Goal: Task Accomplishment & Management: Manage account settings

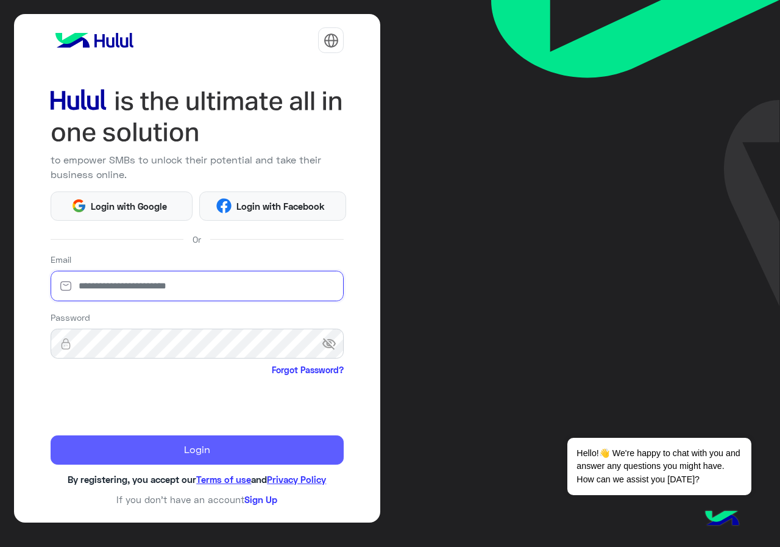
type input "**********"
click at [163, 458] on button "Login" at bounding box center [198, 449] width 294 height 29
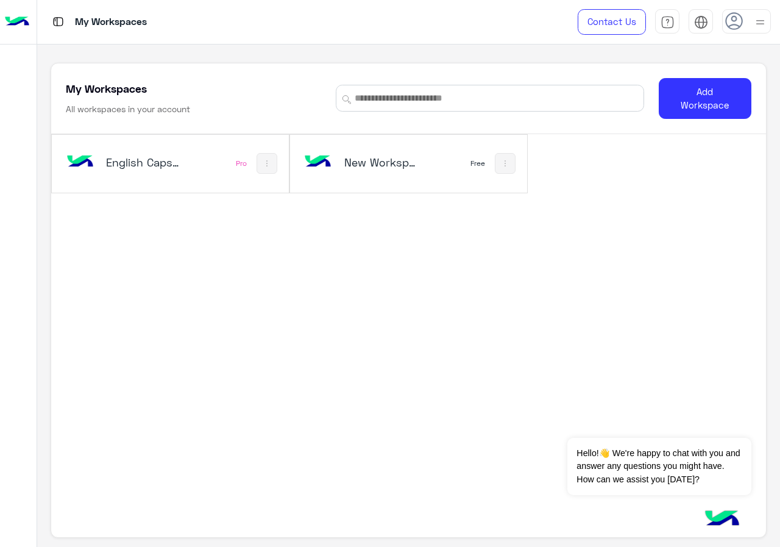
click at [224, 163] on div "English Capsules Pro" at bounding box center [170, 164] width 237 height 58
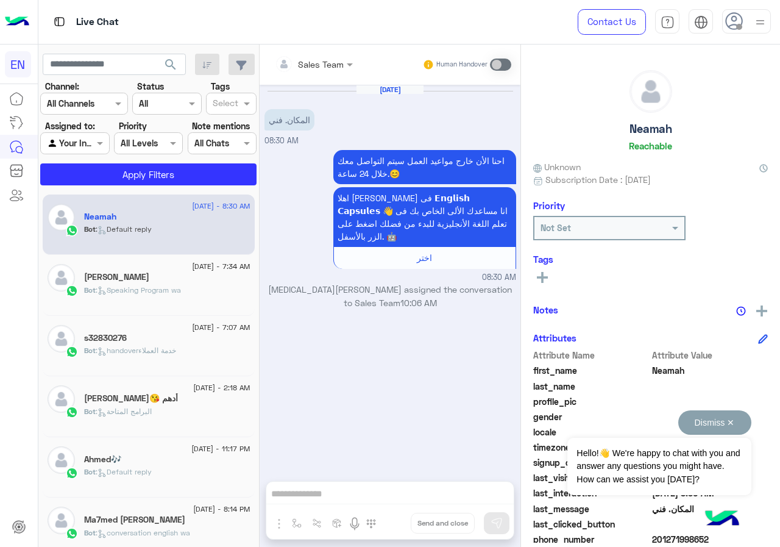
click at [732, 423] on button "Dismiss ✕" at bounding box center [715, 422] width 73 height 24
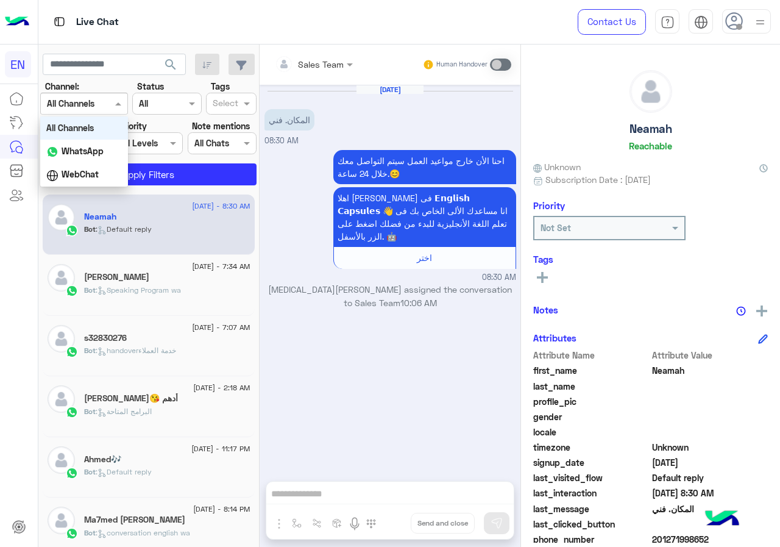
click at [102, 112] on div "Channel All Channels" at bounding box center [84, 104] width 88 height 22
click at [101, 135] on div "All Channels" at bounding box center [84, 127] width 88 height 23
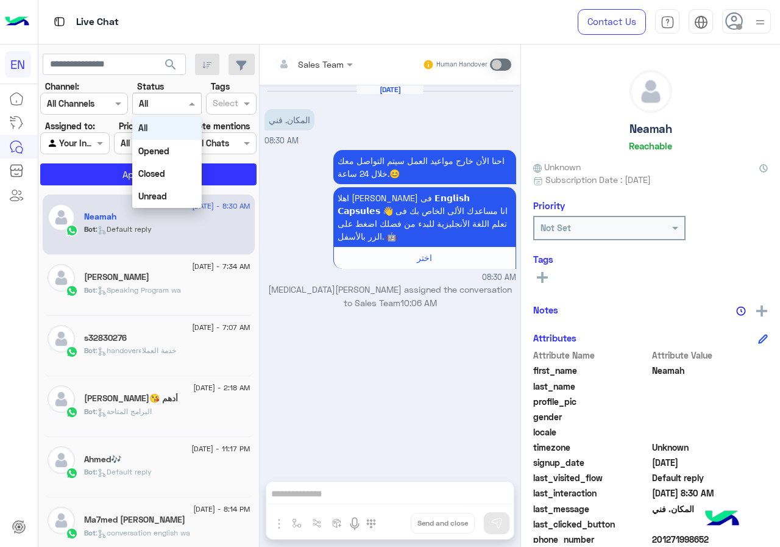
click at [163, 100] on input "text" at bounding box center [153, 104] width 28 height 13
click at [160, 131] on div "All" at bounding box center [166, 127] width 69 height 23
click at [168, 106] on div at bounding box center [167, 103] width 68 height 14
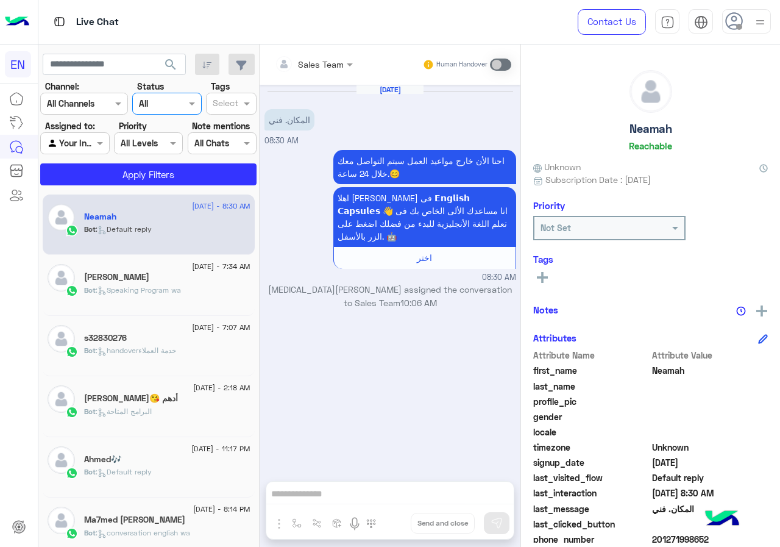
click at [236, 143] on div at bounding box center [222, 143] width 68 height 14
click at [230, 164] on div "All Chats" at bounding box center [222, 167] width 69 height 23
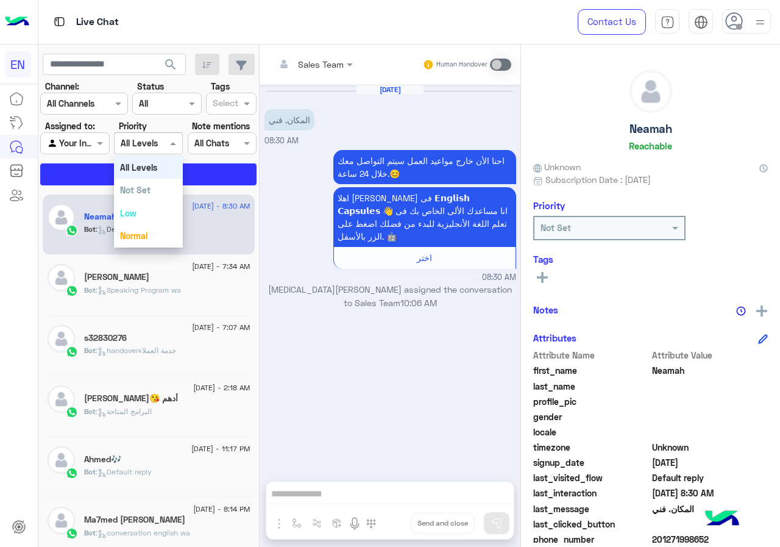
click at [135, 138] on input "text" at bounding box center [135, 143] width 28 height 13
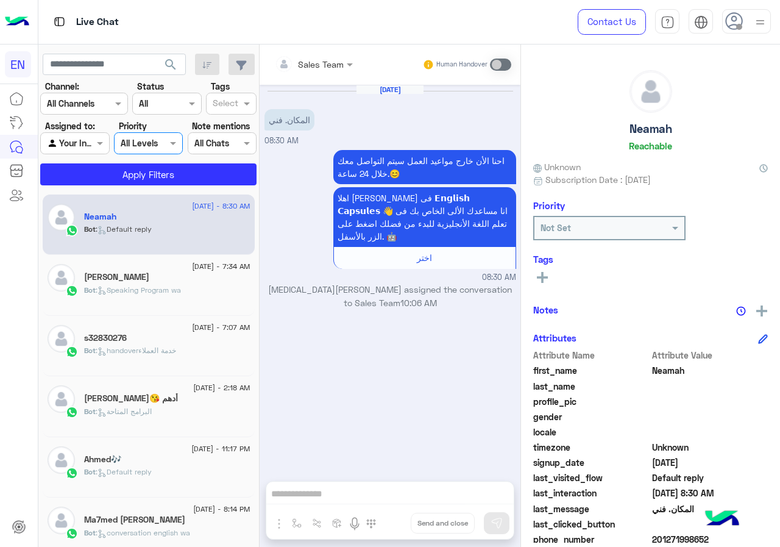
click at [66, 139] on input "text" at bounding box center [61, 143] width 28 height 13
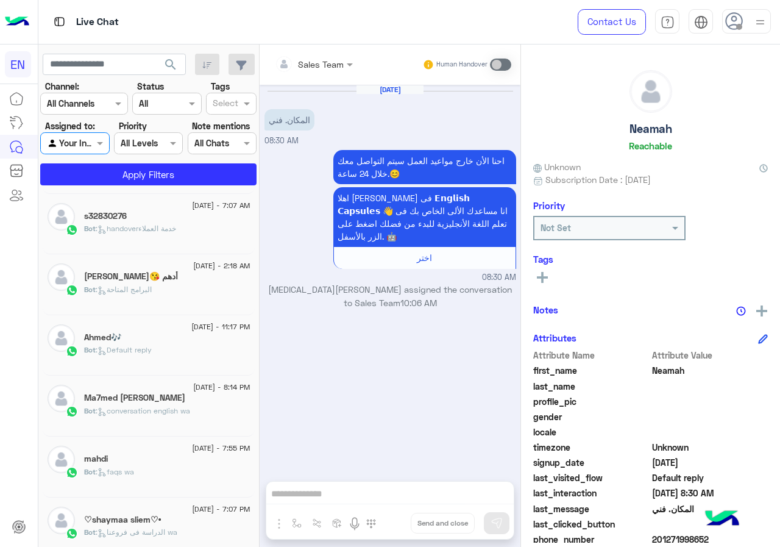
scroll to position [183, 0]
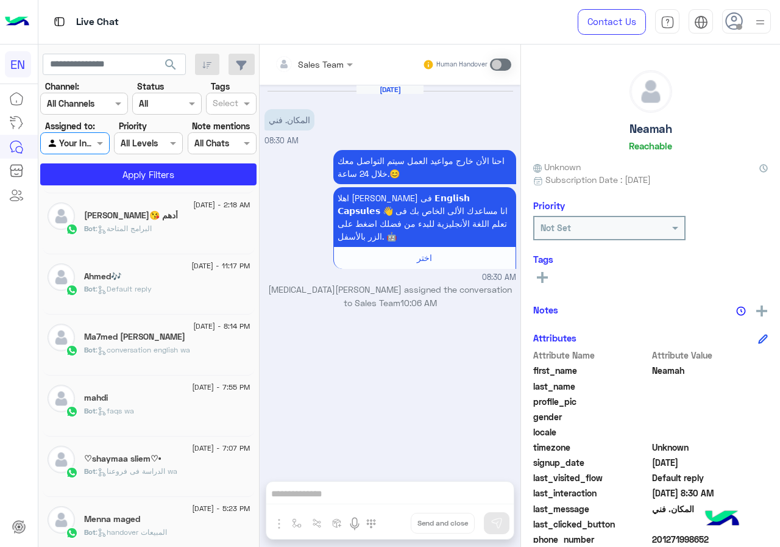
click at [191, 405] on div "Bot : faqs wa" at bounding box center [167, 415] width 166 height 21
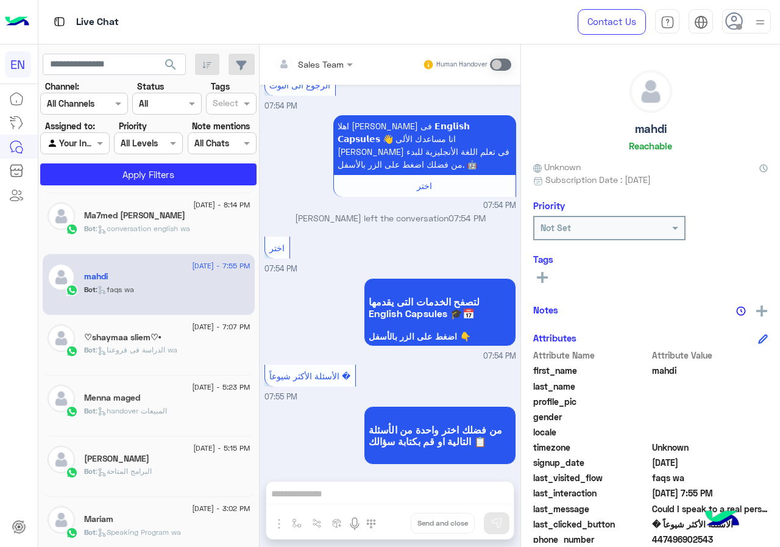
scroll to position [305, 0]
click at [196, 333] on div "♡shaymaa sliem♡•" at bounding box center [167, 338] width 166 height 13
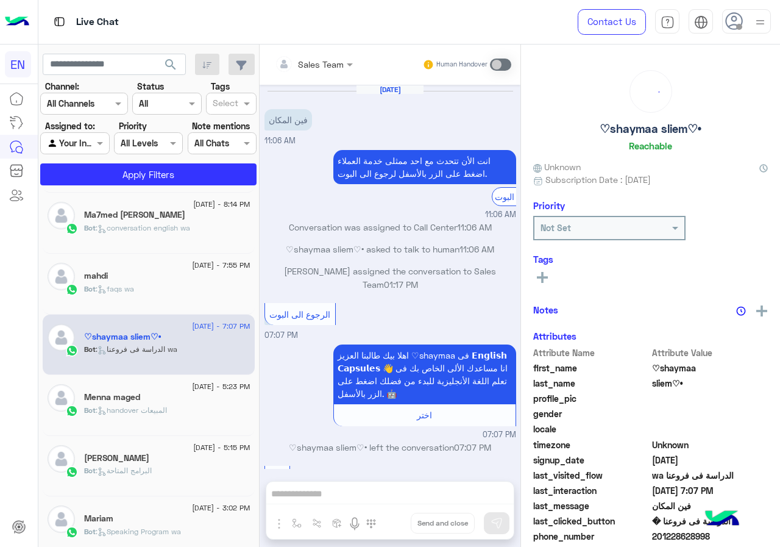
scroll to position [635, 0]
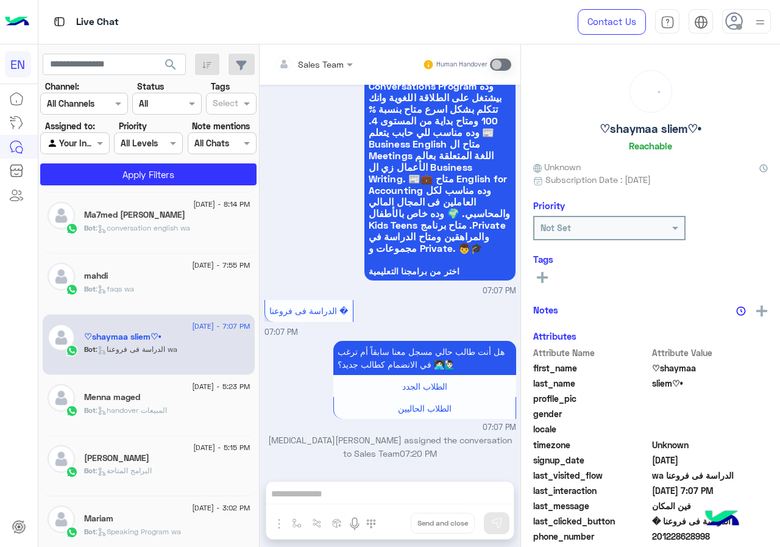
click at [174, 402] on div "Menna maged" at bounding box center [167, 398] width 166 height 13
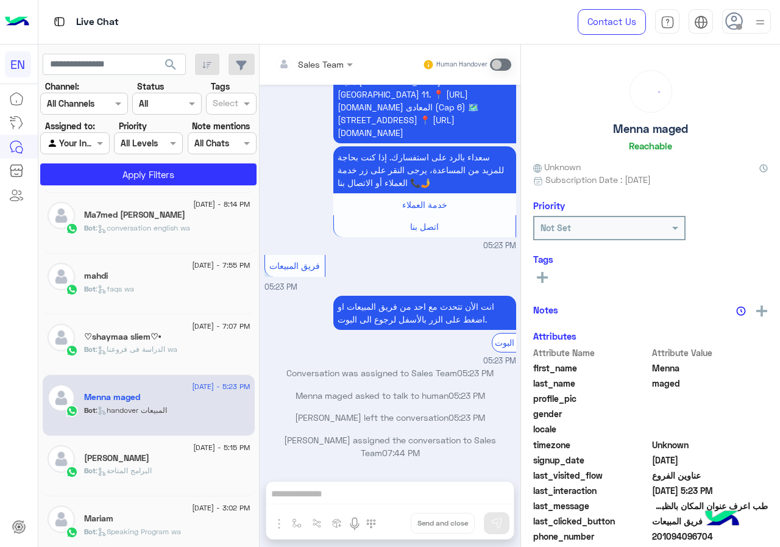
scroll to position [427, 0]
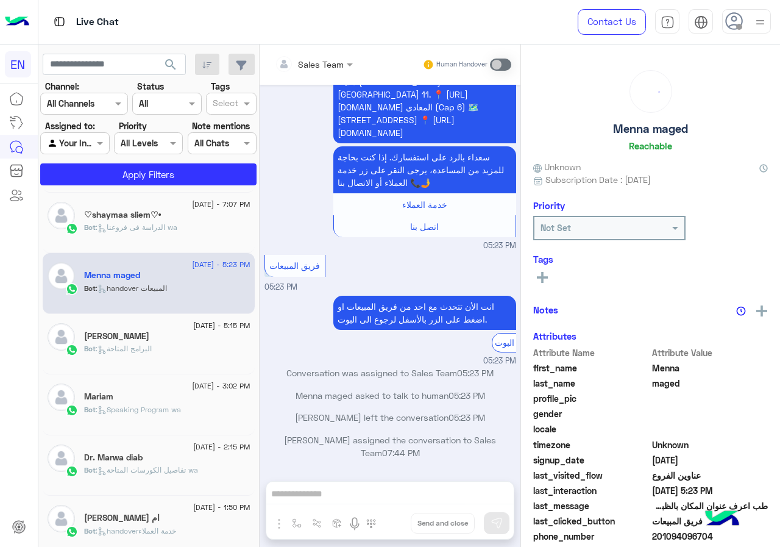
click at [176, 405] on span ": Speaking Program wa" at bounding box center [138, 409] width 85 height 9
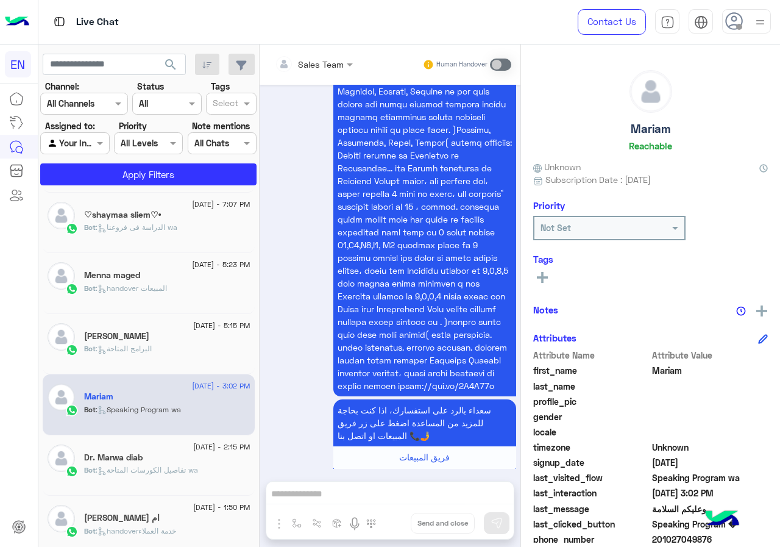
scroll to position [610, 0]
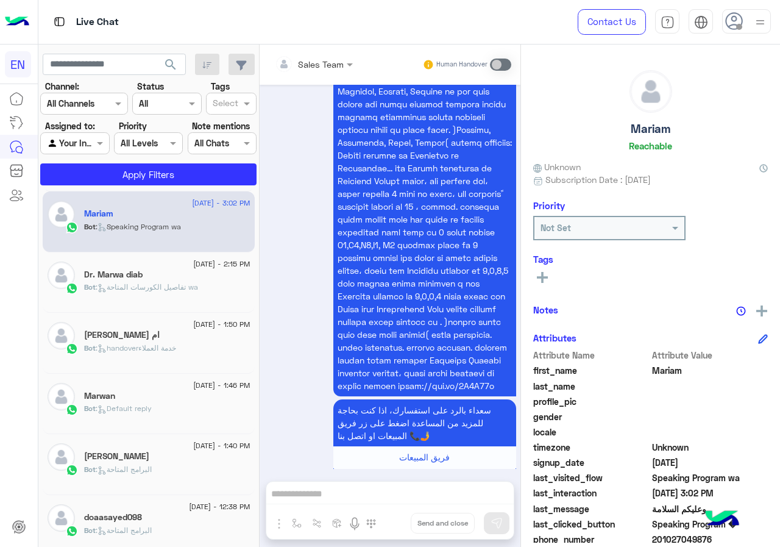
click at [176, 405] on div "Bot : Default reply" at bounding box center [167, 413] width 166 height 21
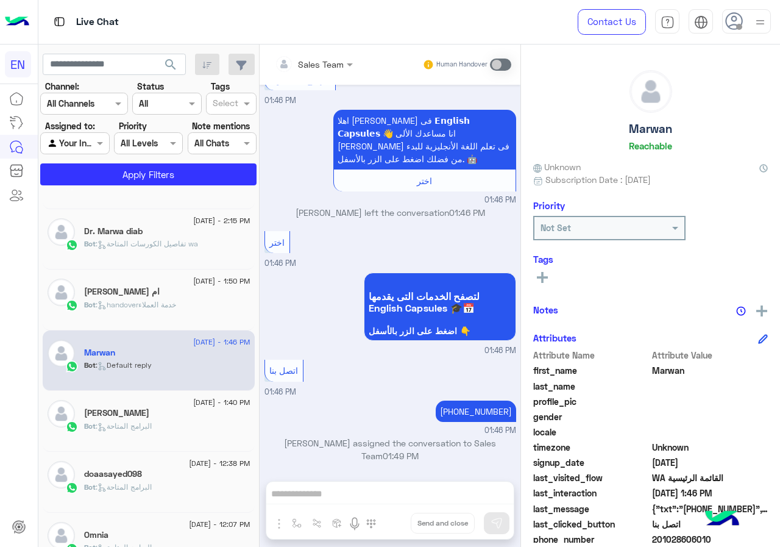
scroll to position [671, 0]
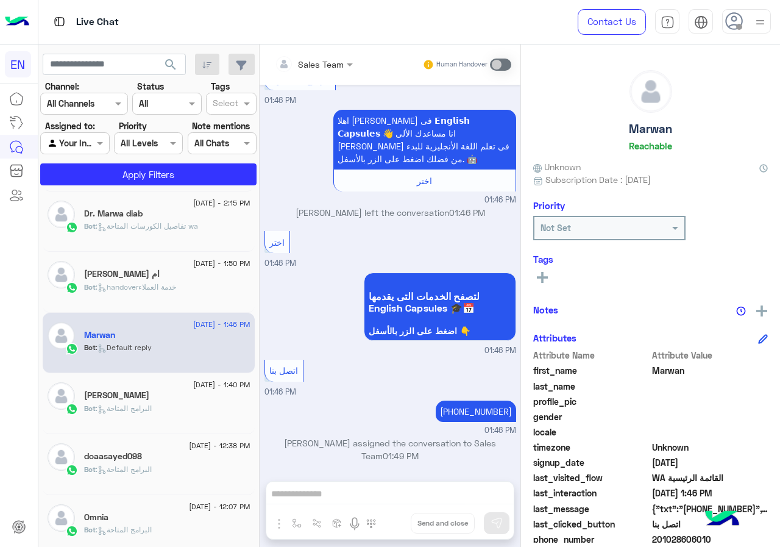
click at [176, 405] on div "Bot : البرامج المتاحة" at bounding box center [167, 413] width 166 height 21
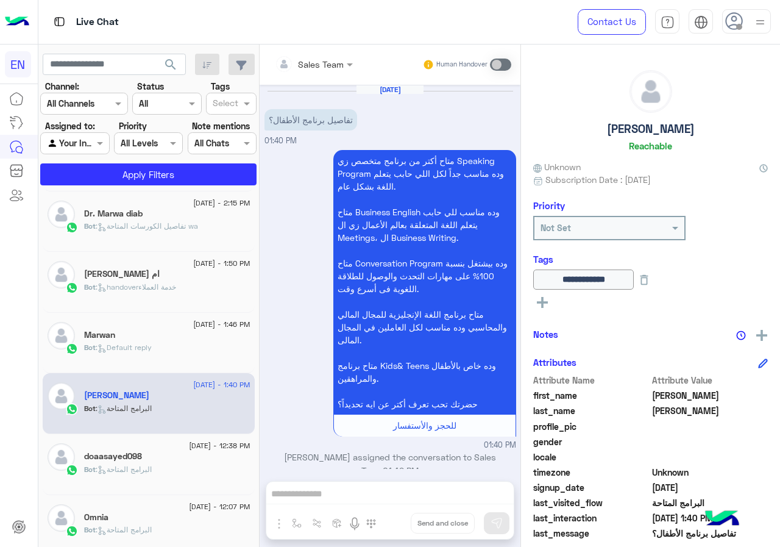
scroll to position [18, 0]
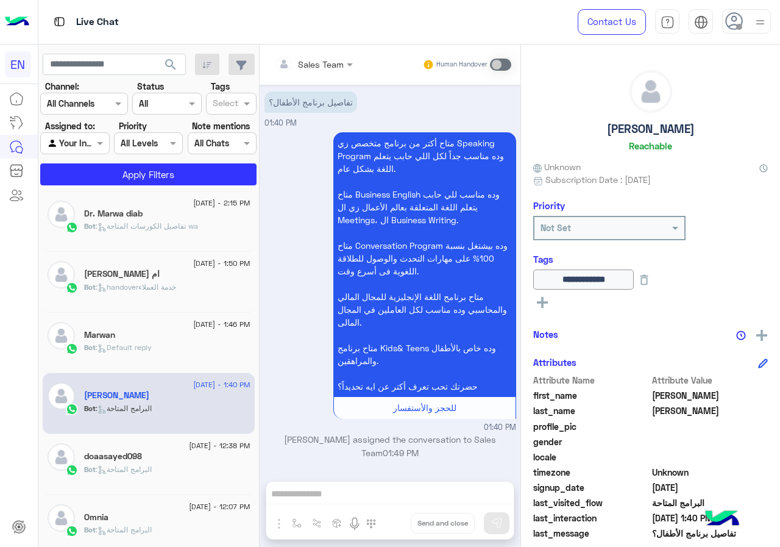
click at [194, 340] on div "Marwan" at bounding box center [167, 336] width 166 height 13
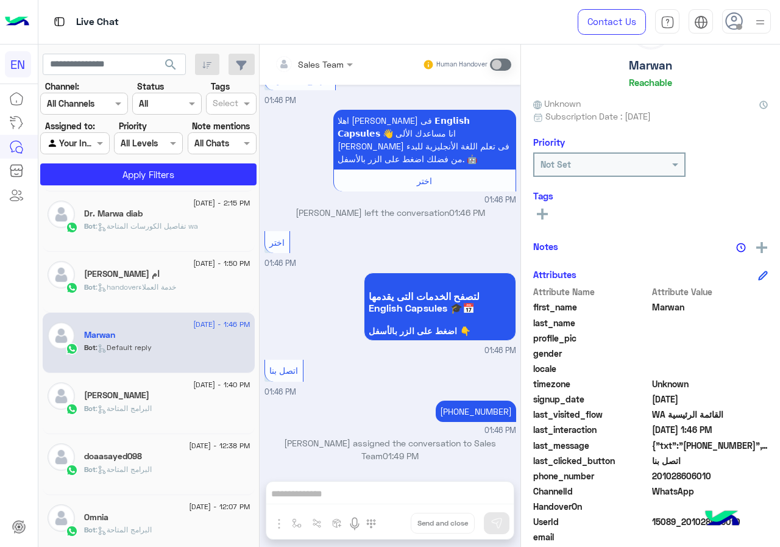
scroll to position [110, 0]
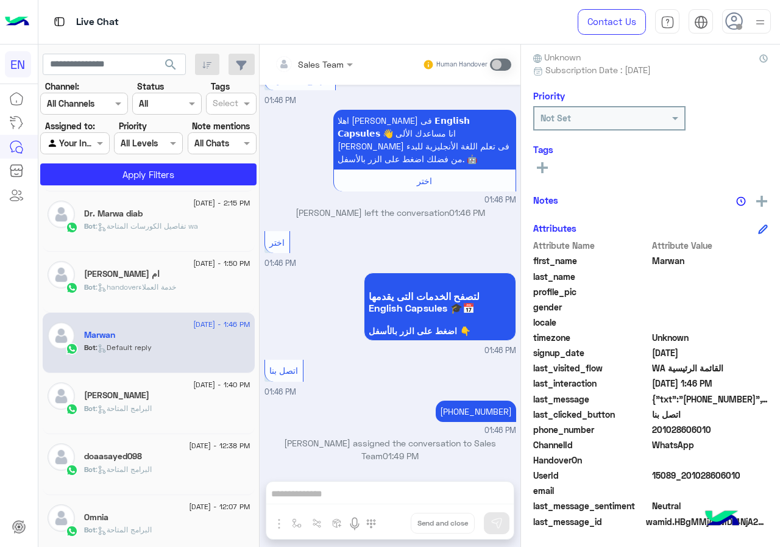
click at [722, 422] on div "last_clicked_button اتصل بنا" at bounding box center [650, 415] width 235 height 15
click at [724, 427] on span "201028606010" at bounding box center [710, 429] width 116 height 13
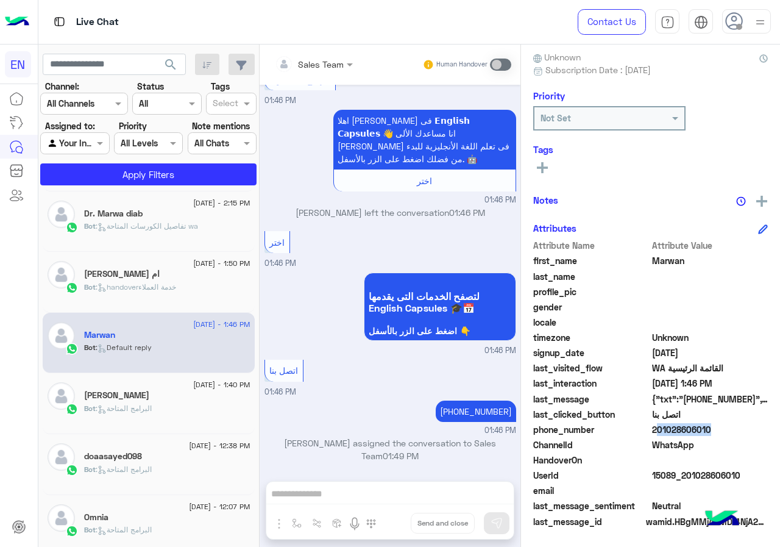
click at [724, 427] on span "201028606010" at bounding box center [710, 429] width 116 height 13
copy span "201028606010"
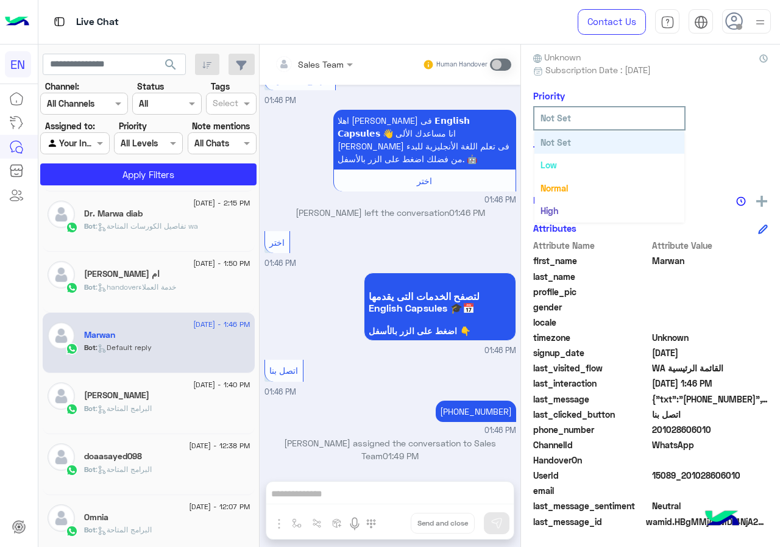
click at [574, 116] on input "text" at bounding box center [592, 118] width 102 height 13
click at [730, 146] on h6 "Tags" at bounding box center [650, 149] width 235 height 11
click at [547, 165] on icon at bounding box center [542, 167] width 11 height 11
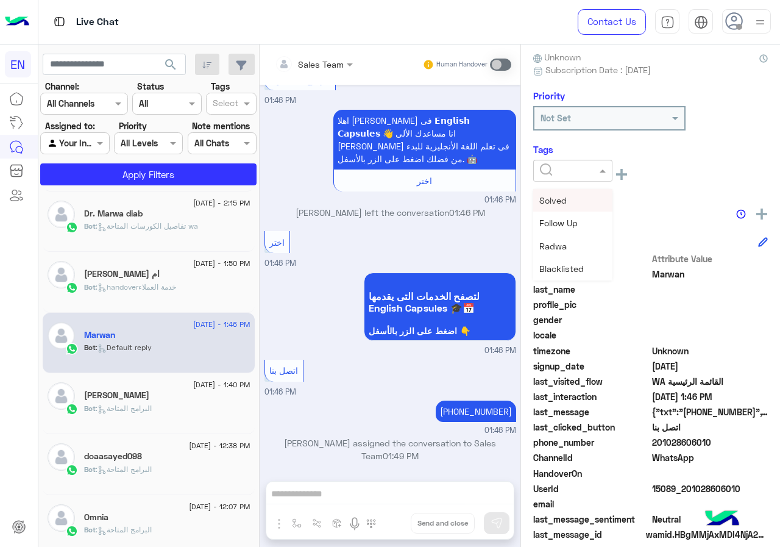
click at [577, 173] on input "text" at bounding box center [558, 171] width 37 height 13
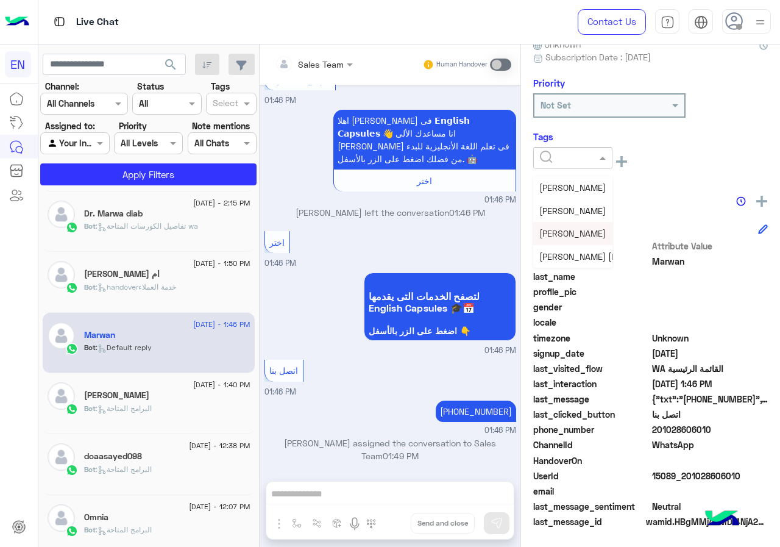
scroll to position [98, 0]
click at [588, 209] on div "Nada Mohamed" at bounding box center [572, 203] width 79 height 23
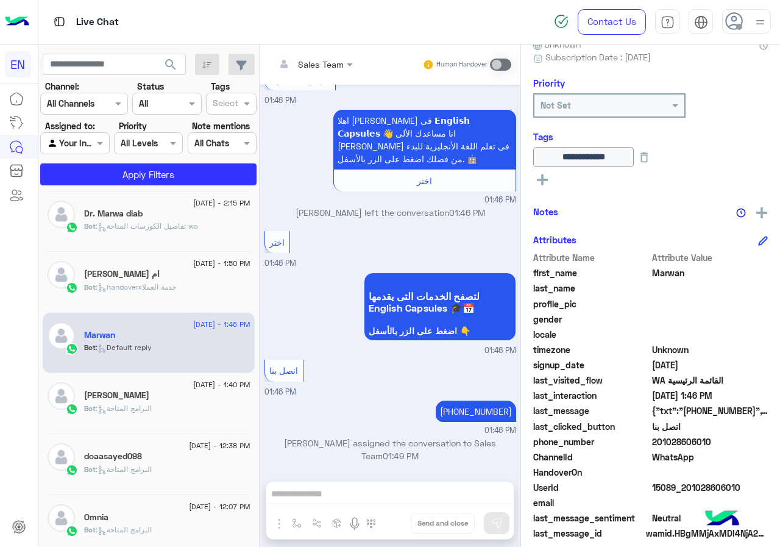
click at [129, 268] on div "[DATE] - 1:50 PM" at bounding box center [167, 265] width 166 height 8
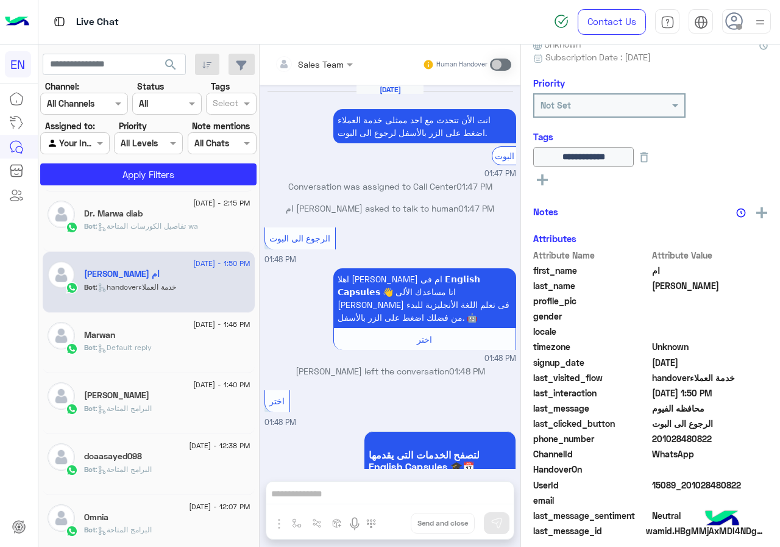
scroll to position [655, 0]
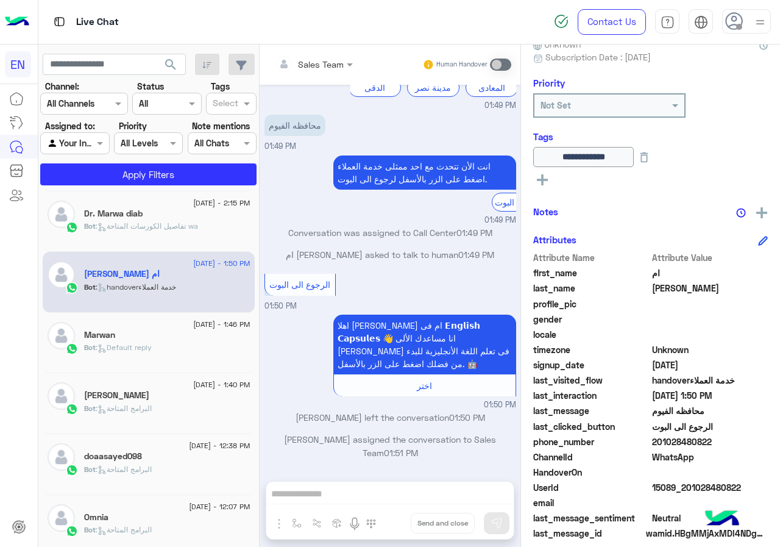
click at [141, 235] on div "Bot : تفاصيل الكورسات المتاحة wa" at bounding box center [167, 231] width 166 height 21
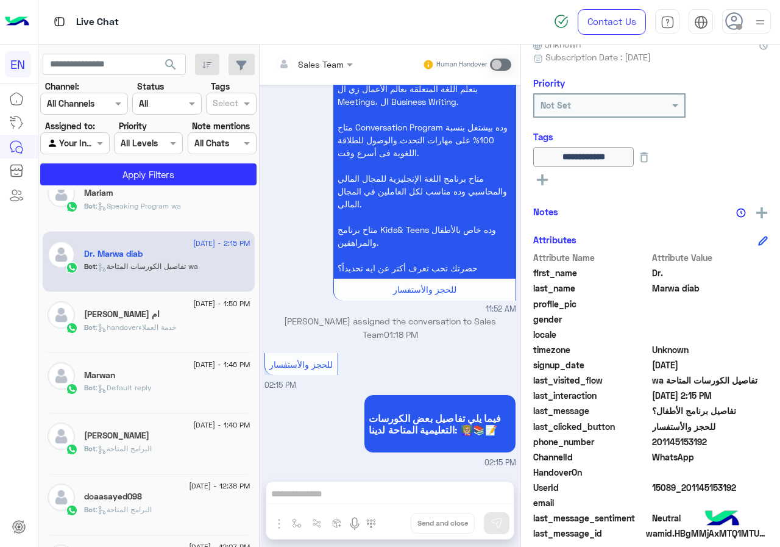
scroll to position [610, 0]
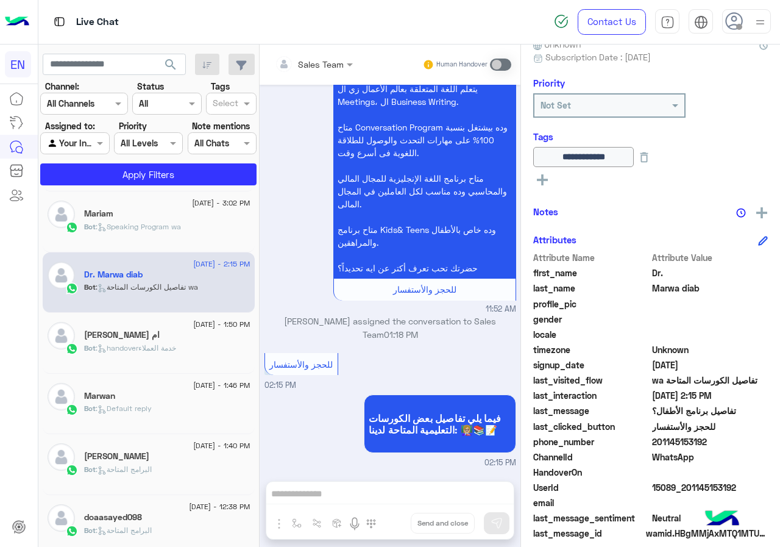
click at [155, 229] on span ": Speaking Program wa" at bounding box center [138, 226] width 85 height 9
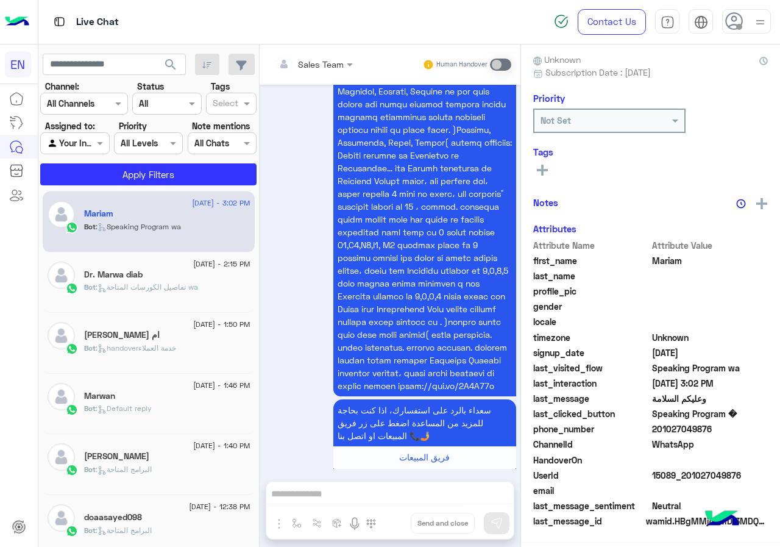
scroll to position [110, 0]
click at [716, 431] on span "201027049876" at bounding box center [710, 429] width 116 height 13
copy span "201027049876"
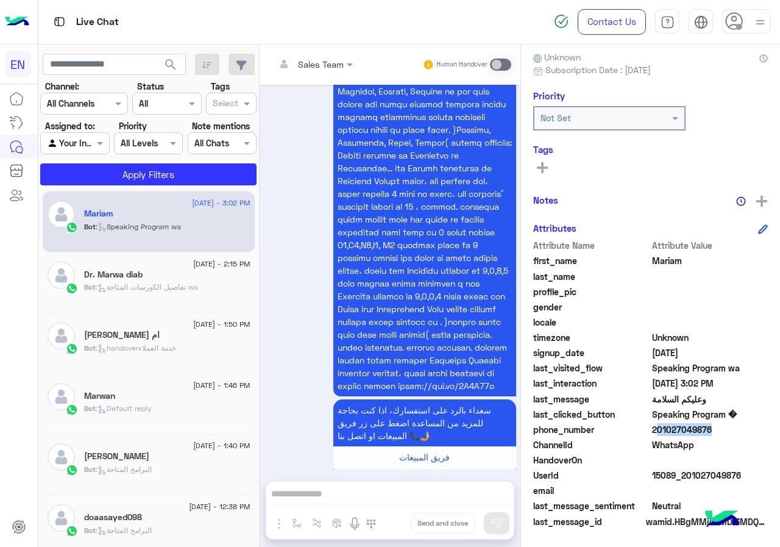
click at [547, 171] on icon at bounding box center [542, 167] width 11 height 11
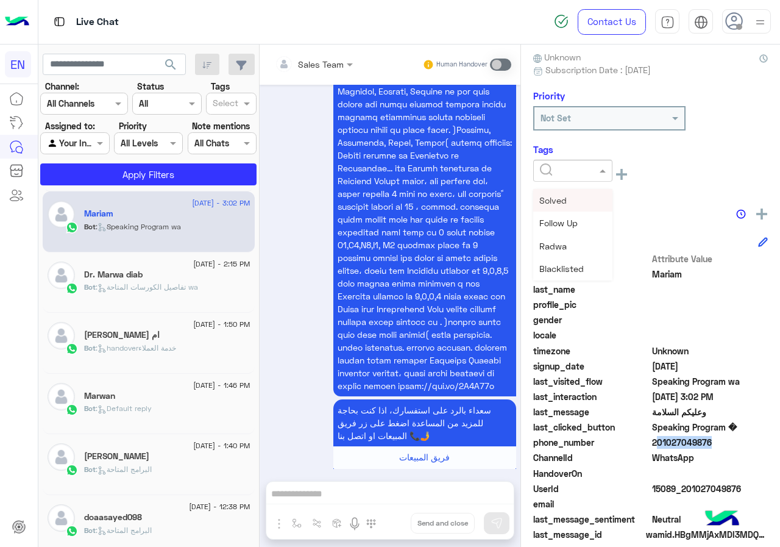
click at [562, 167] on input "text" at bounding box center [558, 171] width 37 height 13
click at [564, 246] on span "Omar Sayed" at bounding box center [573, 246] width 66 height 10
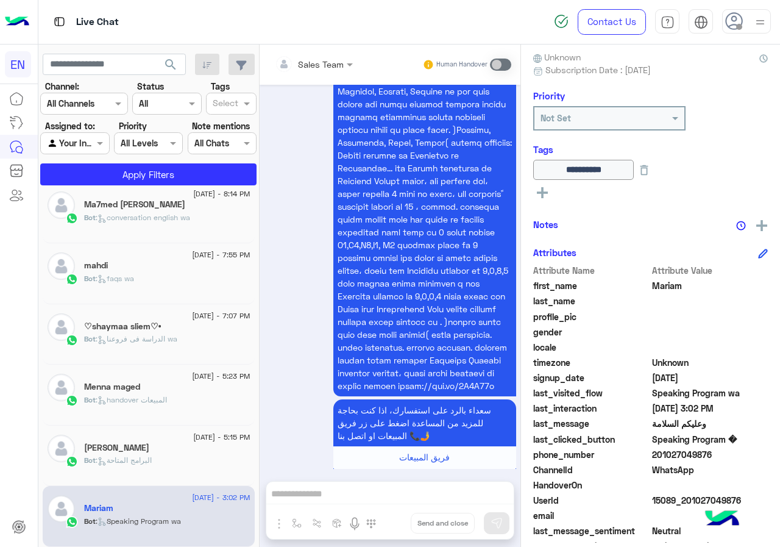
scroll to position [307, 0]
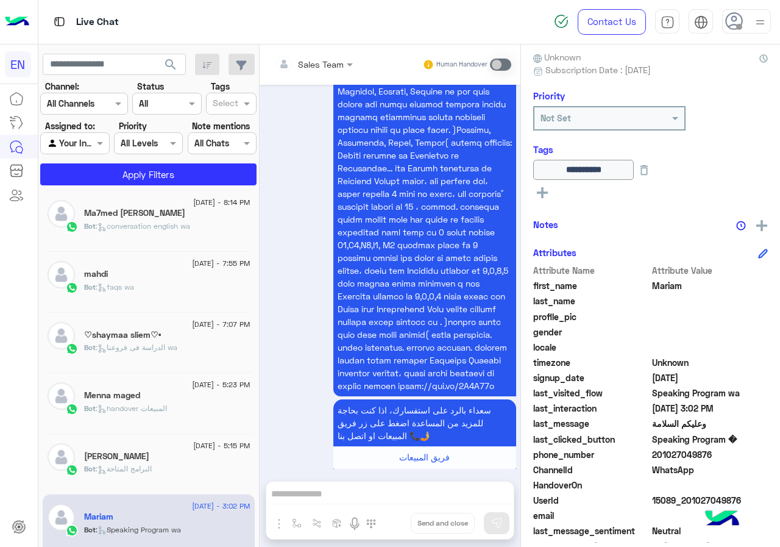
click at [166, 467] on div "Bot : البرامج المتاحة" at bounding box center [167, 473] width 166 height 21
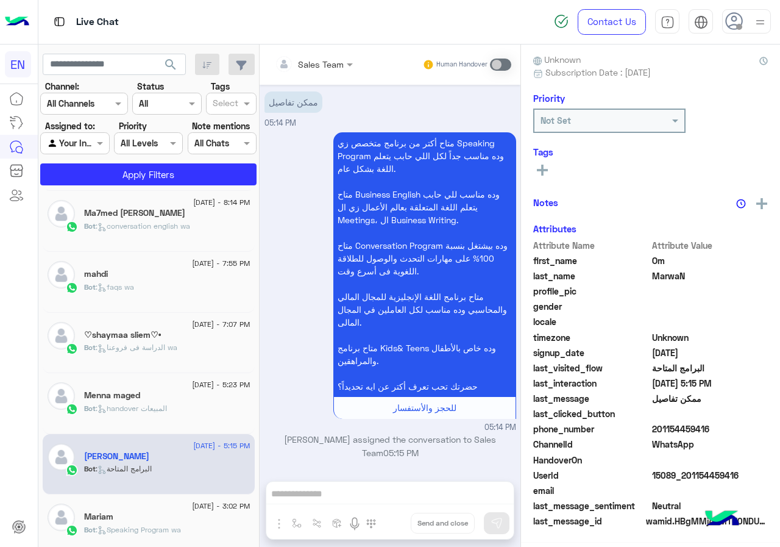
scroll to position [110, 0]
click at [711, 433] on span "201154459416" at bounding box center [710, 429] width 116 height 13
copy span "201154459416"
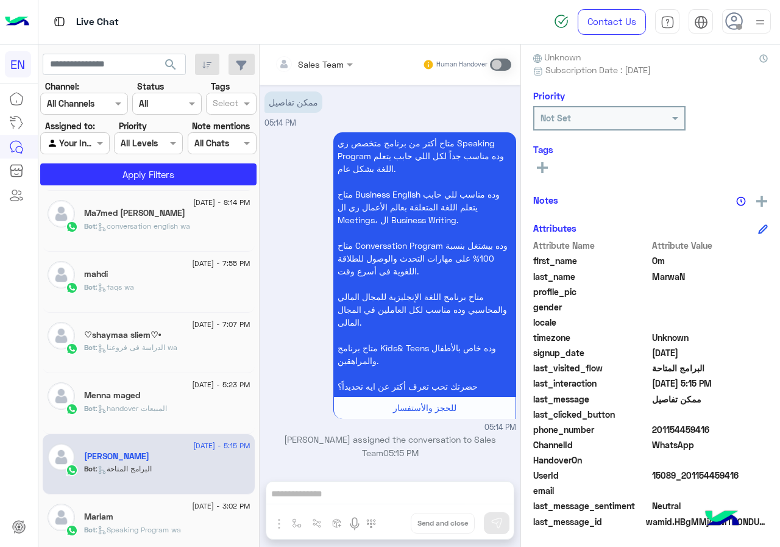
click at [657, 259] on span "Om" at bounding box center [710, 260] width 116 height 13
copy span "Om"
click at [658, 270] on span "MarwaN" at bounding box center [710, 276] width 116 height 13
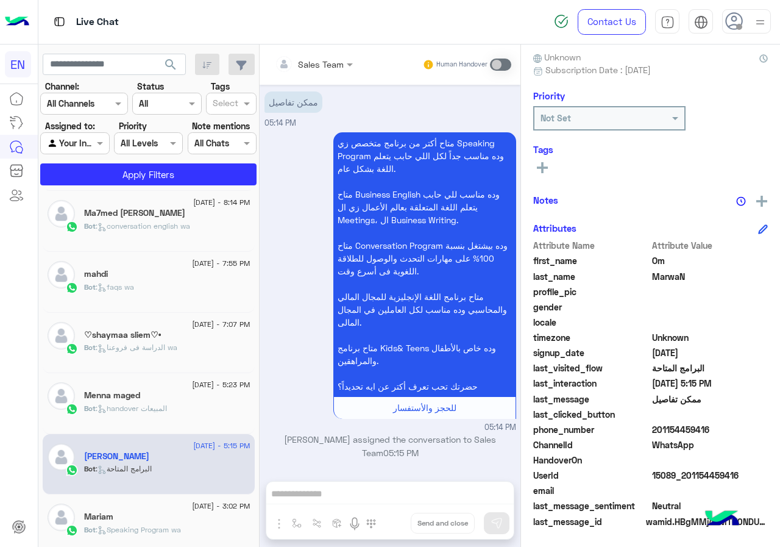
click at [659, 276] on span "MarwaN" at bounding box center [710, 276] width 116 height 13
copy span "MarwaN"
click at [549, 159] on div "Tags See All" at bounding box center [650, 161] width 235 height 35
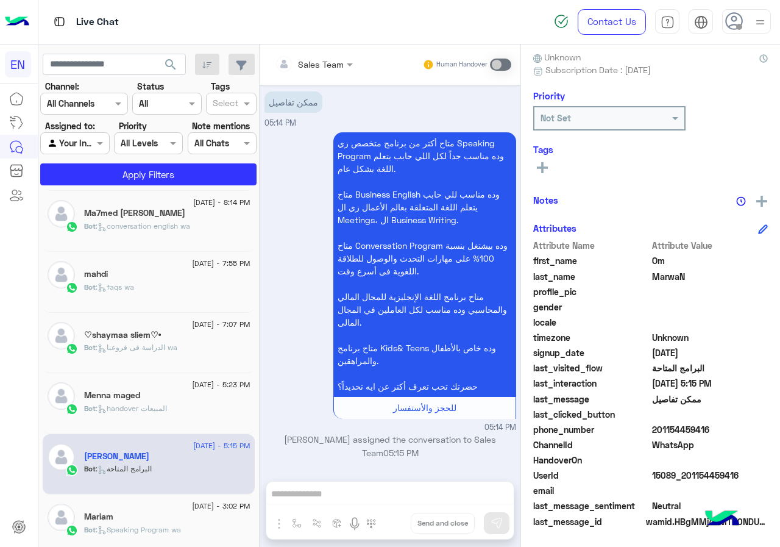
click at [554, 166] on div "See All" at bounding box center [650, 167] width 235 height 15
click at [548, 169] on button at bounding box center [542, 167] width 18 height 15
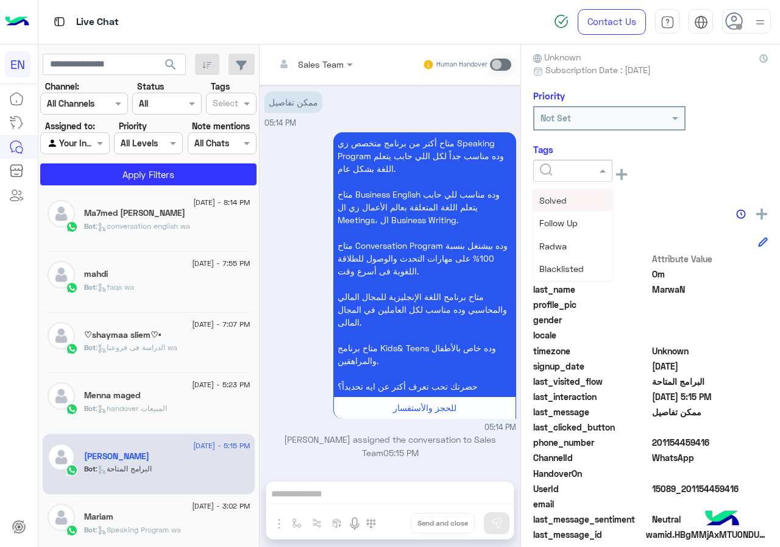
click at [571, 168] on input "text" at bounding box center [558, 171] width 37 height 13
click at [587, 248] on span "Omar Sayed" at bounding box center [573, 246] width 66 height 10
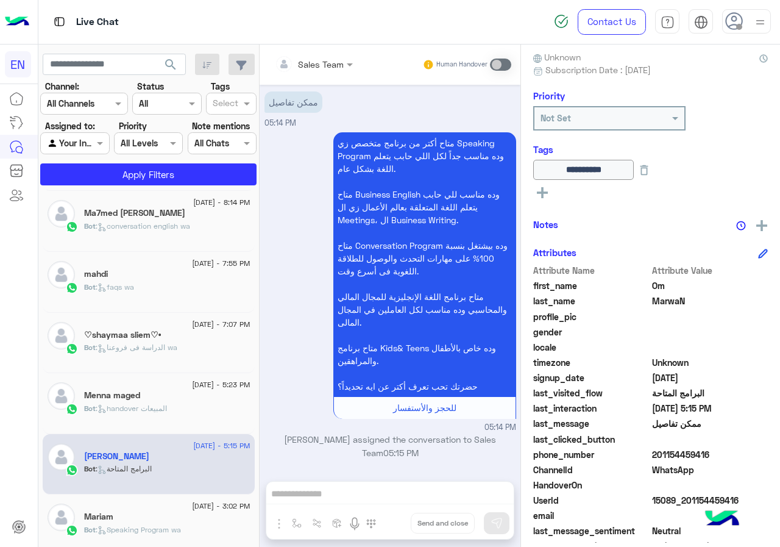
click at [151, 392] on div "Menna maged" at bounding box center [167, 396] width 166 height 13
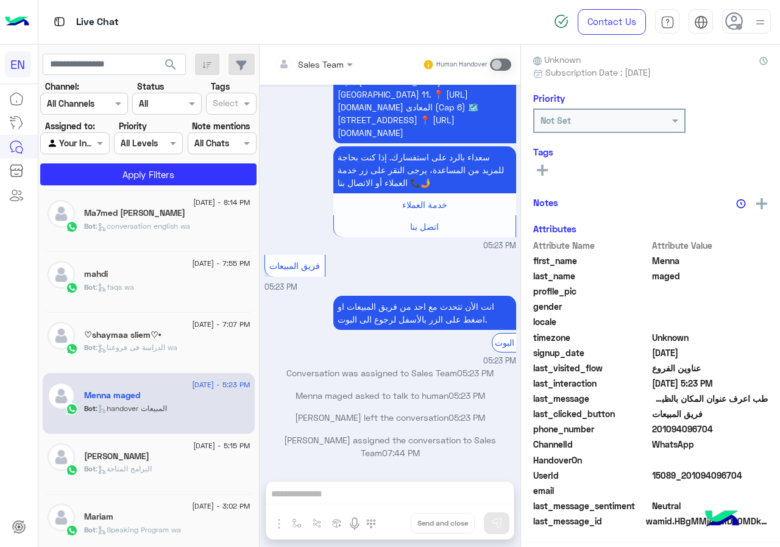
scroll to position [110, 0]
click at [718, 430] on span "201094096704" at bounding box center [710, 429] width 116 height 13
copy span "201094096704"
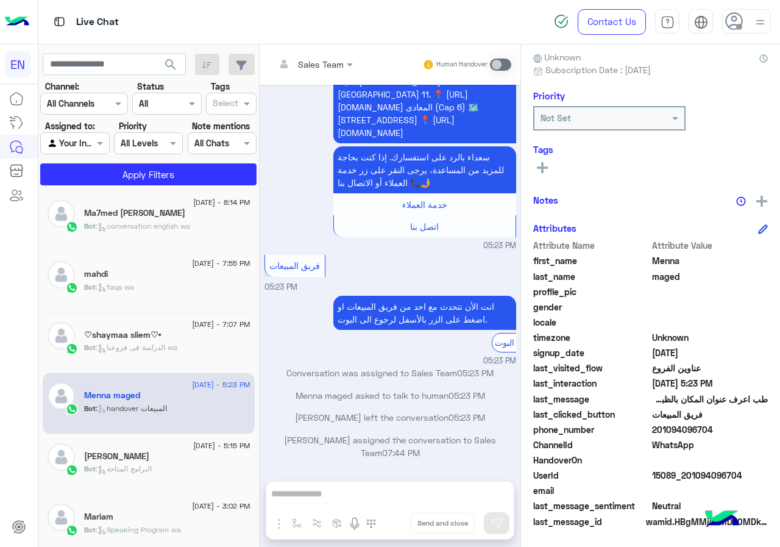
click at [654, 260] on span "Menna" at bounding box center [710, 260] width 116 height 13
copy span "Menna"
click at [655, 279] on span "maged" at bounding box center [710, 276] width 116 height 13
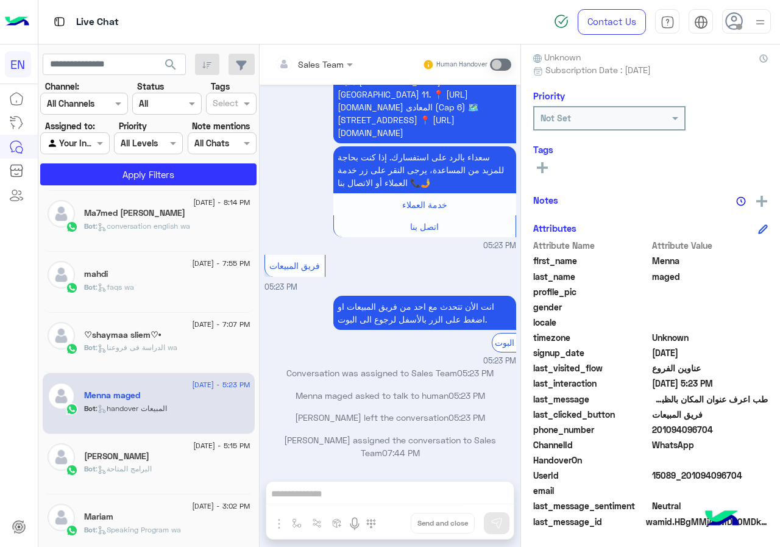
copy span "maged"
click at [535, 165] on button at bounding box center [542, 167] width 18 height 15
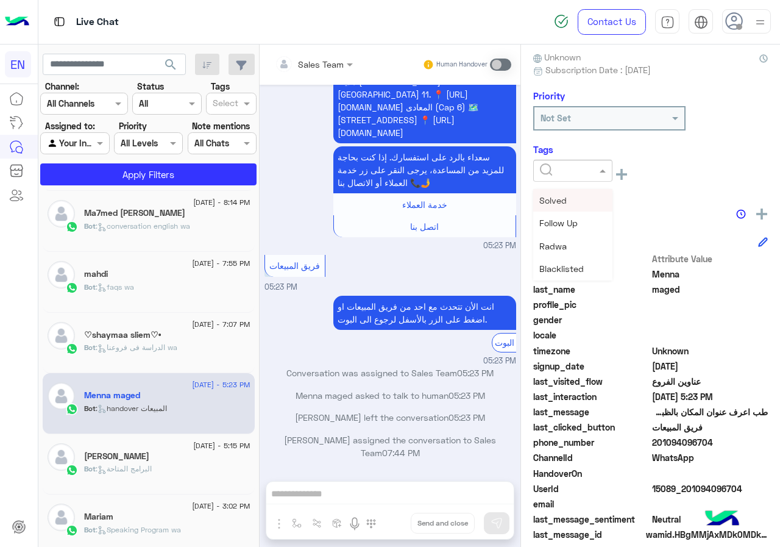
click at [583, 174] on div at bounding box center [573, 170] width 78 height 14
click at [575, 241] on span "Omar Sayed" at bounding box center [573, 246] width 66 height 10
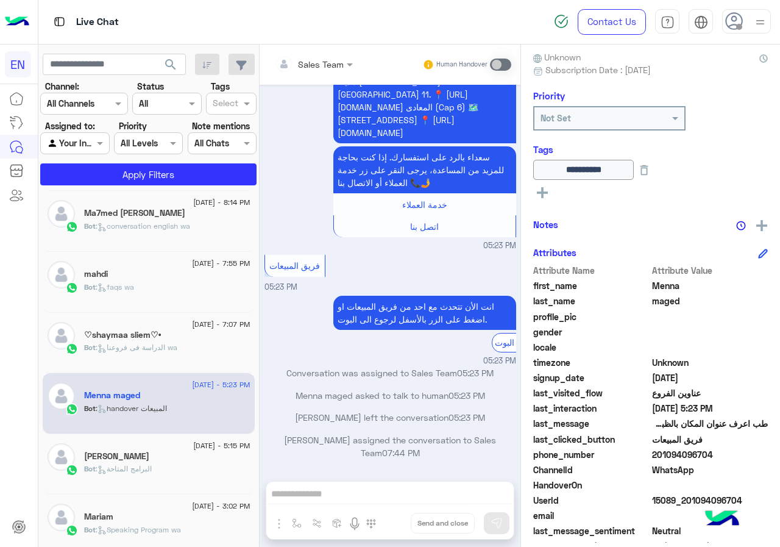
click at [191, 335] on div "♡shaymaa sliem♡•" at bounding box center [167, 336] width 166 height 13
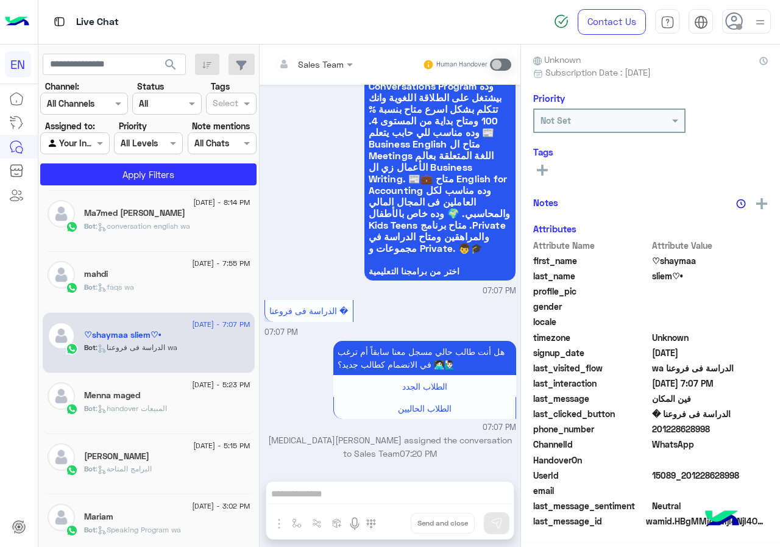
scroll to position [110, 0]
click at [722, 434] on span "201228628998" at bounding box center [710, 429] width 116 height 13
copy span "201228628998"
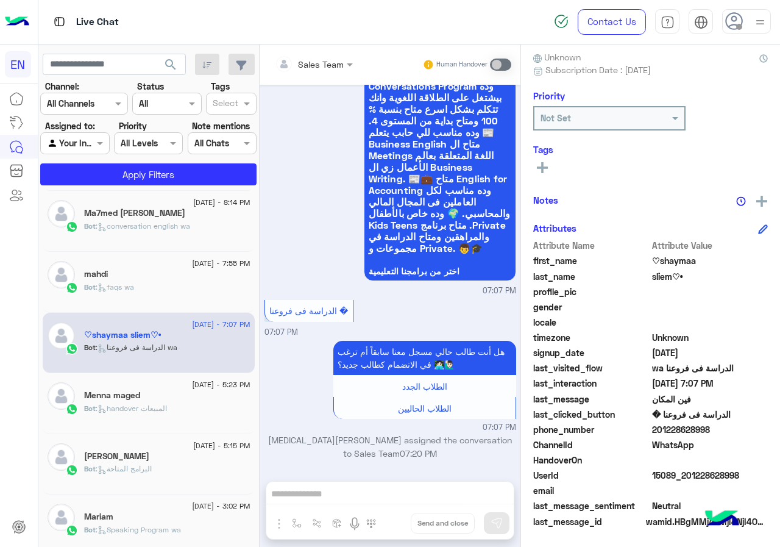
click at [682, 261] on span "♡shaymaa" at bounding box center [710, 260] width 116 height 13
copy span "♡shaymaa"
click at [671, 281] on span "sliem♡•" at bounding box center [710, 276] width 116 height 13
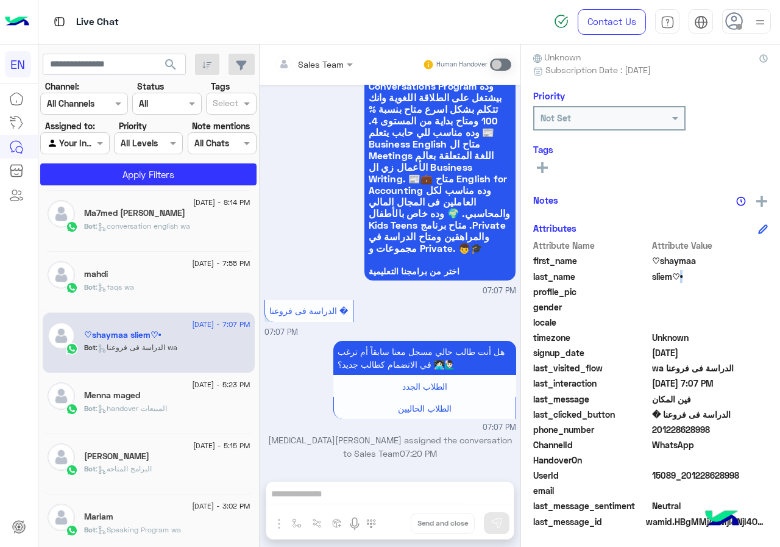
click at [671, 281] on span "sliem♡•" at bounding box center [710, 276] width 116 height 13
click at [537, 165] on button at bounding box center [542, 167] width 18 height 15
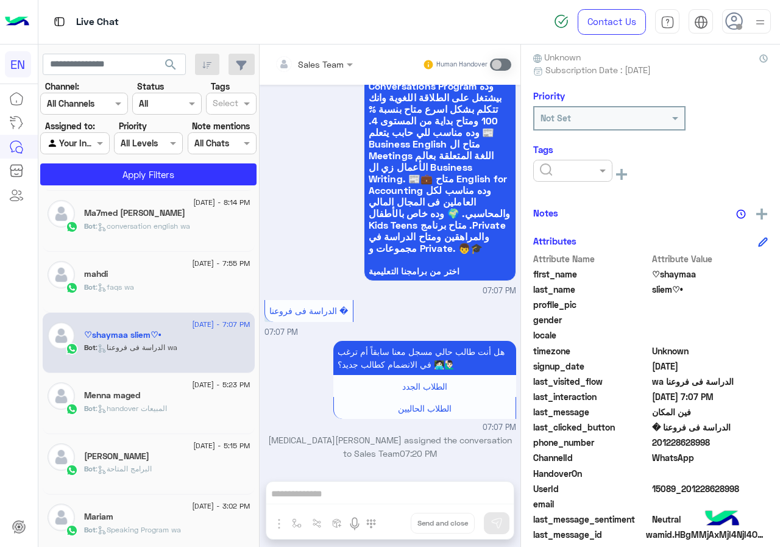
click at [591, 177] on div at bounding box center [572, 171] width 79 height 22
click at [573, 243] on span "Omar Sayed" at bounding box center [573, 246] width 66 height 10
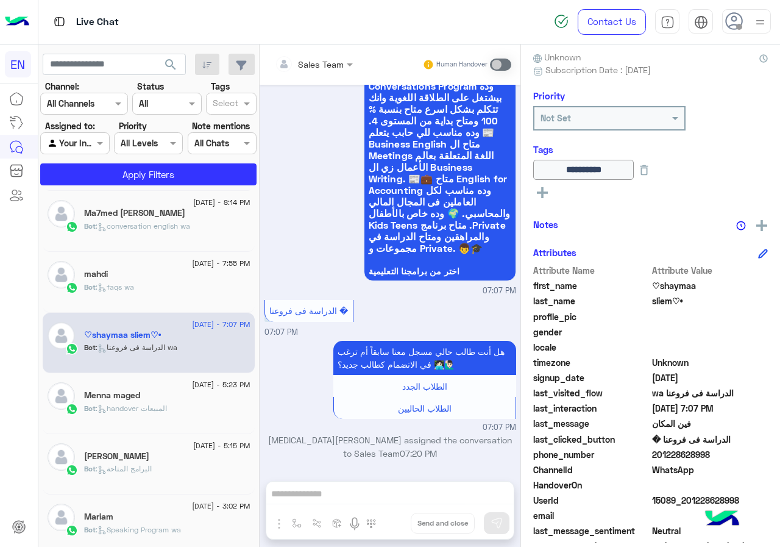
click at [196, 269] on div "mahdi" at bounding box center [167, 275] width 166 height 13
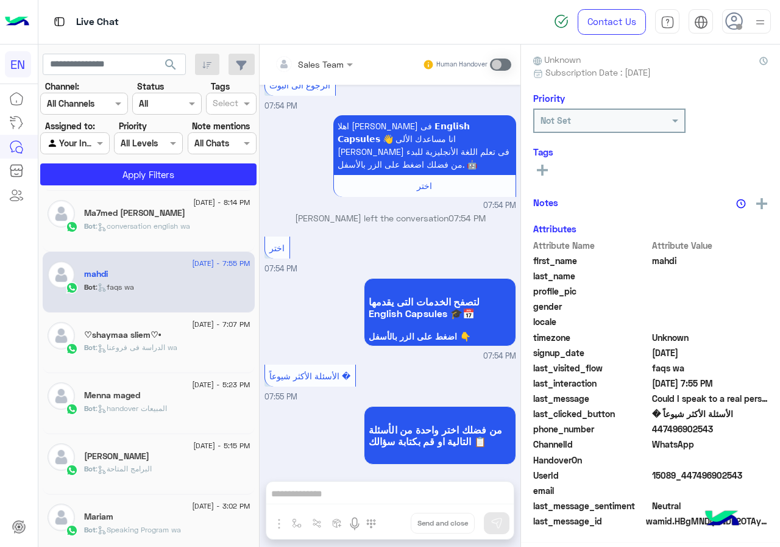
scroll to position [110, 0]
click at [716, 432] on span "447496902543" at bounding box center [710, 429] width 116 height 13
click at [680, 262] on span "mahdi" at bounding box center [710, 260] width 116 height 13
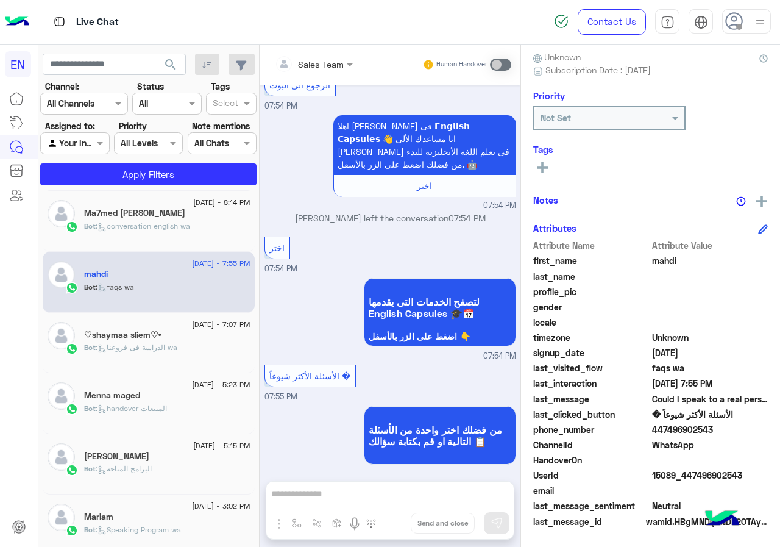
click at [680, 262] on span "mahdi" at bounding box center [710, 260] width 116 height 13
click at [545, 167] on rect at bounding box center [542, 167] width 11 height 2
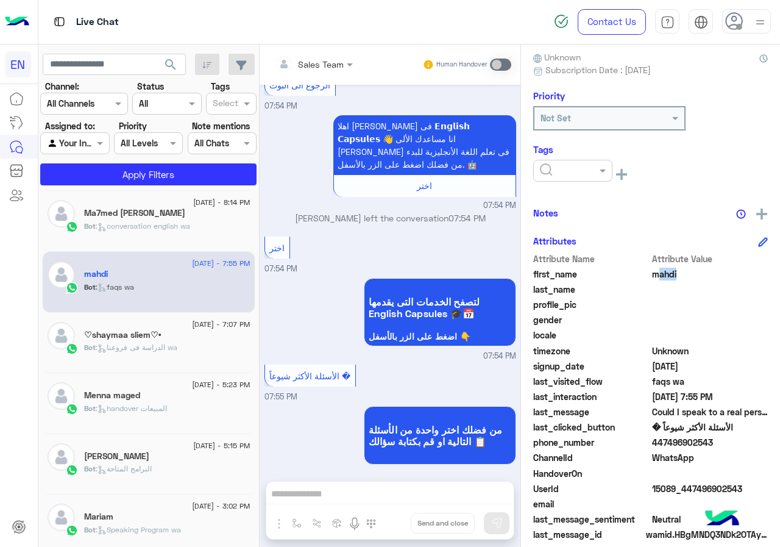
click at [588, 169] on div at bounding box center [573, 170] width 78 height 14
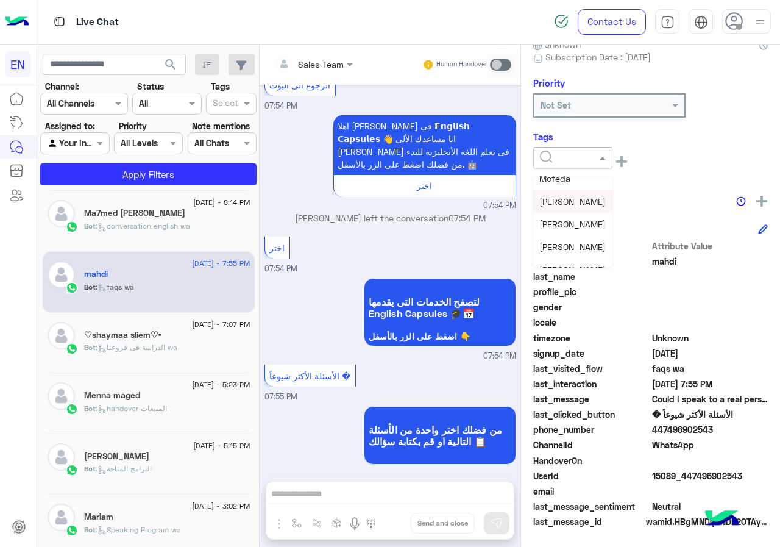
scroll to position [159, 0]
click at [588, 232] on div "Omar Sayed" at bounding box center [572, 233] width 79 height 23
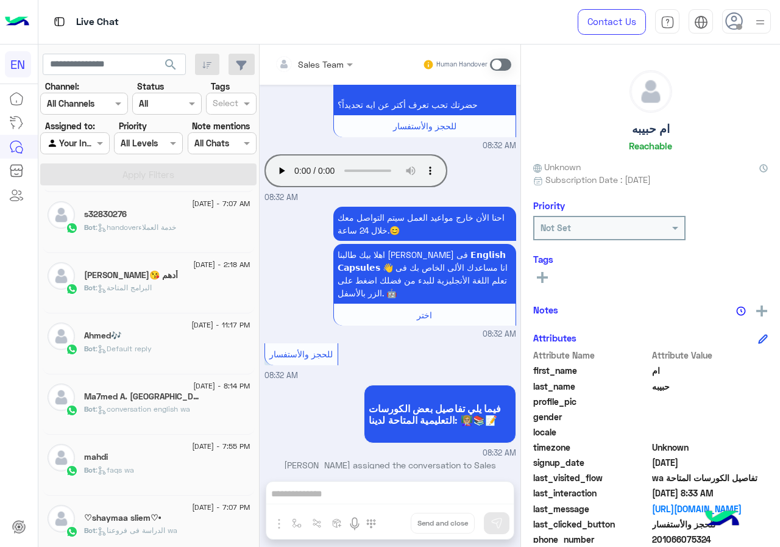
scroll to position [610, 0]
click at [169, 340] on div "mahdi" at bounding box center [167, 336] width 166 height 13
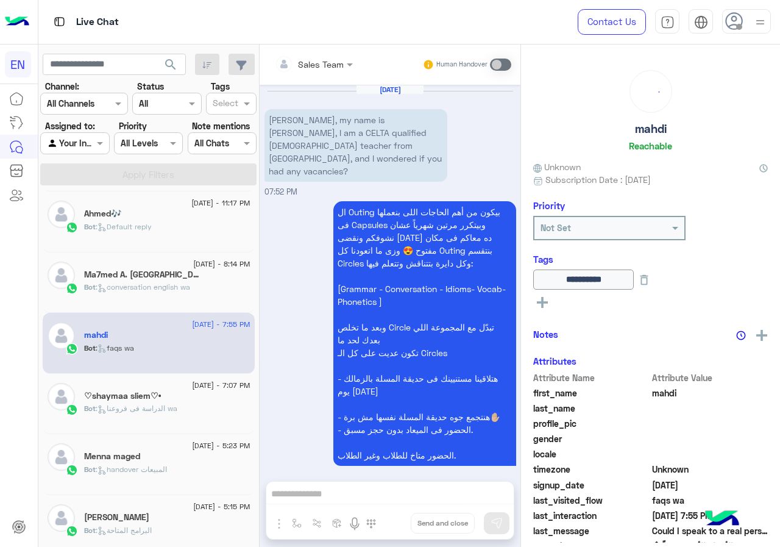
scroll to position [1125, 0]
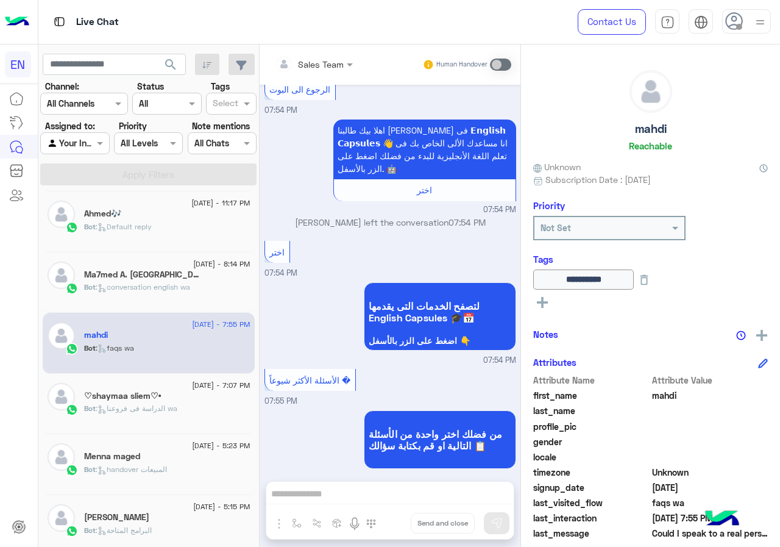
click at [199, 283] on div "Bot : conversation english wa" at bounding box center [167, 292] width 166 height 21
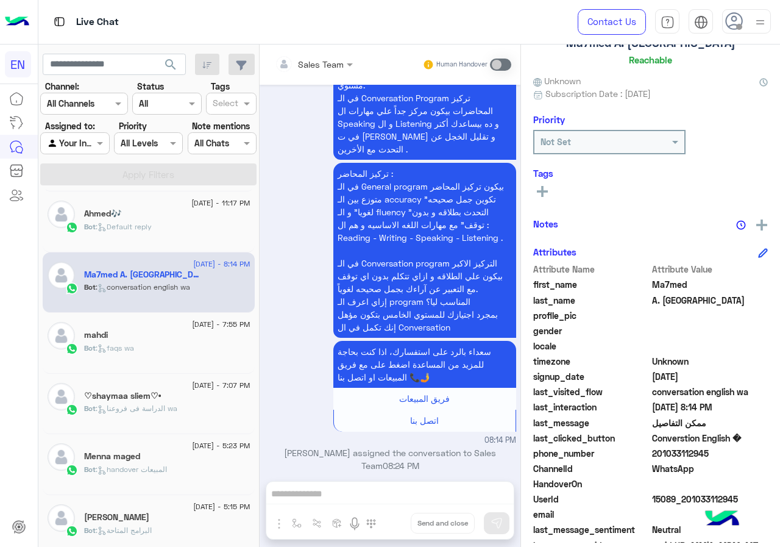
scroll to position [110, 0]
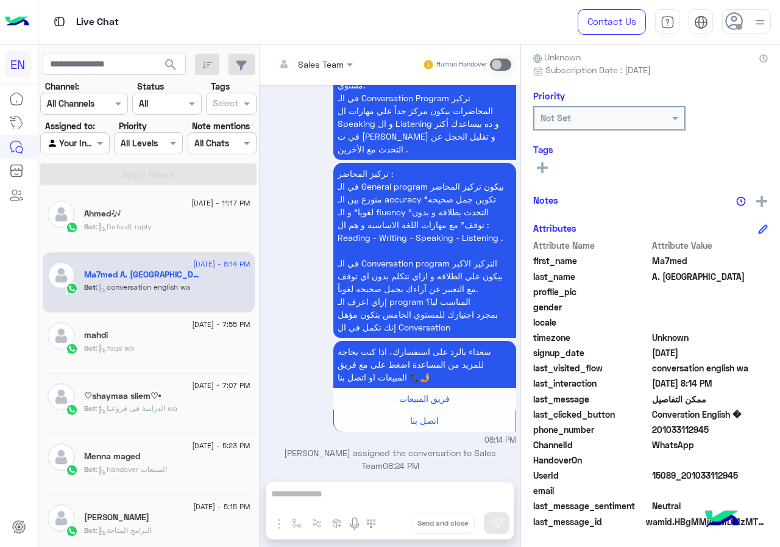
click at [714, 427] on span "201033112945" at bounding box center [710, 429] width 116 height 13
copy span "201033112945"
click at [541, 169] on icon at bounding box center [542, 167] width 11 height 11
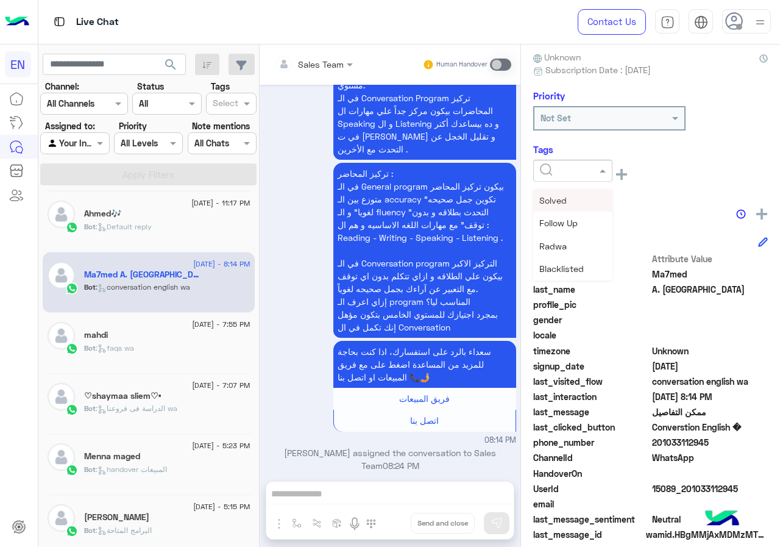
click at [555, 166] on input "text" at bounding box center [558, 171] width 37 height 13
click at [582, 240] on div "Christine" at bounding box center [572, 238] width 79 height 23
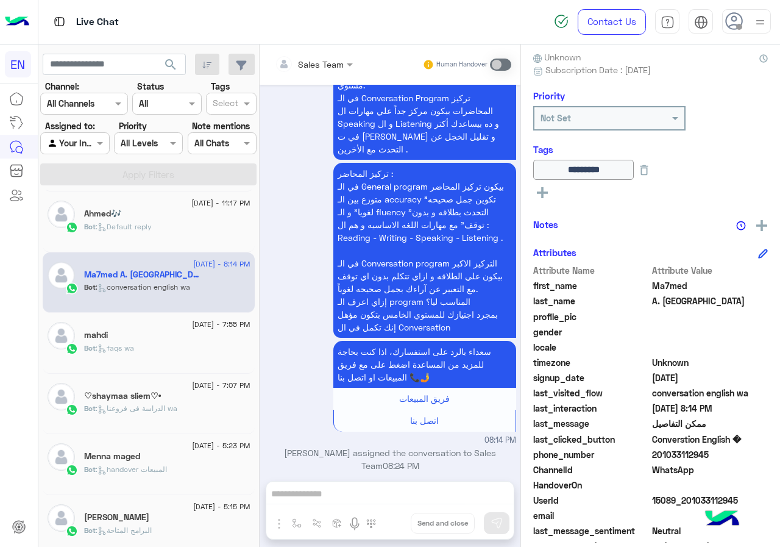
click at [192, 218] on div "Ahmed🎶" at bounding box center [167, 215] width 166 height 13
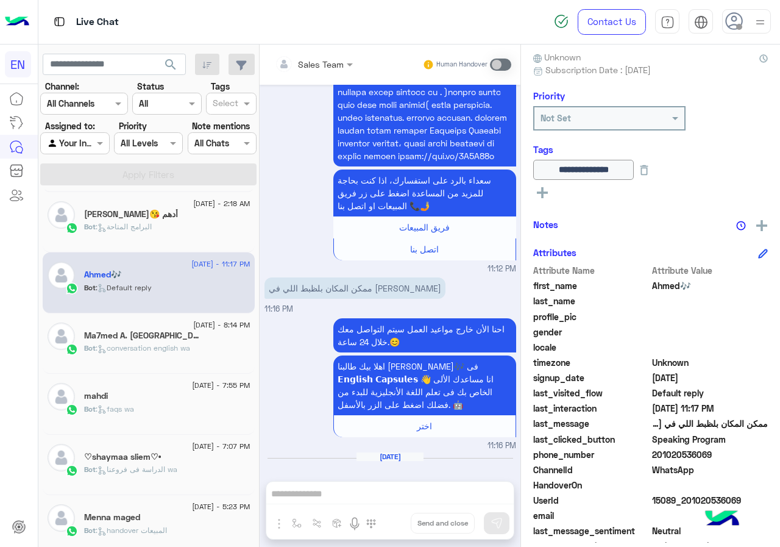
scroll to position [488, 0]
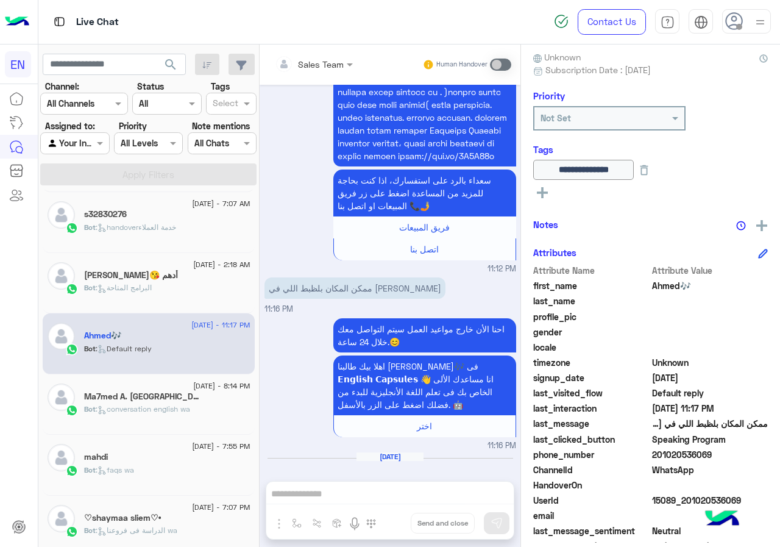
click at [197, 282] on div "Bot : البرامج المتاحة" at bounding box center [167, 292] width 166 height 21
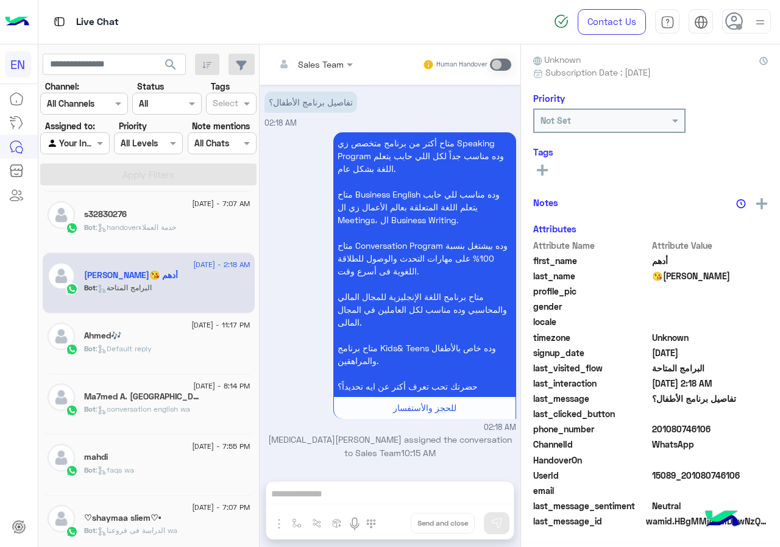
scroll to position [110, 0]
click at [716, 426] on span "201080746106" at bounding box center [710, 429] width 116 height 13
copy span "201080746106"
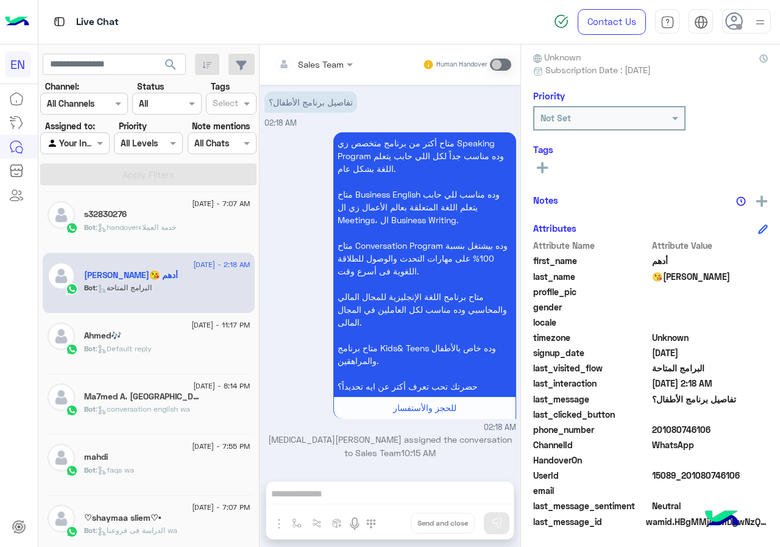
click at [654, 260] on span "أدهم" at bounding box center [710, 260] width 116 height 13
copy span "أدهم"
click at [663, 277] on span "😘احمد" at bounding box center [710, 276] width 116 height 13
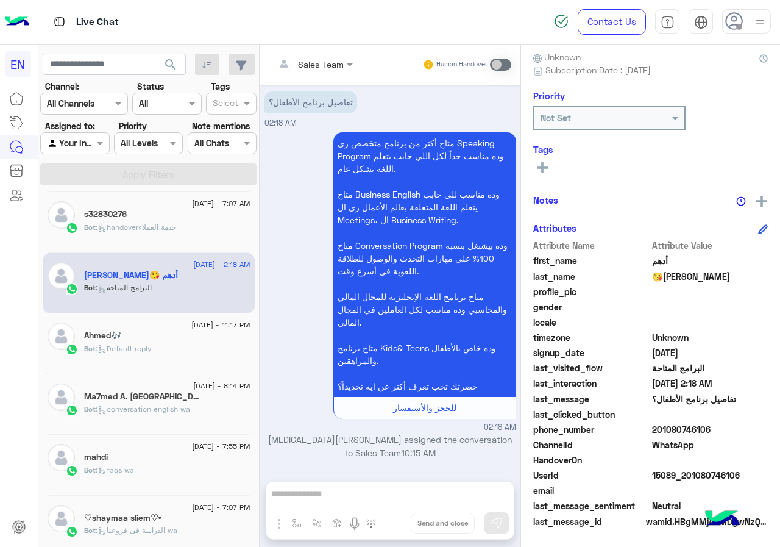
copy span "حمد"
click at [546, 166] on icon at bounding box center [542, 167] width 11 height 11
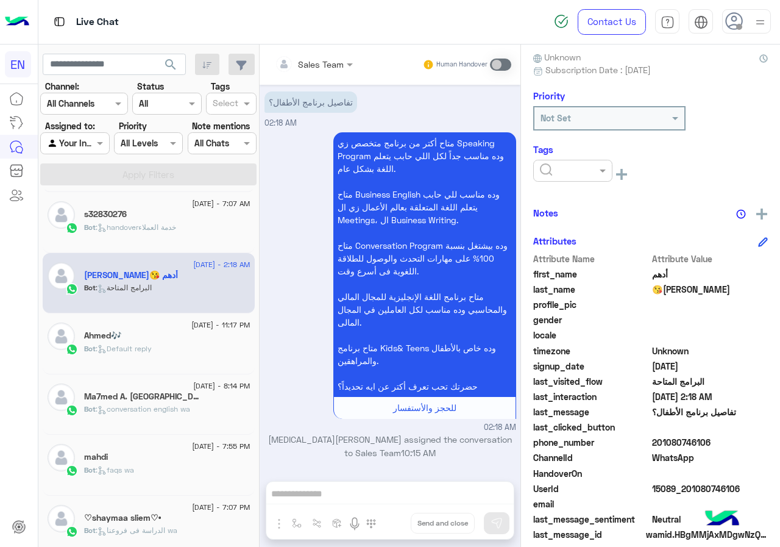
click at [546, 169] on input "text" at bounding box center [558, 171] width 37 height 13
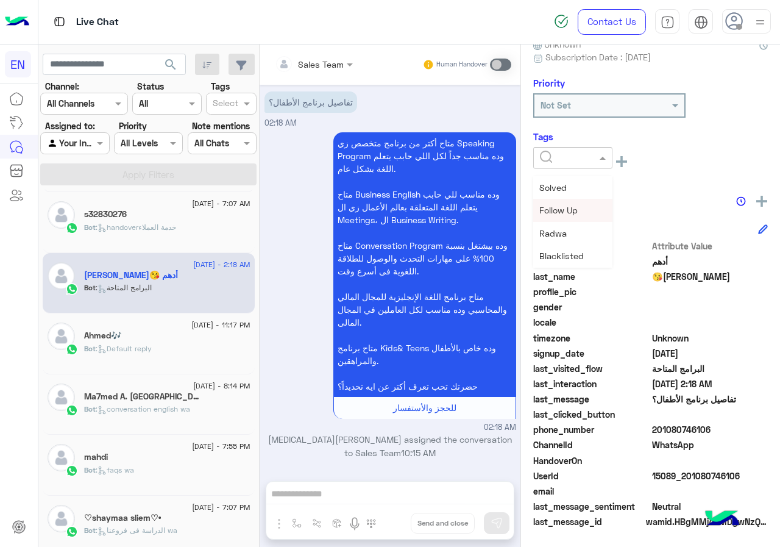
scroll to position [159, 0]
click at [576, 234] on span "Omar Sayed" at bounding box center [573, 233] width 66 height 10
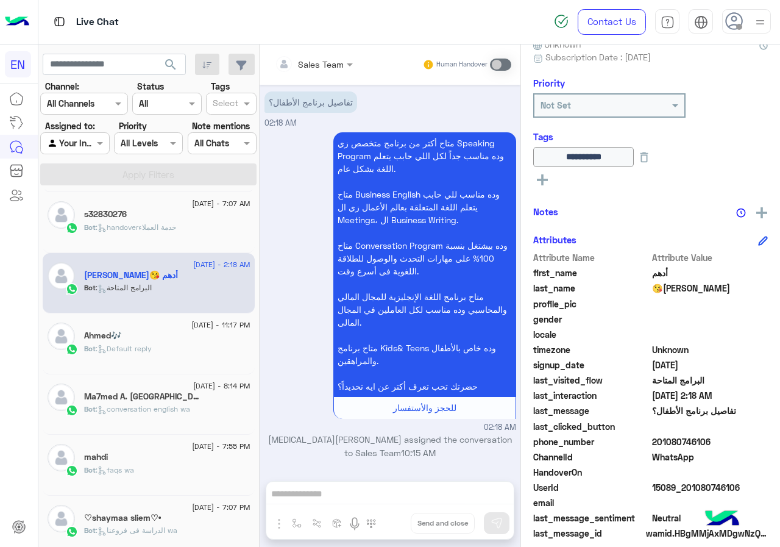
click at [176, 224] on span ": handoverخدمة العملاء" at bounding box center [136, 227] width 80 height 9
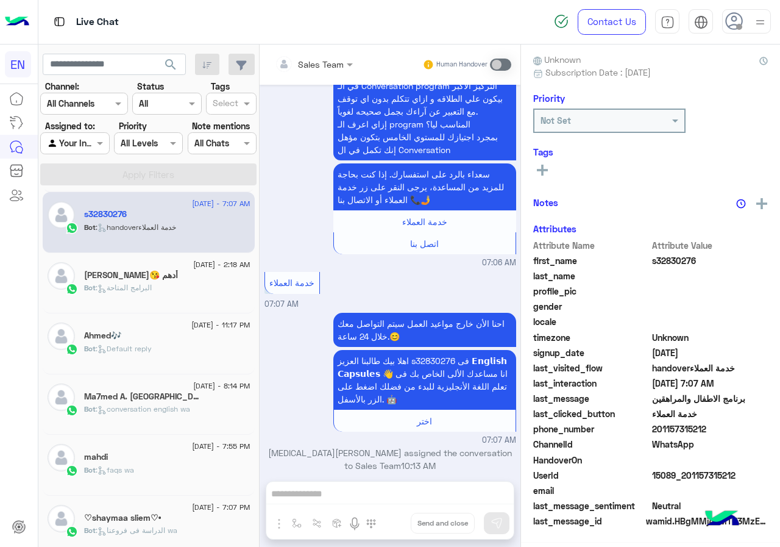
scroll to position [110, 0]
click at [713, 432] on span "201157315212" at bounding box center [710, 429] width 116 height 13
copy span "201157315212"
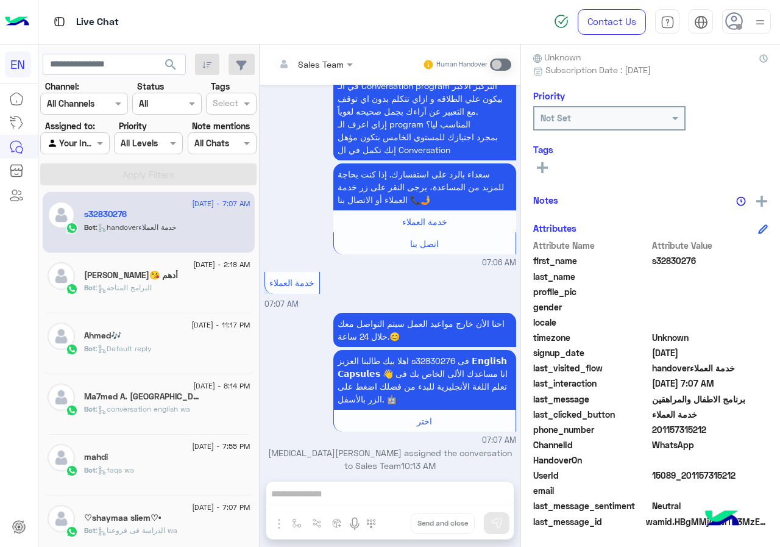
click at [669, 261] on span "s32830276" at bounding box center [710, 260] width 116 height 13
copy span "s32830276"
click at [543, 160] on button at bounding box center [542, 167] width 18 height 15
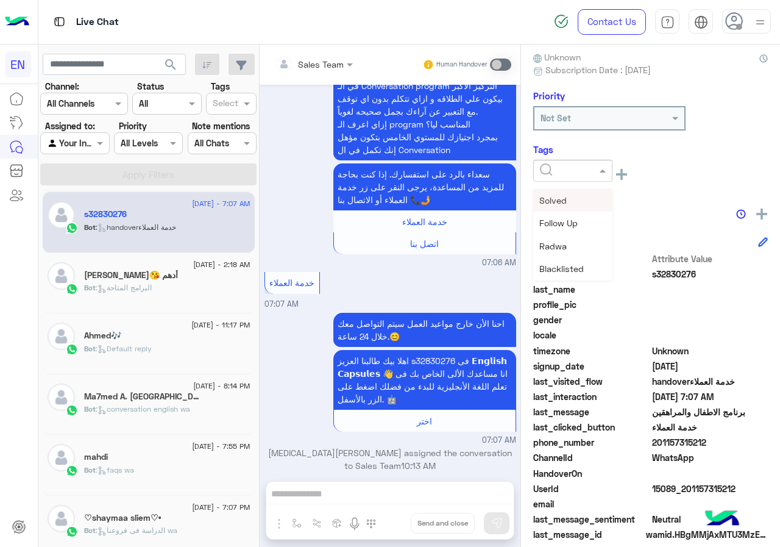
click at [586, 176] on div at bounding box center [573, 170] width 78 height 14
click at [553, 251] on span "Omar Sayed" at bounding box center [573, 246] width 66 height 10
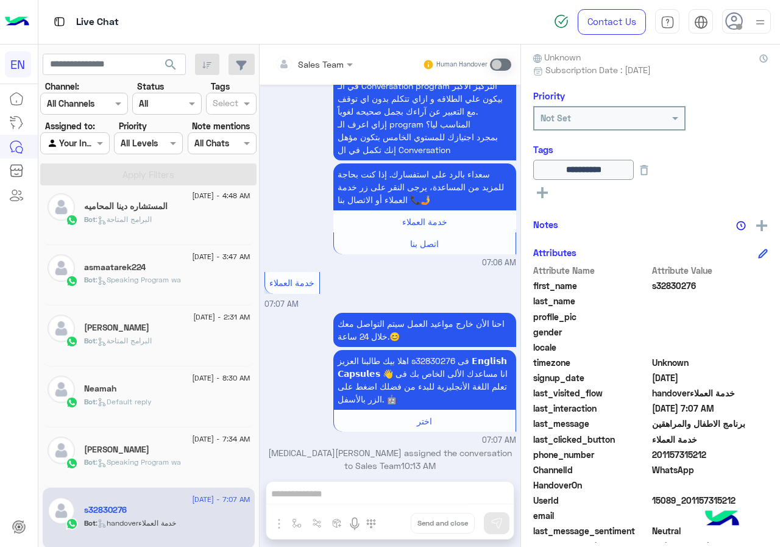
scroll to position [184, 0]
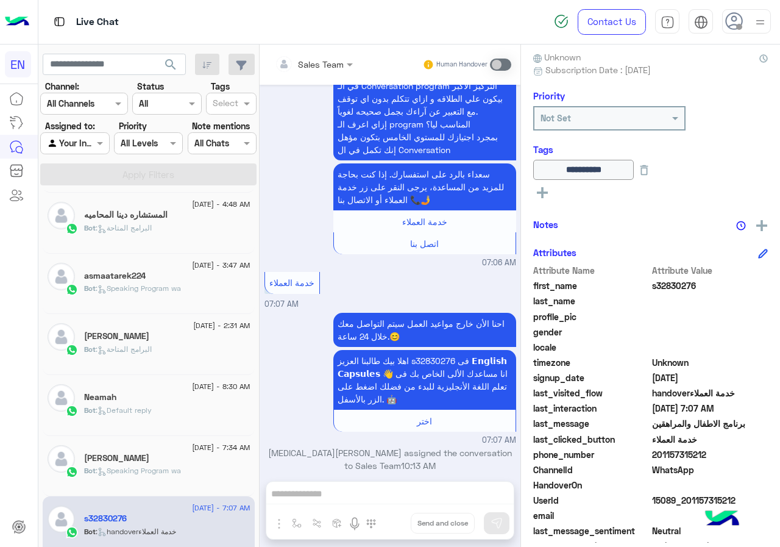
click at [263, 315] on div "Aug 11, 2025 تفاصيل برنامج الأطفال؟ 07:06 AM متاح أكتر من برنامج متخصص زي Speak…" at bounding box center [390, 277] width 261 height 384
click at [165, 443] on div "11 August - 7:34 AM سحر مهنا Bot : Speaking Program wa" at bounding box center [149, 466] width 212 height 61
click at [162, 460] on div "[PERSON_NAME]" at bounding box center [167, 459] width 166 height 13
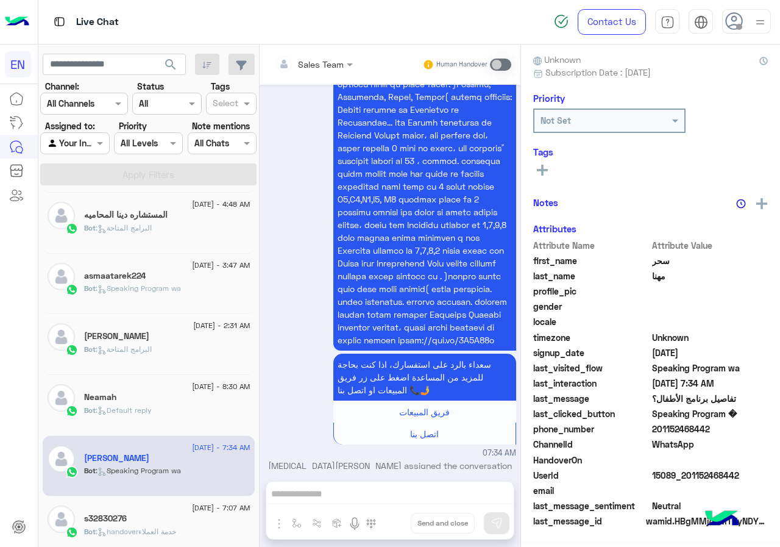
scroll to position [110, 0]
click at [712, 427] on span "201152468442" at bounding box center [710, 429] width 116 height 13
copy span "201152468442"
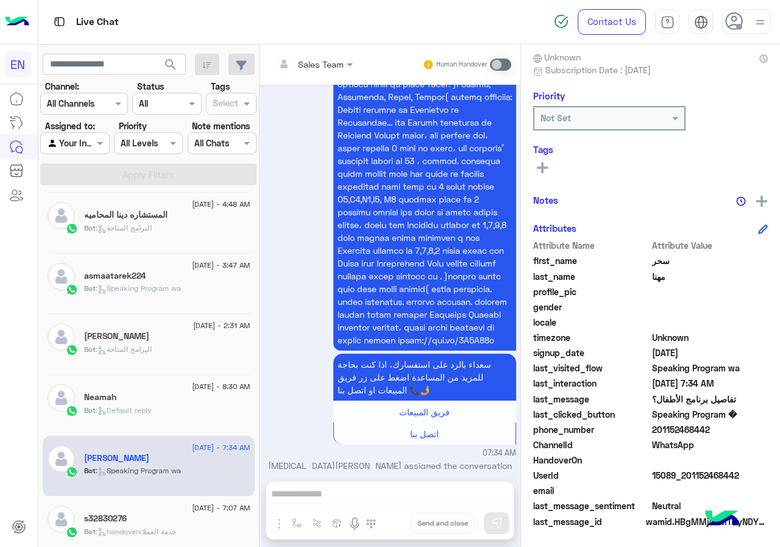
click at [659, 260] on span "سحر" at bounding box center [710, 260] width 116 height 13
drag, startPoint x: 659, startPoint y: 260, endPoint x: 655, endPoint y: 266, distance: 7.9
click at [655, 266] on span "سحر" at bounding box center [710, 260] width 116 height 13
click at [664, 261] on span "سحر" at bounding box center [710, 260] width 116 height 13
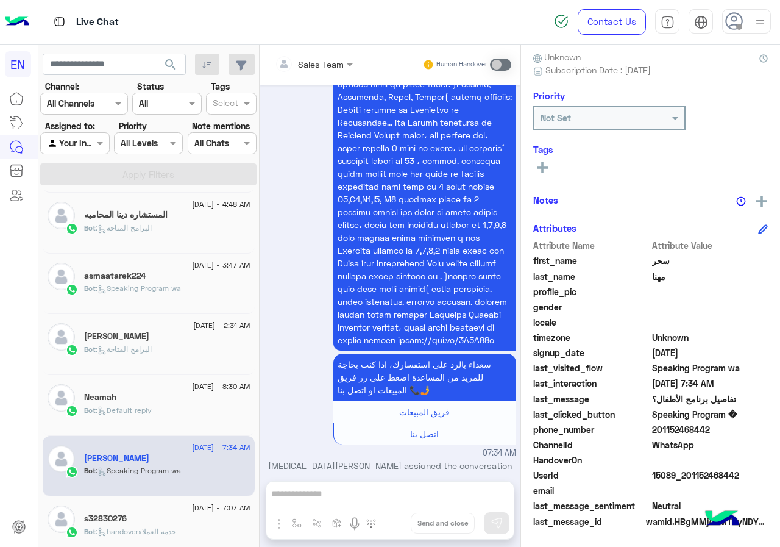
click at [664, 261] on span "سحر" at bounding box center [710, 260] width 116 height 13
copy span "سحر"
click at [658, 277] on span "مهنا" at bounding box center [710, 276] width 116 height 13
copy span "مهنا"
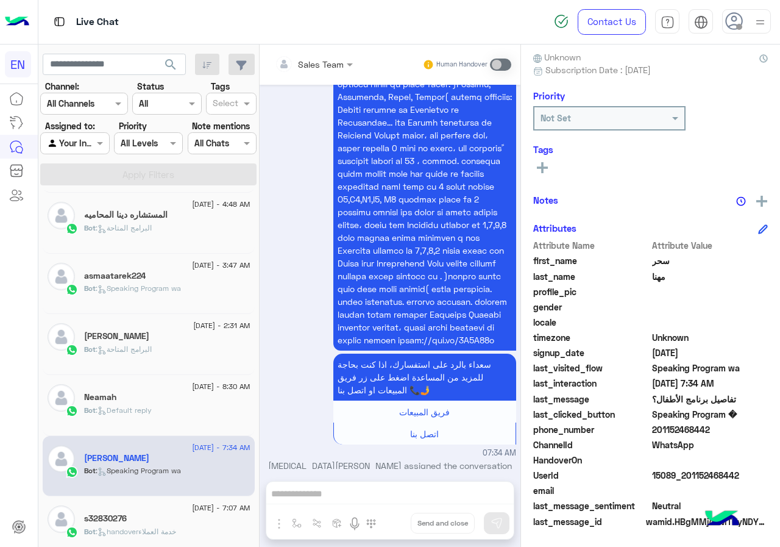
drag, startPoint x: 552, startPoint y: 173, endPoint x: 562, endPoint y: 173, distance: 9.8
click at [552, 173] on div "See All" at bounding box center [650, 167] width 235 height 15
click at [549, 168] on button at bounding box center [542, 167] width 18 height 15
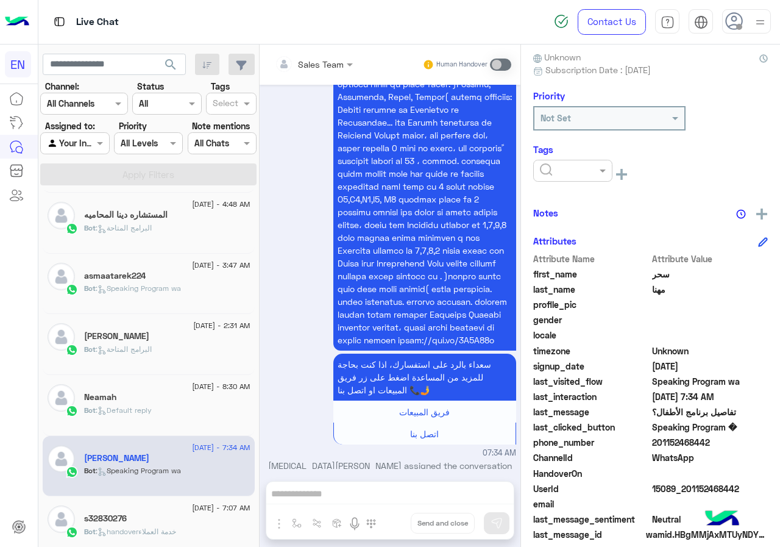
click at [571, 173] on input "text" at bounding box center [558, 171] width 37 height 13
click at [572, 240] on div "Omar Sayed" at bounding box center [572, 246] width 79 height 23
click at [168, 417] on div "Bot : Default reply" at bounding box center [167, 415] width 166 height 21
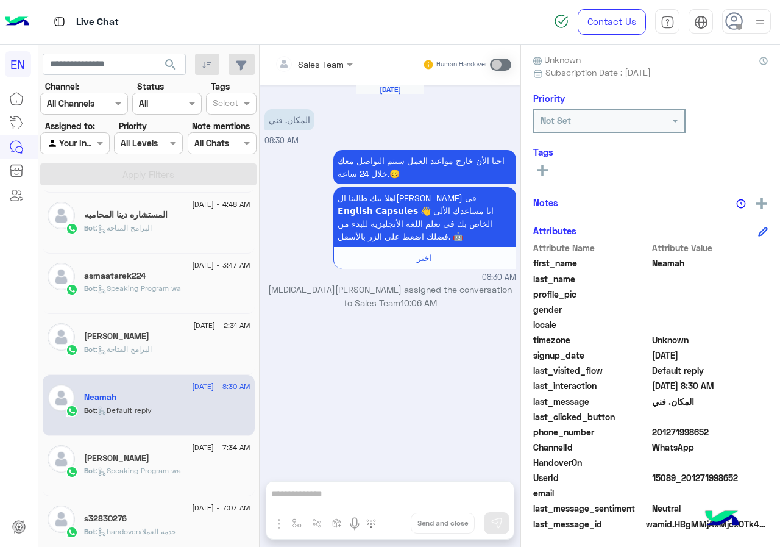
scroll to position [110, 0]
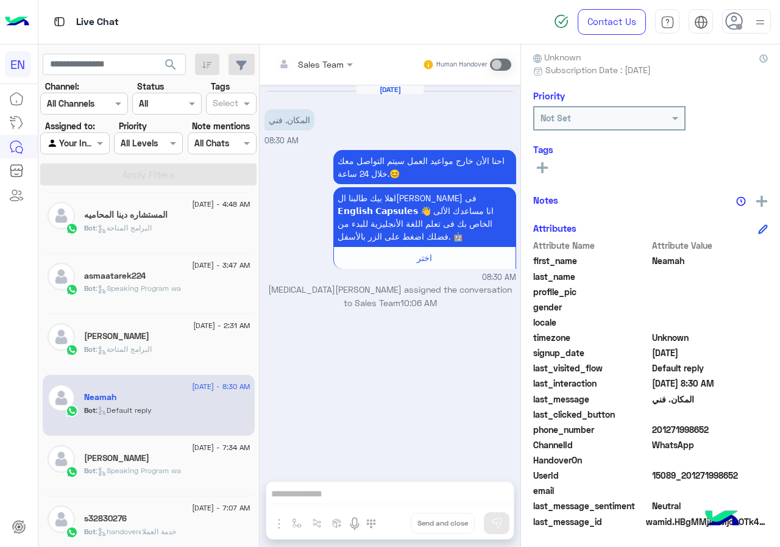
click at [722, 423] on span "201271998652" at bounding box center [710, 429] width 116 height 13
copy span "201271998652"
click at [675, 259] on span "Neamah" at bounding box center [710, 260] width 116 height 13
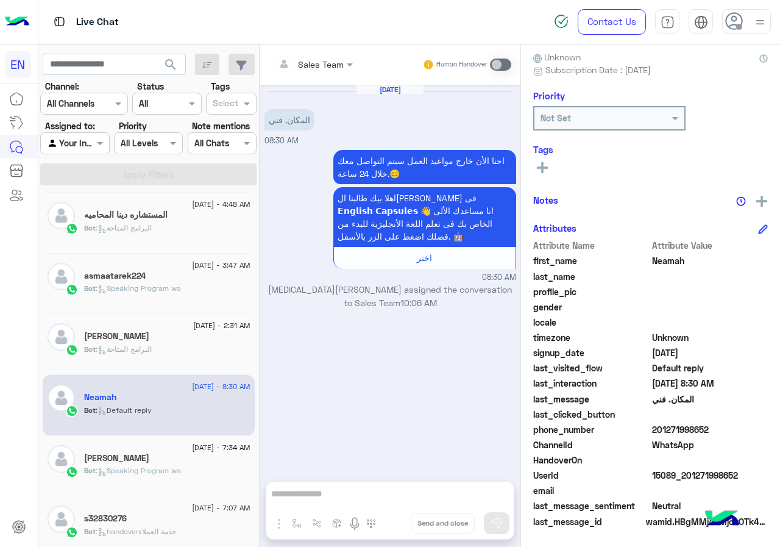
click at [675, 259] on span "Neamah" at bounding box center [710, 260] width 116 height 13
click at [541, 165] on icon at bounding box center [542, 167] width 11 height 11
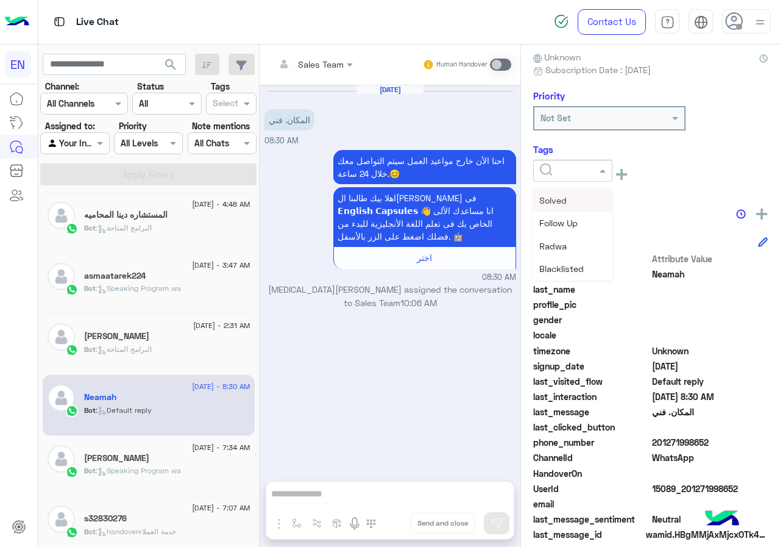
click at [599, 179] on div at bounding box center [572, 171] width 79 height 22
click at [579, 245] on span "Omar Sayed" at bounding box center [573, 246] width 66 height 10
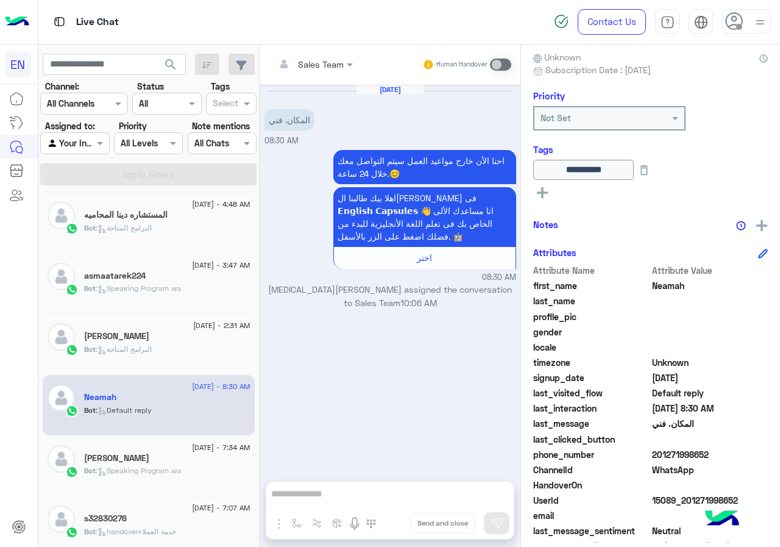
click at [174, 346] on div "Bot : البرامج المتاحة" at bounding box center [167, 354] width 166 height 21
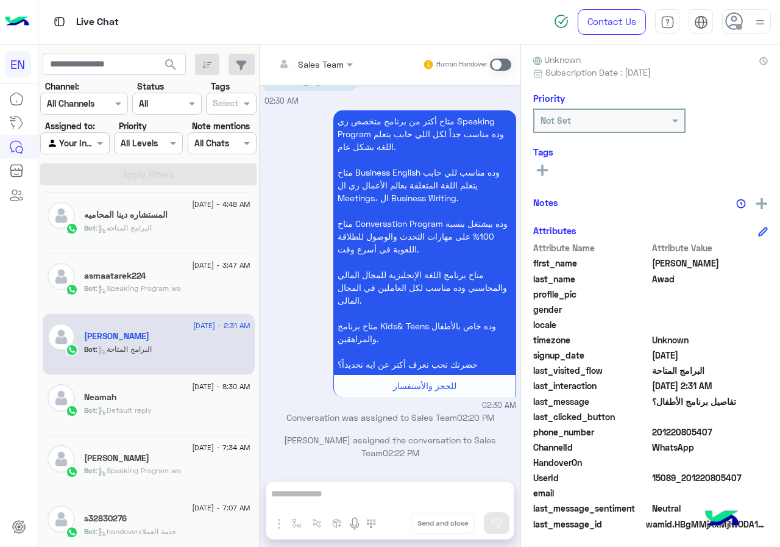
scroll to position [110, 0]
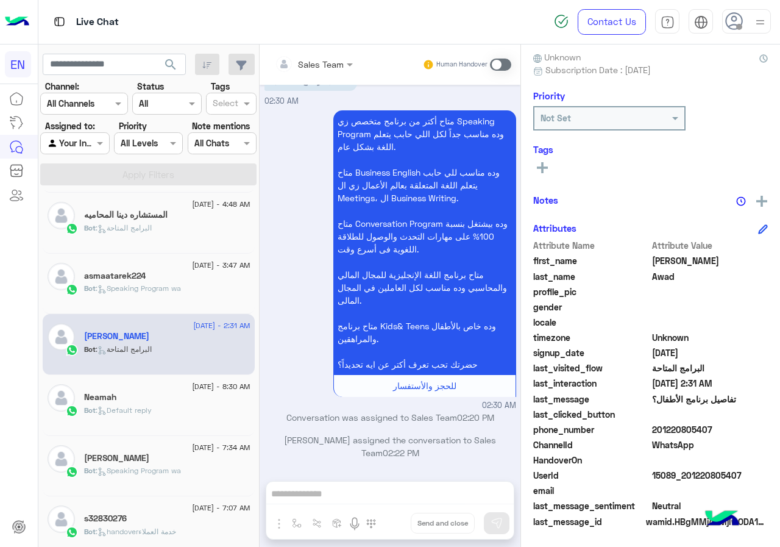
click at [720, 432] on span "201220805407" at bounding box center [710, 429] width 116 height 13
click at [668, 260] on span "[PERSON_NAME]" at bounding box center [710, 260] width 116 height 13
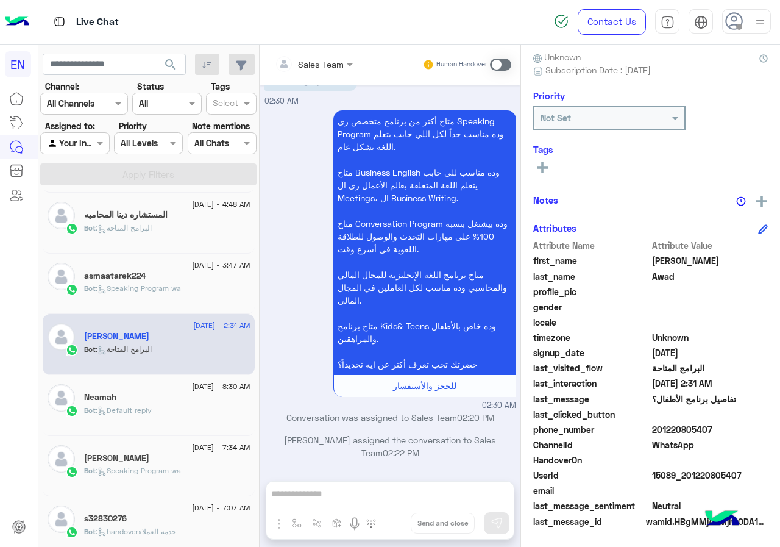
click at [545, 168] on rect at bounding box center [542, 167] width 11 height 2
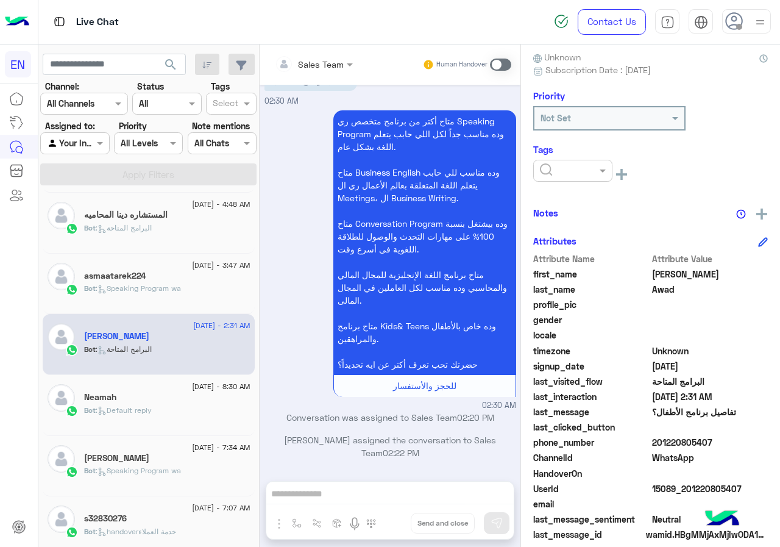
click at [543, 166] on input "text" at bounding box center [558, 171] width 37 height 13
click at [581, 172] on div at bounding box center [573, 170] width 78 height 14
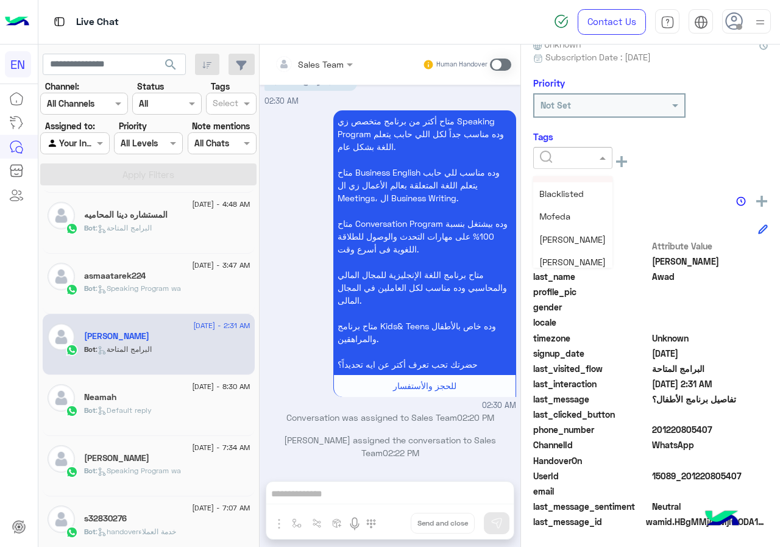
scroll to position [159, 0]
click at [570, 234] on span "Omar Sayed" at bounding box center [573, 233] width 66 height 10
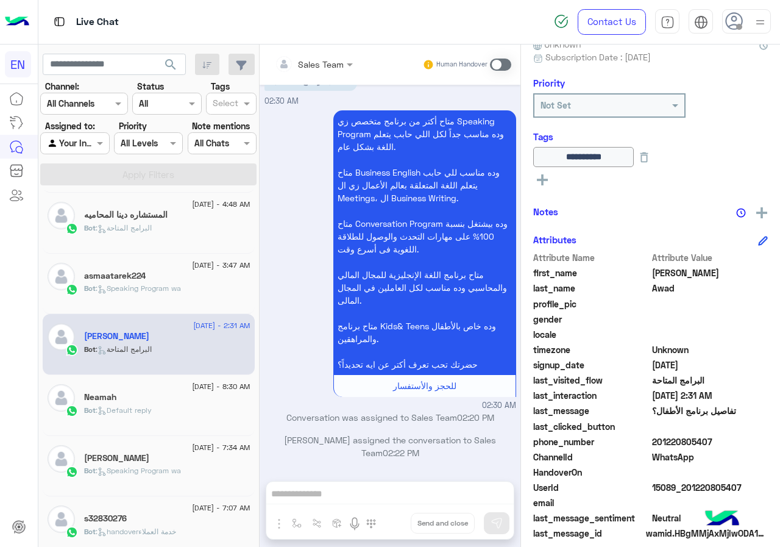
click at [208, 269] on span "[DATE] - 3:47 AM" at bounding box center [221, 265] width 58 height 11
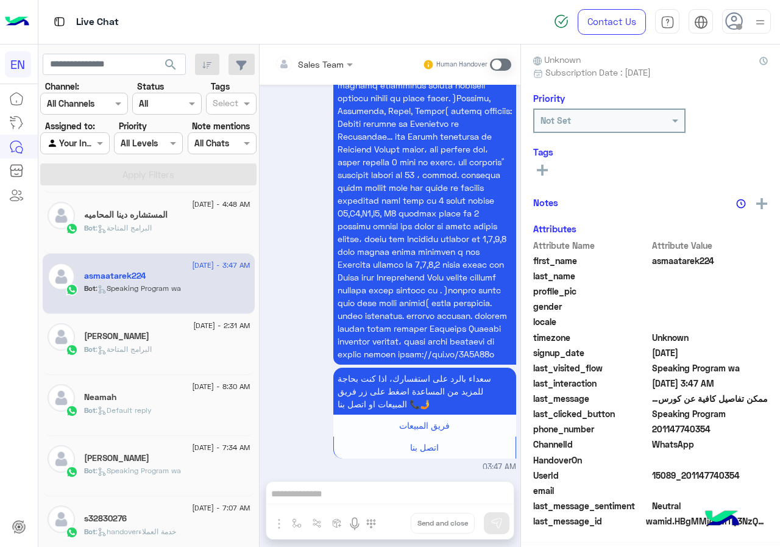
scroll to position [110, 0]
click at [707, 428] on span "201147740354" at bounding box center [710, 429] width 116 height 13
click at [689, 262] on span "asmaatarek224" at bounding box center [710, 260] width 116 height 13
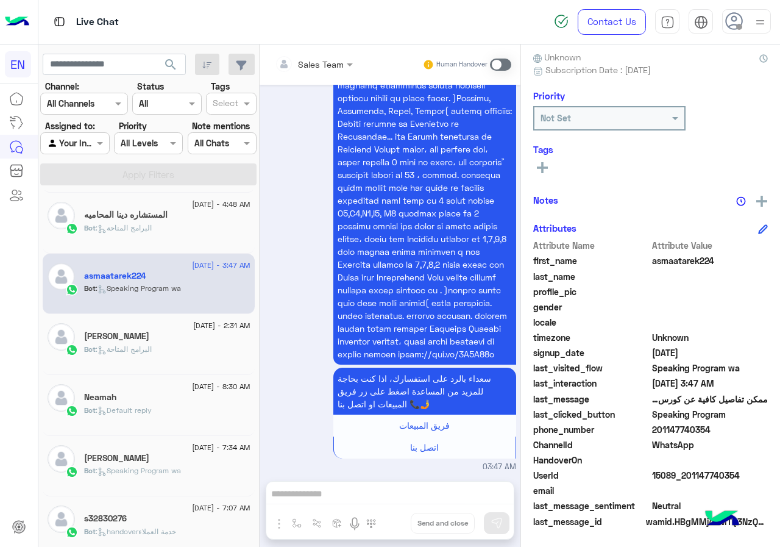
click at [689, 262] on span "asmaatarek224" at bounding box center [710, 260] width 116 height 13
click at [538, 165] on icon at bounding box center [542, 167] width 11 height 11
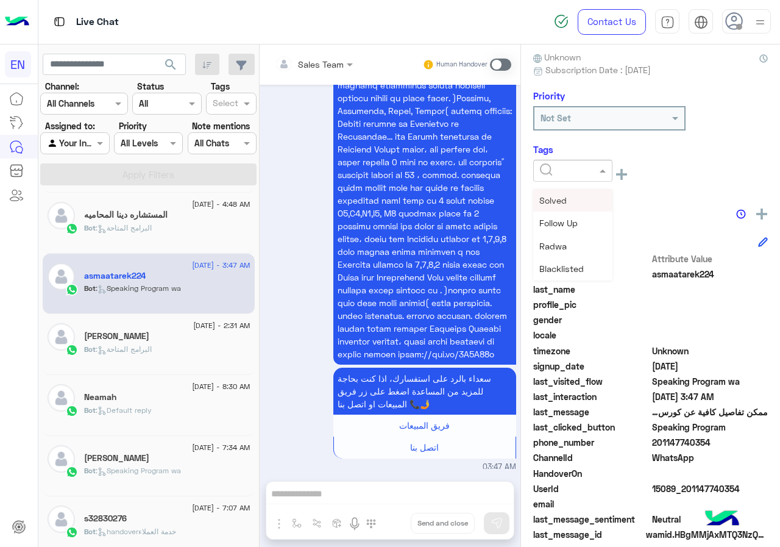
click at [610, 173] on span at bounding box center [604, 170] width 15 height 13
click at [577, 244] on span "Omar Sayed" at bounding box center [573, 246] width 66 height 10
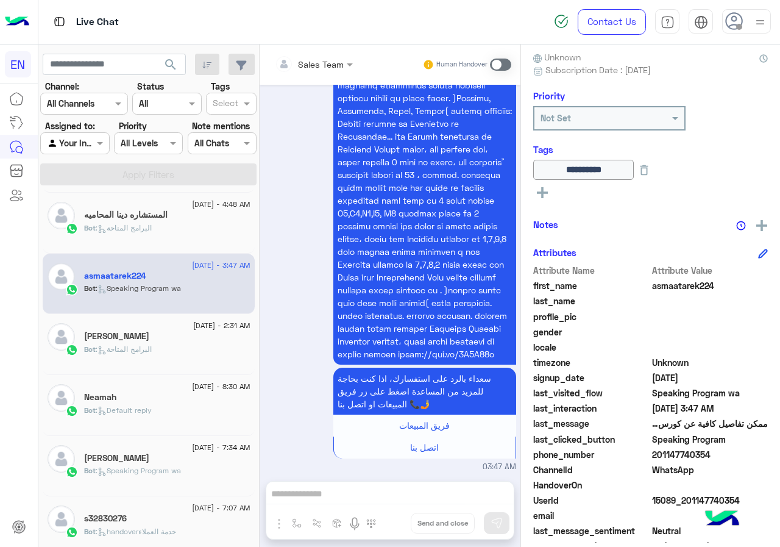
click at [162, 220] on h5 "المستشاره دينا المحاميه" at bounding box center [126, 215] width 84 height 10
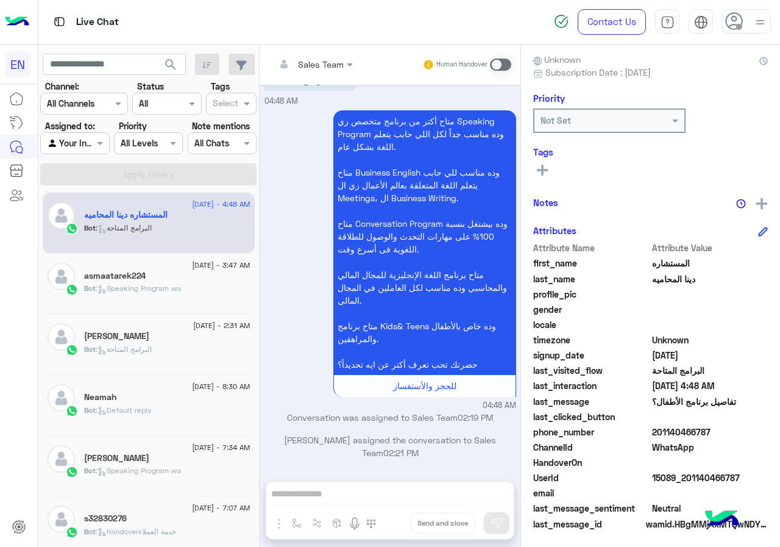
scroll to position [110, 0]
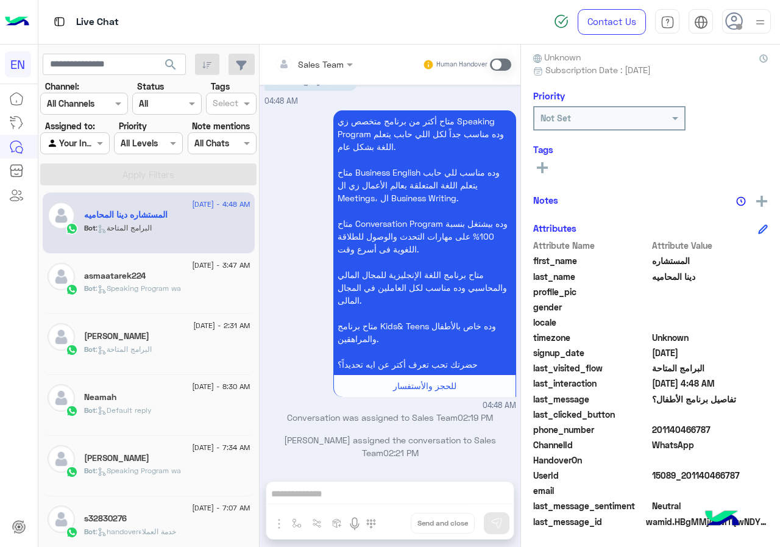
click at [715, 425] on span "201140466787" at bounding box center [710, 429] width 116 height 13
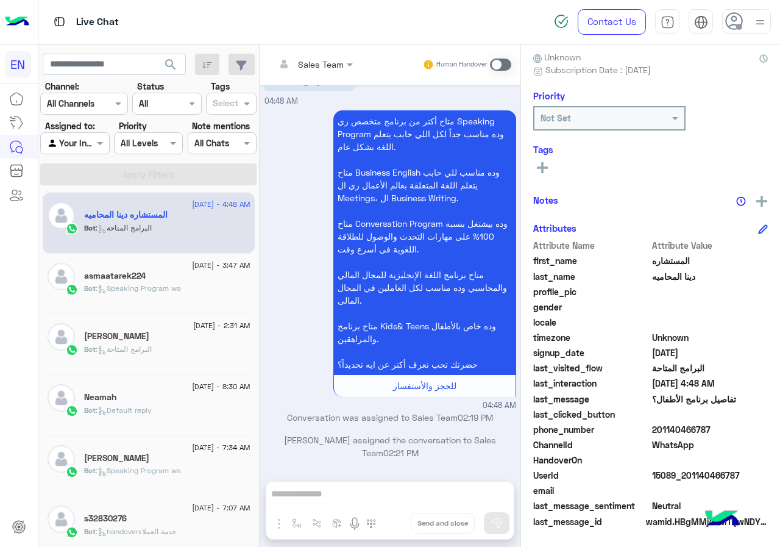
click at [715, 425] on span "201140466787" at bounding box center [710, 429] width 116 height 13
click at [669, 263] on span "المستشاره" at bounding box center [710, 260] width 116 height 13
click at [702, 276] on span "دينا المحاميه" at bounding box center [710, 276] width 116 height 13
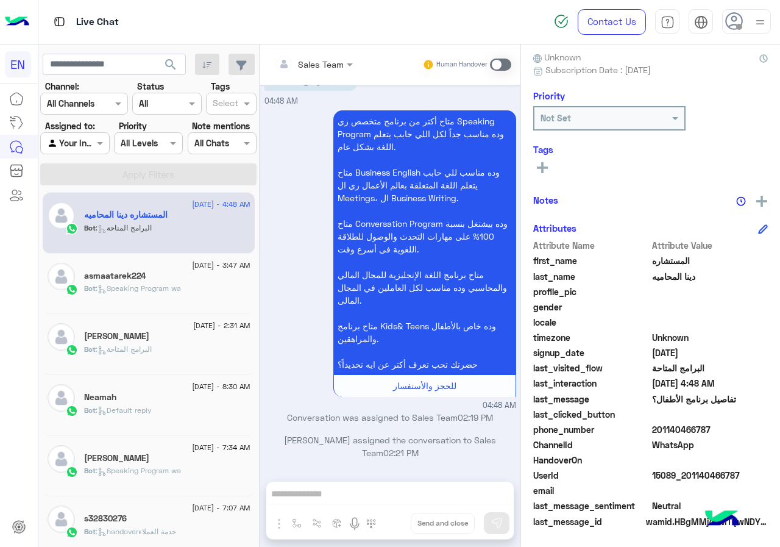
click at [702, 276] on span "دينا المحاميه" at bounding box center [710, 276] width 116 height 13
click at [547, 169] on rect at bounding box center [542, 167] width 11 height 2
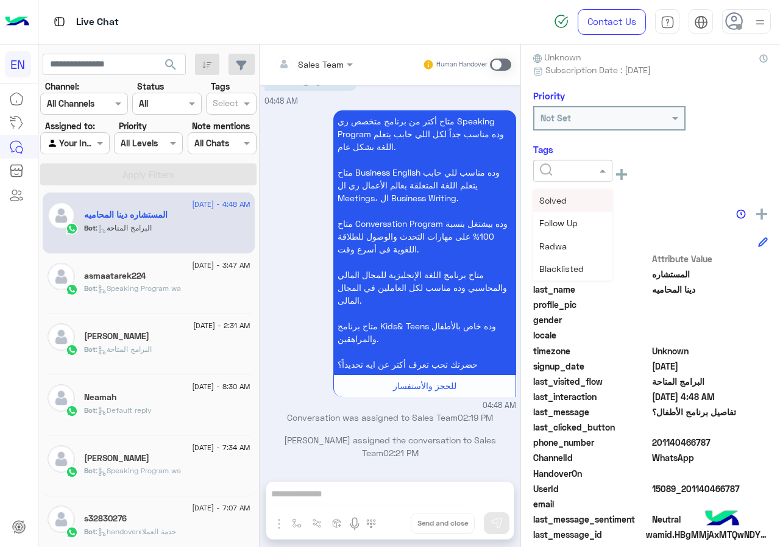
click at [601, 167] on span at bounding box center [604, 170] width 15 height 13
click at [577, 243] on span "Omar Sayed" at bounding box center [573, 246] width 66 height 10
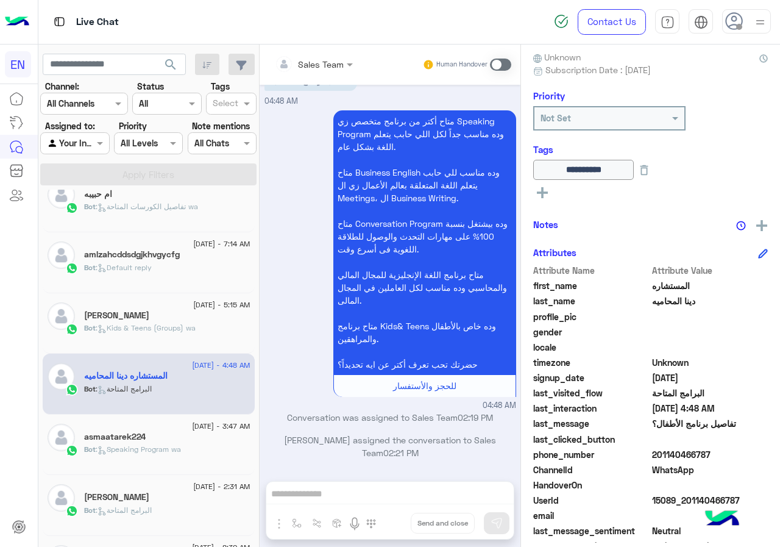
scroll to position [0, 0]
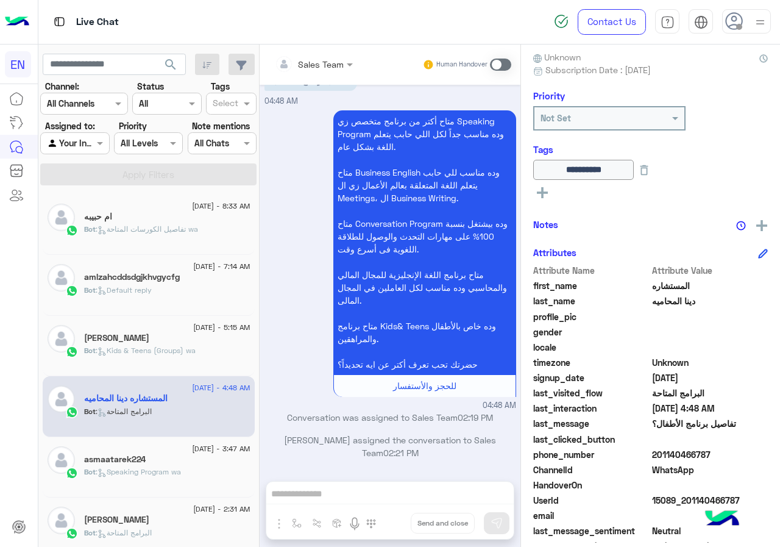
click at [204, 346] on div "Bot : Kids & Teens (Groups) wa" at bounding box center [167, 355] width 166 height 21
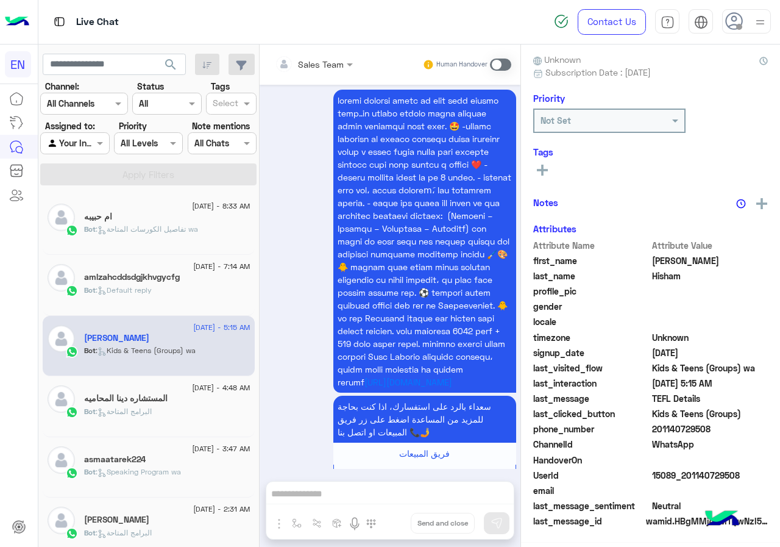
scroll to position [110, 0]
click at [711, 423] on span "201140729508" at bounding box center [710, 429] width 116 height 13
click at [663, 260] on span "[PERSON_NAME]" at bounding box center [710, 260] width 116 height 13
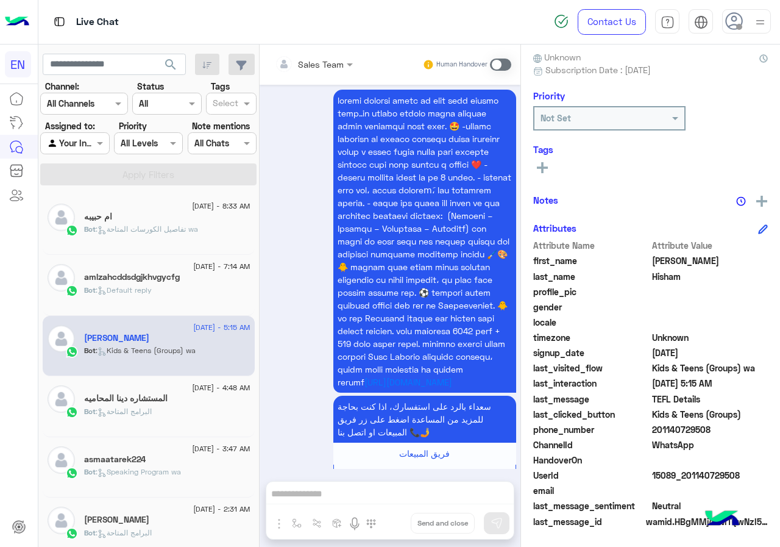
click at [663, 260] on span "[PERSON_NAME]" at bounding box center [710, 260] width 116 height 13
click at [672, 274] on span "Hisham" at bounding box center [710, 276] width 116 height 13
click at [544, 161] on button at bounding box center [542, 167] width 18 height 15
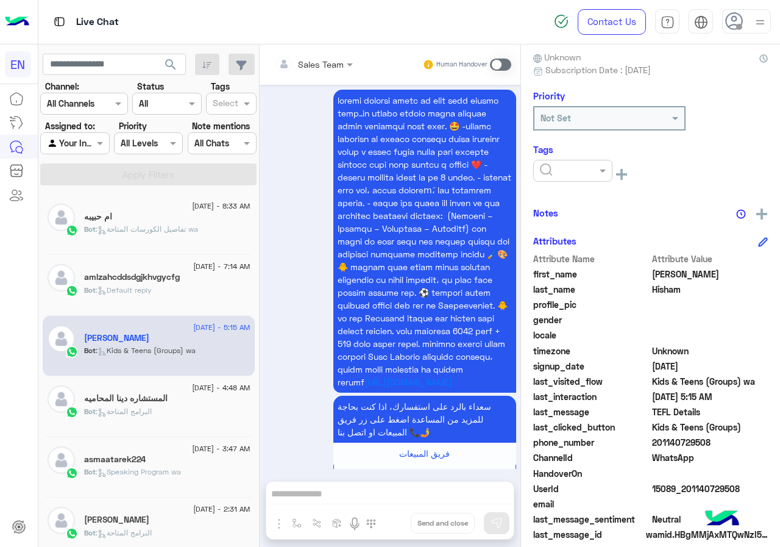
drag, startPoint x: 544, startPoint y: 161, endPoint x: 572, endPoint y: 171, distance: 29.7
click at [572, 171] on input "text" at bounding box center [558, 171] width 37 height 13
click at [572, 240] on div "Omar Sayed" at bounding box center [572, 246] width 79 height 23
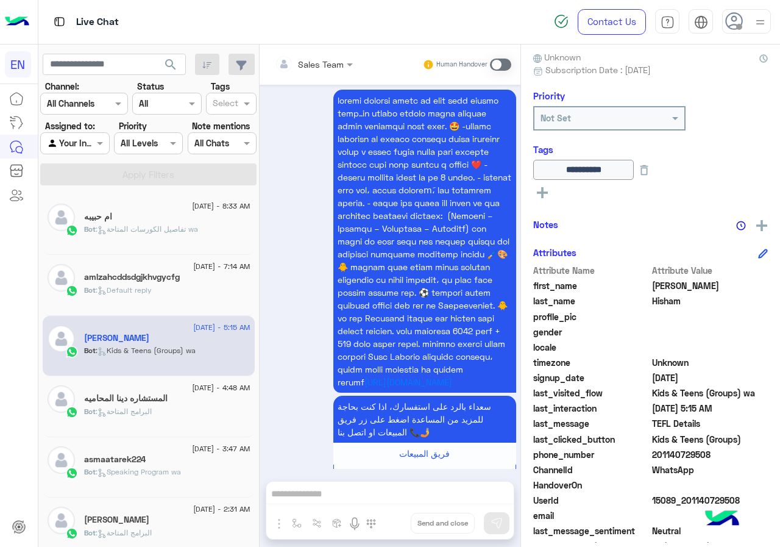
click at [126, 291] on span ": Default reply" at bounding box center [124, 289] width 56 height 9
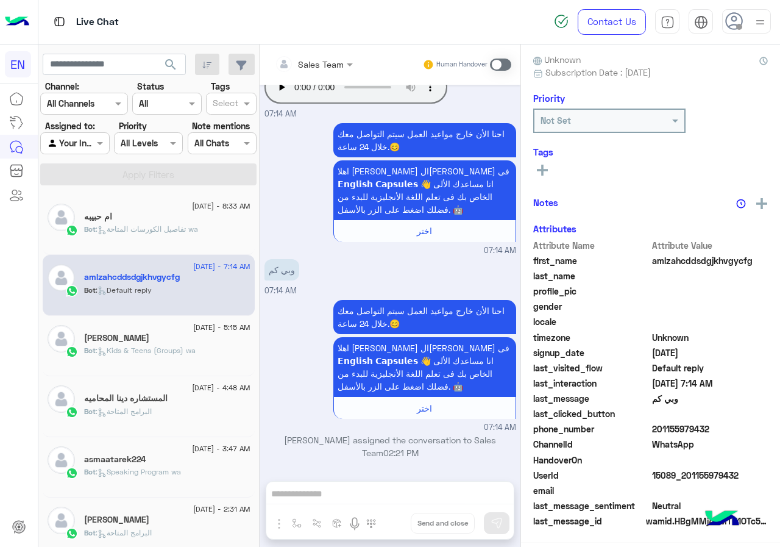
scroll to position [110, 0]
click at [717, 427] on span "201155979432" at bounding box center [710, 429] width 116 height 13
click at [655, 259] on span "amlzahcddsdgjkhvgycfg" at bounding box center [710, 260] width 116 height 13
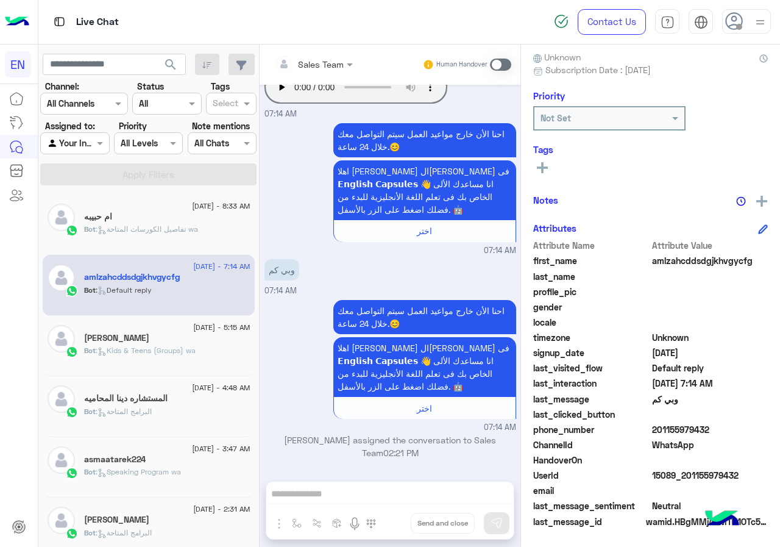
click at [655, 259] on span "amlzahcddsdgjkhvgycfg" at bounding box center [710, 260] width 116 height 13
click at [547, 160] on button at bounding box center [542, 167] width 18 height 15
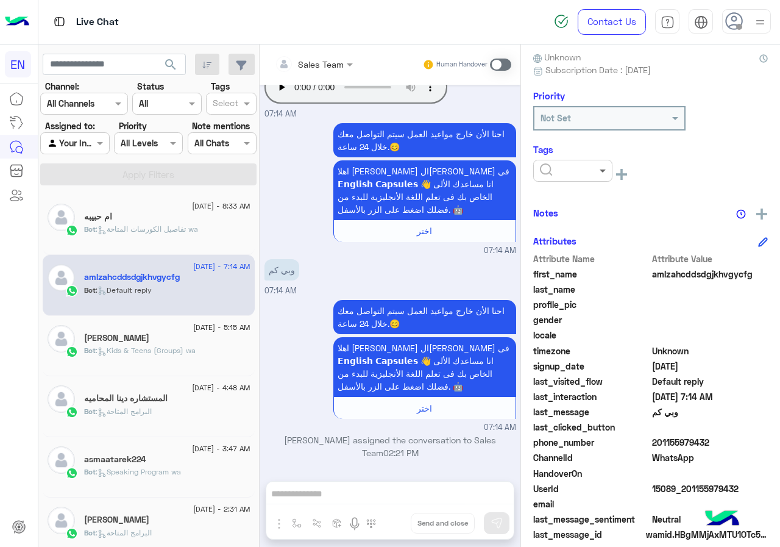
click at [599, 171] on span at bounding box center [604, 170] width 15 height 13
click at [585, 238] on div "Omar Sayed" at bounding box center [572, 246] width 79 height 23
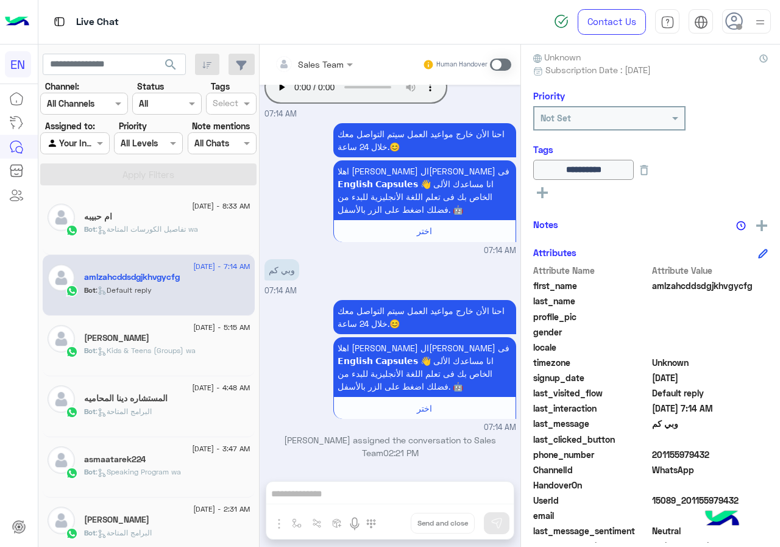
click at [141, 234] on span "Bot : تفاصيل الكورسات المتاحة wa" at bounding box center [141, 228] width 114 height 9
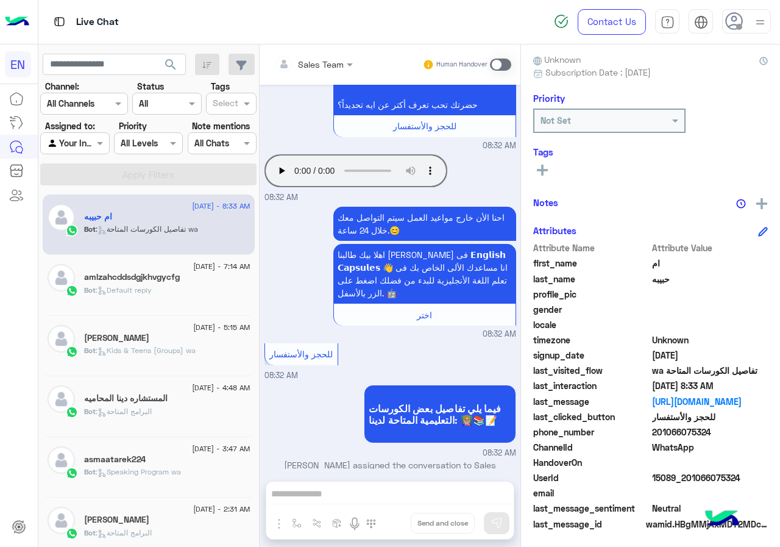
scroll to position [110, 0]
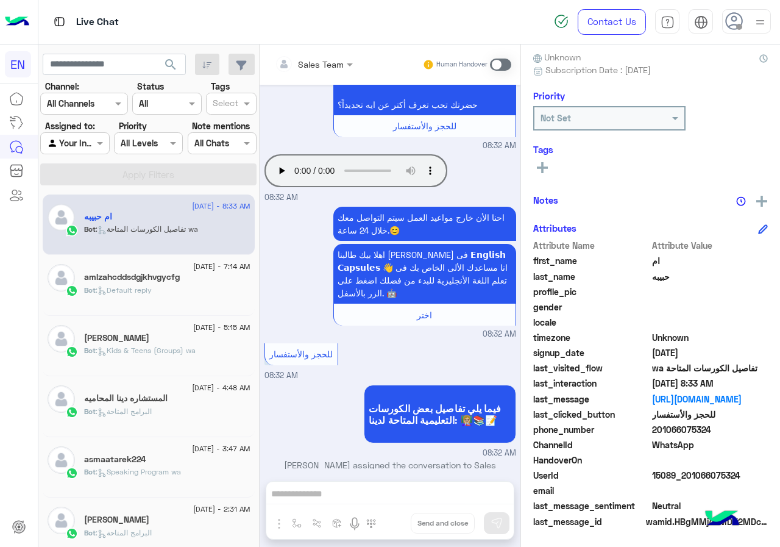
click at [711, 428] on span "201066075324" at bounding box center [710, 429] width 116 height 13
click at [664, 266] on span "ام" at bounding box center [710, 260] width 116 height 13
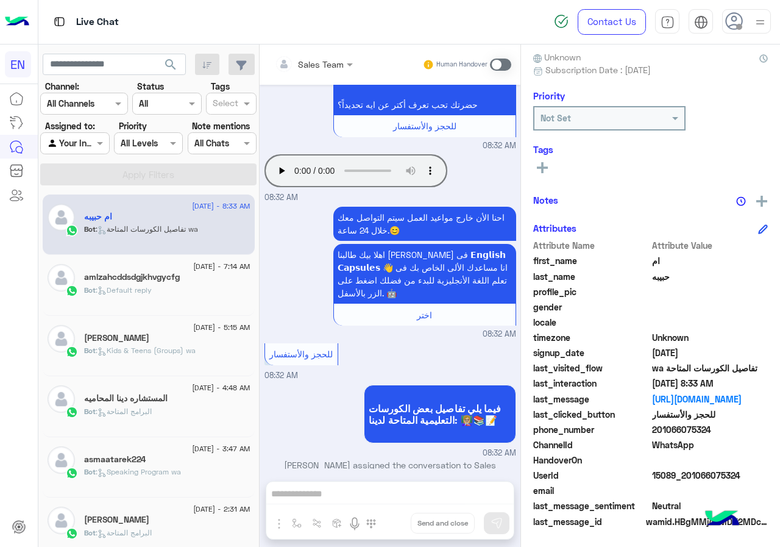
click at [676, 280] on span "حبيبه" at bounding box center [710, 276] width 116 height 13
click at [543, 166] on rect at bounding box center [542, 167] width 2 height 11
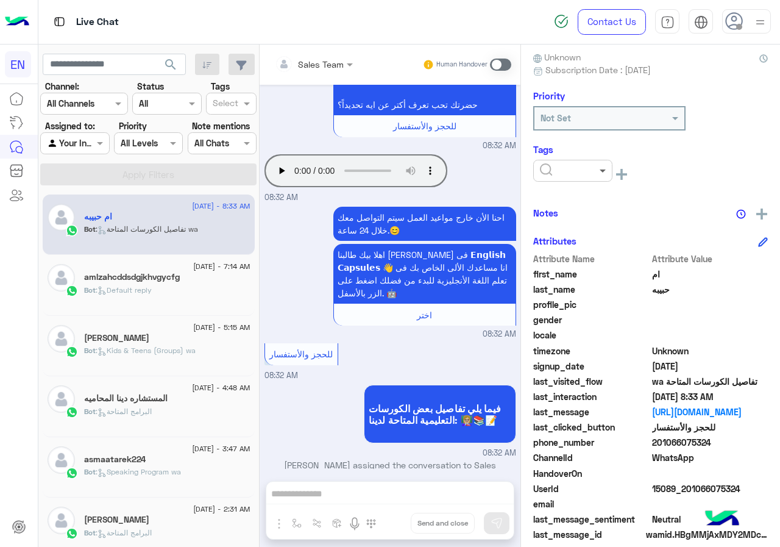
click at [601, 174] on span at bounding box center [604, 170] width 15 height 13
click at [566, 243] on span "Omar Sayed" at bounding box center [573, 246] width 66 height 10
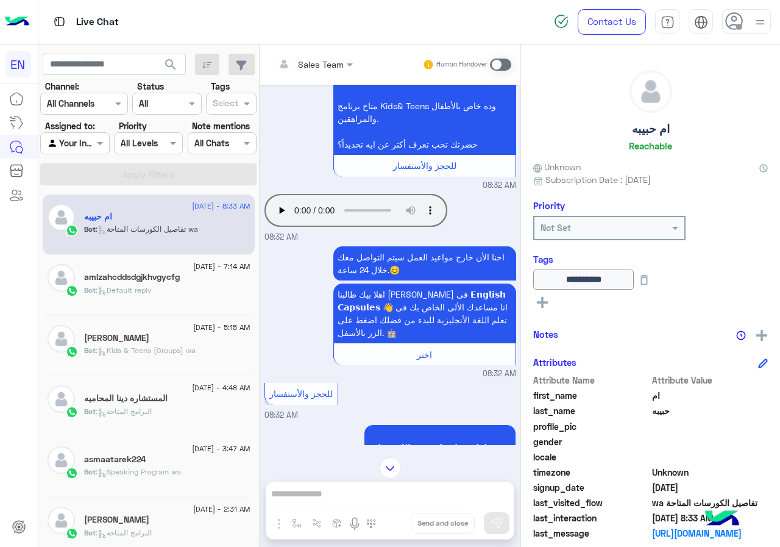
scroll to position [1883, 0]
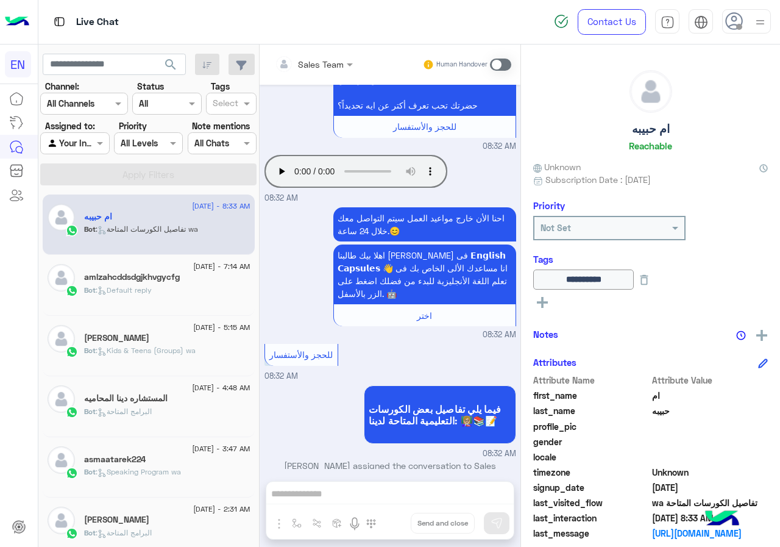
click at [738, 99] on div "ام حبيبه Reachable" at bounding box center [650, 113] width 235 height 86
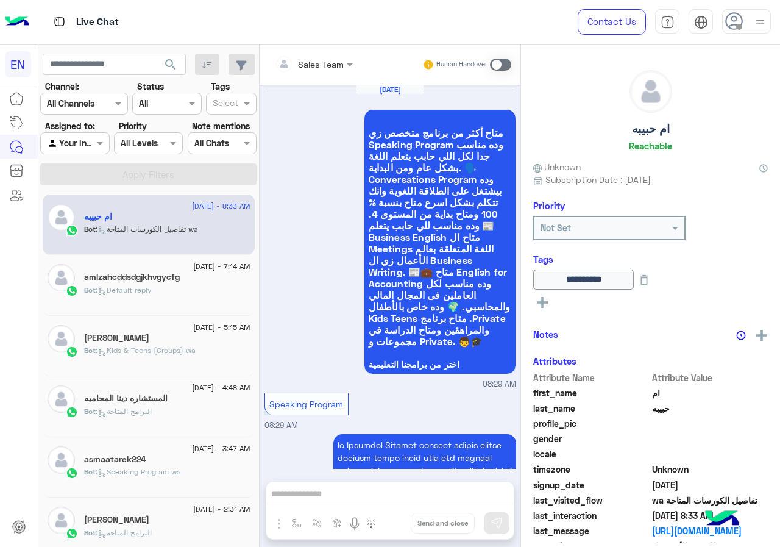
scroll to position [1884, 0]
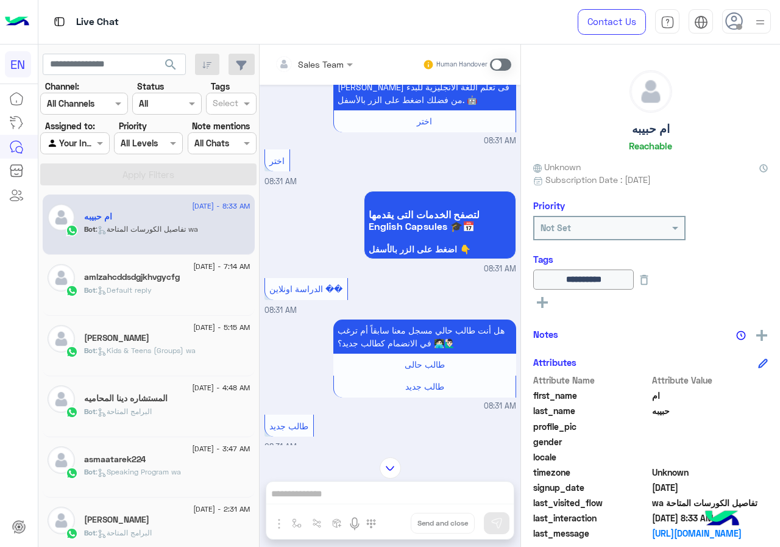
scroll to position [1335, 0]
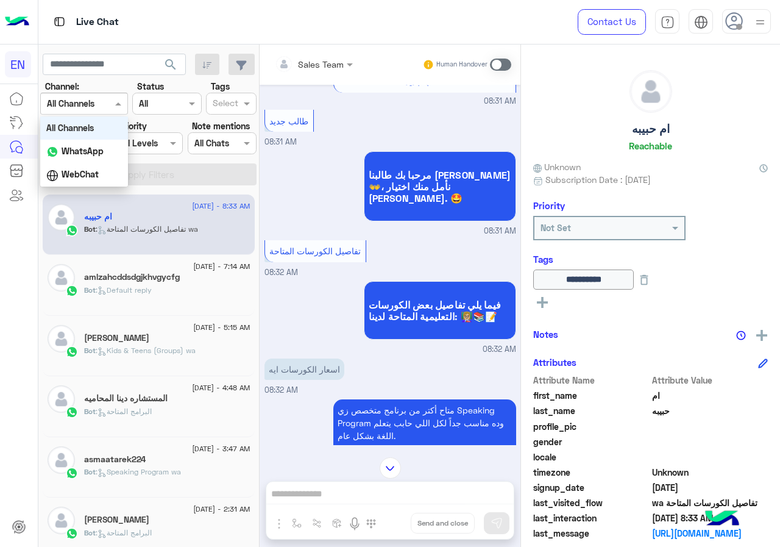
click at [63, 103] on input "text" at bounding box center [69, 104] width 45 height 13
click at [7, 99] on link at bounding box center [16, 99] width 33 height 24
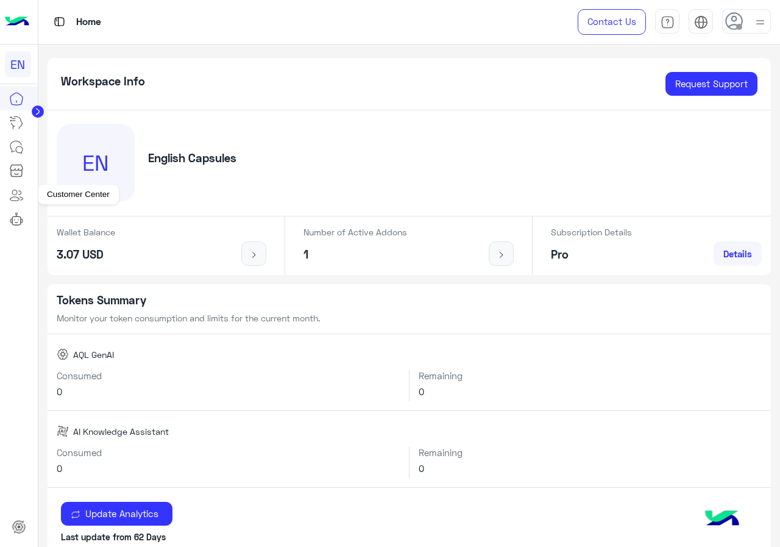
click at [16, 194] on icon at bounding box center [14, 192] width 5 height 5
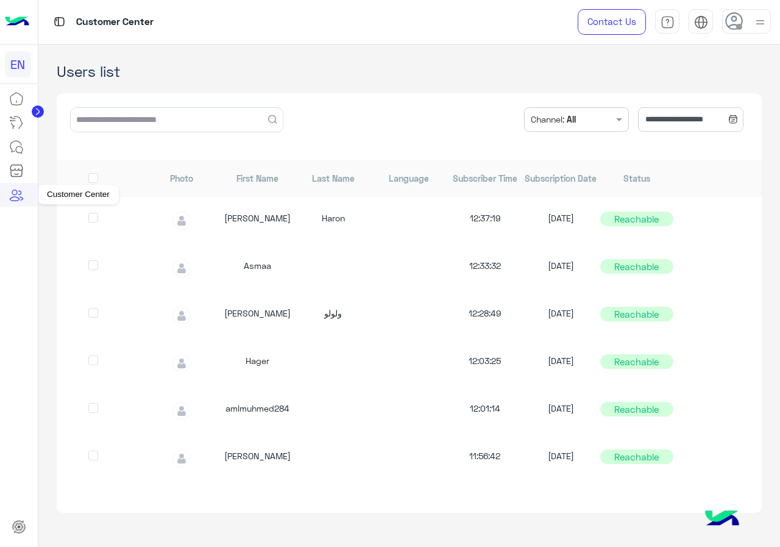
click at [14, 199] on icon at bounding box center [16, 195] width 15 height 15
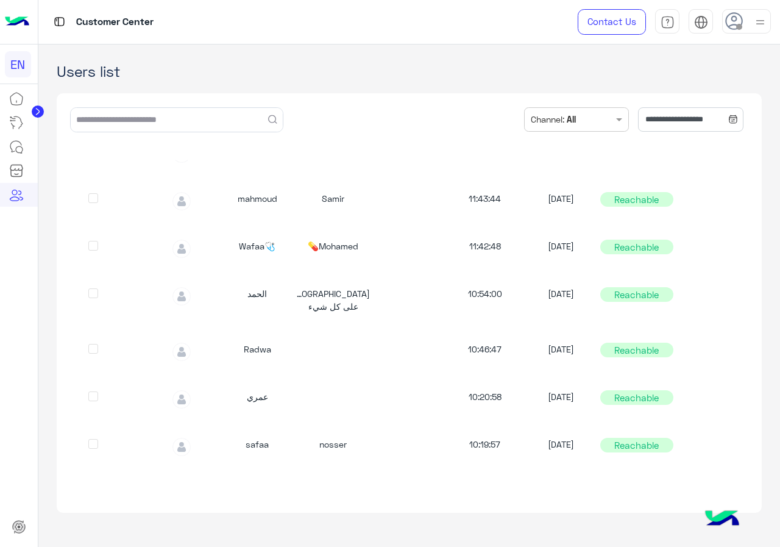
scroll to position [61, 0]
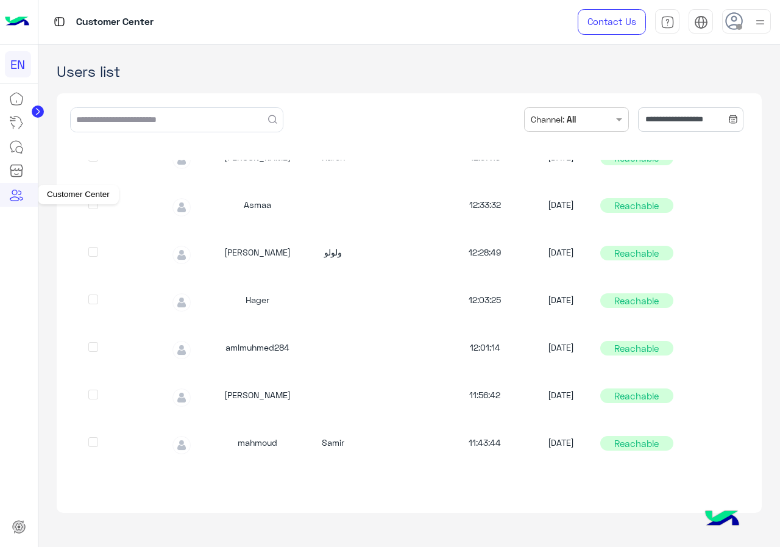
click at [2, 201] on link at bounding box center [16, 195] width 33 height 24
click at [9, 163] on link at bounding box center [16, 171] width 33 height 24
click at [14, 175] on icon at bounding box center [16, 170] width 15 height 15
click at [16, 147] on icon at bounding box center [16, 147] width 15 height 15
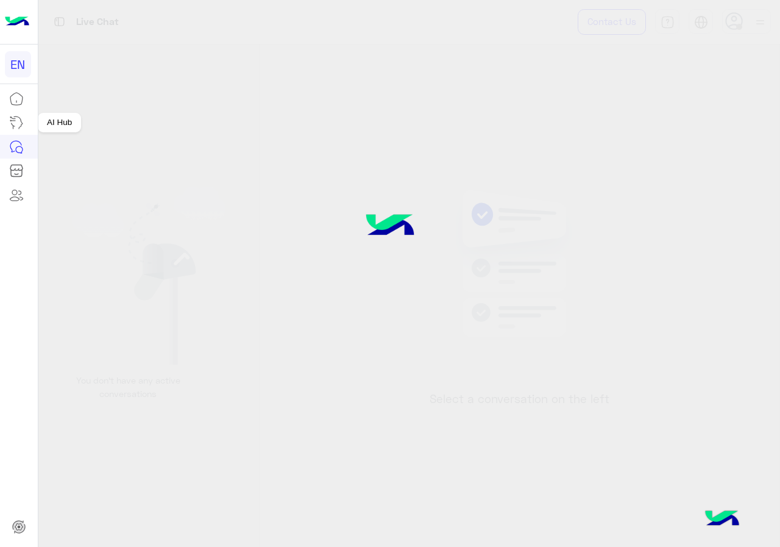
click at [17, 123] on icon at bounding box center [16, 122] width 15 height 15
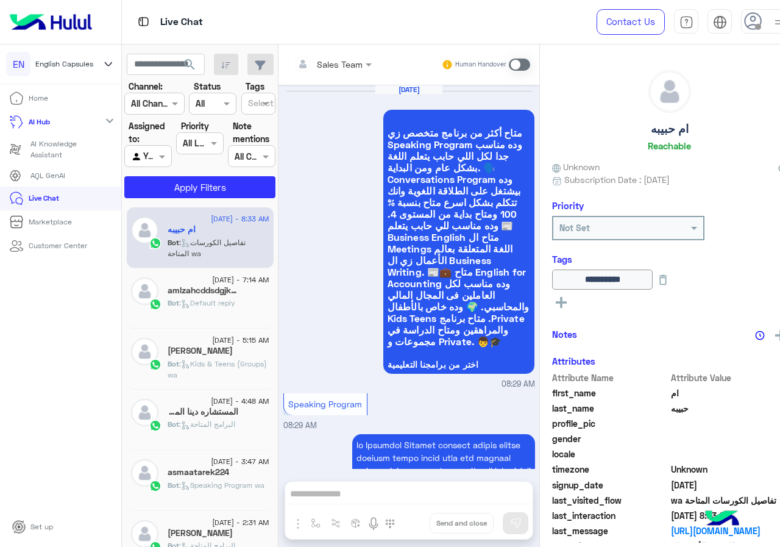
scroll to position [1884, 0]
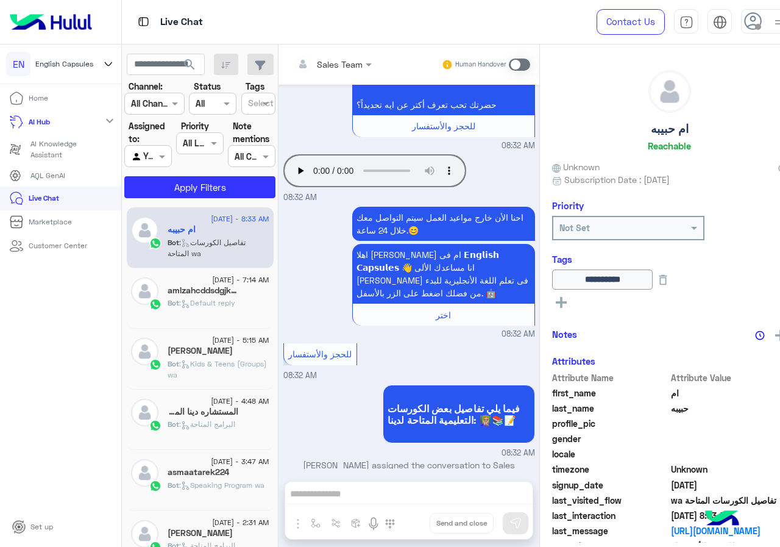
click at [56, 360] on ul "Home AI Hub expand_more AI Knowledge Assistant AQL GenAI Live Chat Marketplace …" at bounding box center [60, 301] width 121 height 429
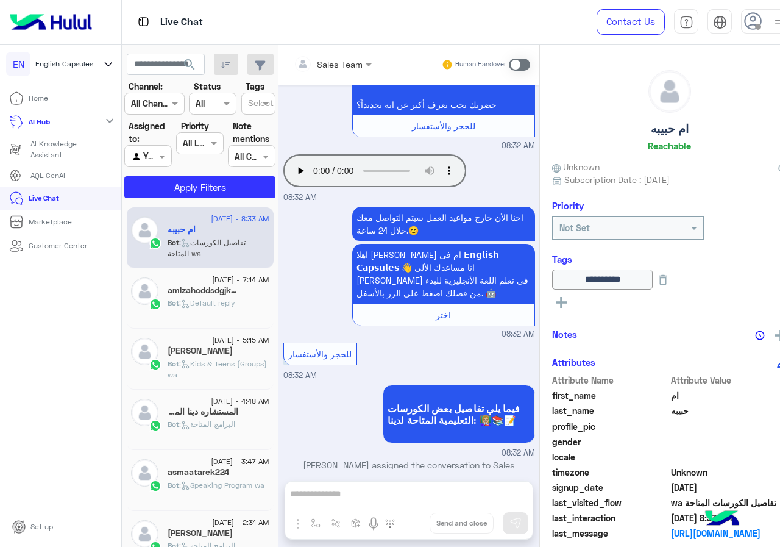
click at [114, 62] on icon at bounding box center [108, 64] width 13 height 15
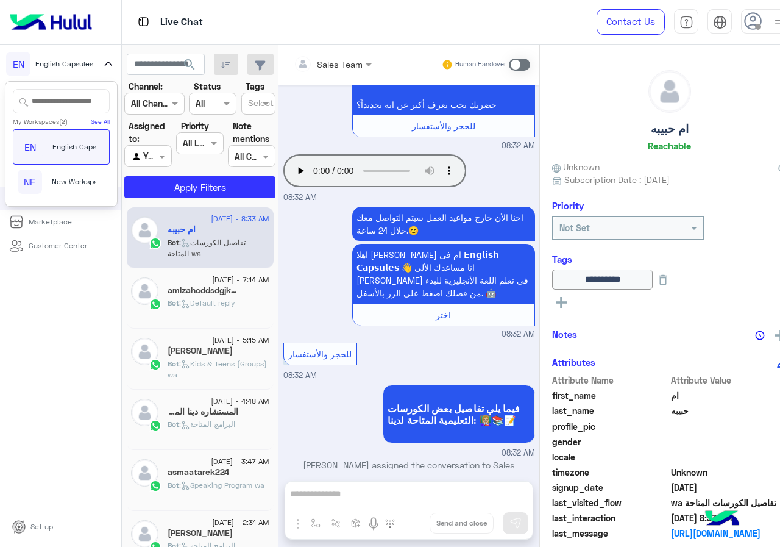
click at [114, 62] on icon at bounding box center [108, 64] width 13 height 15
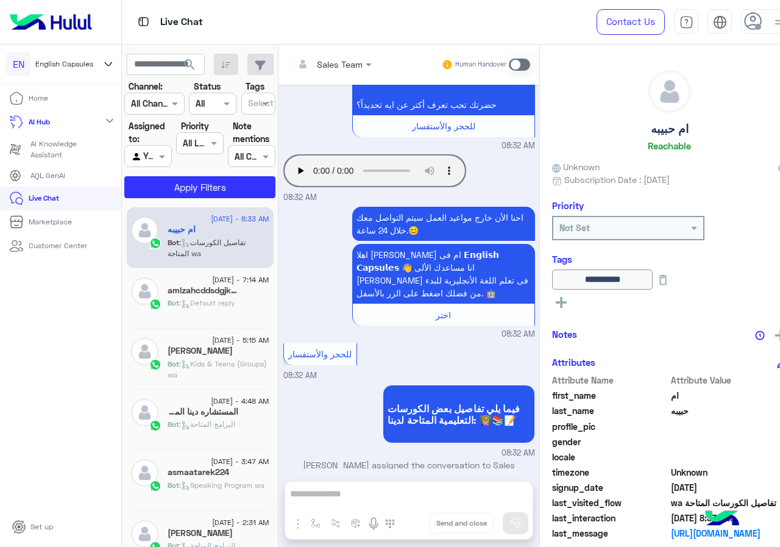
click at [67, 120] on div "AI Hub expand_more" at bounding box center [60, 122] width 121 height 24
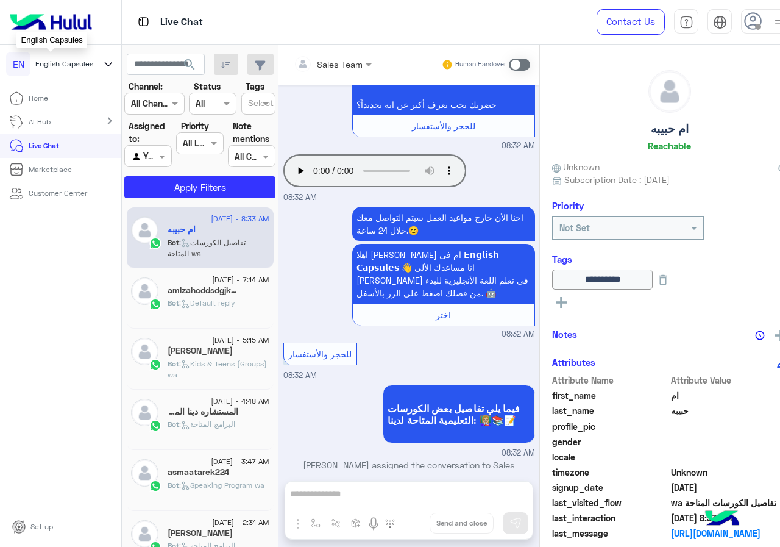
click at [79, 61] on span "English Capsules" at bounding box center [64, 64] width 58 height 11
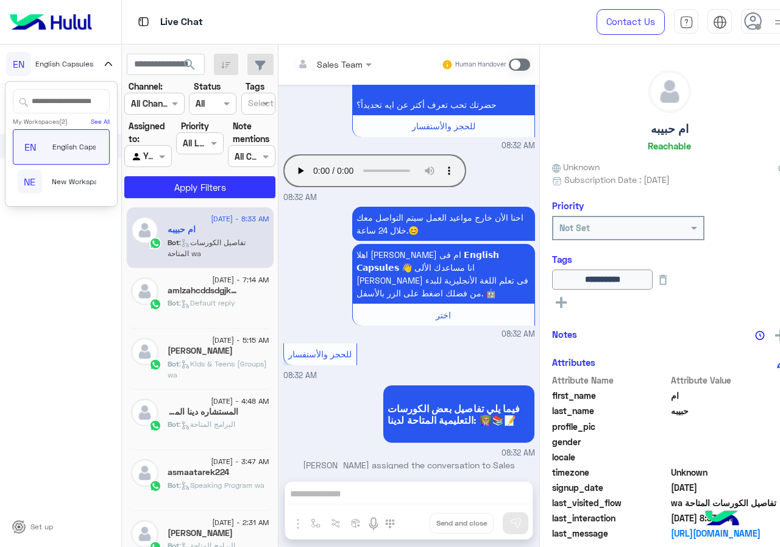
click at [1, 438] on ul "Home AI Hub chevron_right Live Chat Marketplace Customer Center" at bounding box center [60, 301] width 121 height 429
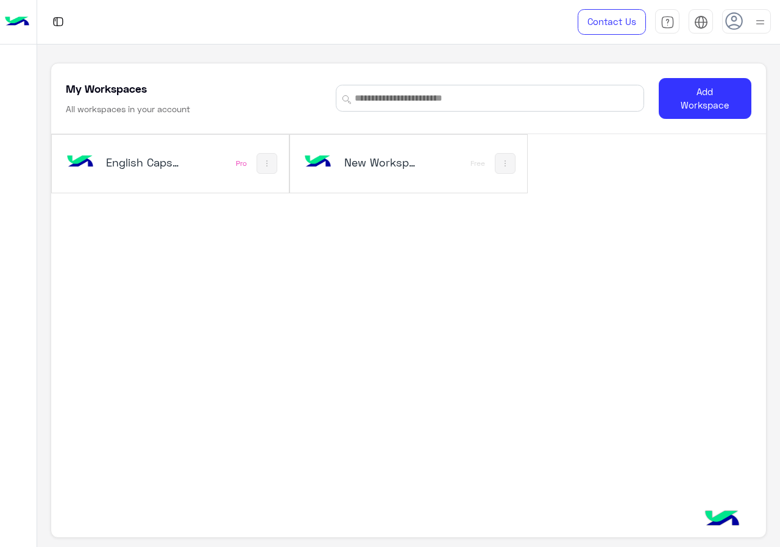
click at [154, 160] on h5 "English Capsules" at bounding box center [144, 162] width 77 height 15
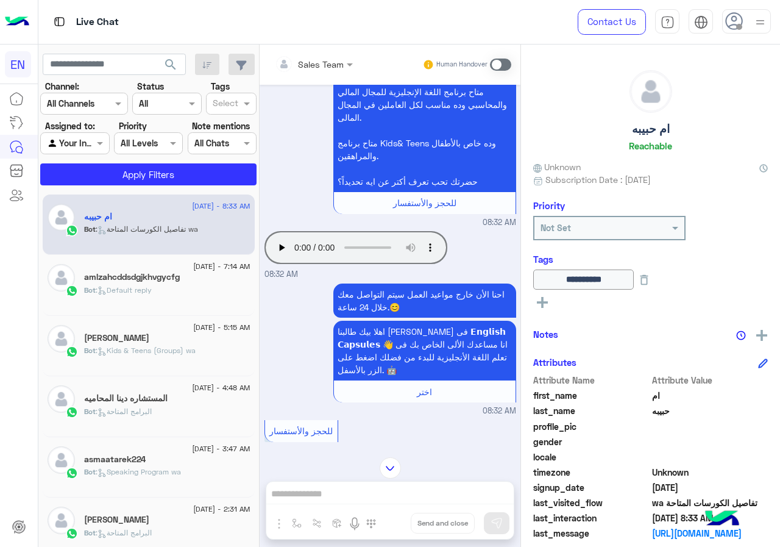
scroll to position [1762, 0]
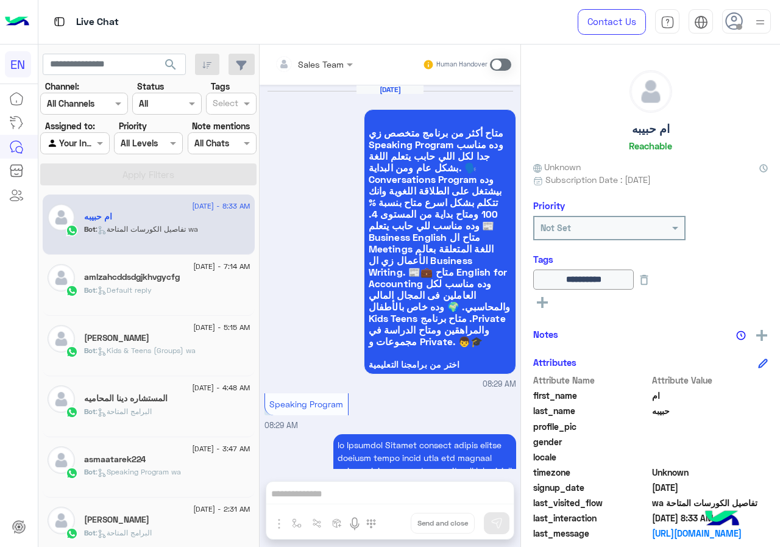
scroll to position [1884, 0]
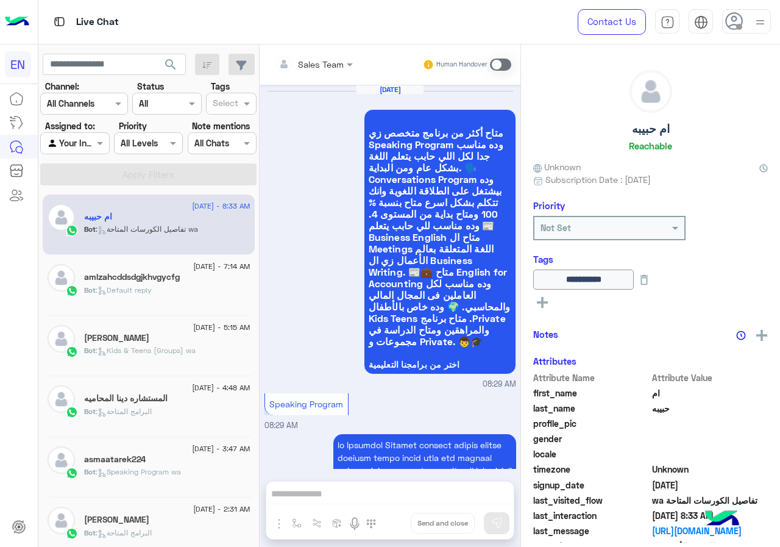
scroll to position [1884, 0]
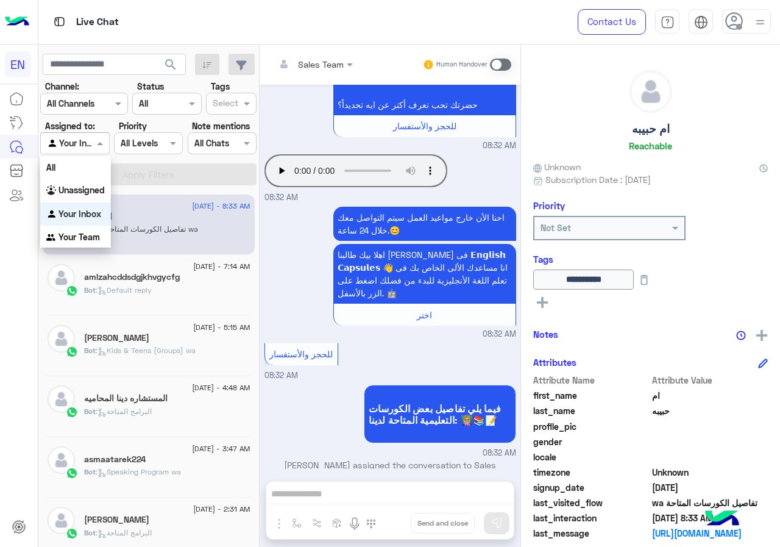
click at [95, 143] on span at bounding box center [101, 143] width 15 height 13
click at [79, 175] on div "All" at bounding box center [75, 167] width 71 height 23
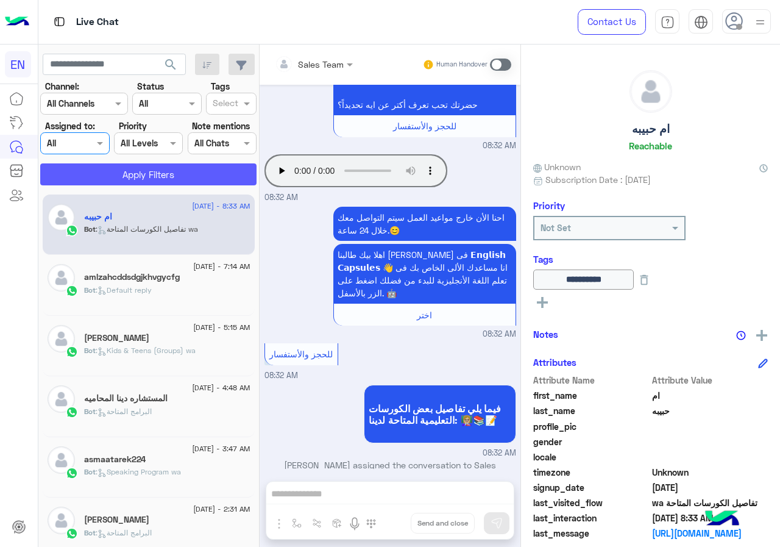
click at [202, 170] on button "Apply Filters" at bounding box center [148, 174] width 216 height 22
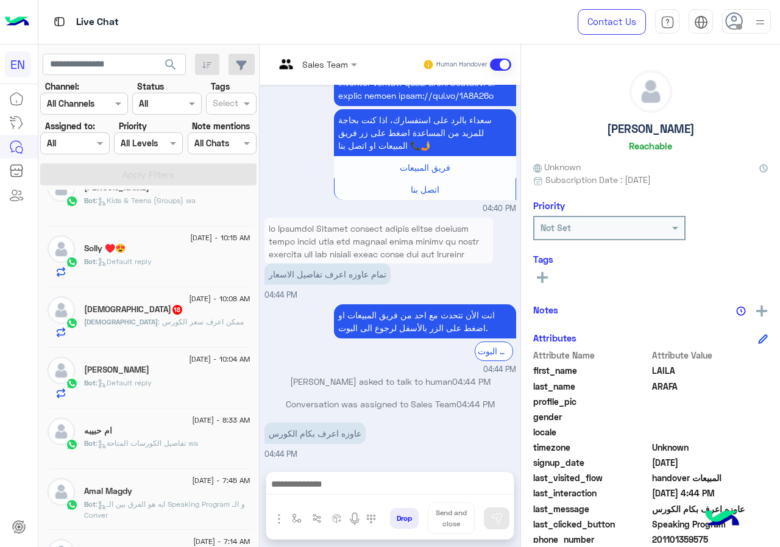
scroll to position [372, 0]
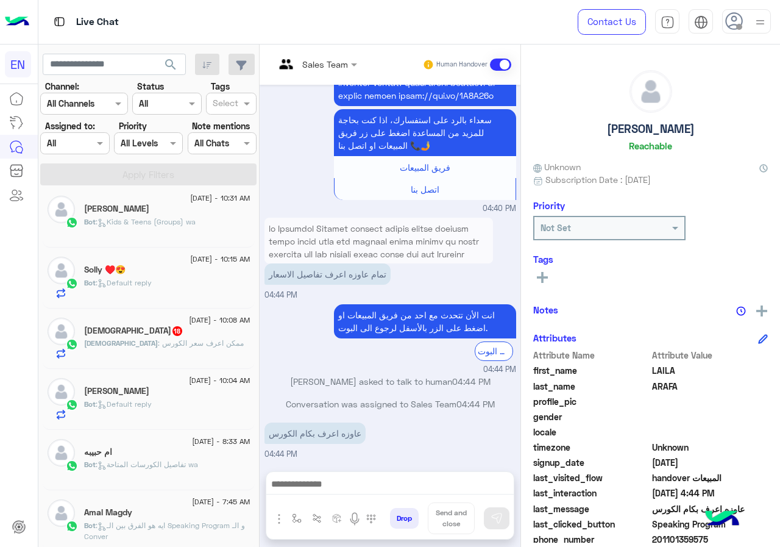
click at [163, 399] on div "Bot : Default reply" at bounding box center [167, 409] width 166 height 21
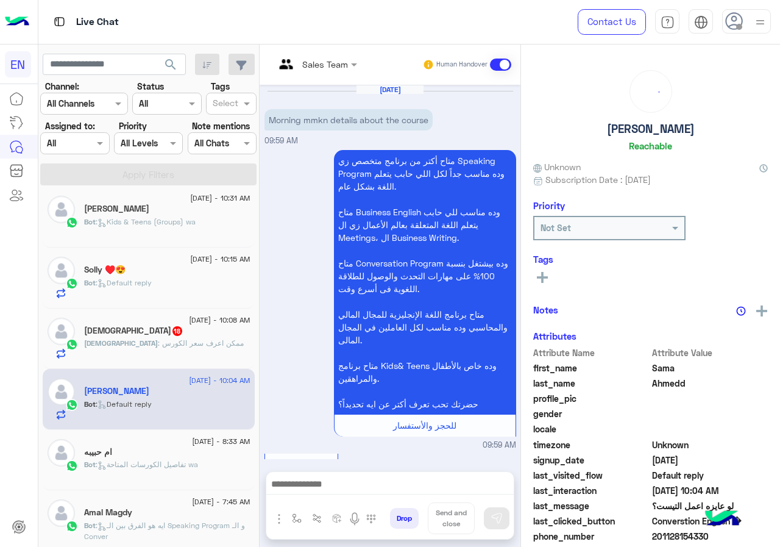
scroll to position [1014, 0]
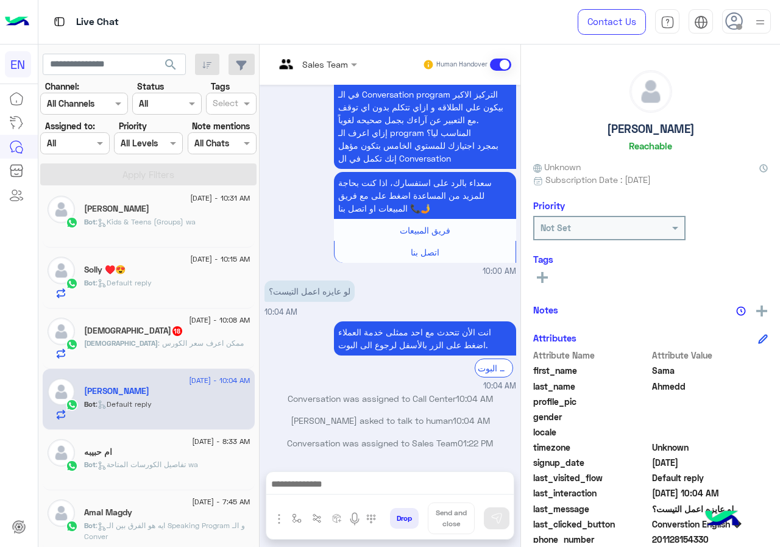
click at [79, 150] on div "Agent Filter All" at bounding box center [74, 143] width 69 height 22
click at [142, 143] on input "text" at bounding box center [135, 143] width 28 height 13
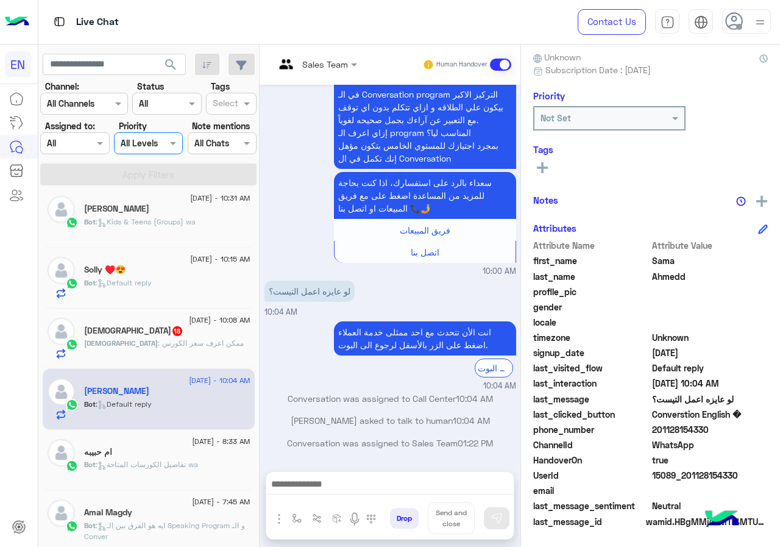
click at [722, 432] on span "201128154330" at bounding box center [710, 429] width 116 height 13
copy span "201128154330"
click at [672, 258] on span "Sama" at bounding box center [710, 260] width 116 height 13
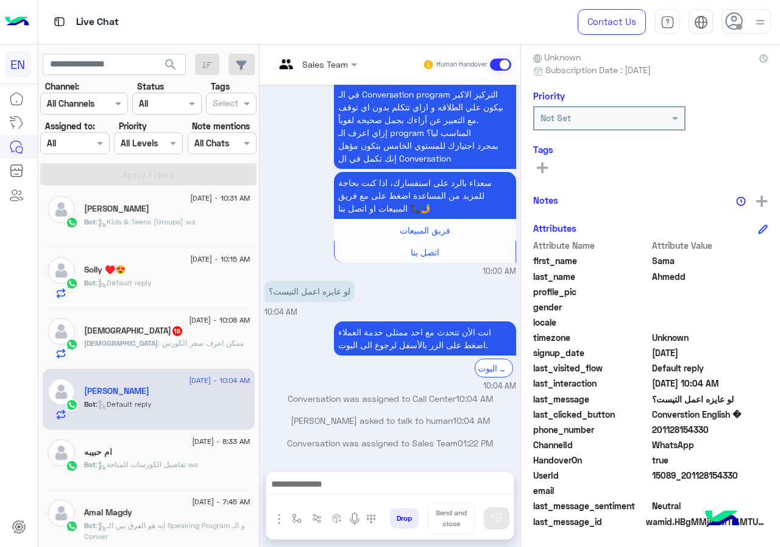
click at [672, 258] on span "Sama" at bounding box center [710, 260] width 116 height 13
copy span "Sama"
click at [657, 273] on span "Ahmedd" at bounding box center [710, 276] width 116 height 13
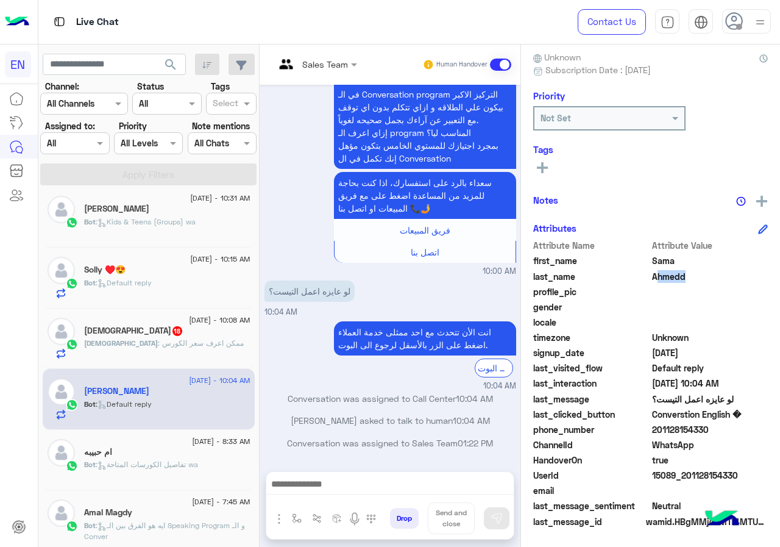
click at [657, 273] on span "Ahmedd" at bounding box center [710, 276] width 116 height 13
copy span "Ahmedd"
click at [537, 168] on rect at bounding box center [542, 167] width 11 height 2
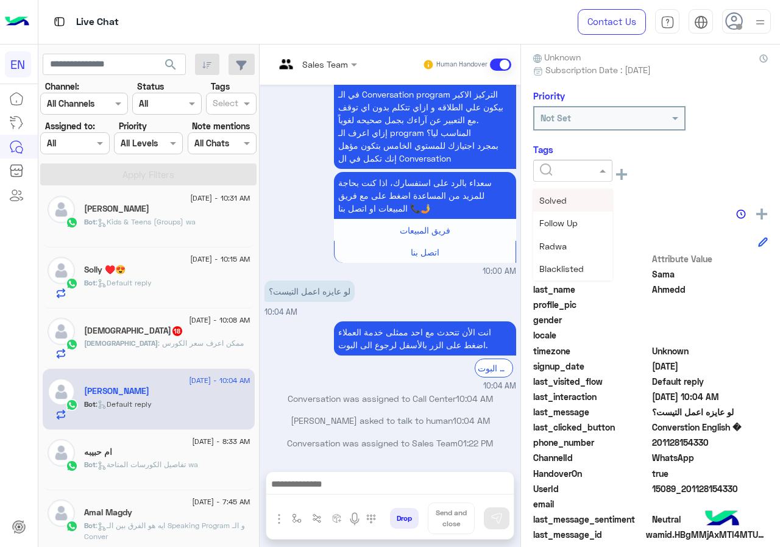
click at [552, 173] on input "text" at bounding box center [558, 171] width 37 height 13
click at [583, 246] on span "Omar Sayed" at bounding box center [573, 246] width 66 height 10
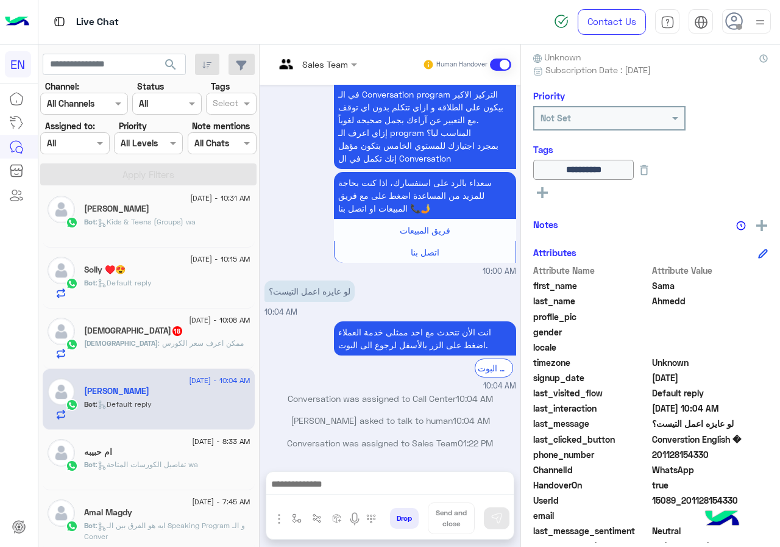
click at [158, 346] on span "[DEMOGRAPHIC_DATA]" at bounding box center [121, 342] width 74 height 9
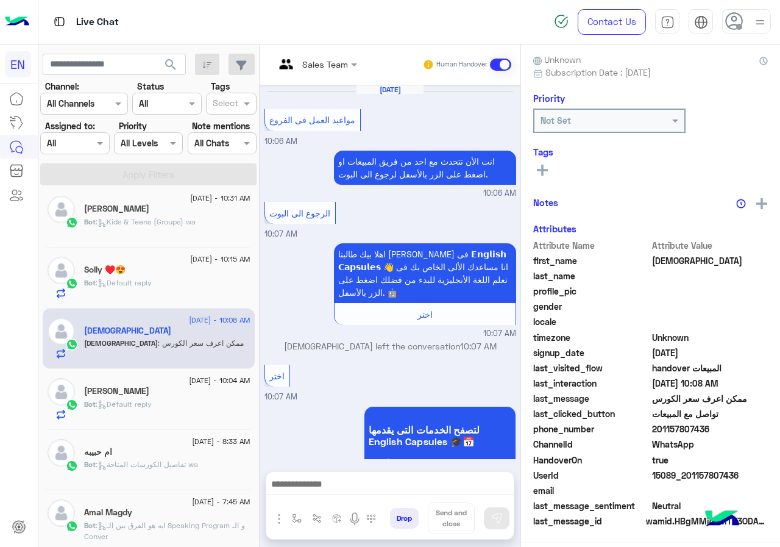
scroll to position [738, 0]
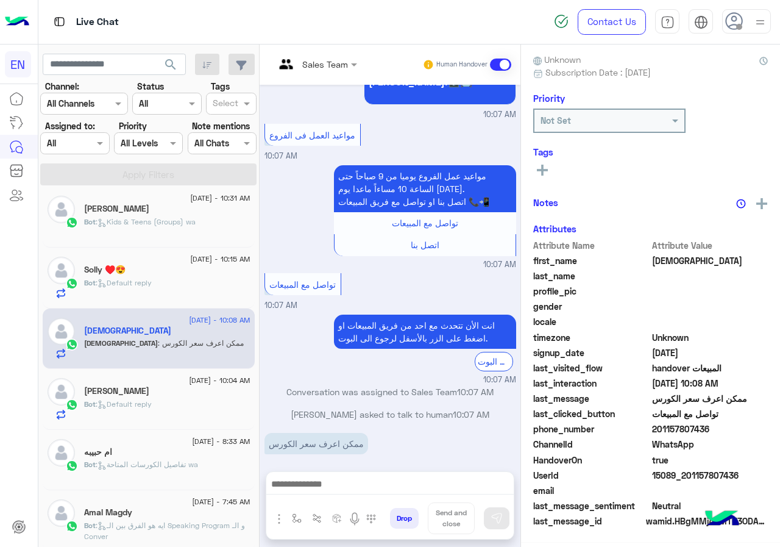
click at [168, 389] on div "Sama Ahmedd" at bounding box center [167, 392] width 166 height 13
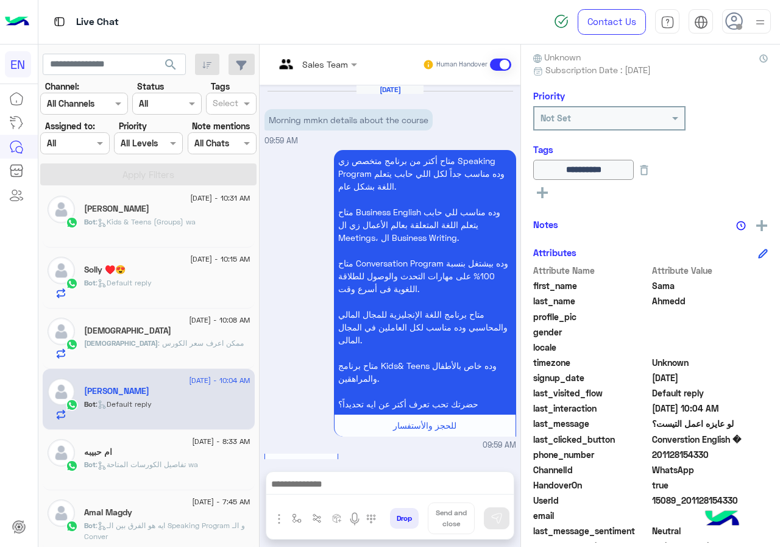
scroll to position [1014, 0]
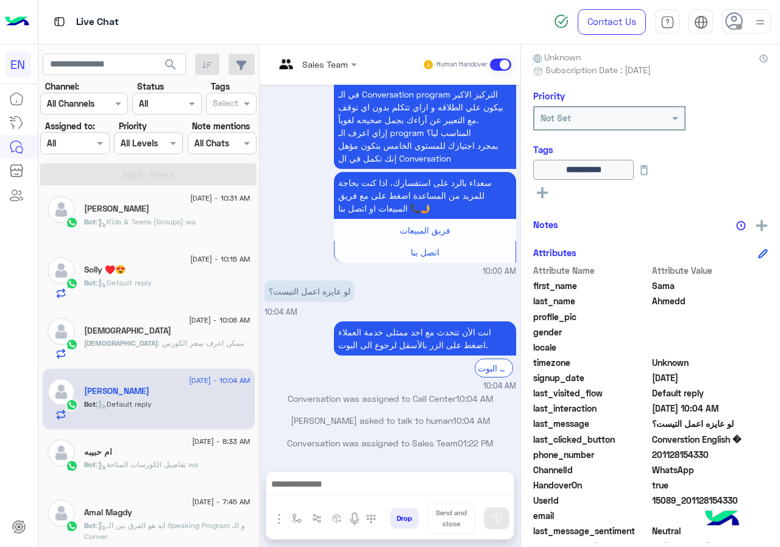
click at [158, 346] on span "[DEMOGRAPHIC_DATA]" at bounding box center [121, 342] width 74 height 9
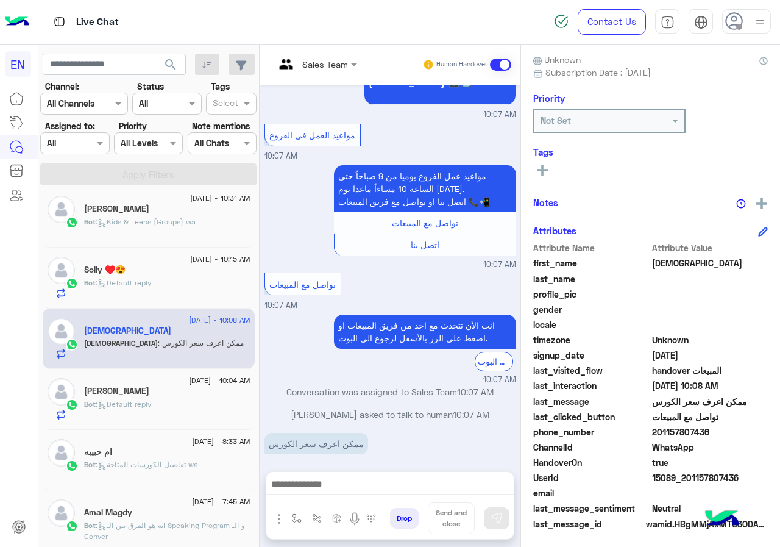
scroll to position [110, 0]
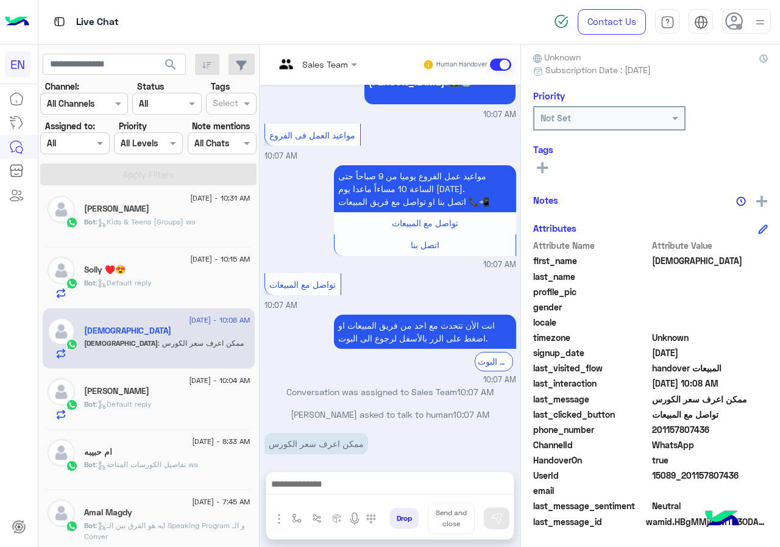
click at [720, 427] on span "201157807436" at bounding box center [710, 429] width 116 height 13
copy span "201157807436"
click at [668, 258] on span "[DEMOGRAPHIC_DATA]" at bounding box center [710, 260] width 116 height 13
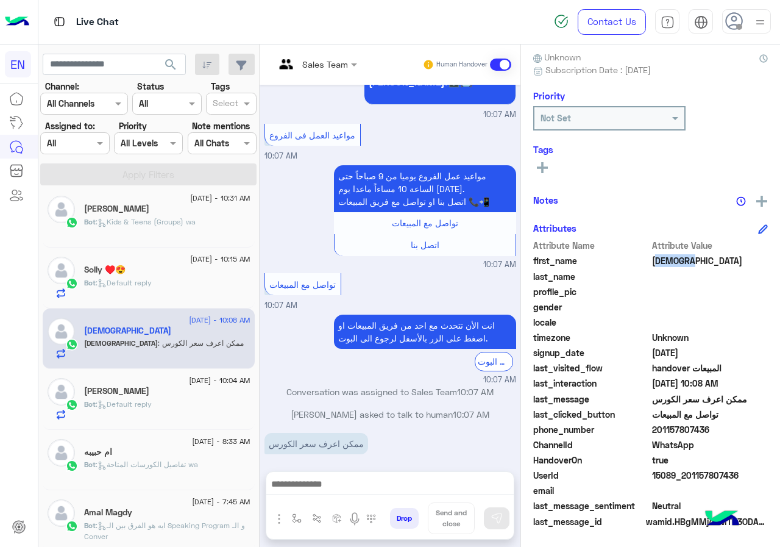
click at [669, 258] on span "[DEMOGRAPHIC_DATA]" at bounding box center [710, 260] width 116 height 13
copy span "[DEMOGRAPHIC_DATA]"
click at [551, 163] on button at bounding box center [542, 167] width 18 height 15
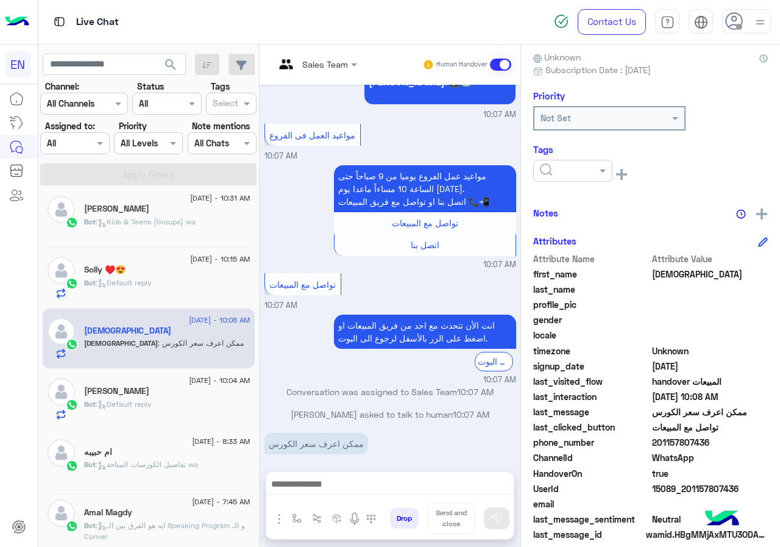
click at [565, 177] on div at bounding box center [572, 171] width 79 height 22
click at [578, 250] on span "Omar Sayed" at bounding box center [573, 246] width 66 height 10
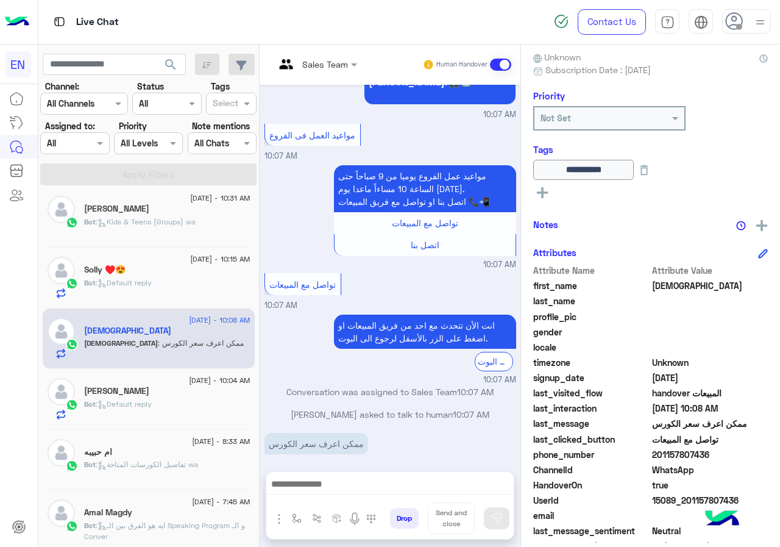
click at [152, 278] on span ": Default reply" at bounding box center [124, 282] width 56 height 9
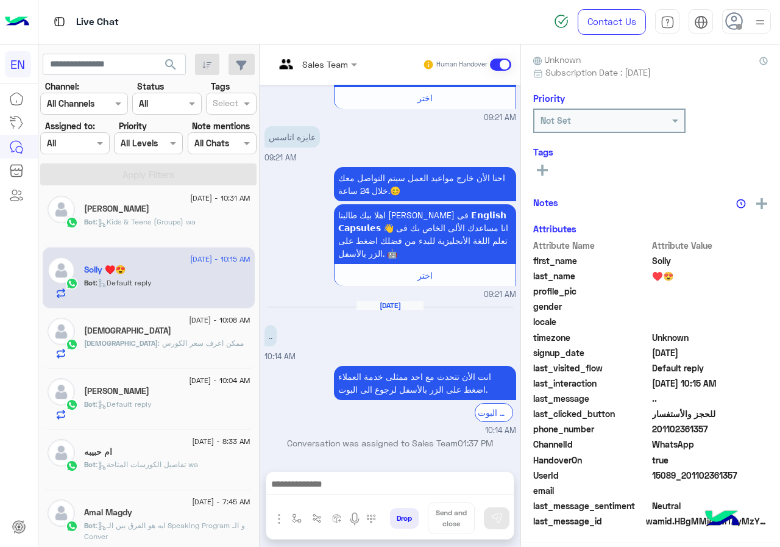
scroll to position [110, 0]
click at [714, 426] on span "201102361357" at bounding box center [710, 429] width 116 height 13
copy span "201102361357"
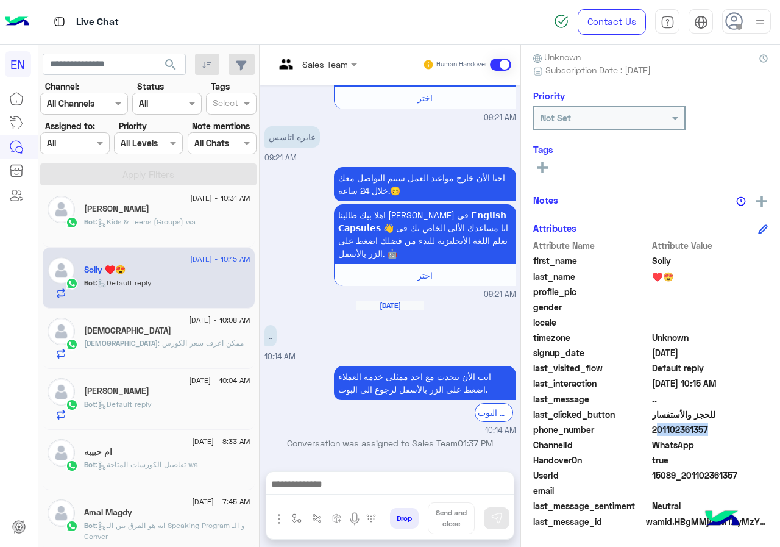
click at [546, 174] on button at bounding box center [542, 167] width 18 height 15
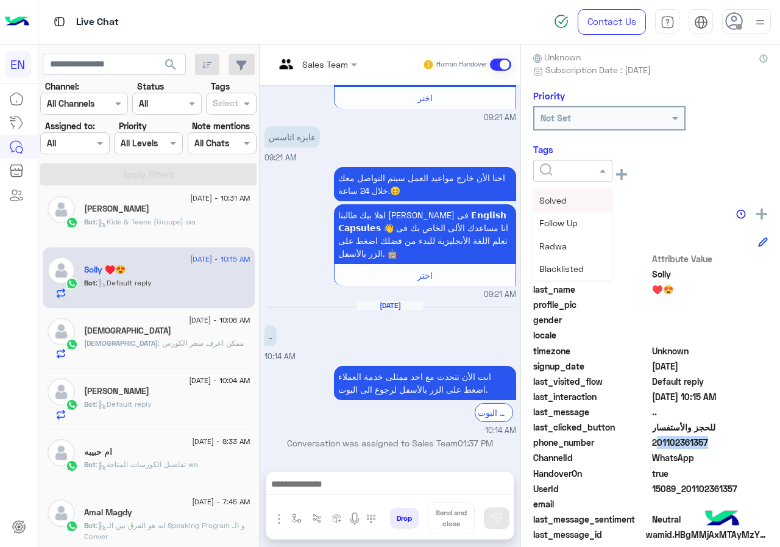
click at [595, 181] on div at bounding box center [572, 171] width 79 height 22
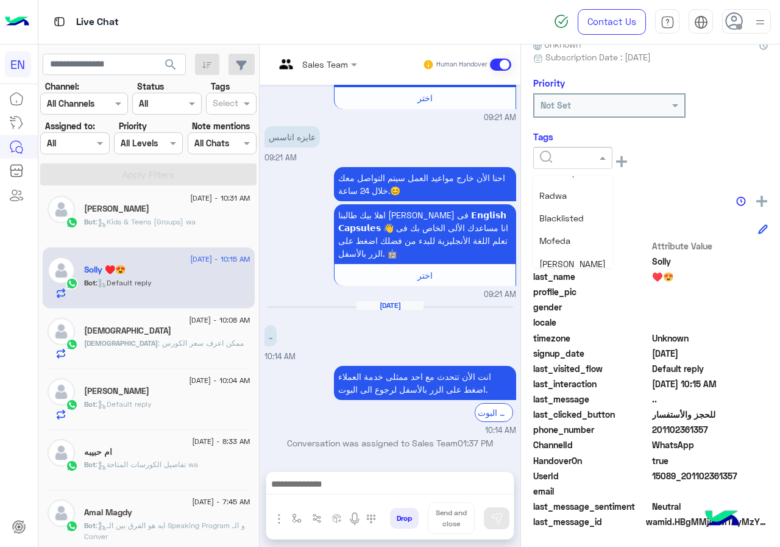
scroll to position [37, 0]
click at [575, 264] on span "Nada Mohamed" at bounding box center [573, 264] width 66 height 10
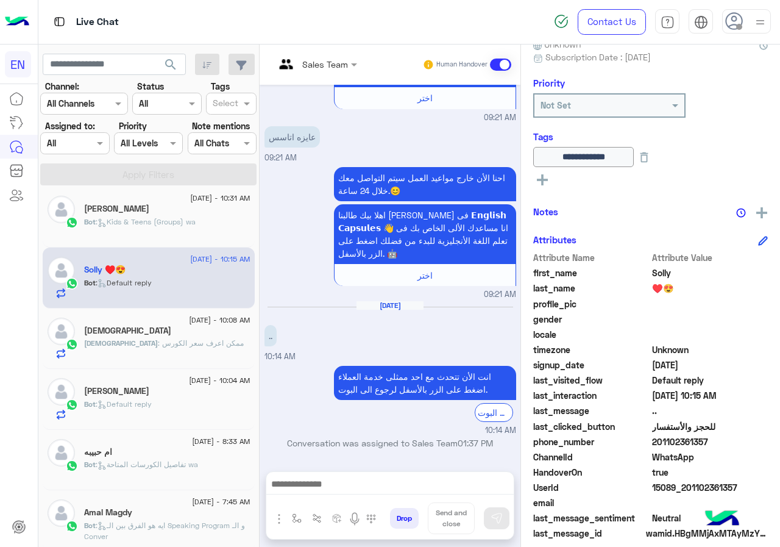
click at [144, 230] on div "Bot : Kids & Teens (Groups) wa" at bounding box center [167, 226] width 166 height 21
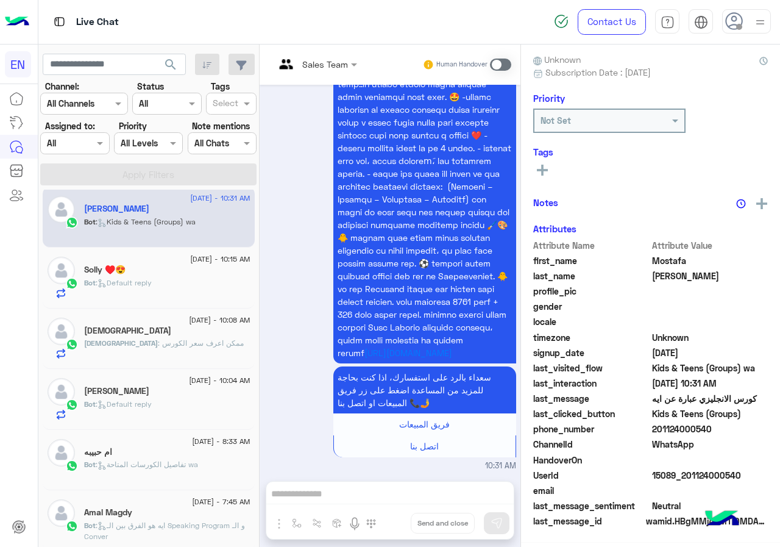
scroll to position [110, 0]
click at [720, 433] on span "201124000540" at bounding box center [710, 429] width 116 height 13
copy span "201124000540"
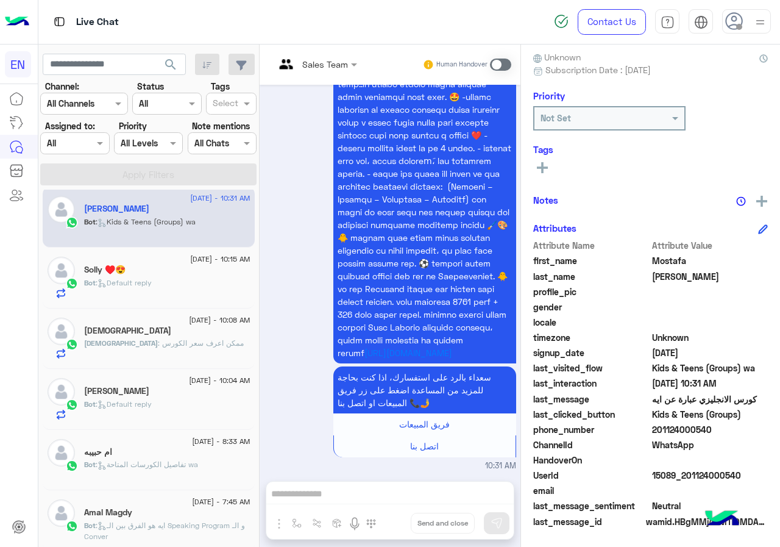
click at [657, 260] on span "Mostafa" at bounding box center [710, 260] width 116 height 13
copy span "Mostafa"
click at [554, 167] on div "See All" at bounding box center [650, 167] width 235 height 15
click at [531, 169] on div "Mostafa Abo Hashima Reachable Unknown Subscription Date : 08/12/2025 Priority N…" at bounding box center [650, 294] width 259 height 498
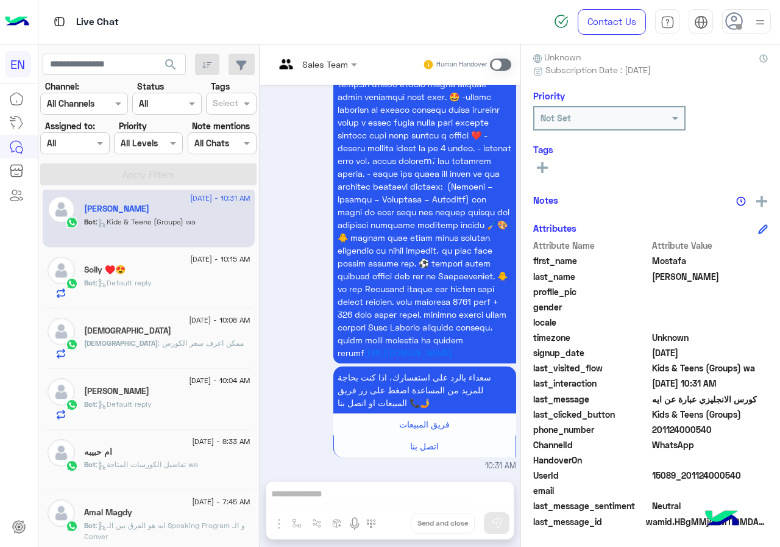
click at [549, 167] on button at bounding box center [542, 167] width 18 height 15
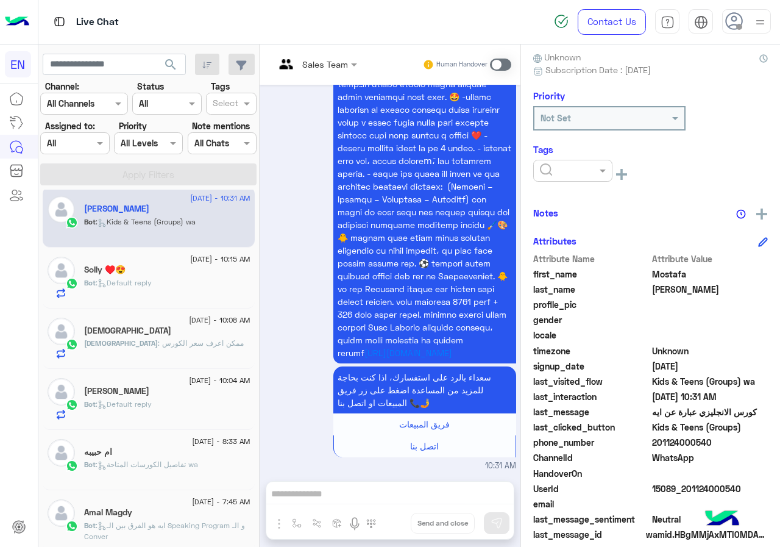
click at [550, 167] on input "text" at bounding box center [558, 171] width 37 height 13
click at [579, 246] on span "Omar Sayed" at bounding box center [573, 246] width 66 height 10
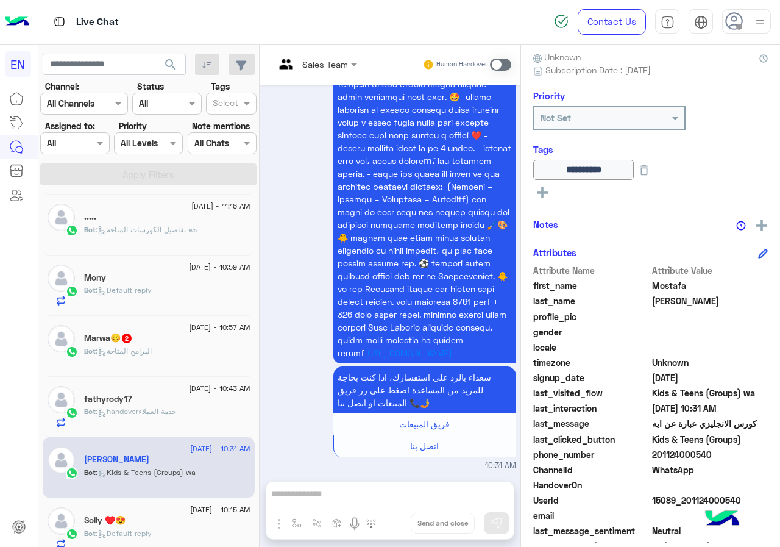
scroll to position [112, 0]
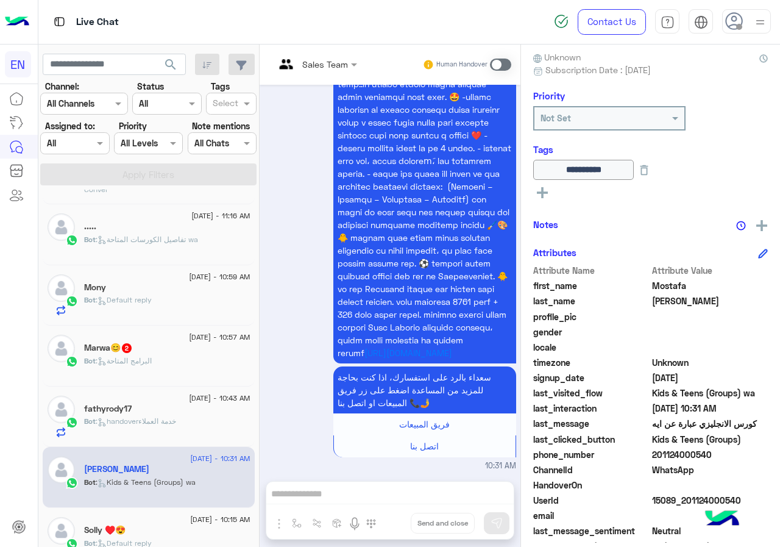
click at [266, 308] on div "https://bit.ly/3ISO2oi سعداء بالرد على استفسارك، اذا كنت بحاجة للمزيد من المساع…" at bounding box center [391, 264] width 252 height 415
click at [213, 407] on div "fathyrody17" at bounding box center [167, 410] width 166 height 13
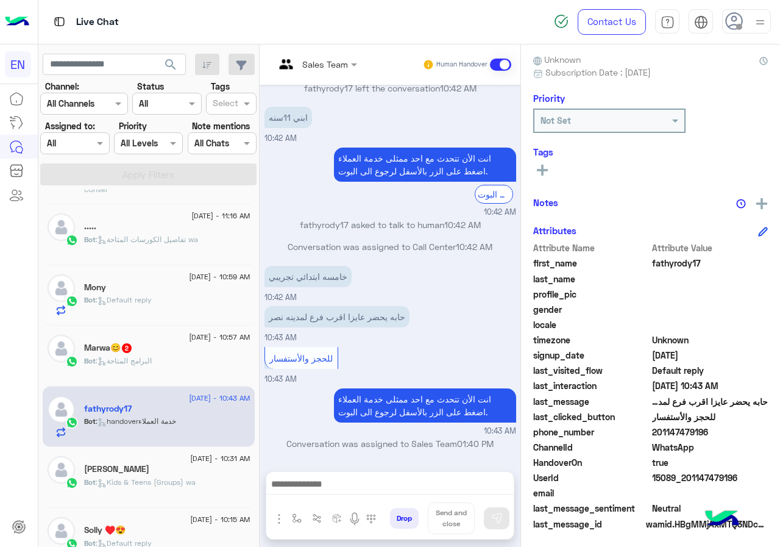
scroll to position [110, 0]
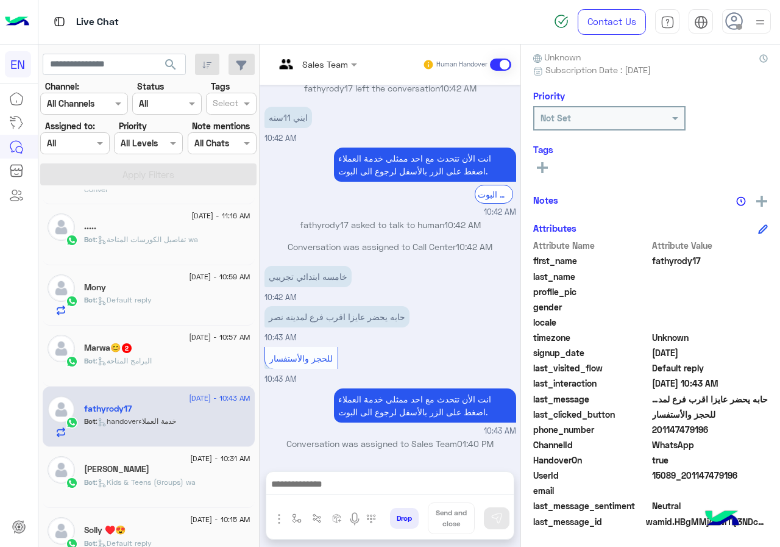
click at [715, 427] on span "201147479196" at bounding box center [710, 429] width 116 height 13
copy span "201147479196"
click at [652, 263] on span "fathyrody17" at bounding box center [710, 260] width 116 height 13
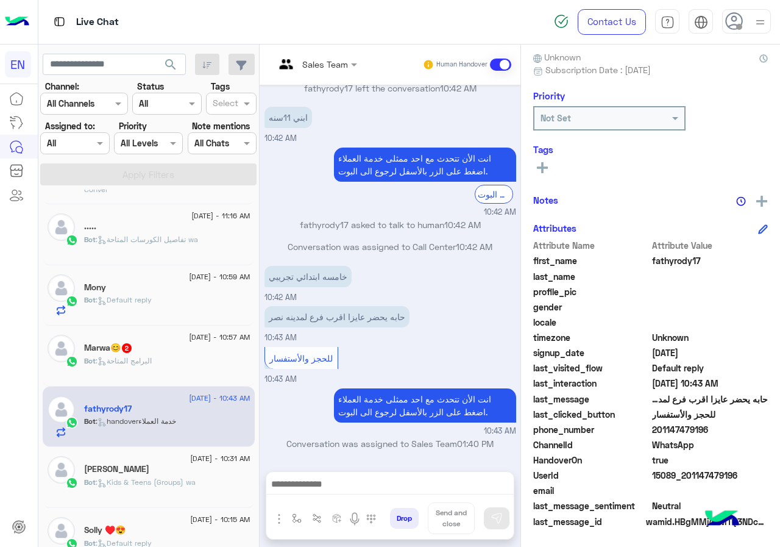
click at [652, 263] on span "fathyrody17" at bounding box center [710, 260] width 116 height 13
copy span "fathyrody17"
click at [557, 171] on div "See All" at bounding box center [650, 167] width 235 height 15
click at [552, 173] on div "See All" at bounding box center [650, 167] width 235 height 15
click at [538, 173] on icon at bounding box center [542, 167] width 11 height 11
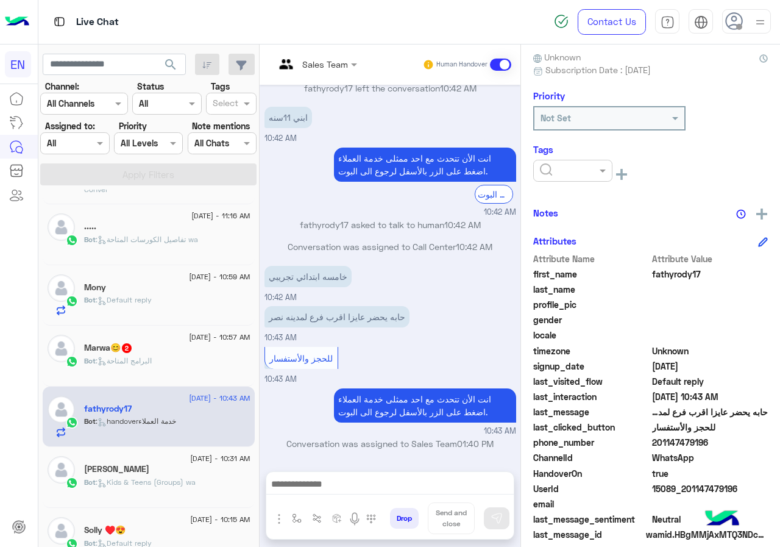
click at [550, 171] on input "text" at bounding box center [558, 171] width 37 height 13
click at [575, 238] on div "Omar Sayed" at bounding box center [572, 246] width 79 height 23
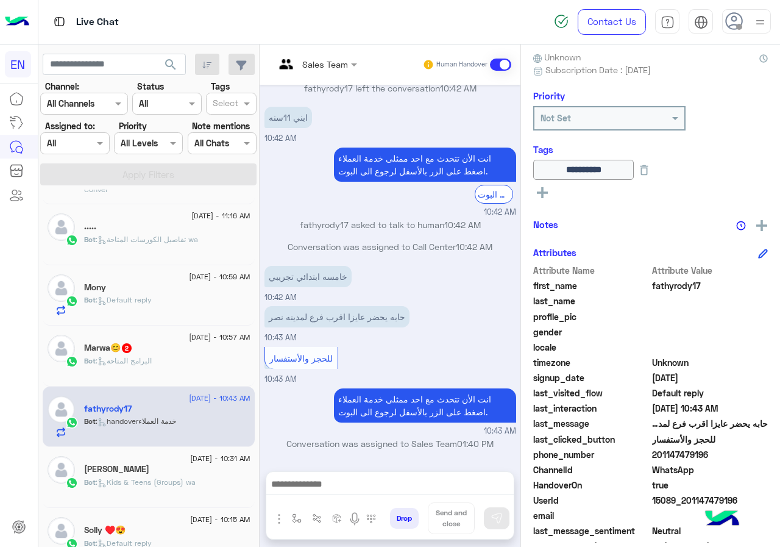
click at [152, 353] on div "Marwa😊 2" at bounding box center [167, 349] width 166 height 13
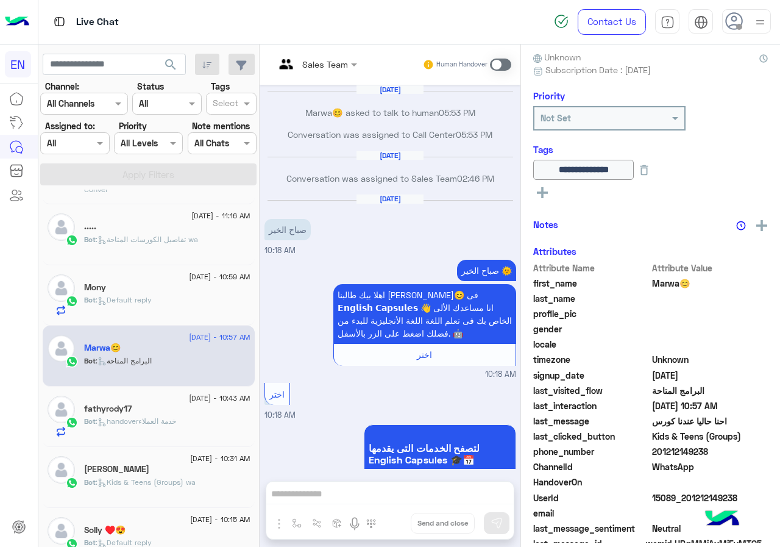
scroll to position [1649, 0]
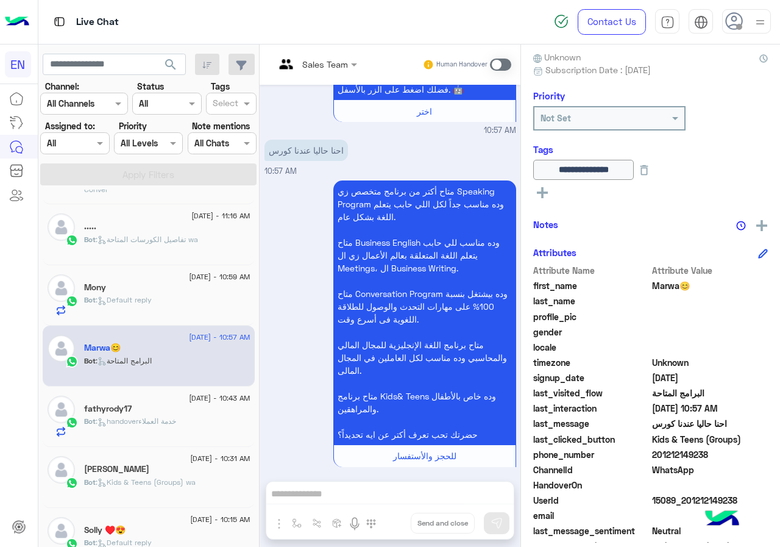
click at [144, 286] on div "Mony" at bounding box center [167, 288] width 166 height 13
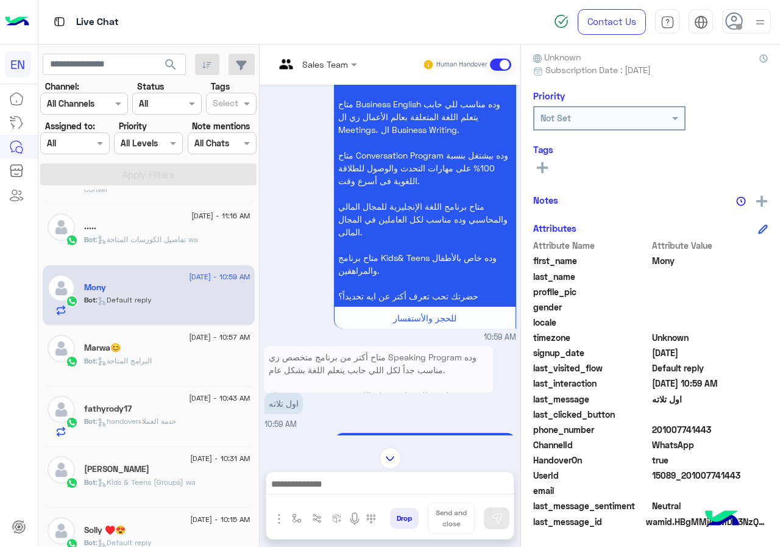
scroll to position [1498, 0]
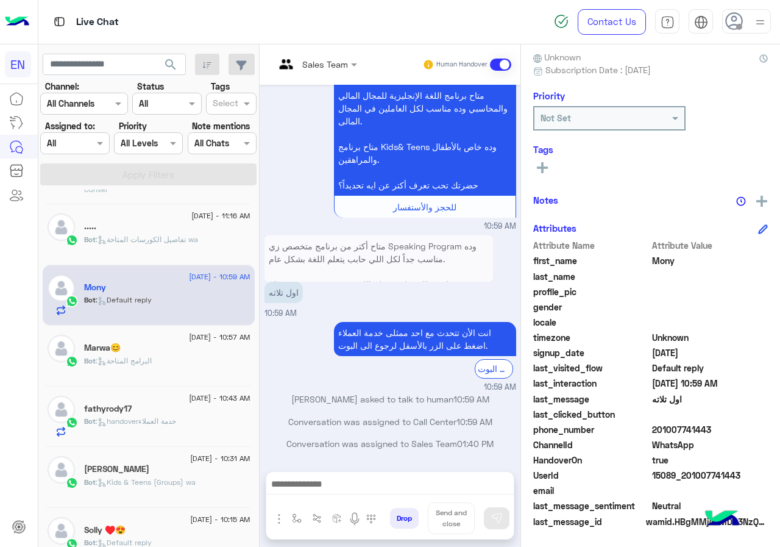
click at [722, 435] on span "201007741443" at bounding box center [710, 429] width 116 height 13
click at [724, 430] on span "201007741443" at bounding box center [710, 429] width 116 height 13
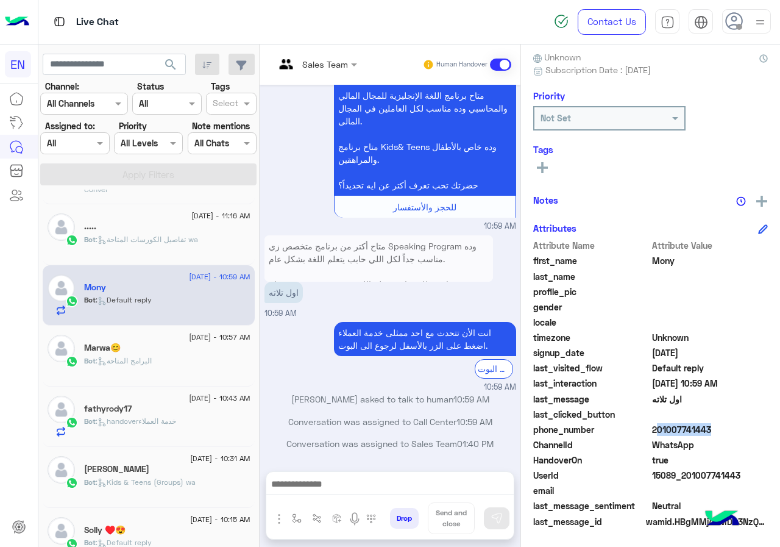
click at [543, 168] on rect at bounding box center [542, 167] width 2 height 11
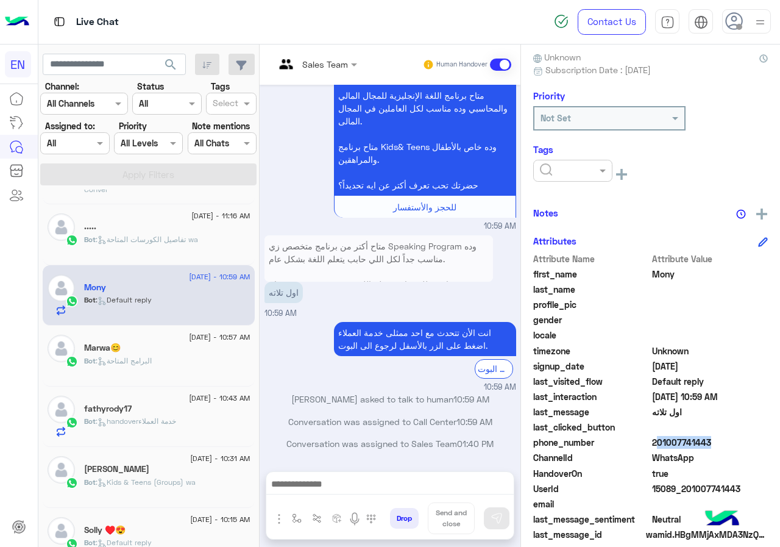
click at [563, 175] on input "text" at bounding box center [558, 171] width 37 height 13
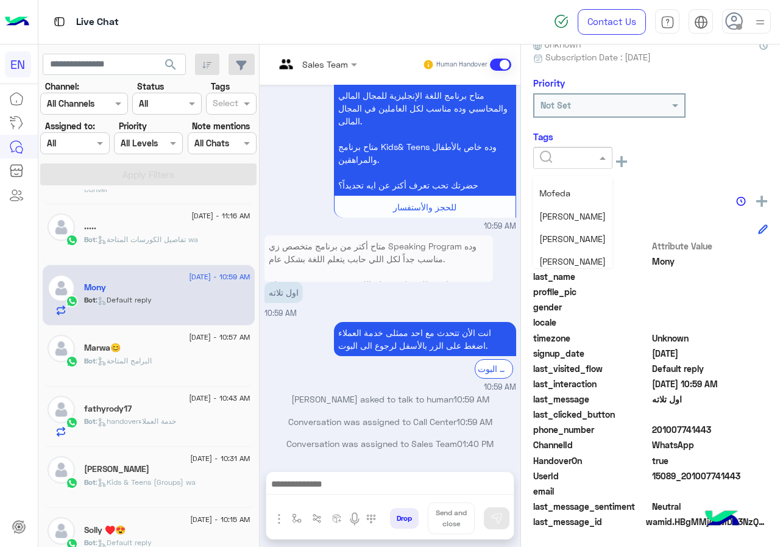
scroll to position [159, 0]
click at [576, 209] on span "Shorouq Hamada" at bounding box center [573, 210] width 66 height 10
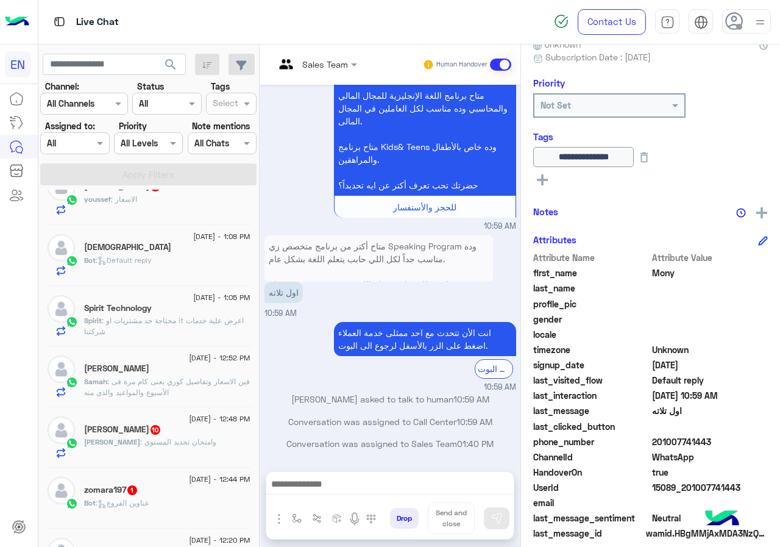
scroll to position [644, 0]
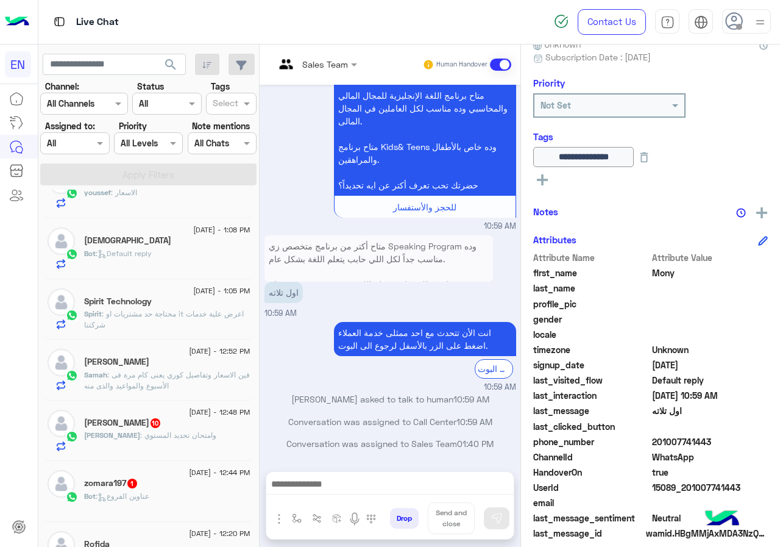
click at [263, 472] on div "Sales Team Human Handover Aug 12, 2025 . 12:35 AM احنا الأن خارج مواعيد العمل س…" at bounding box center [390, 298] width 261 height 507
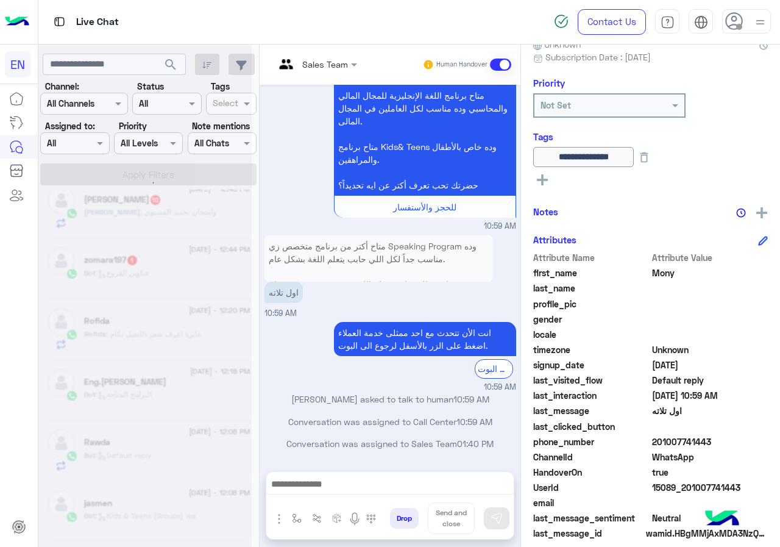
scroll to position [6, 0]
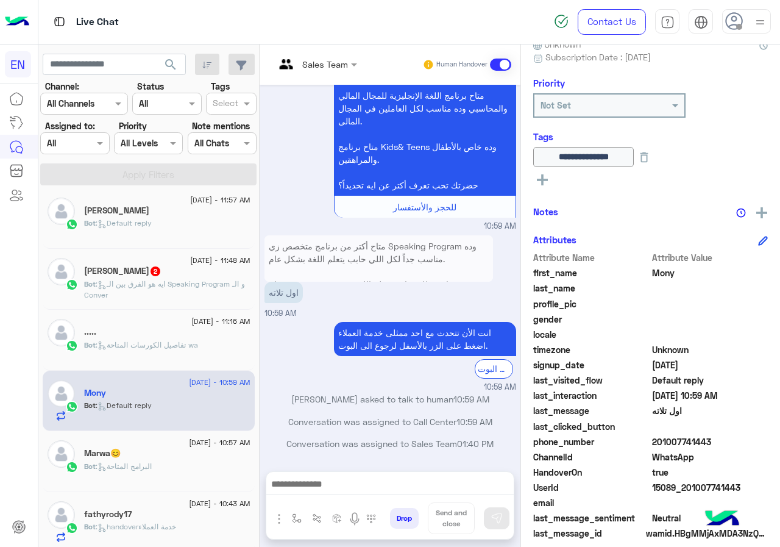
click at [194, 337] on div "....." at bounding box center [167, 333] width 166 height 13
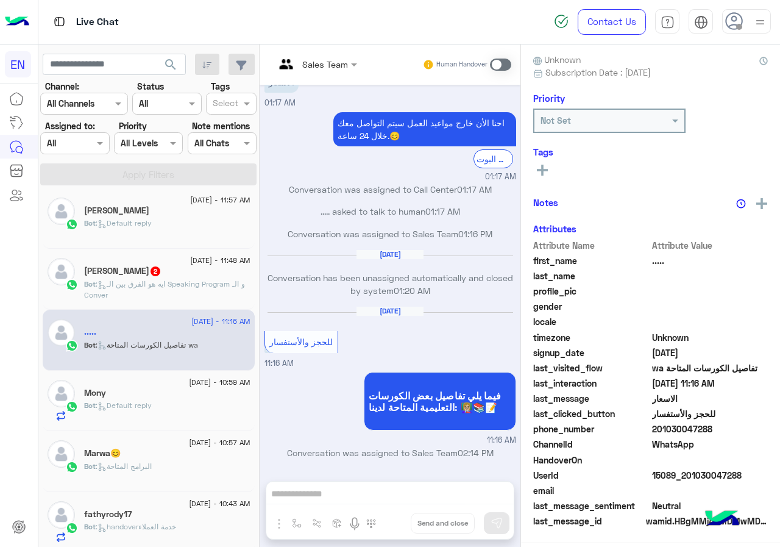
scroll to position [110, 0]
click at [722, 432] on span "201030047288" at bounding box center [710, 429] width 116 height 13
click at [538, 163] on icon at bounding box center [542, 167] width 11 height 11
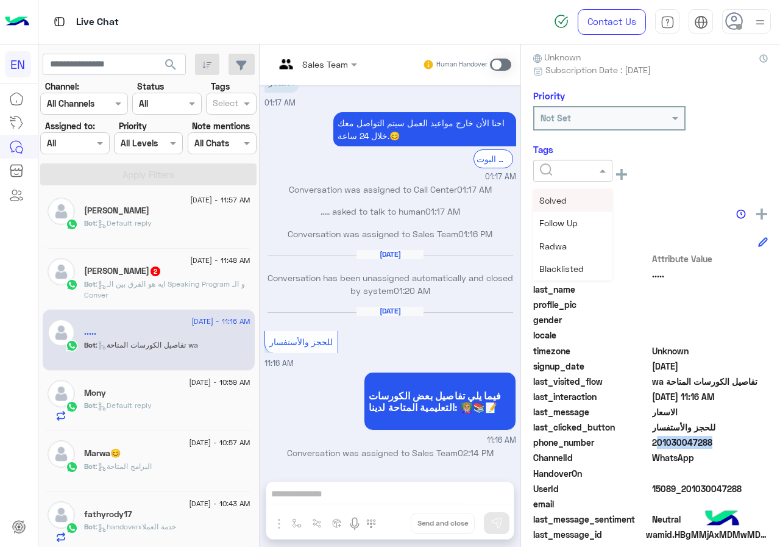
click at [586, 177] on div at bounding box center [572, 171] width 79 height 22
click at [578, 244] on span "Omar Sayed" at bounding box center [573, 246] width 66 height 10
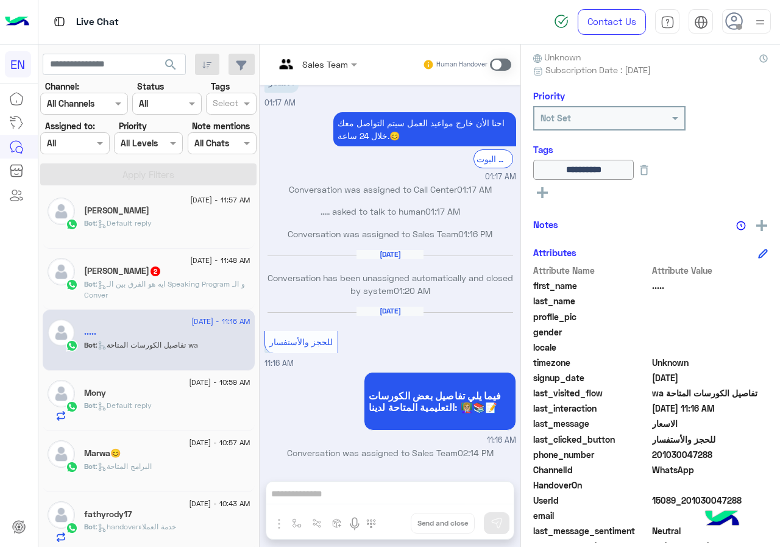
click at [188, 271] on div "Mohamed Saber 2" at bounding box center [167, 272] width 166 height 13
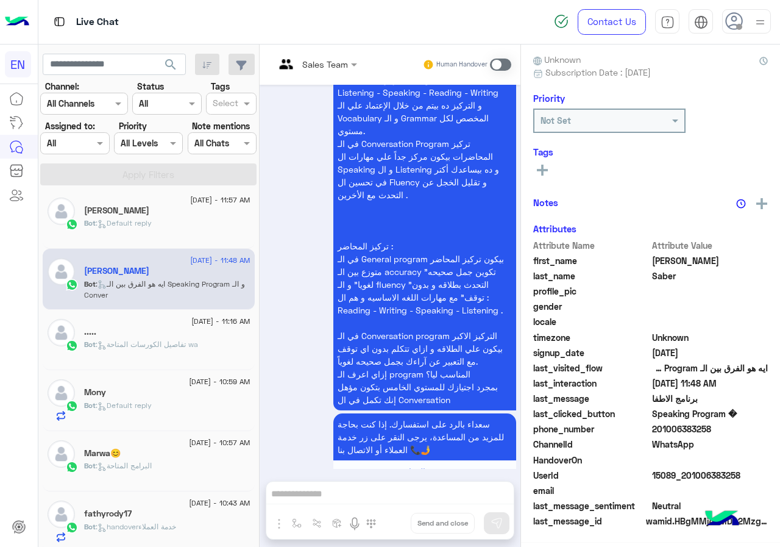
scroll to position [110, 0]
click at [716, 435] on span "201006383258" at bounding box center [710, 429] width 116 height 13
click at [539, 168] on rect at bounding box center [542, 167] width 11 height 2
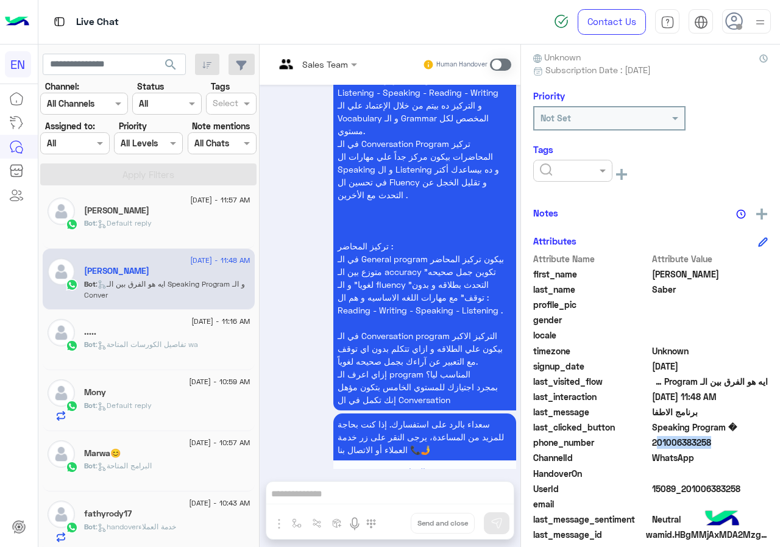
click at [574, 173] on input "text" at bounding box center [558, 171] width 37 height 13
click at [572, 249] on span "Omar Sayed" at bounding box center [573, 246] width 66 height 10
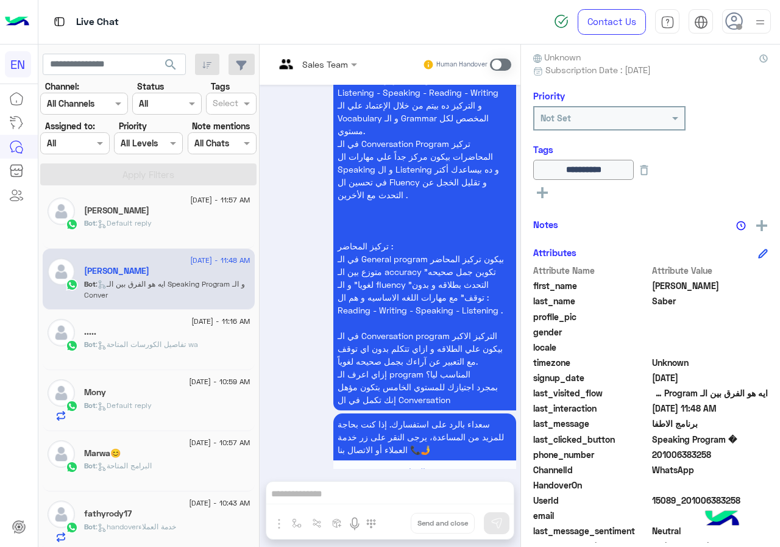
click at [197, 212] on div "AMR HASSAN" at bounding box center [167, 211] width 166 height 13
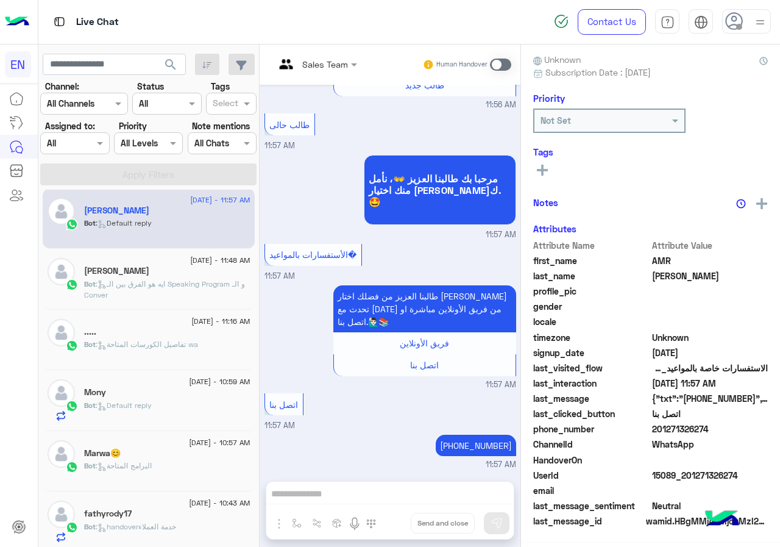
scroll to position [110, 0]
click at [718, 430] on span "201271326274" at bounding box center [710, 429] width 116 height 13
click at [659, 259] on span "AMR" at bounding box center [710, 260] width 116 height 13
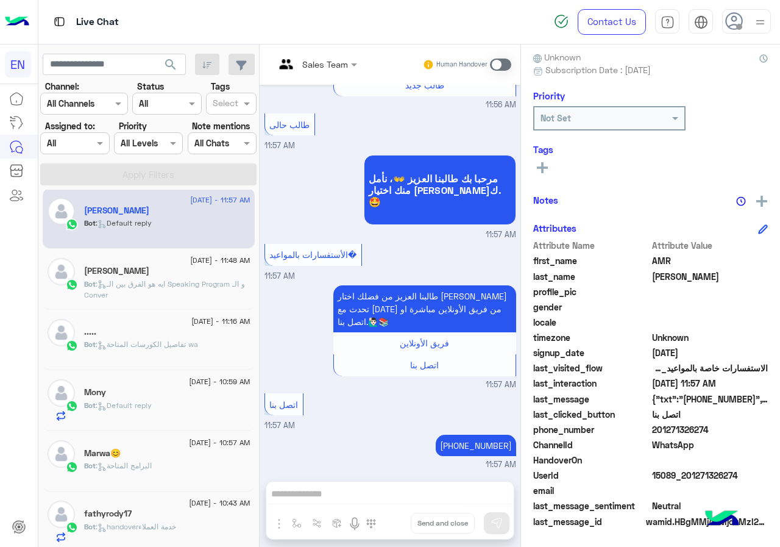
click at [659, 259] on span "AMR" at bounding box center [710, 260] width 116 height 13
click at [659, 276] on span "[PERSON_NAME]" at bounding box center [710, 276] width 116 height 13
click at [539, 166] on icon at bounding box center [542, 167] width 11 height 11
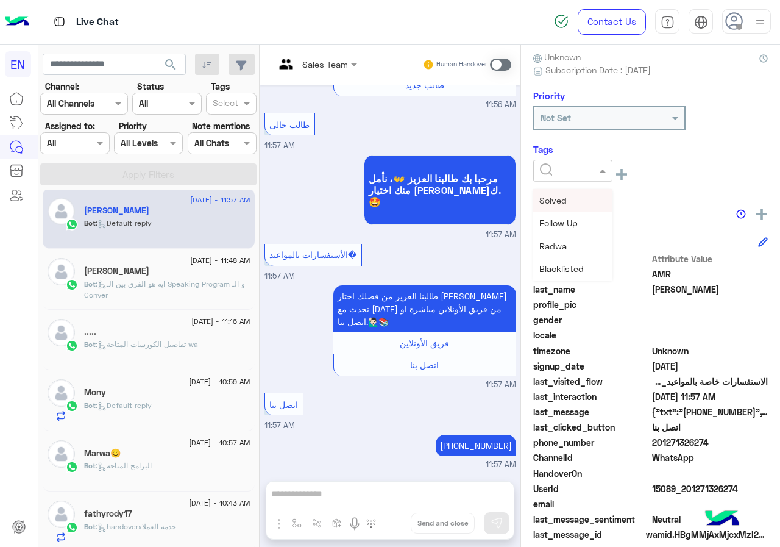
click at [557, 174] on input "text" at bounding box center [558, 171] width 37 height 13
click at [576, 253] on div "Omar Sayed" at bounding box center [572, 246] width 79 height 23
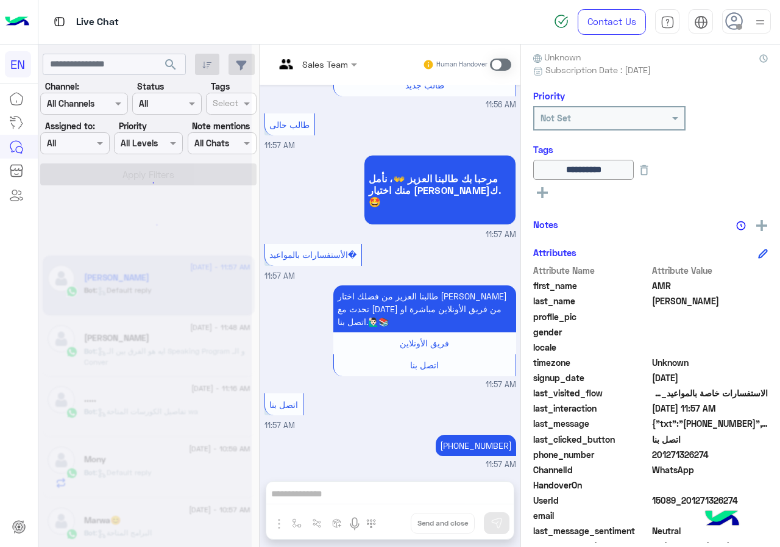
scroll to position [6, 0]
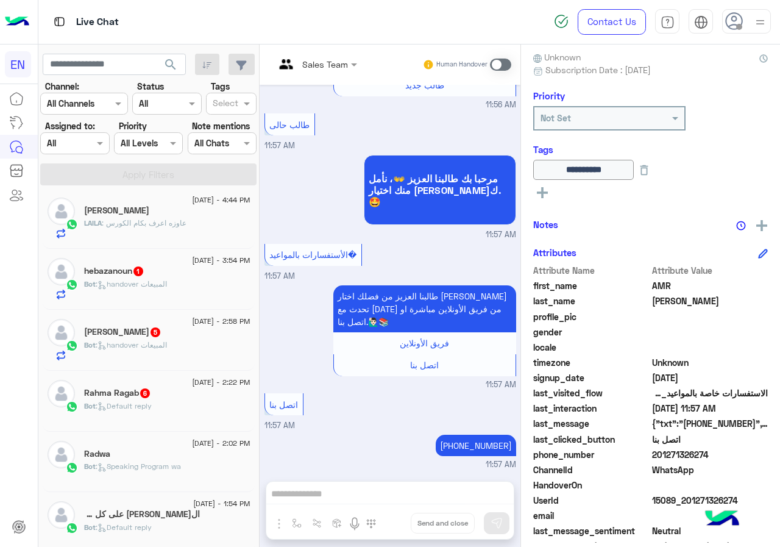
click at [169, 513] on h5 "الحمد الله على كل شيء" at bounding box center [142, 514] width 116 height 10
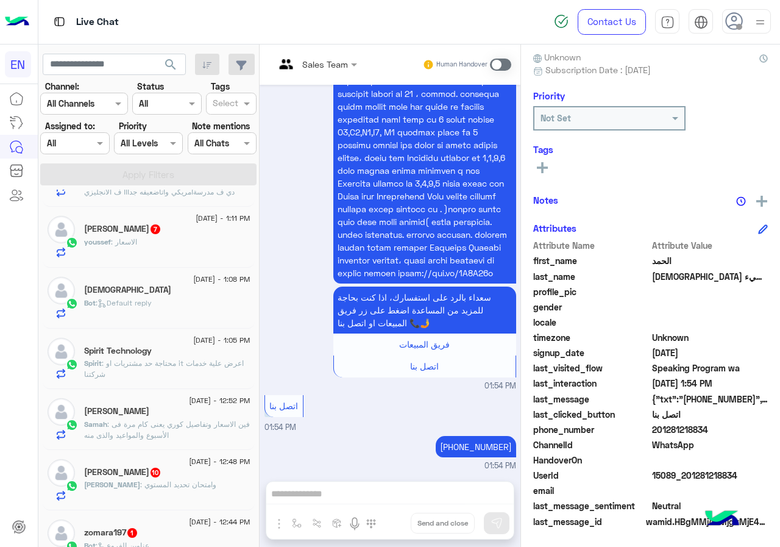
scroll to position [605, 0]
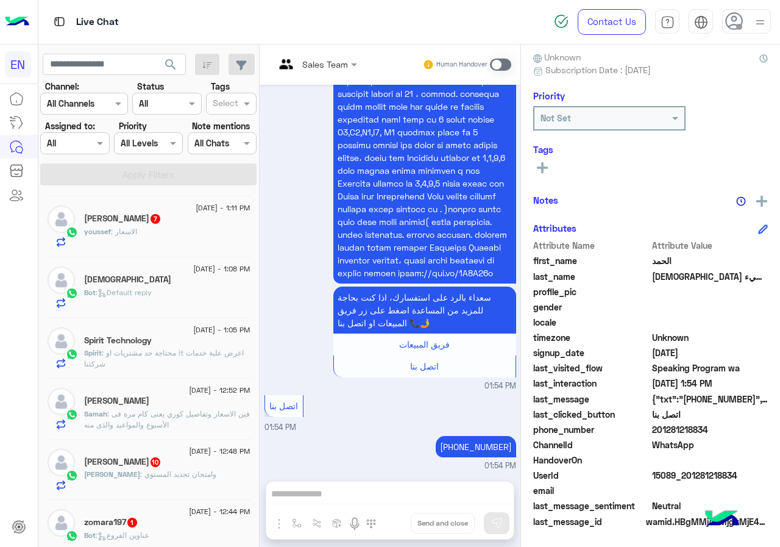
click at [259, 472] on mat-drawer "Sales Team Human Handover Aug 12, 2025 تفاصيل برنامج الأطفال؟ 01:53 PM متاح أكت…" at bounding box center [519, 298] width 521 height 507
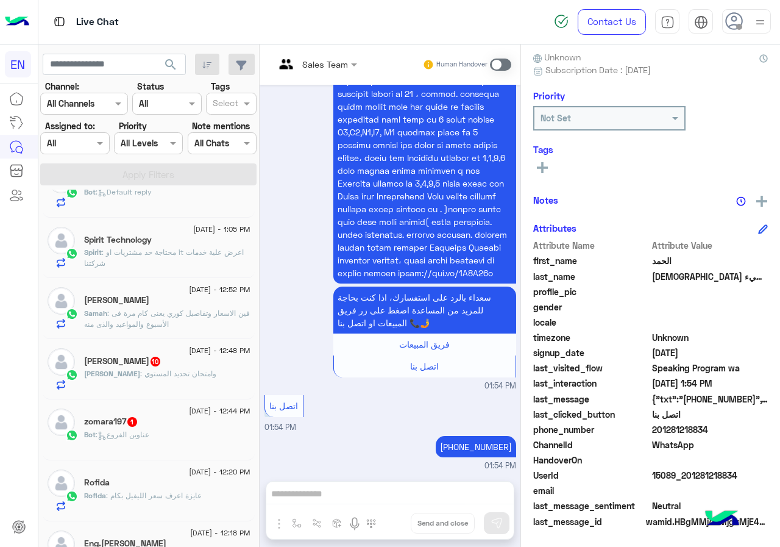
scroll to position [708, 0]
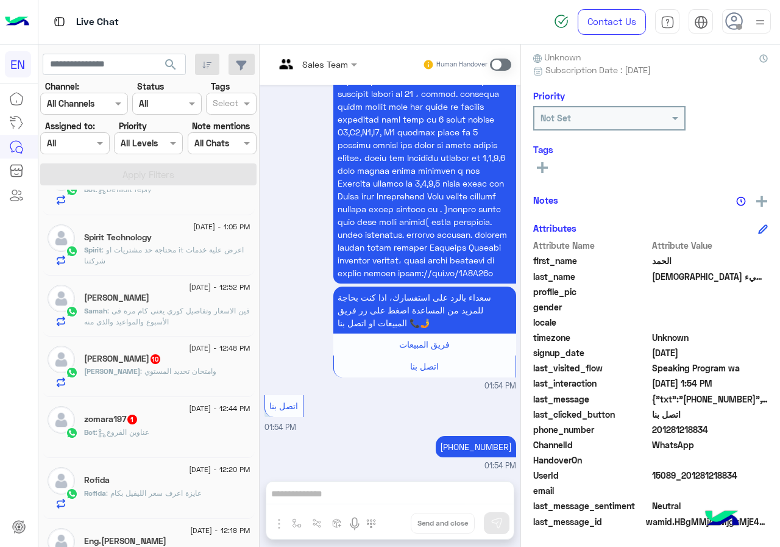
click at [259, 476] on mat-drawer "Sales Team Human Handover Aug 12, 2025 تفاصيل برنامج الأطفال؟ 01:53 PM متاح أكت…" at bounding box center [519, 298] width 521 height 507
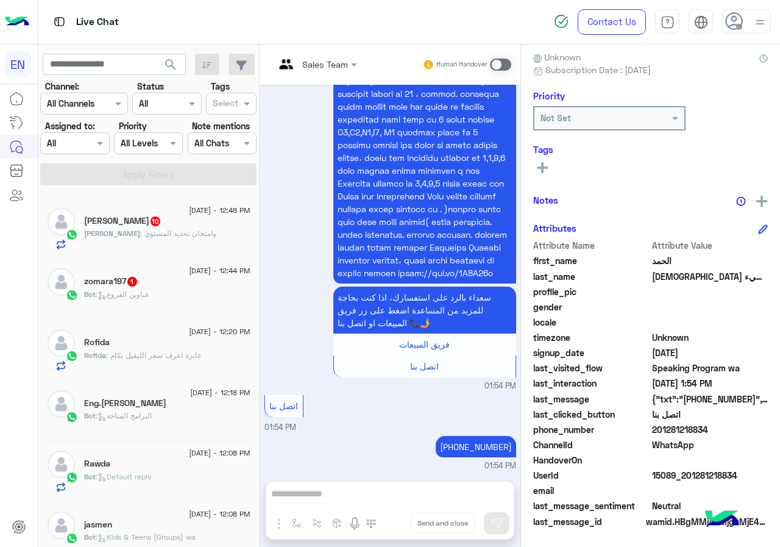
scroll to position [848, 0]
click at [260, 468] on div "Aug 12, 2025 تفاصيل برنامج الأطفال؟ 01:53 PM متاح أكتر من برنامج متخصص زي Speak…" at bounding box center [390, 277] width 261 height 384
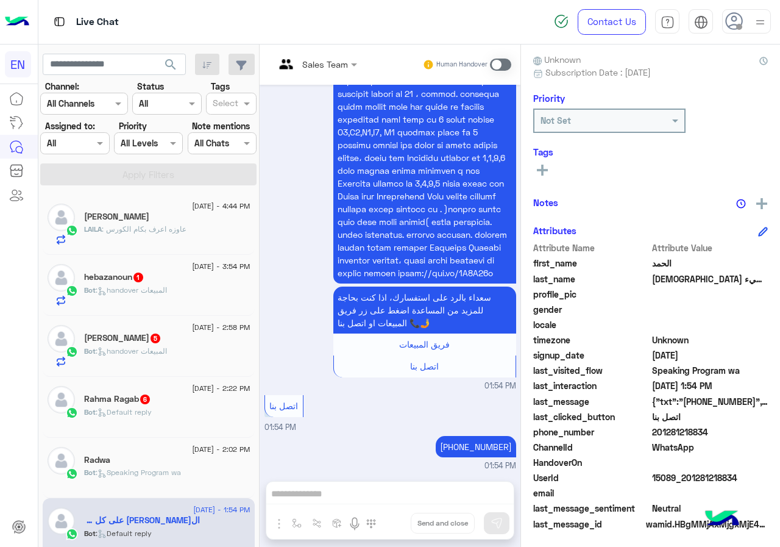
scroll to position [110, 0]
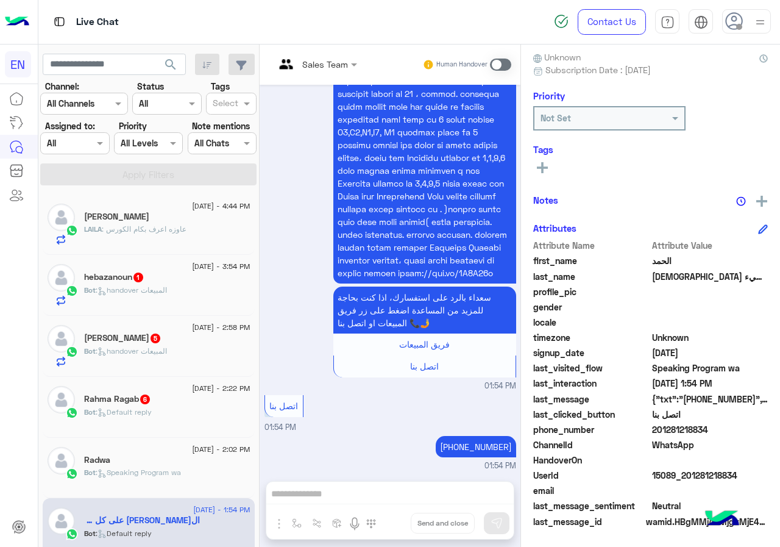
click at [110, 219] on h5 "LAILA ARAFA" at bounding box center [116, 217] width 65 height 10
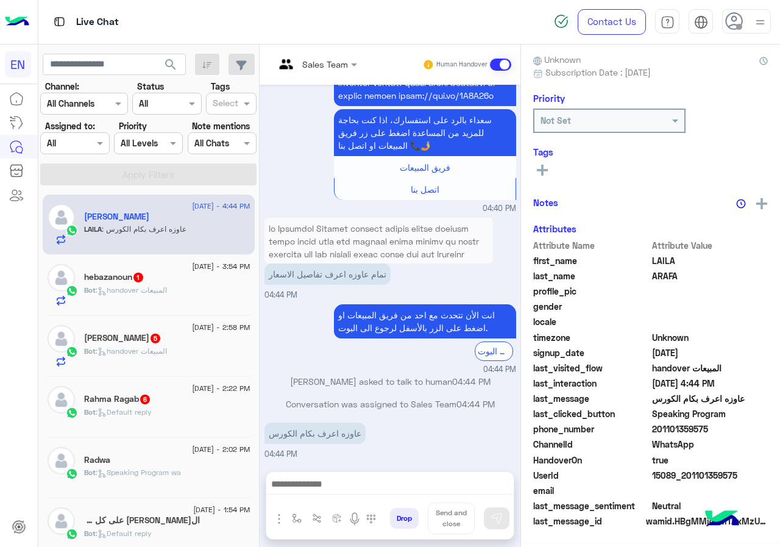
scroll to position [110, 0]
click at [712, 432] on span "201101359575" at bounding box center [710, 429] width 116 height 13
click at [661, 261] on span "LAILA" at bounding box center [710, 260] width 116 height 13
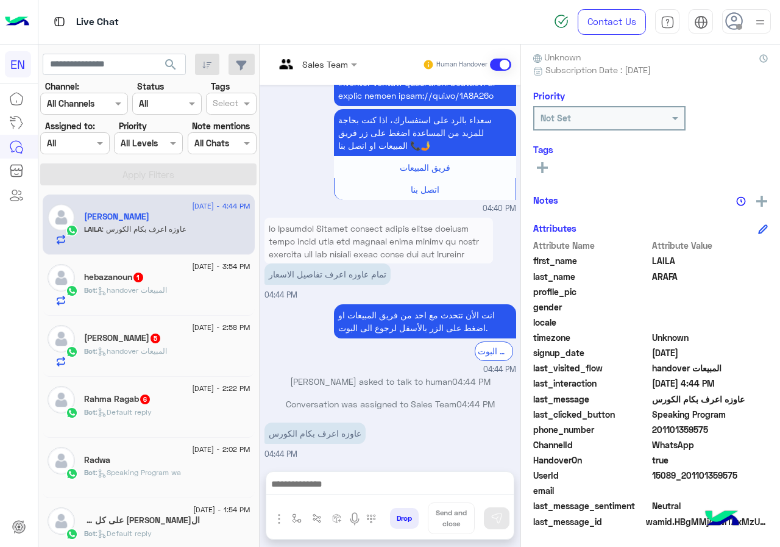
click at [661, 261] on span "LAILA" at bounding box center [710, 260] width 116 height 13
click at [544, 168] on rect at bounding box center [542, 167] width 11 height 2
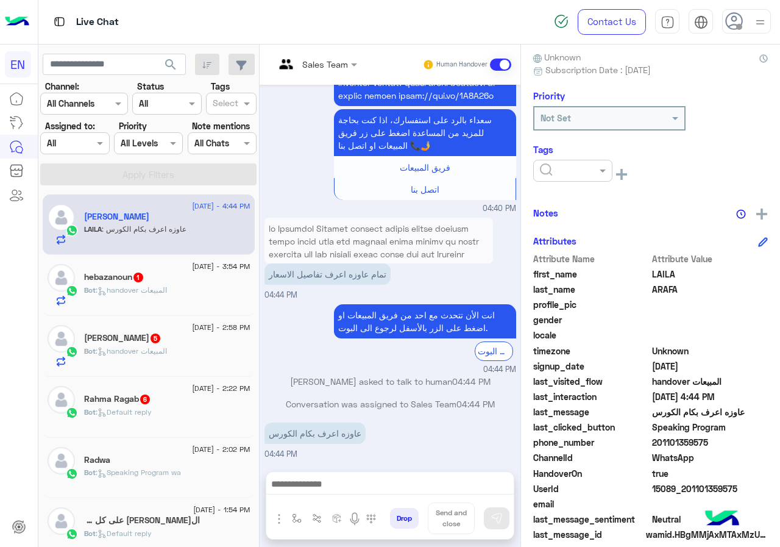
click at [595, 179] on div at bounding box center [572, 171] width 79 height 22
click at [588, 249] on span "Omar Sayed" at bounding box center [573, 246] width 66 height 10
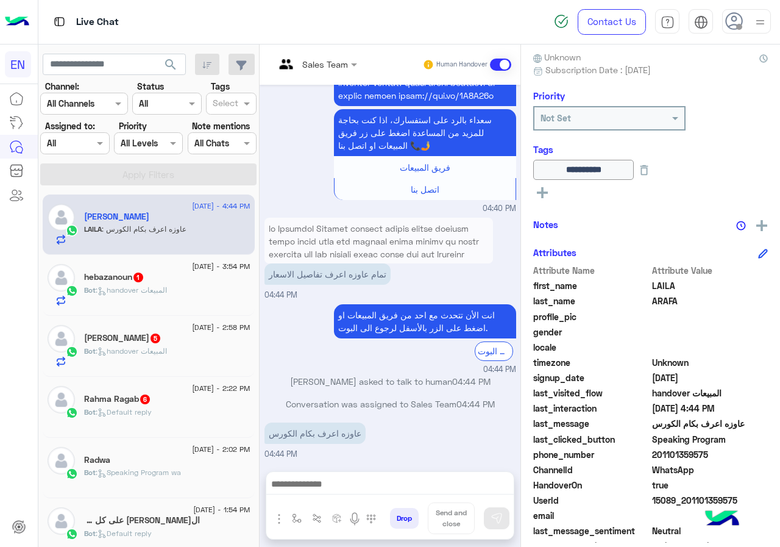
click at [128, 273] on h5 "hebazanoun 1" at bounding box center [114, 277] width 60 height 10
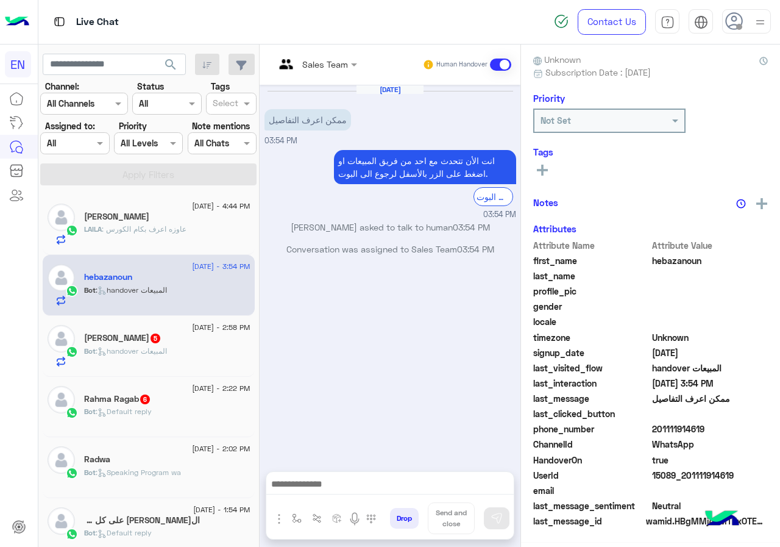
scroll to position [110, 0]
click at [721, 428] on span "201111914619" at bounding box center [710, 429] width 116 height 13
click at [652, 260] on span "hebazanoun" at bounding box center [710, 260] width 116 height 13
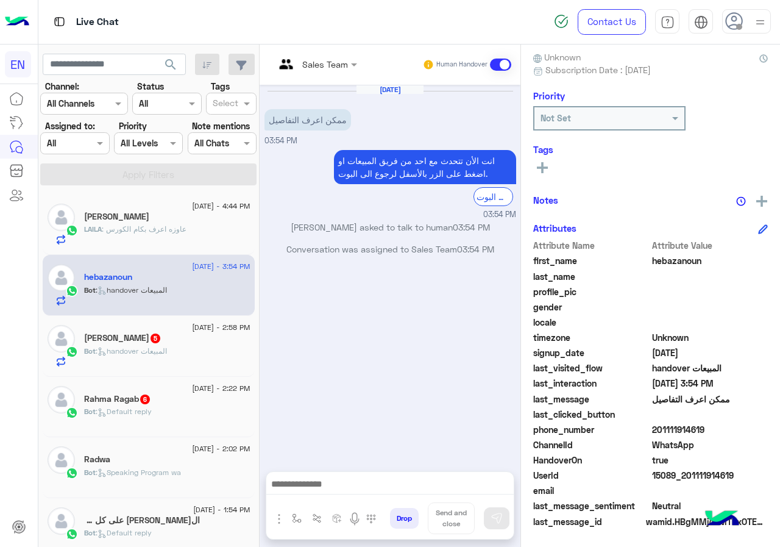
click at [652, 260] on span "hebazanoun" at bounding box center [710, 260] width 116 height 13
click at [547, 167] on rect at bounding box center [542, 167] width 11 height 2
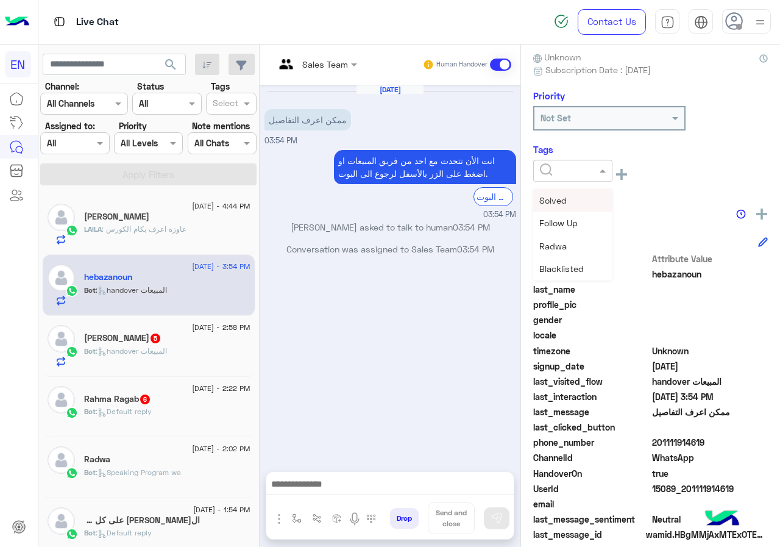
click at [562, 168] on input "text" at bounding box center [558, 171] width 37 height 13
click at [581, 236] on div "Omar Sayed" at bounding box center [572, 246] width 79 height 23
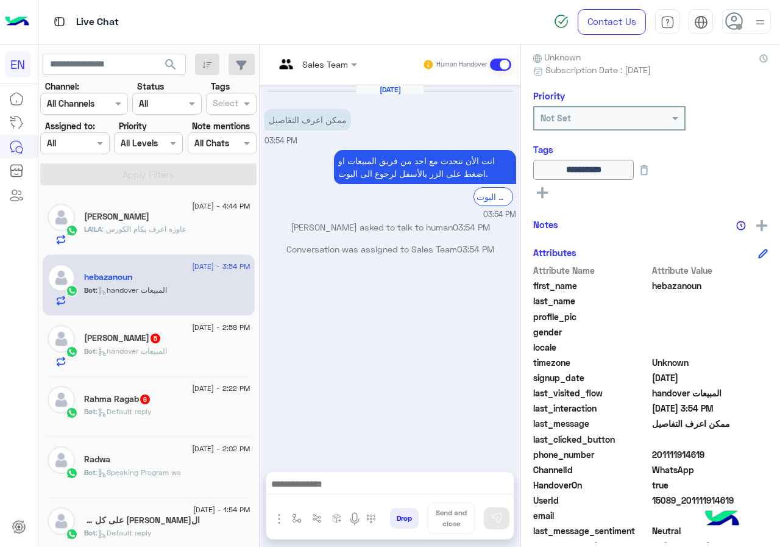
click at [181, 343] on div "Ibrahim 5" at bounding box center [167, 339] width 166 height 13
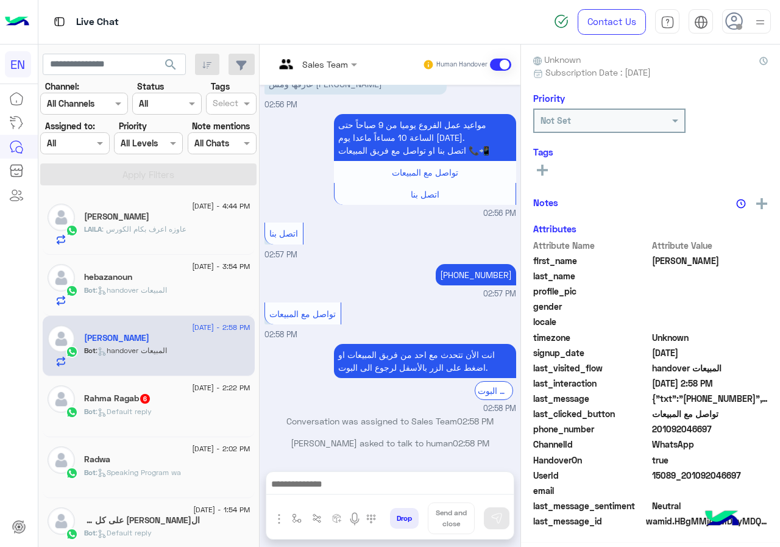
scroll to position [110, 0]
click at [714, 430] on span "201092046697" at bounding box center [710, 429] width 116 height 13
click at [599, 127] on div "Not Set" at bounding box center [610, 118] width 150 height 22
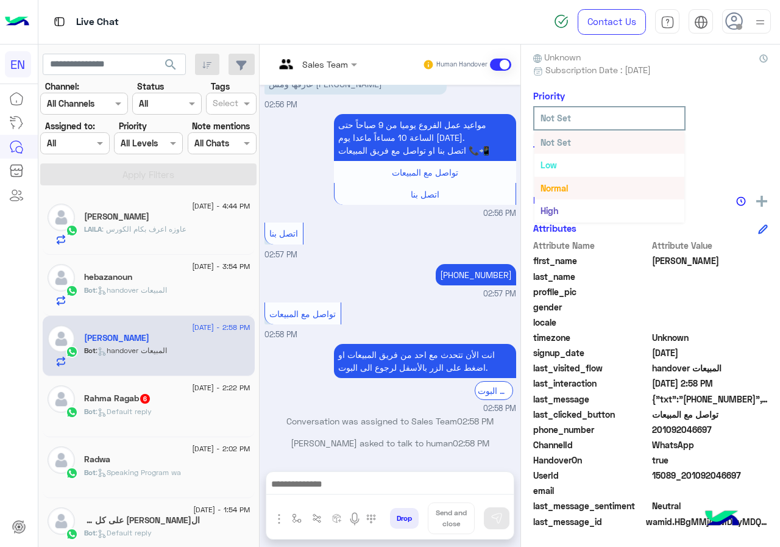
scroll to position [23, 0]
click at [743, 142] on div "Ibrahim Reachable Unknown Subscription Date : 08/12/2025 Priority Not Set Tags …" at bounding box center [650, 294] width 259 height 498
click at [541, 170] on icon at bounding box center [542, 167] width 11 height 11
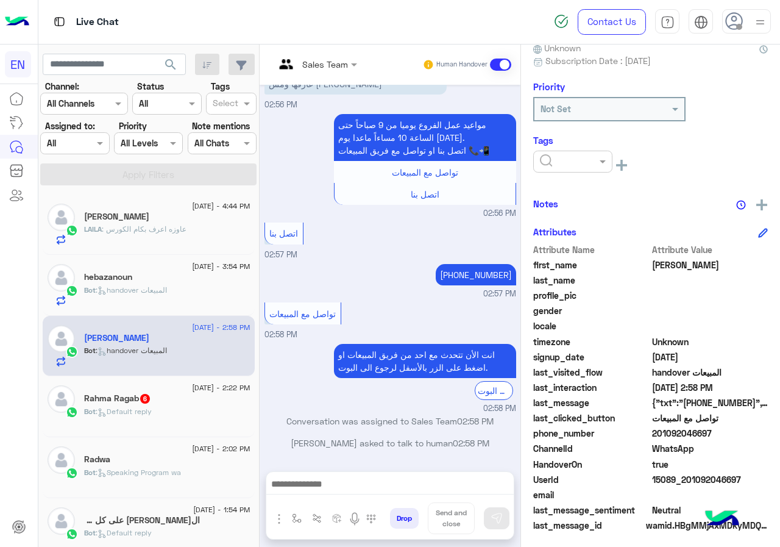
scroll to position [123, 0]
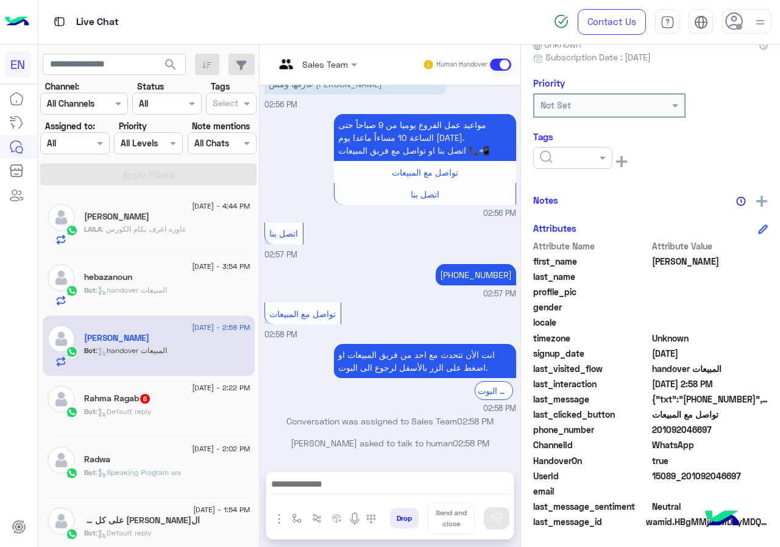
click at [581, 162] on div at bounding box center [573, 158] width 78 height 14
click at [573, 190] on div "Solved" at bounding box center [572, 187] width 79 height 23
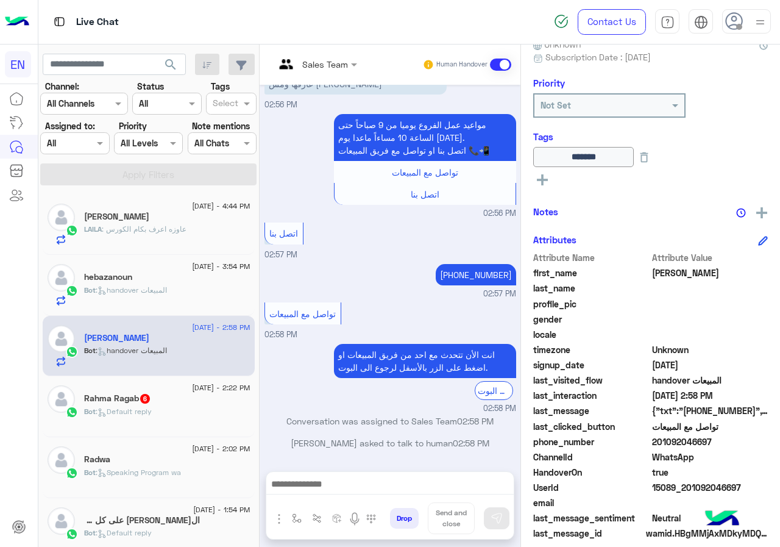
click at [176, 396] on div "Rahma Ragab 6" at bounding box center [167, 399] width 166 height 13
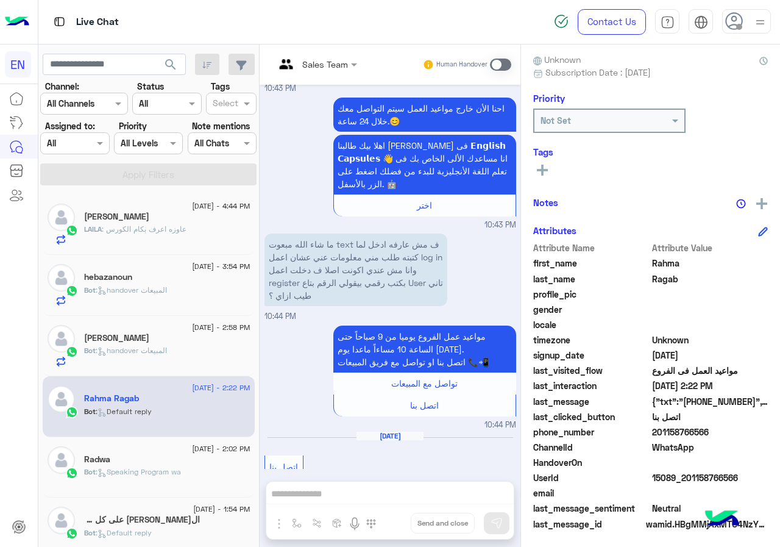
scroll to position [110, 0]
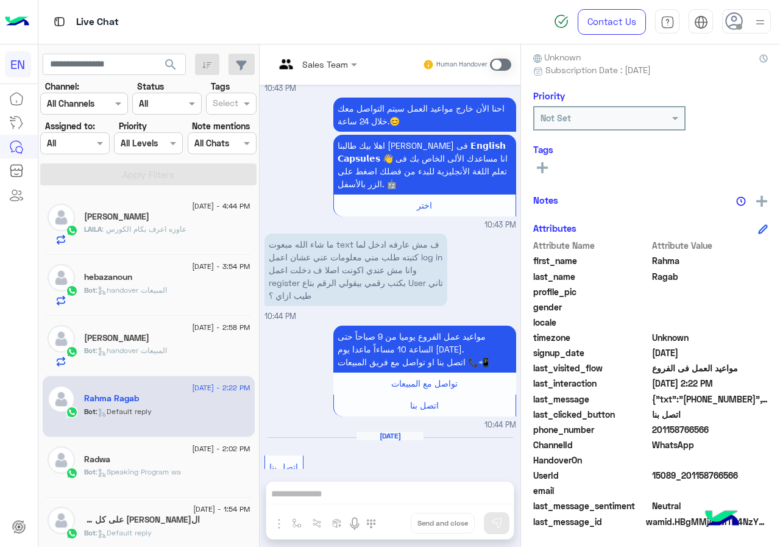
click at [713, 430] on span "201158766566" at bounding box center [710, 429] width 116 height 13
click at [541, 172] on icon at bounding box center [542, 167] width 11 height 11
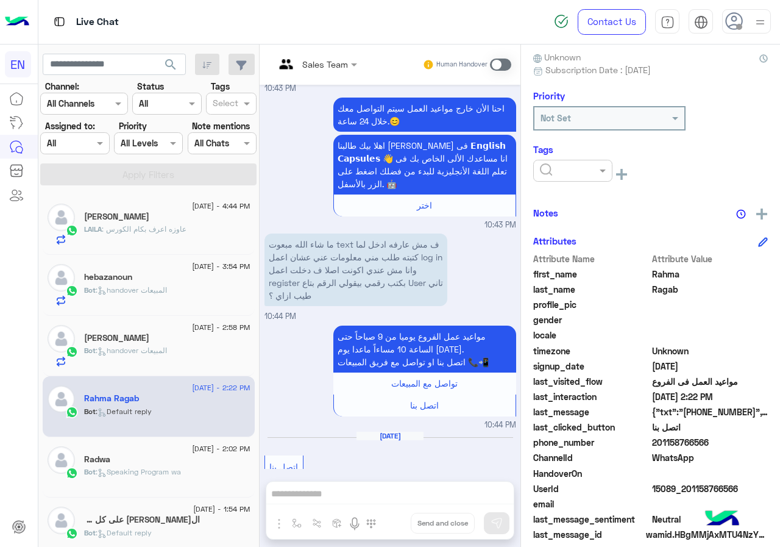
click at [566, 180] on div at bounding box center [572, 171] width 79 height 22
click at [564, 199] on span "Solved" at bounding box center [553, 200] width 27 height 10
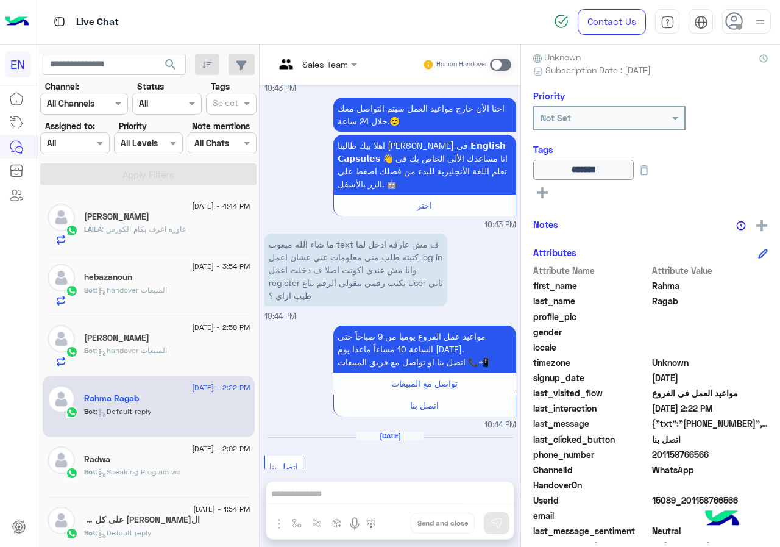
click at [210, 458] on div "Radwa" at bounding box center [167, 460] width 166 height 13
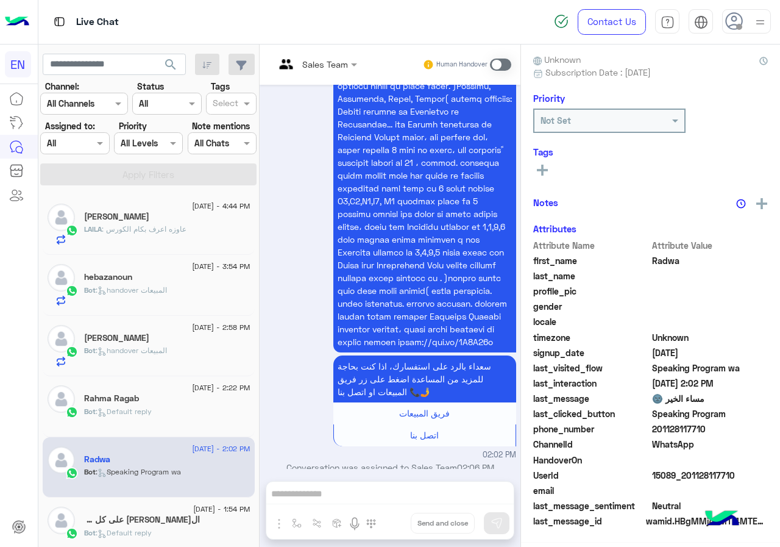
scroll to position [110, 0]
click at [707, 432] on span "201128117710" at bounding box center [710, 429] width 116 height 13
click at [547, 162] on button at bounding box center [542, 167] width 18 height 15
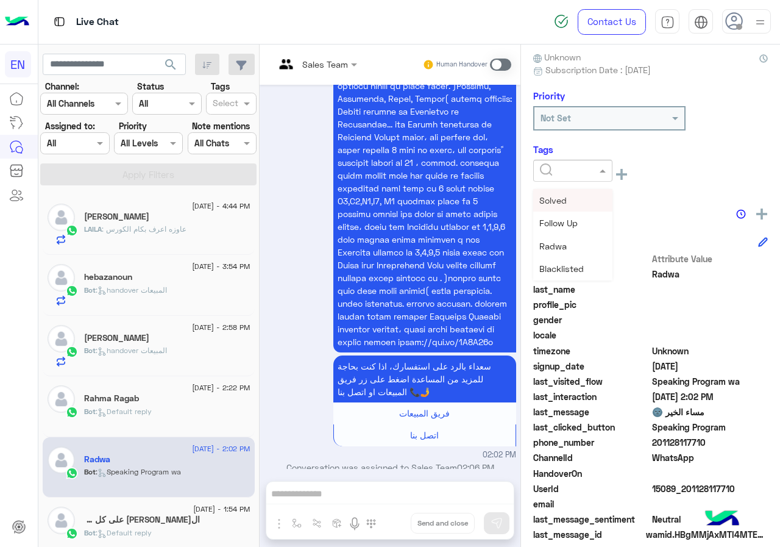
click at [565, 174] on input "text" at bounding box center [558, 171] width 37 height 13
click at [573, 255] on div "Omar Sayed" at bounding box center [572, 246] width 79 height 23
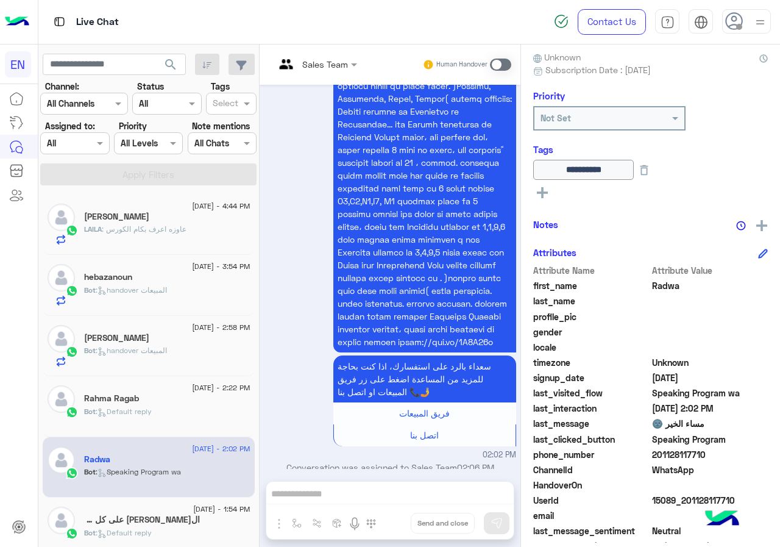
click at [188, 516] on div "الحمد الله على كل شيء" at bounding box center [167, 521] width 166 height 13
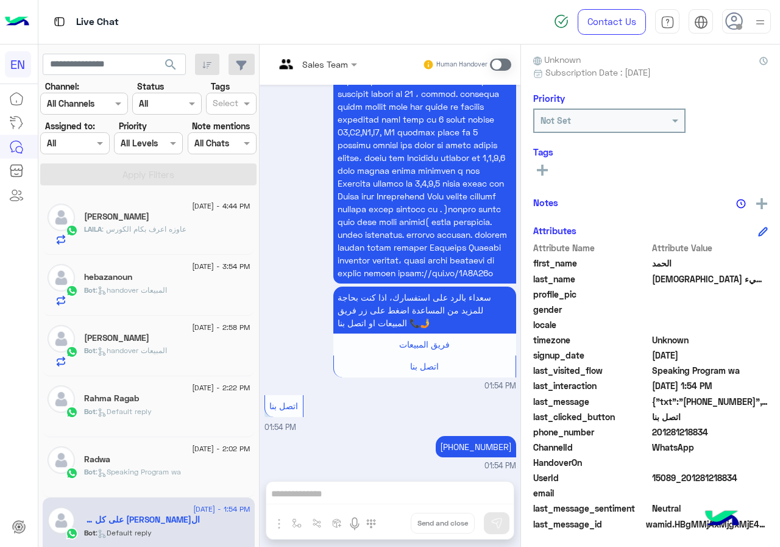
scroll to position [110, 0]
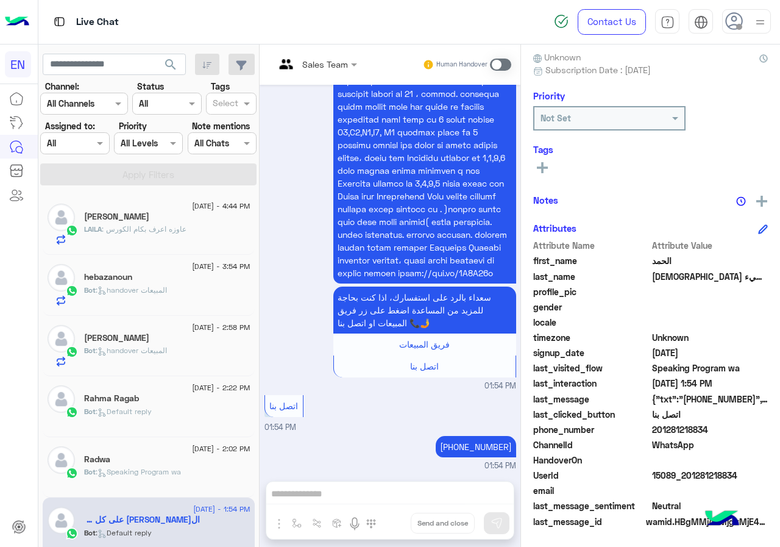
click at [724, 429] on span "201281218834" at bounding box center [710, 429] width 116 height 13
click at [666, 262] on span "الحمد" at bounding box center [710, 260] width 116 height 13
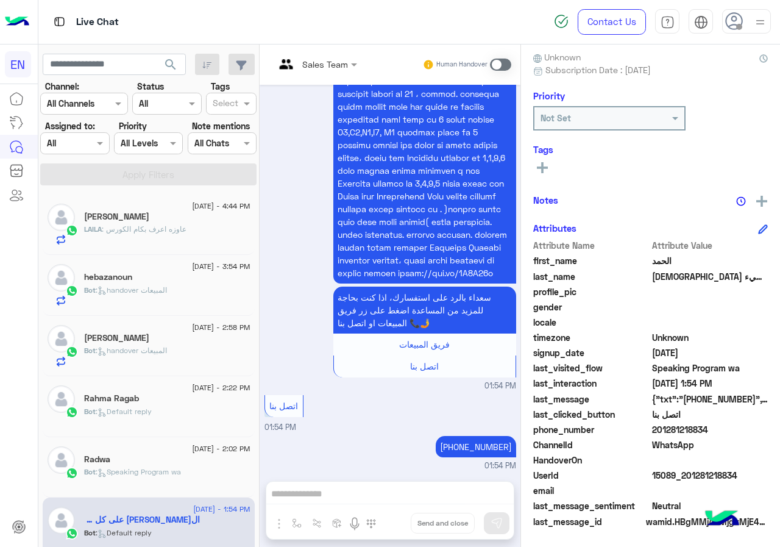
click at [694, 280] on span "[DEMOGRAPHIC_DATA] على كل شيء" at bounding box center [710, 276] width 116 height 13
click at [540, 171] on icon at bounding box center [542, 167] width 11 height 11
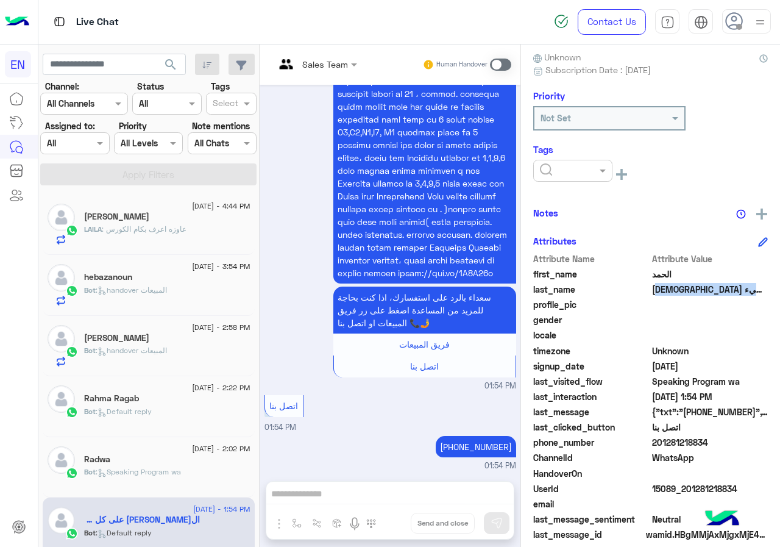
click at [592, 174] on div at bounding box center [573, 170] width 78 height 14
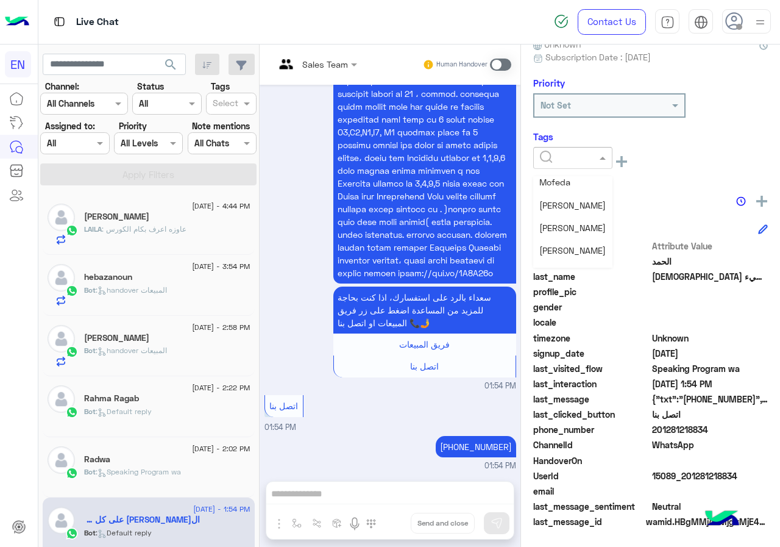
scroll to position [159, 0]
click at [572, 230] on span "Omar Sayed" at bounding box center [573, 233] width 66 height 10
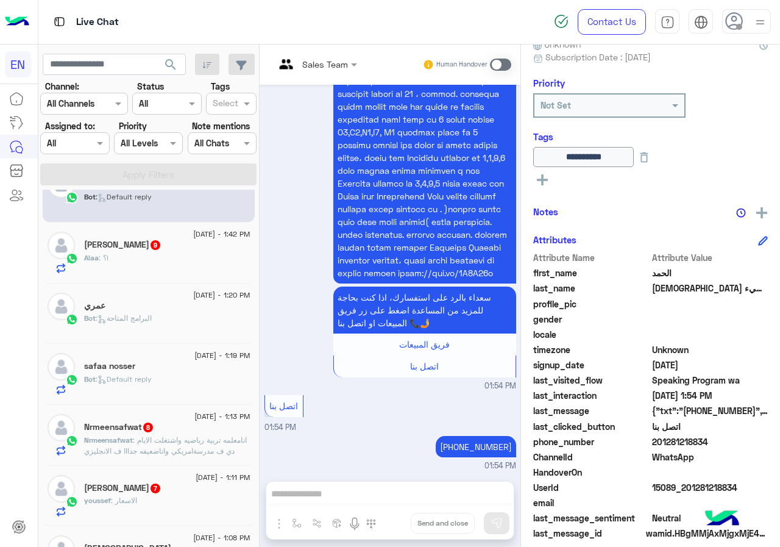
scroll to position [352, 0]
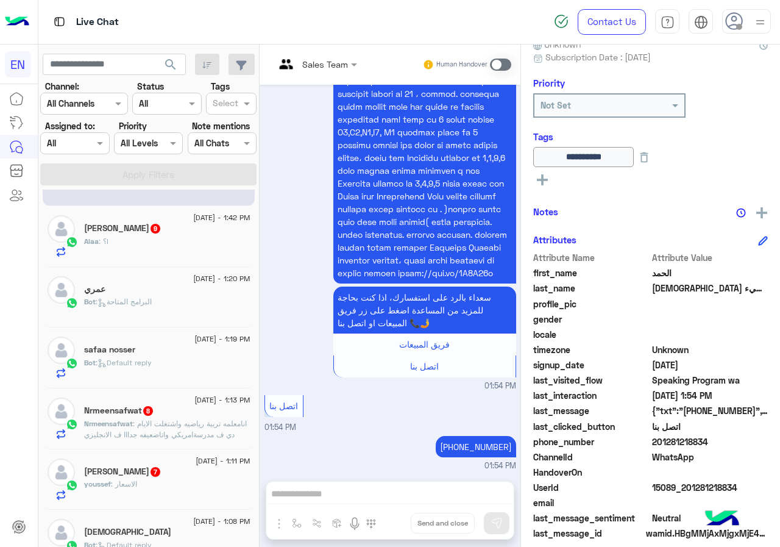
click at [171, 239] on div "Alaa : ؟!" at bounding box center [167, 246] width 166 height 21
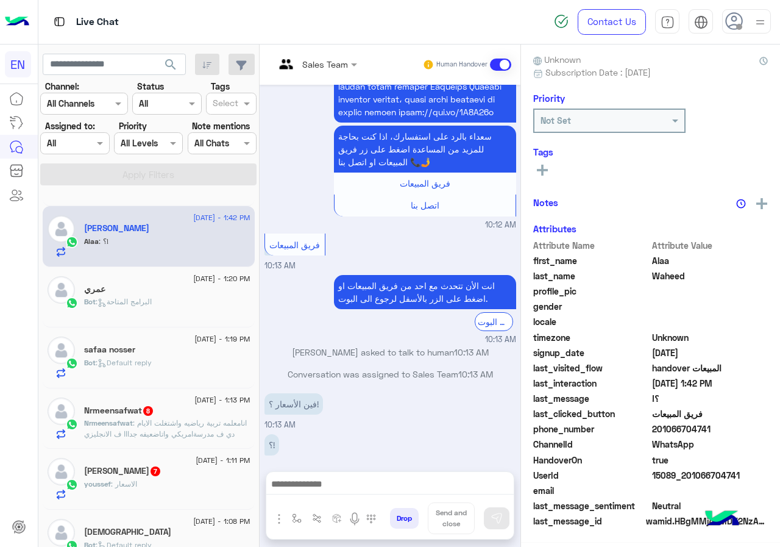
scroll to position [110, 0]
click at [716, 428] on span "201066704741" at bounding box center [710, 429] width 116 height 13
click at [551, 173] on button at bounding box center [542, 167] width 18 height 15
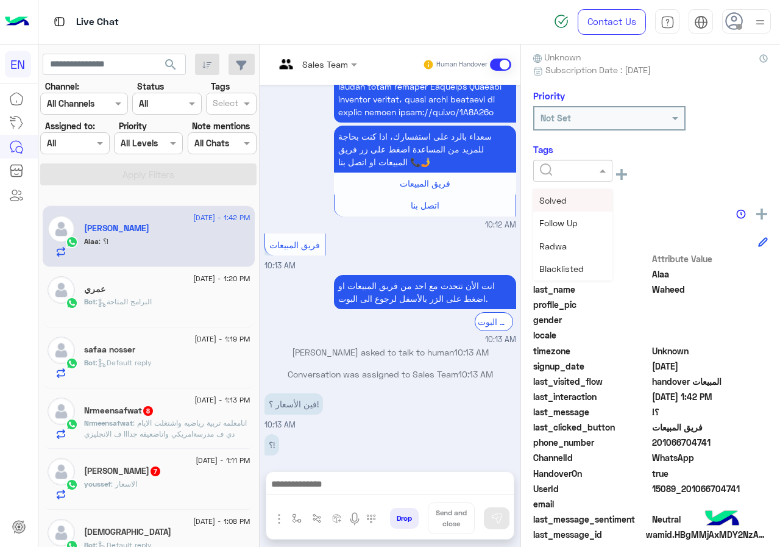
click at [557, 177] on div at bounding box center [572, 171] width 79 height 22
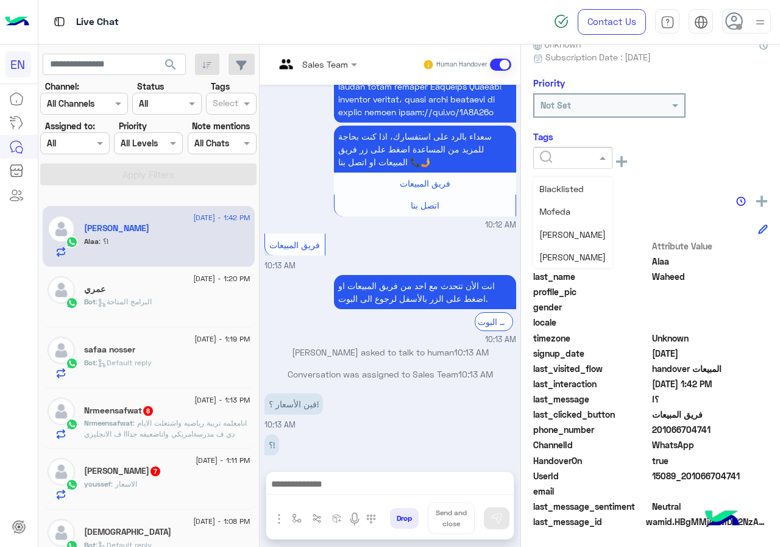
scroll to position [159, 0]
click at [571, 235] on span "Omar Sayed" at bounding box center [573, 233] width 66 height 10
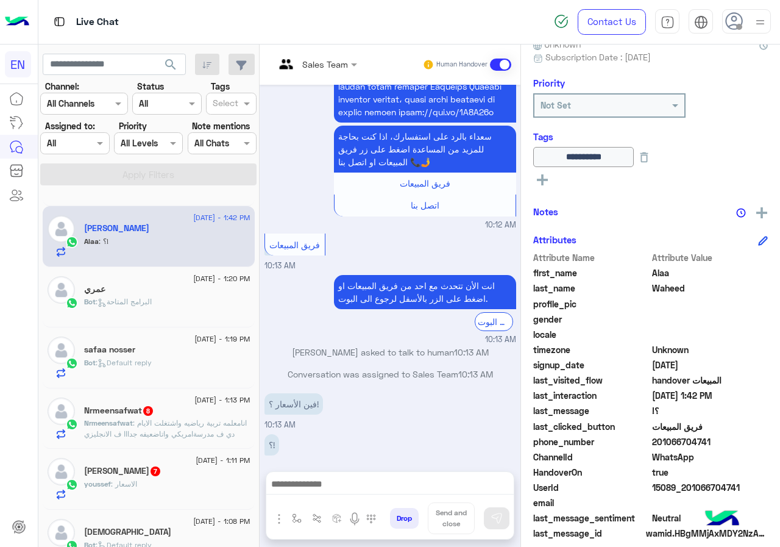
click at [176, 288] on div "عمري" at bounding box center [167, 290] width 166 height 13
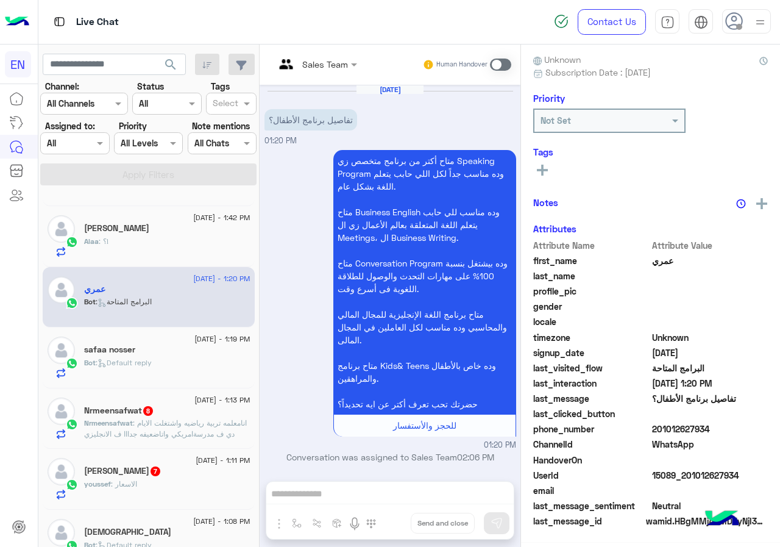
scroll to position [4, 0]
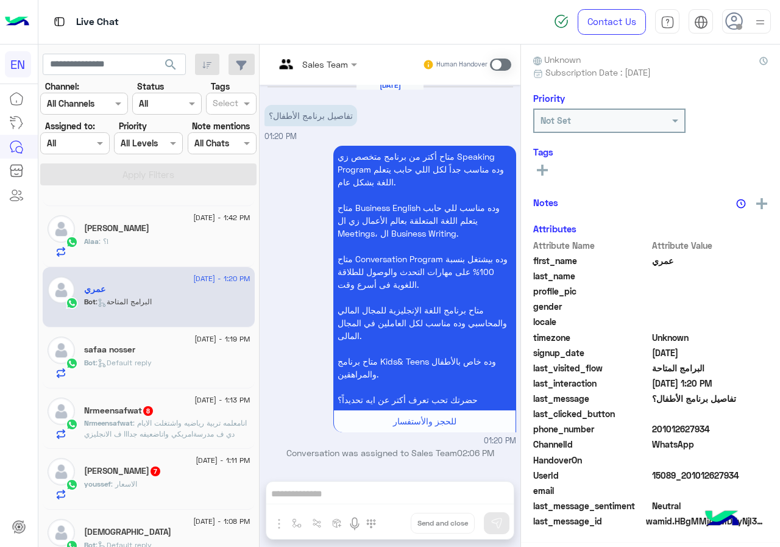
click at [719, 424] on span "201012627934" at bounding box center [710, 429] width 116 height 13
click at [658, 262] on span "عمري" at bounding box center [710, 260] width 116 height 13
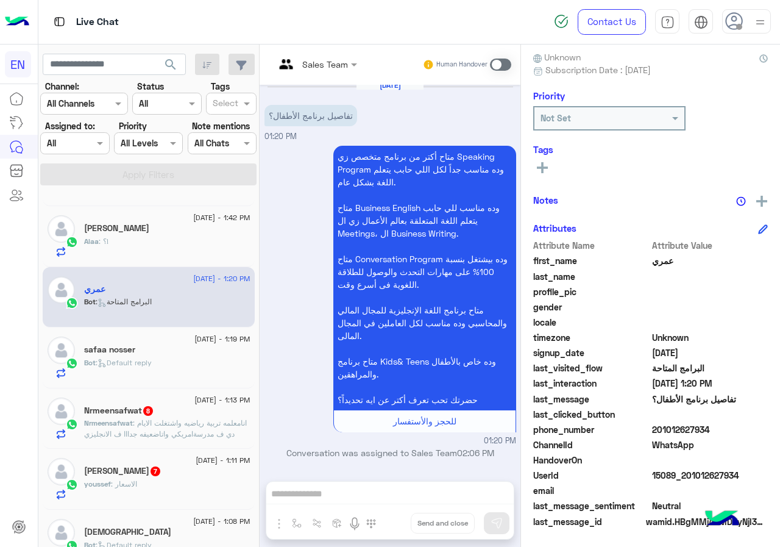
click at [658, 262] on span "عمري" at bounding box center [710, 260] width 116 height 13
click at [534, 166] on button at bounding box center [542, 167] width 18 height 15
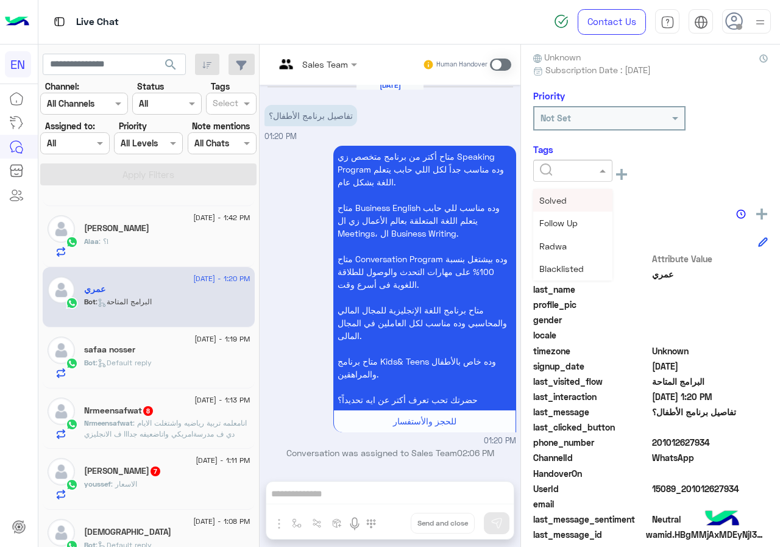
click at [558, 168] on input "text" at bounding box center [558, 171] width 37 height 13
click at [576, 249] on span "Omar Sayed" at bounding box center [573, 246] width 66 height 10
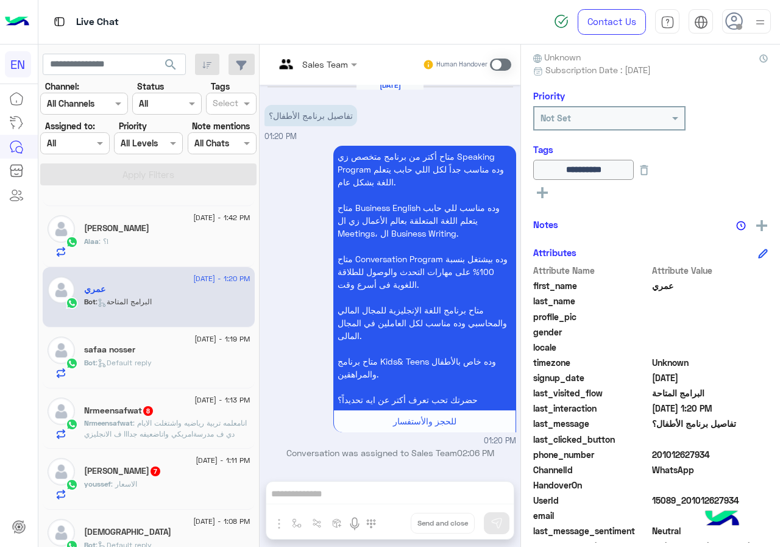
click at [202, 367] on div "Bot : Default reply" at bounding box center [167, 367] width 166 height 21
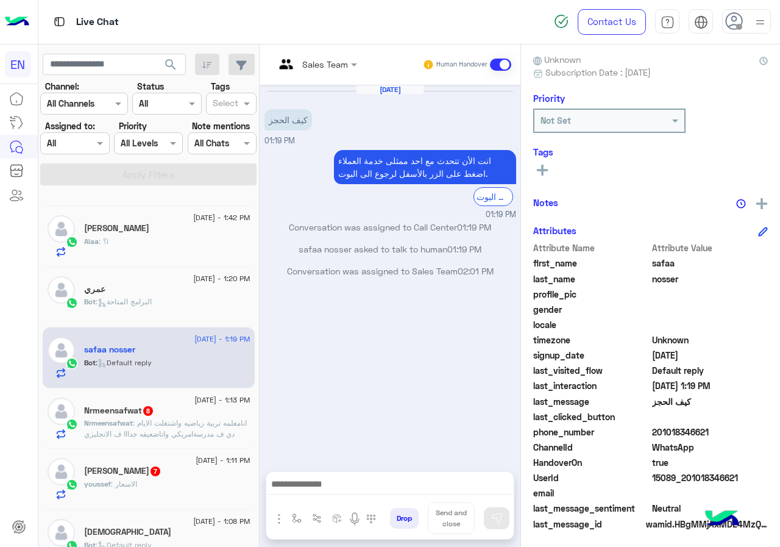
scroll to position [110, 0]
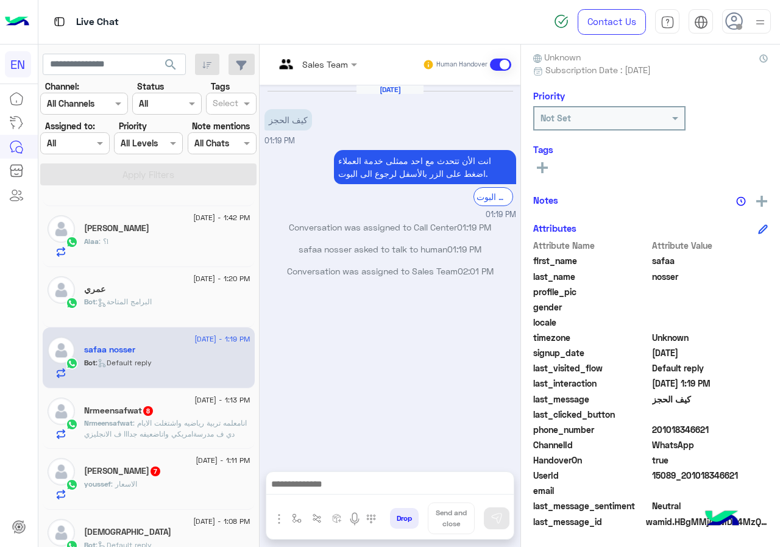
click at [716, 427] on span "201018346621" at bounding box center [710, 429] width 116 height 13
click at [658, 257] on span "safaa" at bounding box center [710, 260] width 116 height 13
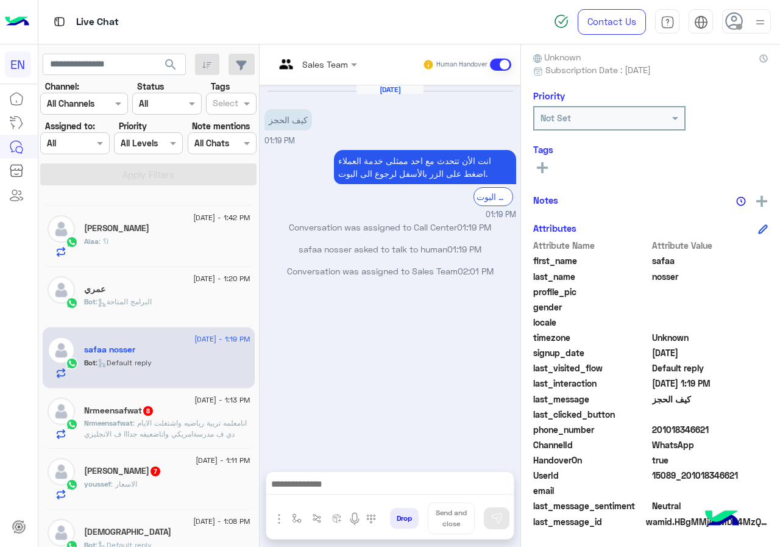
click at [549, 166] on button at bounding box center [542, 167] width 18 height 15
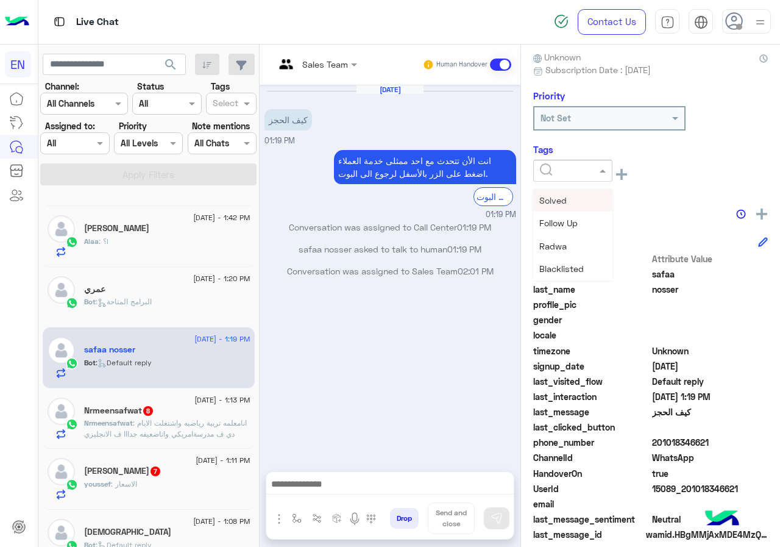
click at [549, 166] on input "text" at bounding box center [558, 171] width 37 height 13
click at [585, 254] on div "Omar Sayed" at bounding box center [572, 246] width 79 height 23
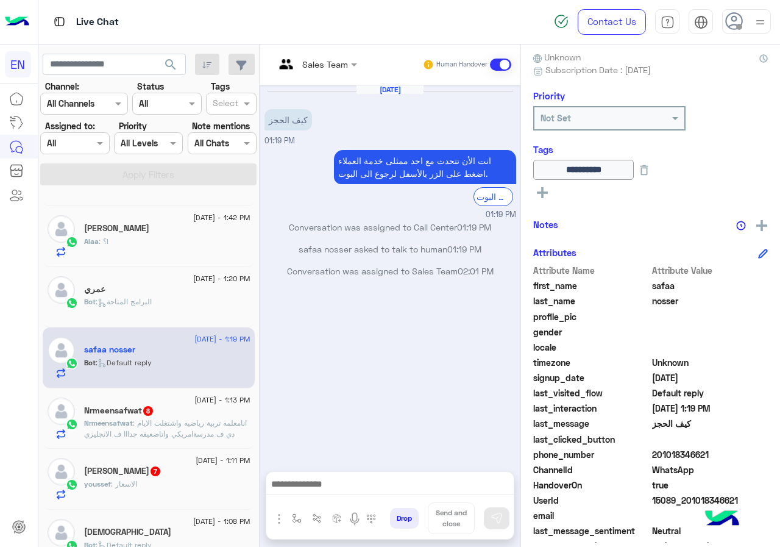
click at [165, 426] on span ": انامعلمه تربية رياضيه واشتغلت الايام دي ف مدرسةامريكي واتاضعيفه جدااا ف الانج…" at bounding box center [166, 439] width 165 height 42
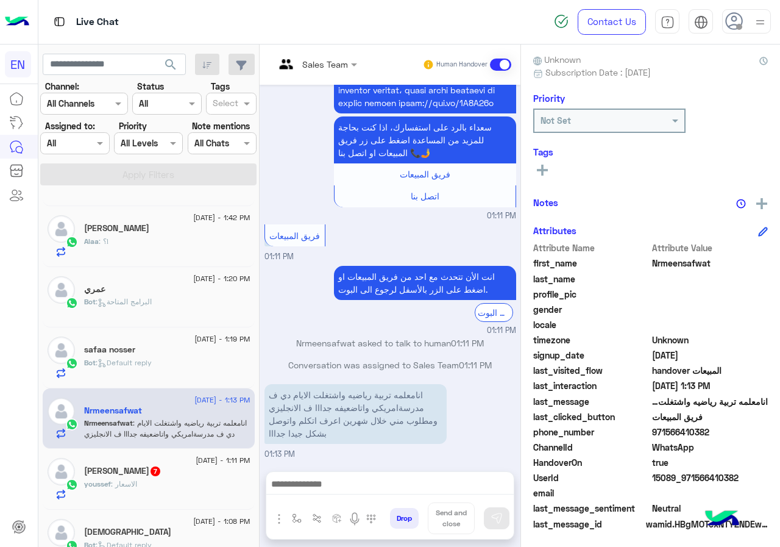
scroll to position [110, 0]
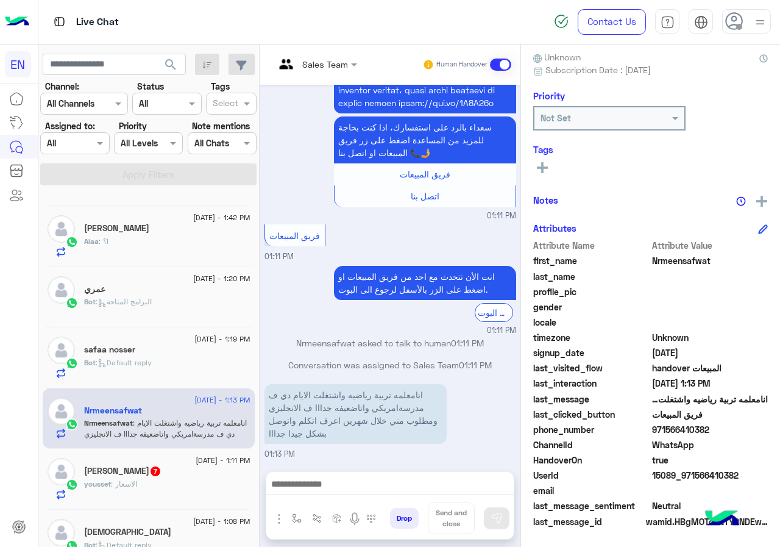
click at [718, 429] on span "971566410382" at bounding box center [710, 429] width 116 height 13
click at [666, 257] on span "Nrmeensafwat" at bounding box center [710, 260] width 116 height 13
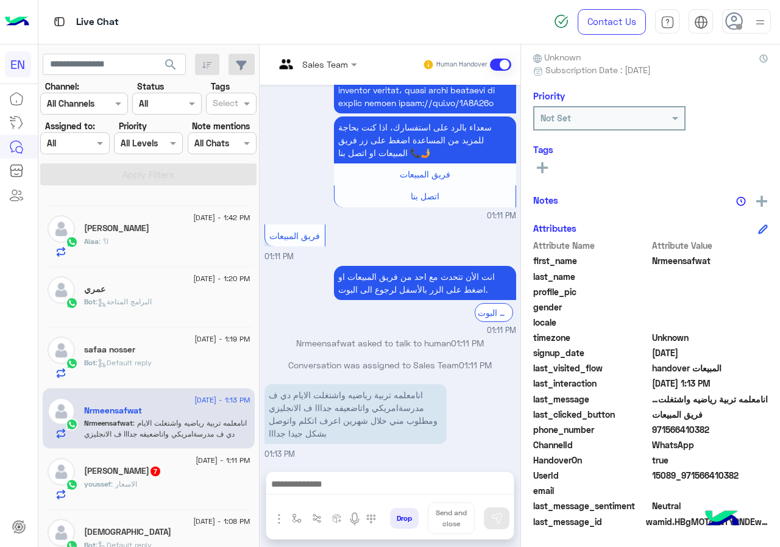
click at [546, 173] on icon at bounding box center [542, 167] width 11 height 11
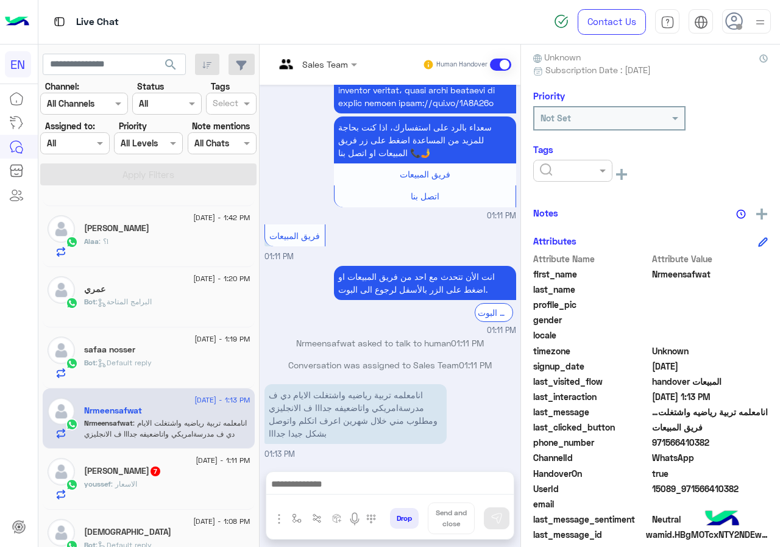
click at [568, 173] on input "text" at bounding box center [558, 171] width 37 height 13
click at [574, 252] on div "Omar Sayed" at bounding box center [572, 246] width 79 height 23
click at [198, 464] on span "12 August - 1:11 PM" at bounding box center [223, 460] width 54 height 11
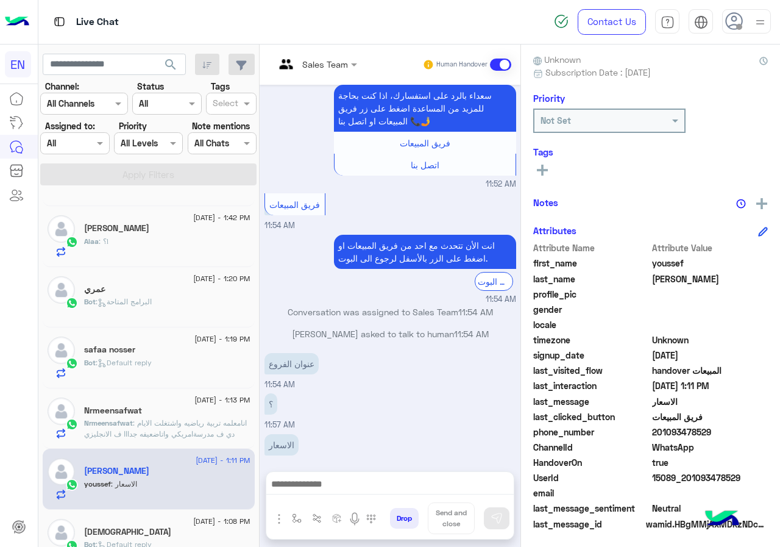
scroll to position [110, 0]
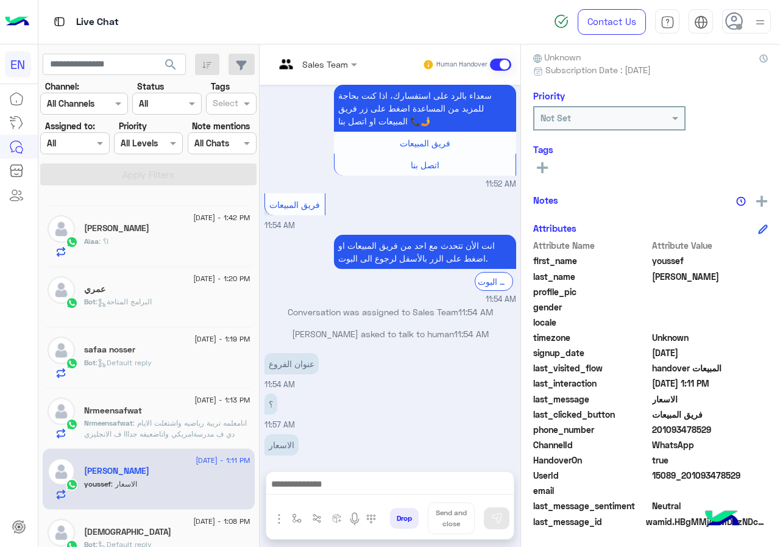
click at [727, 430] on span "201093478529" at bounding box center [710, 429] width 116 height 13
click at [535, 173] on button at bounding box center [542, 167] width 18 height 15
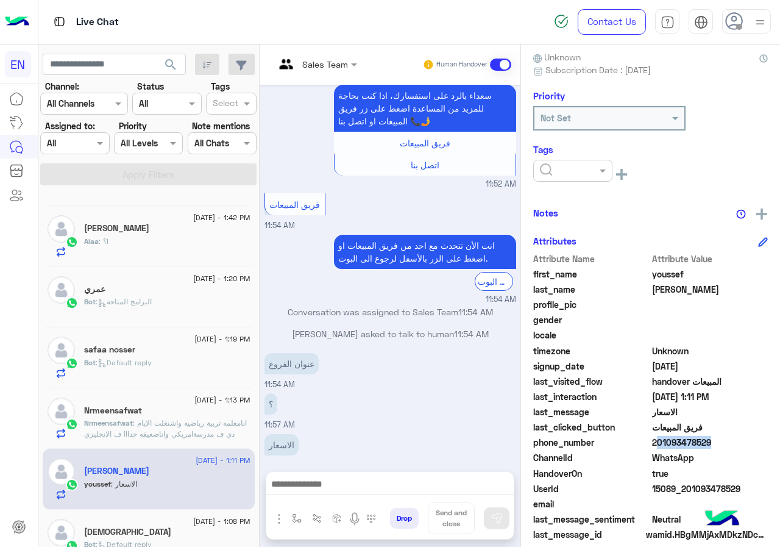
click at [554, 171] on input "text" at bounding box center [558, 171] width 37 height 13
click at [555, 248] on span "Omar Sayed" at bounding box center [573, 246] width 66 height 10
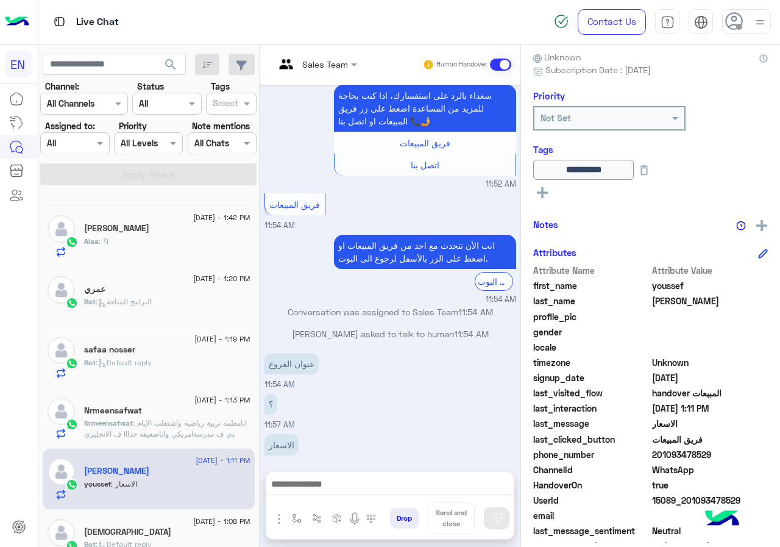
click at [171, 535] on div "سبحان الله" at bounding box center [167, 533] width 166 height 13
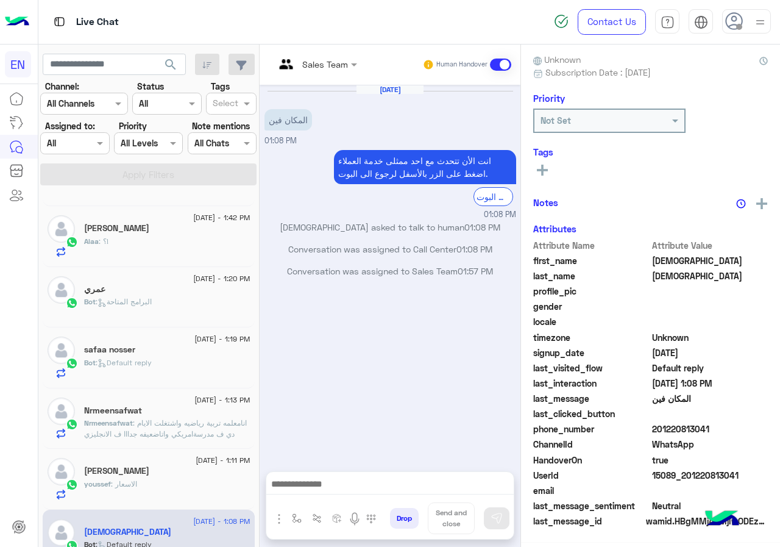
scroll to position [110, 0]
click at [717, 419] on span at bounding box center [710, 414] width 116 height 13
click at [718, 419] on span at bounding box center [710, 414] width 116 height 13
click at [721, 428] on span "201220813041" at bounding box center [710, 429] width 116 height 13
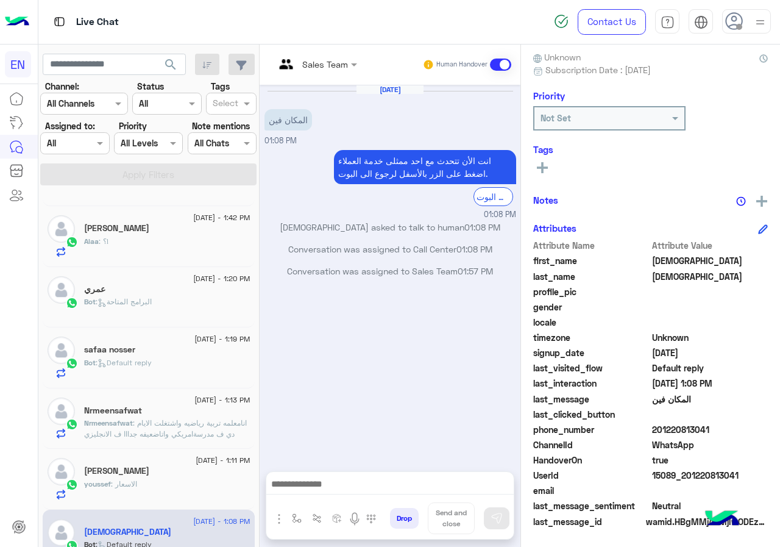
click at [721, 428] on span "201220813041" at bounding box center [710, 429] width 116 height 13
click at [662, 261] on span "[DEMOGRAPHIC_DATA]" at bounding box center [710, 260] width 116 height 13
click at [664, 276] on span "[DEMOGRAPHIC_DATA]" at bounding box center [710, 276] width 116 height 13
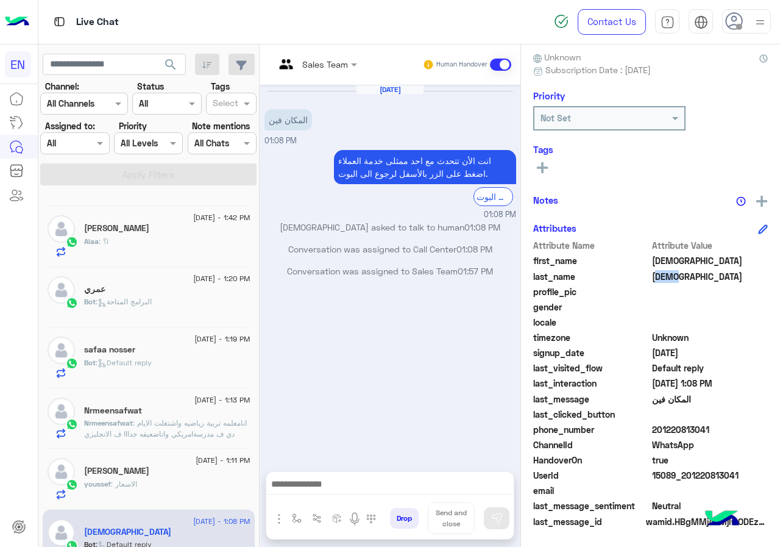
click at [663, 276] on span "[DEMOGRAPHIC_DATA]" at bounding box center [710, 276] width 116 height 13
click at [544, 160] on button at bounding box center [542, 167] width 18 height 15
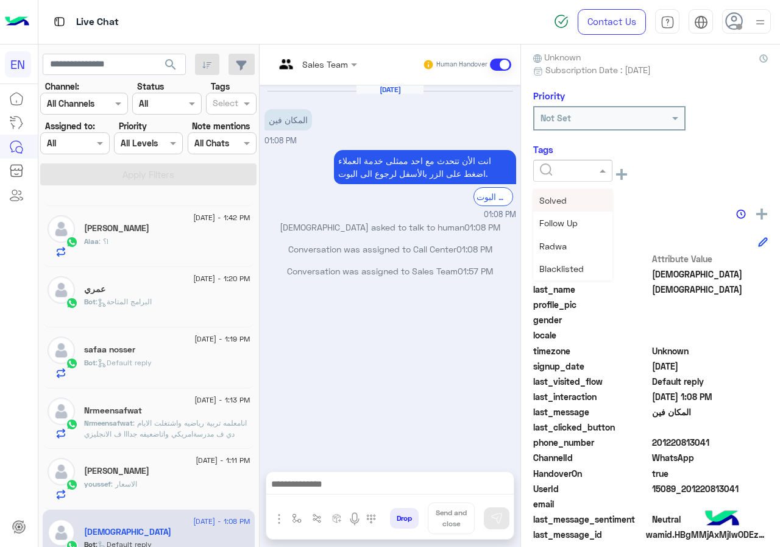
click at [590, 179] on div at bounding box center [572, 171] width 79 height 22
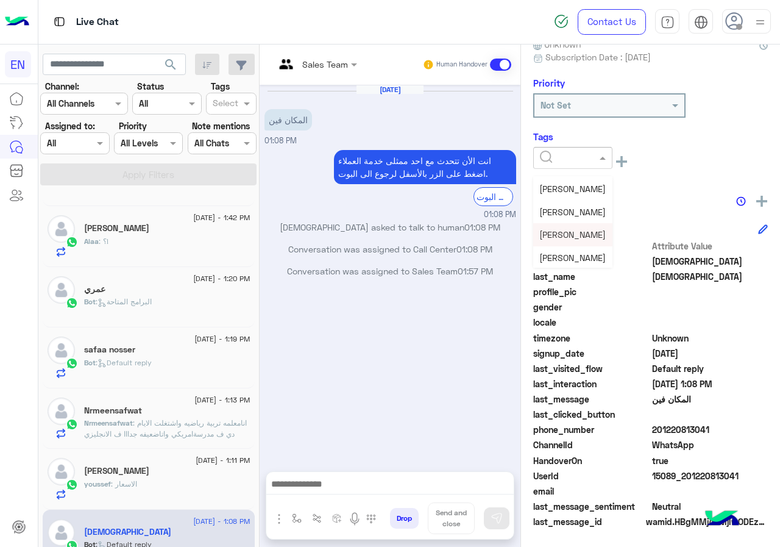
scroll to position [159, 0]
click at [578, 238] on span "Omar Sayed" at bounding box center [573, 233] width 66 height 10
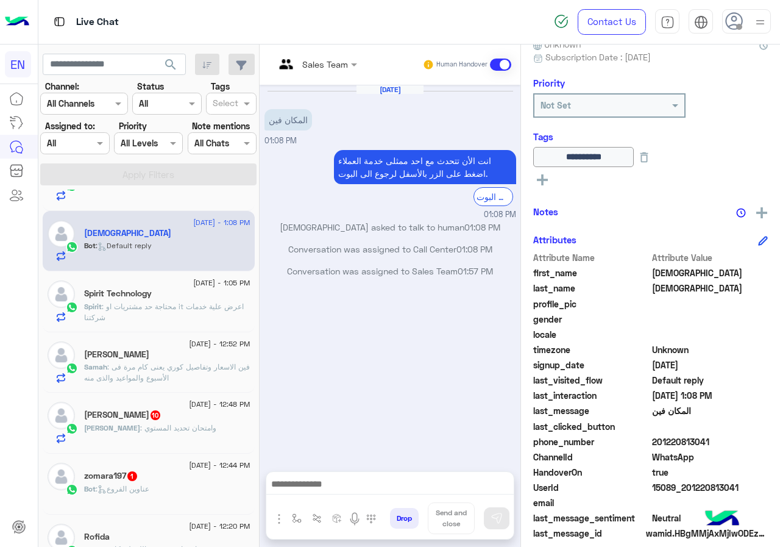
scroll to position [664, 0]
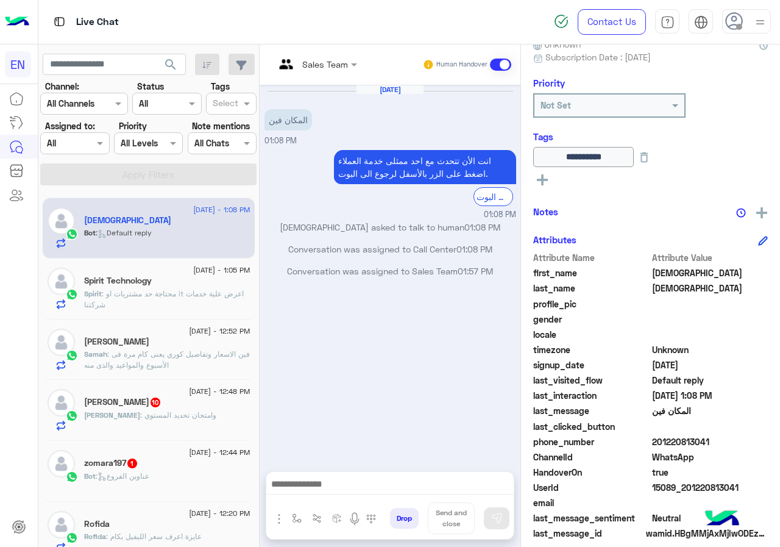
click at [252, 484] on div "12 August - 4:44 PM LAILA ARAFA LAILA : عاوزه اعرف بكام الكورس 12 August - 3:54…" at bounding box center [148, 371] width 221 height 362
click at [219, 283] on div "Spirit Technology" at bounding box center [167, 282] width 166 height 13
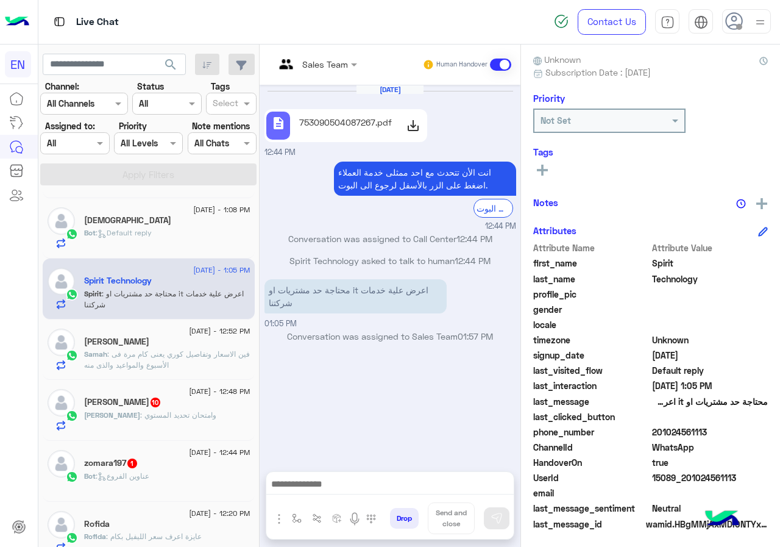
scroll to position [110, 0]
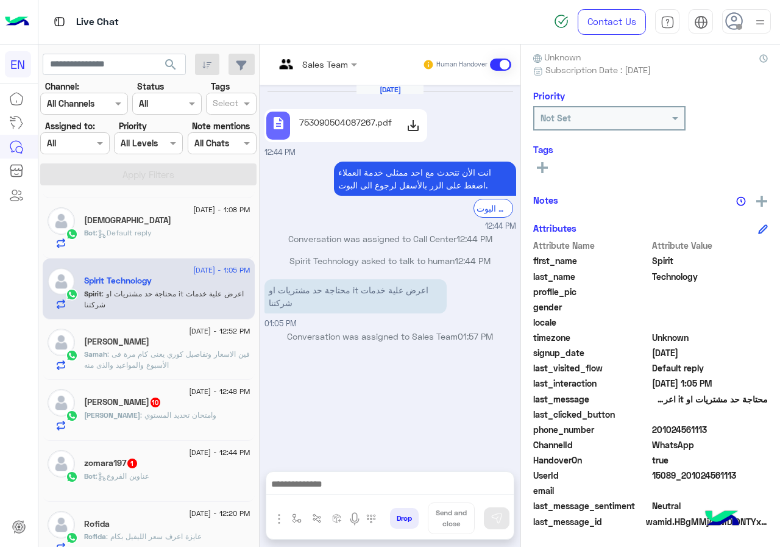
click at [188, 340] on div "Samah Ibrahim" at bounding box center [167, 343] width 166 height 13
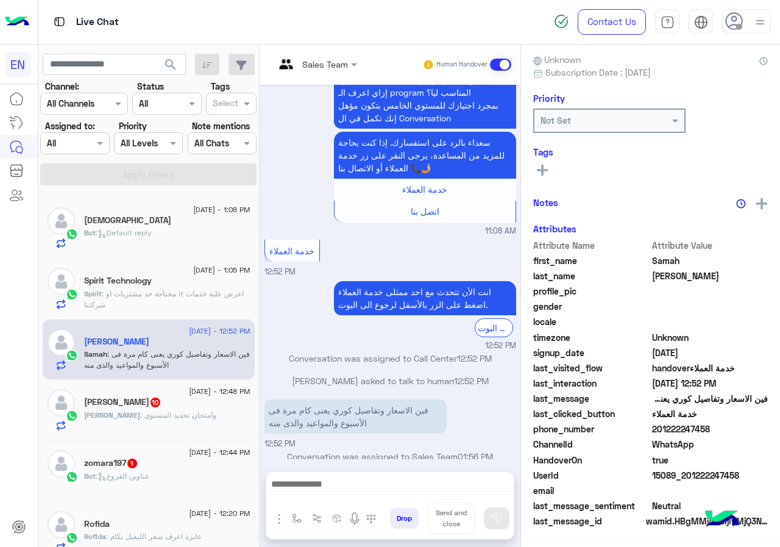
scroll to position [110, 0]
click at [726, 434] on span "201222247458" at bounding box center [710, 429] width 116 height 13
click at [540, 170] on icon at bounding box center [542, 167] width 11 height 11
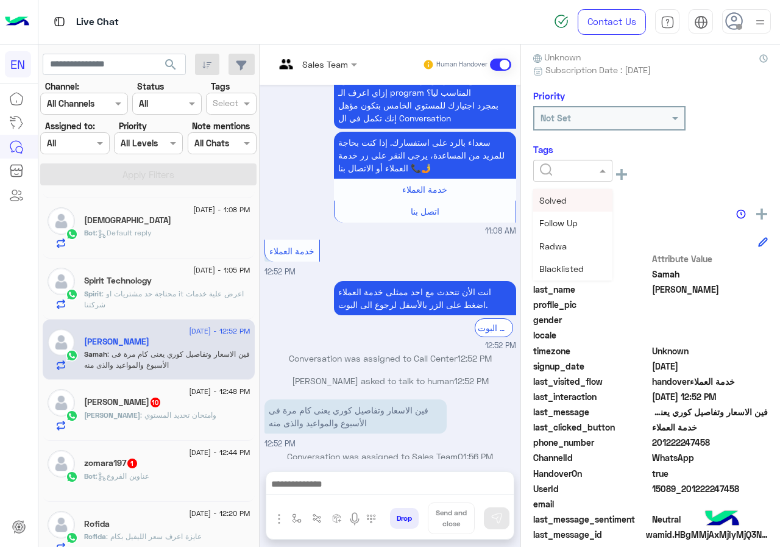
click at [583, 175] on div at bounding box center [573, 170] width 78 height 14
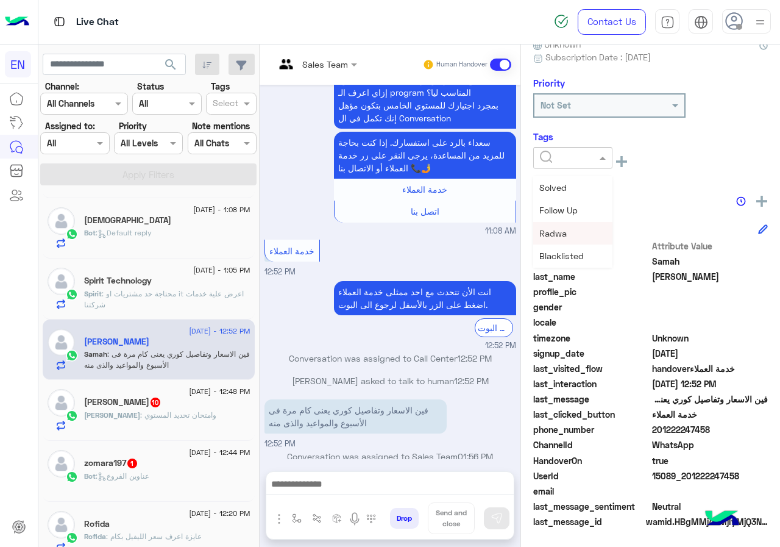
scroll to position [159, 0]
click at [578, 232] on span "Omar Sayed" at bounding box center [573, 233] width 66 height 10
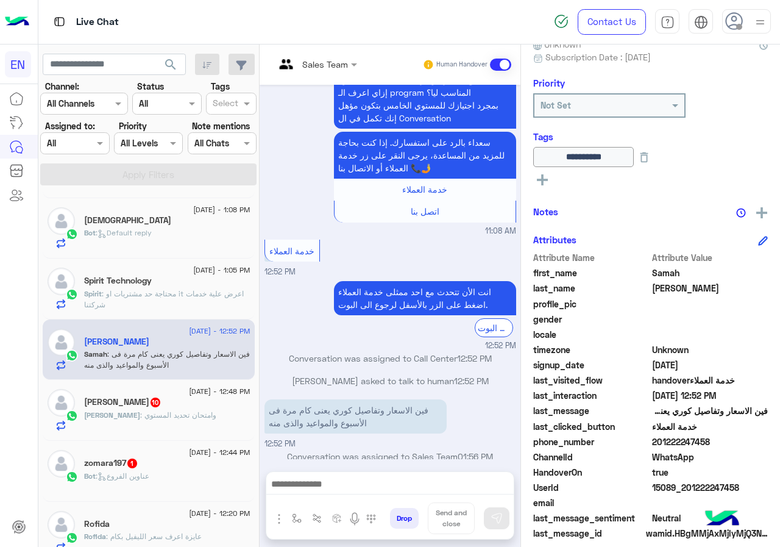
click at [186, 407] on div "abdallah 10" at bounding box center [167, 403] width 166 height 13
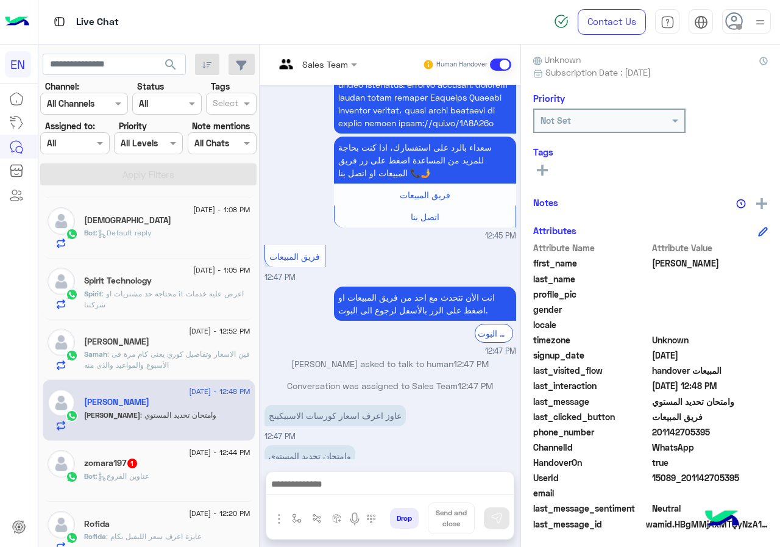
scroll to position [110, 0]
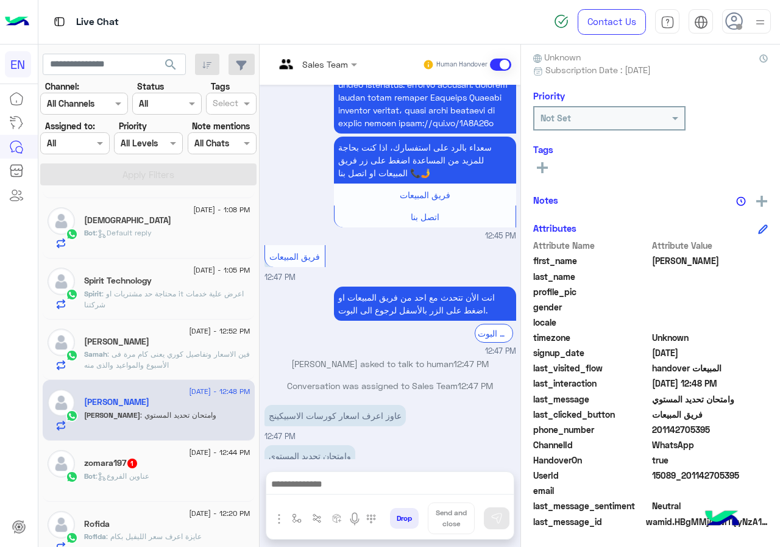
click at [718, 427] on span "201142705395" at bounding box center [710, 429] width 116 height 13
click at [656, 259] on span "[PERSON_NAME]" at bounding box center [710, 260] width 116 height 13
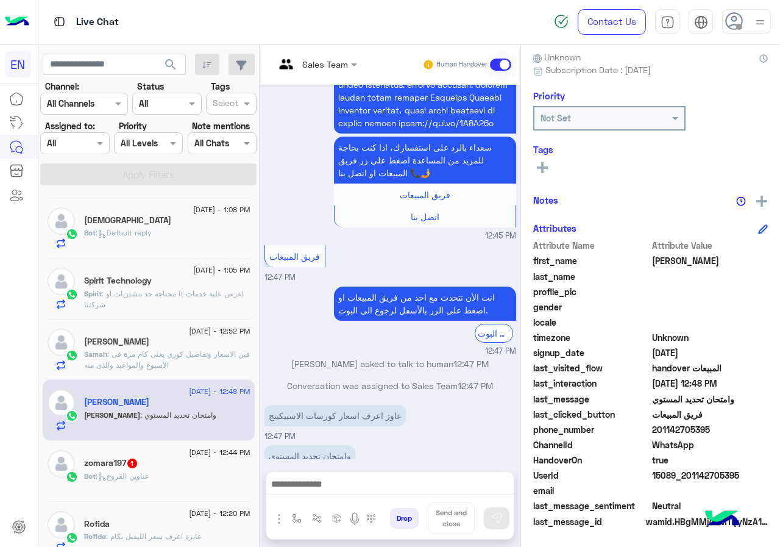
click at [543, 154] on h6 "Tags" at bounding box center [650, 149] width 235 height 11
click at [546, 163] on icon at bounding box center [542, 167] width 11 height 11
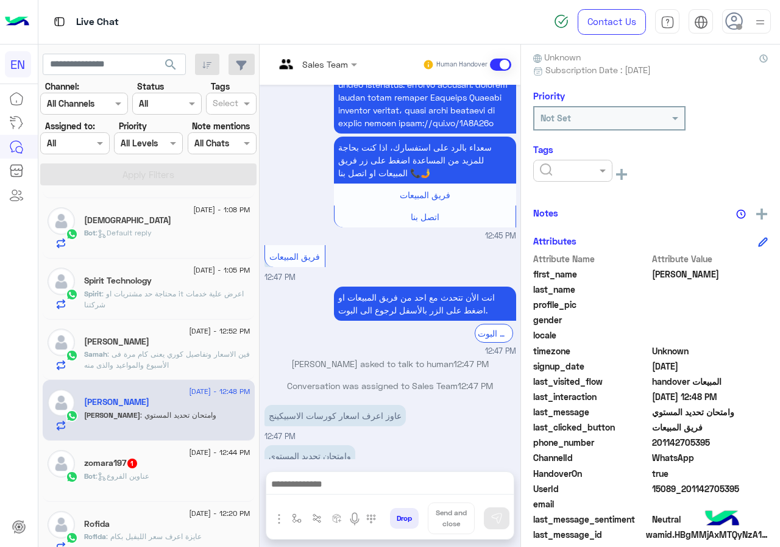
click at [557, 166] on input "text" at bounding box center [558, 171] width 37 height 13
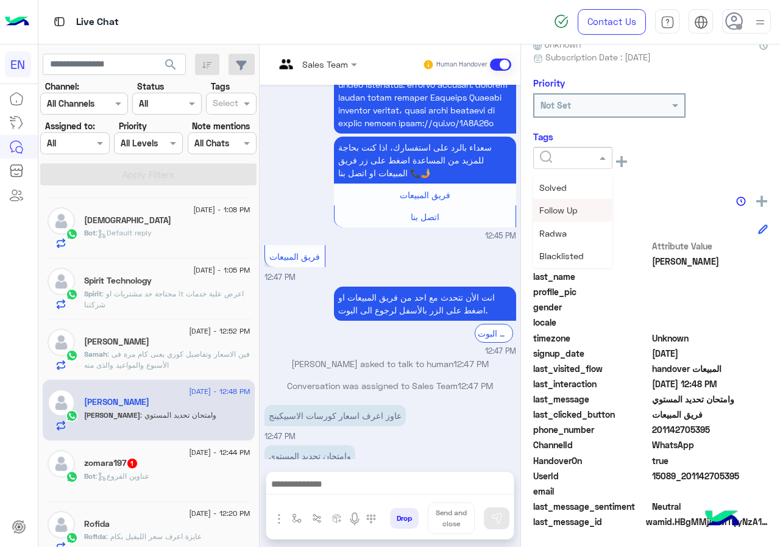
scroll to position [159, 0]
click at [574, 237] on span "Omar Sayed" at bounding box center [573, 233] width 66 height 10
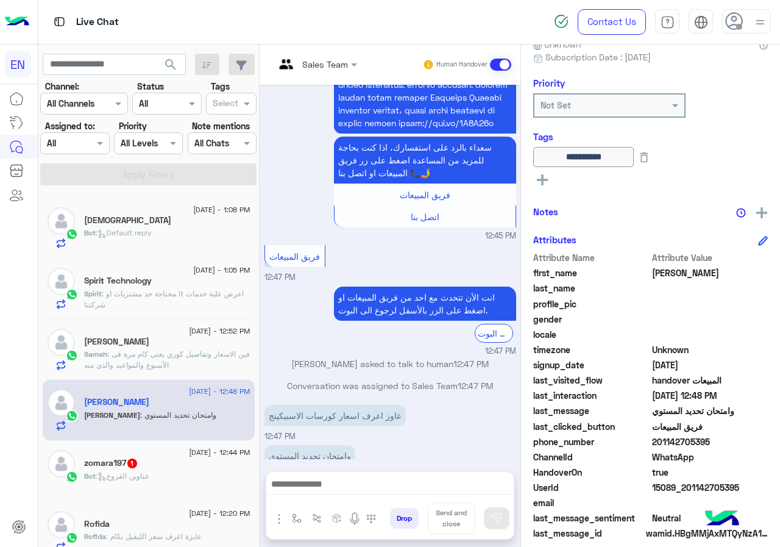
click at [156, 472] on div "Bot : عناوين الفروع" at bounding box center [167, 481] width 166 height 21
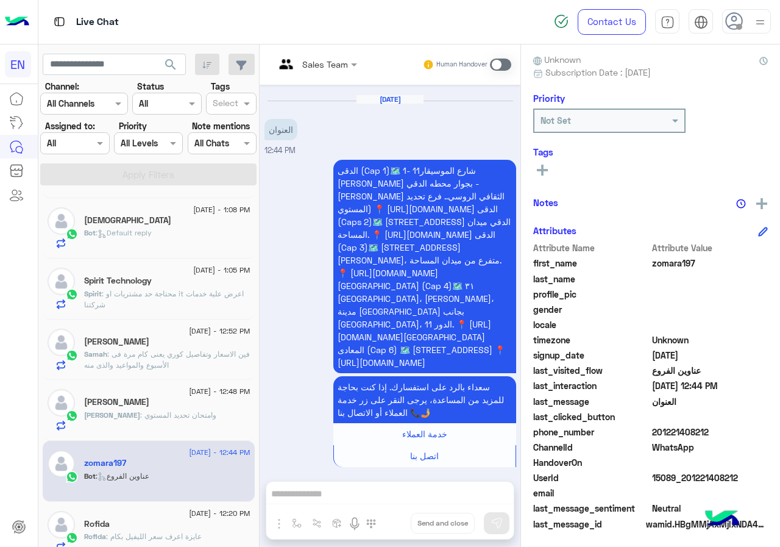
scroll to position [110, 0]
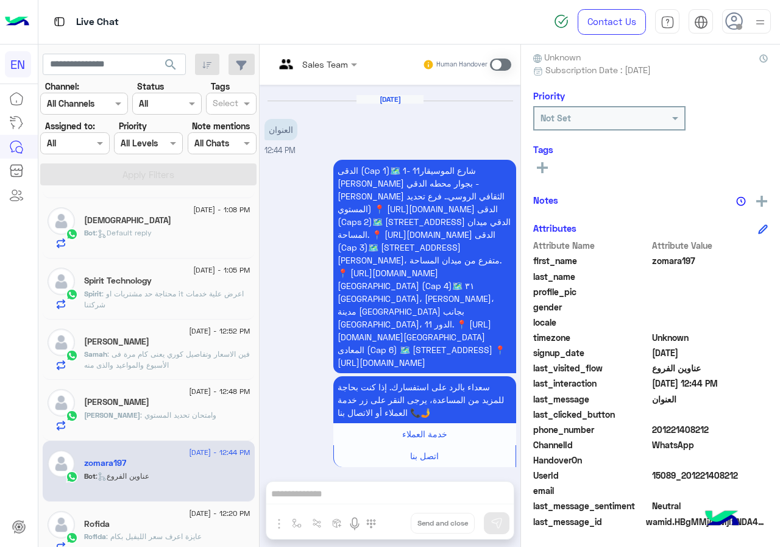
click at [713, 422] on div "last_clicked_button" at bounding box center [650, 415] width 235 height 15
click at [716, 428] on span "201221408212" at bounding box center [710, 429] width 116 height 13
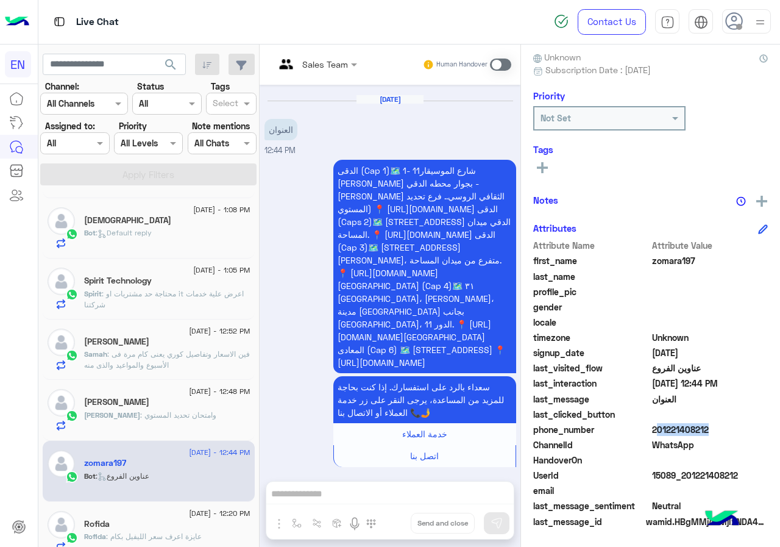
click at [716, 428] on span "201221408212" at bounding box center [710, 429] width 116 height 13
click at [682, 265] on span "zomara197" at bounding box center [710, 260] width 116 height 13
click at [543, 173] on rect at bounding box center [542, 167] width 2 height 11
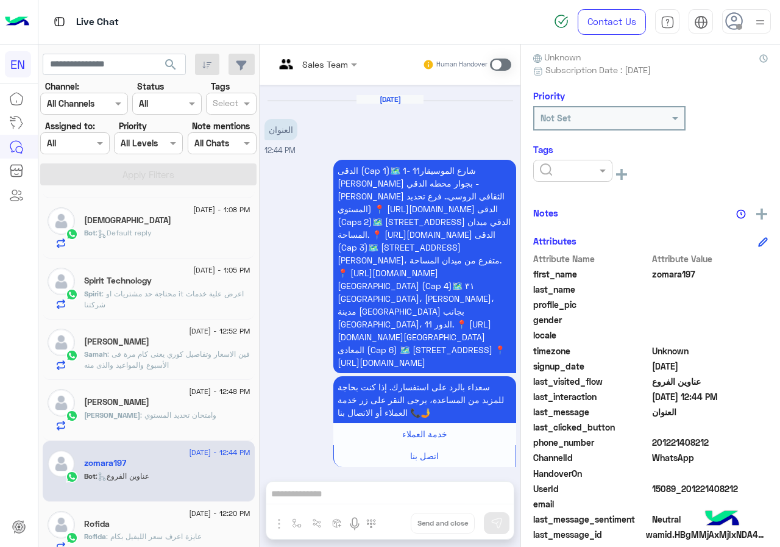
click at [549, 171] on input "text" at bounding box center [558, 171] width 37 height 13
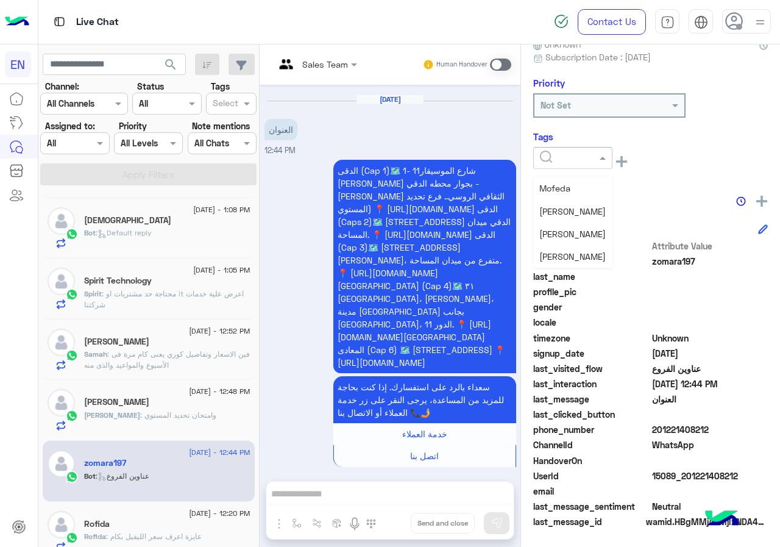
scroll to position [159, 0]
click at [566, 234] on span "Omar Sayed" at bounding box center [573, 233] width 66 height 10
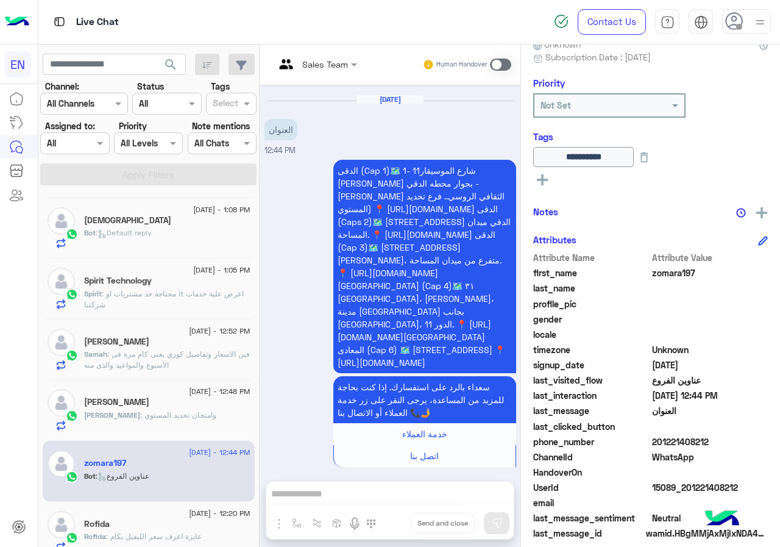
click at [147, 535] on span ": عايزة اعرف سعر الليفيل بكام" at bounding box center [154, 536] width 96 height 9
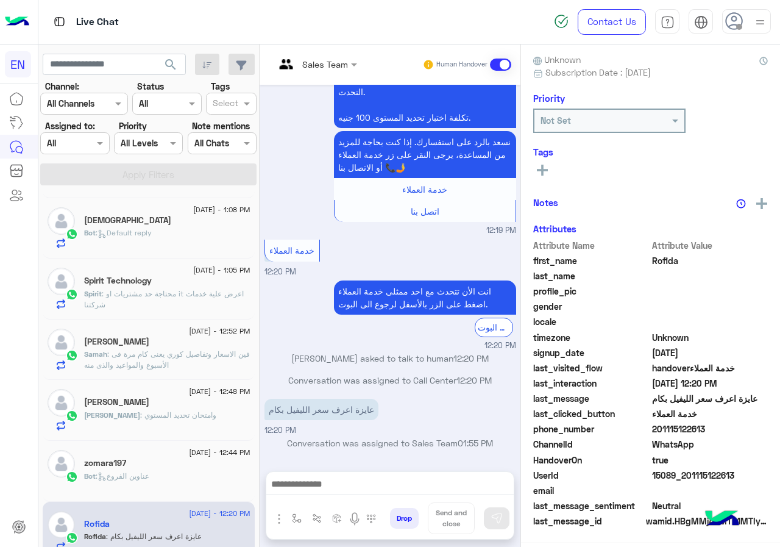
scroll to position [110, 0]
click at [715, 431] on span "201115122613" at bounding box center [710, 429] width 116 height 13
click at [539, 171] on icon at bounding box center [542, 167] width 11 height 11
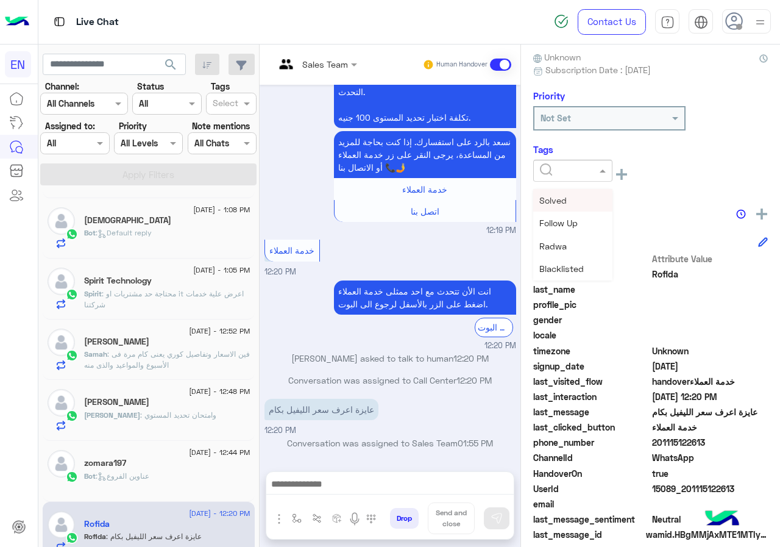
click at [576, 171] on input "text" at bounding box center [558, 171] width 37 height 13
click at [578, 253] on div "Omar Sayed" at bounding box center [572, 246] width 79 height 23
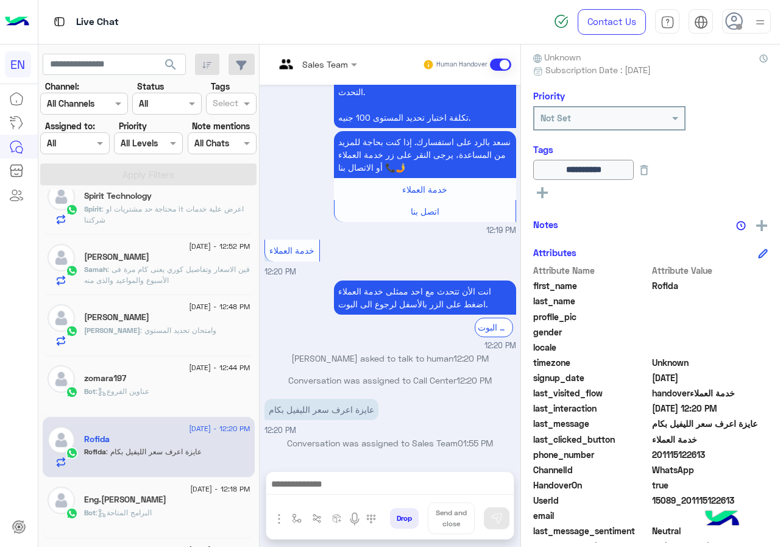
scroll to position [767, 0]
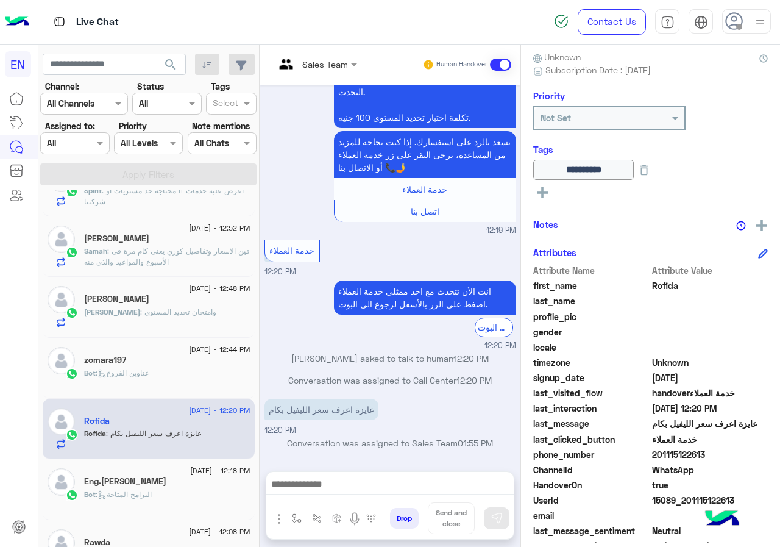
click at [199, 477] on div "Eng.Ibrahim Elkaddafy" at bounding box center [167, 482] width 166 height 13
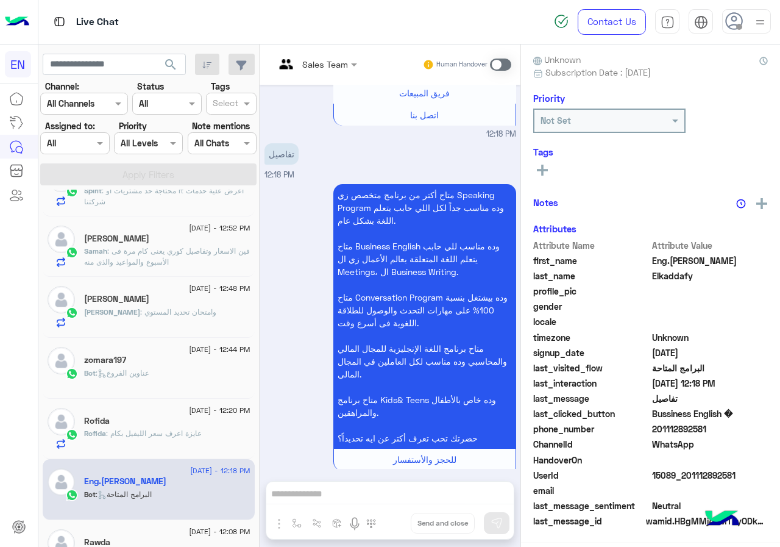
scroll to position [110, 0]
click at [710, 430] on span "201112892581" at bounding box center [710, 429] width 116 height 13
click at [546, 170] on icon at bounding box center [542, 167] width 11 height 11
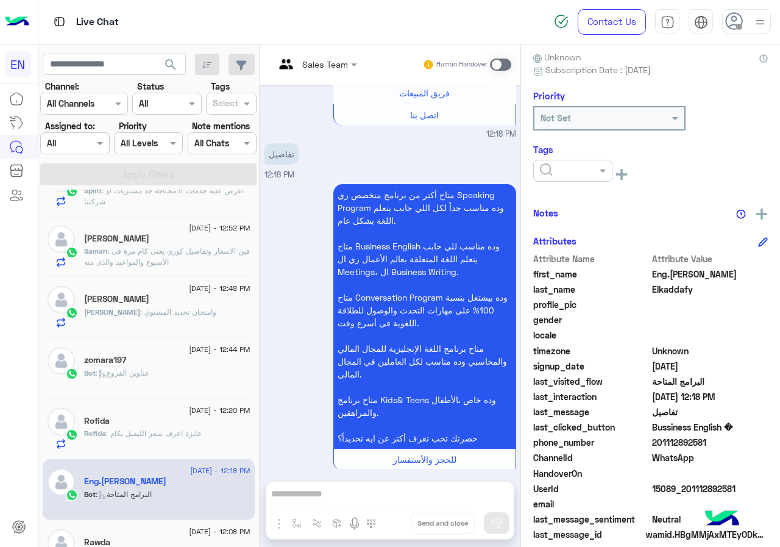
drag, startPoint x: 592, startPoint y: 169, endPoint x: 591, endPoint y: 160, distance: 8.6
click at [592, 168] on div at bounding box center [573, 170] width 78 height 14
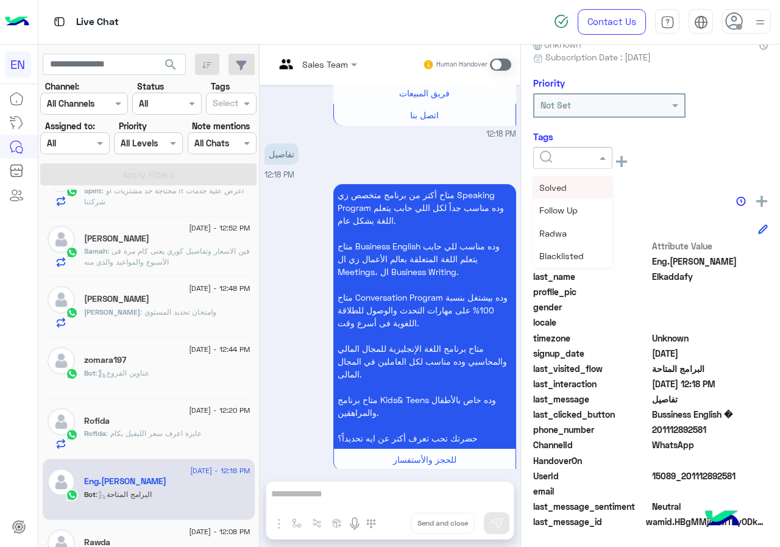
scroll to position [159, 0]
click at [582, 254] on span "Nagham Osama" at bounding box center [573, 256] width 66 height 10
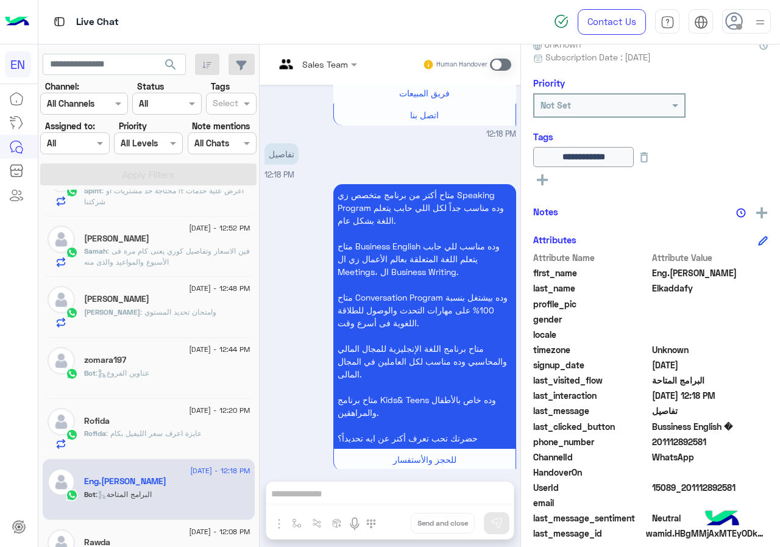
click at [155, 533] on div "12 August - 12:08 PM" at bounding box center [167, 533] width 166 height 8
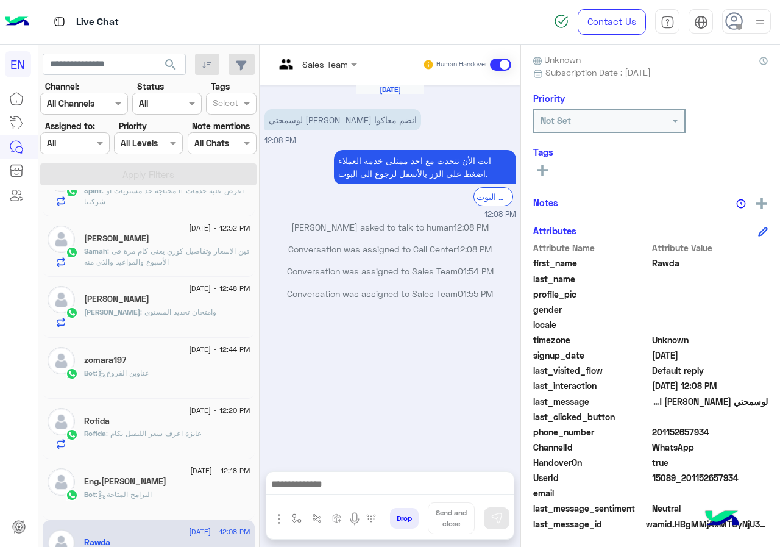
scroll to position [110, 0]
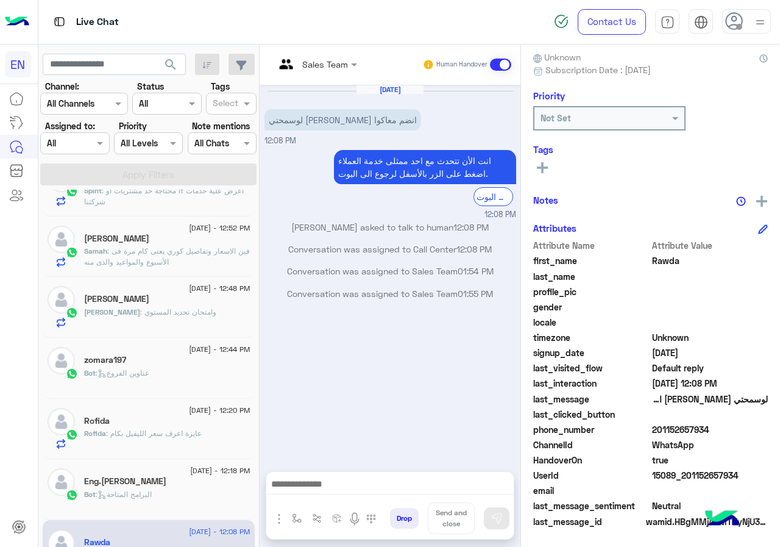
click at [736, 431] on span "201152657934" at bounding box center [710, 429] width 116 height 13
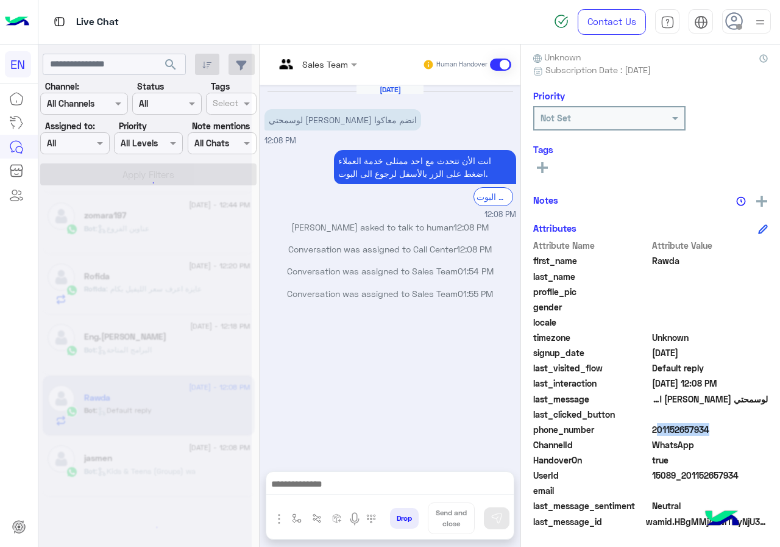
scroll to position [922, 0]
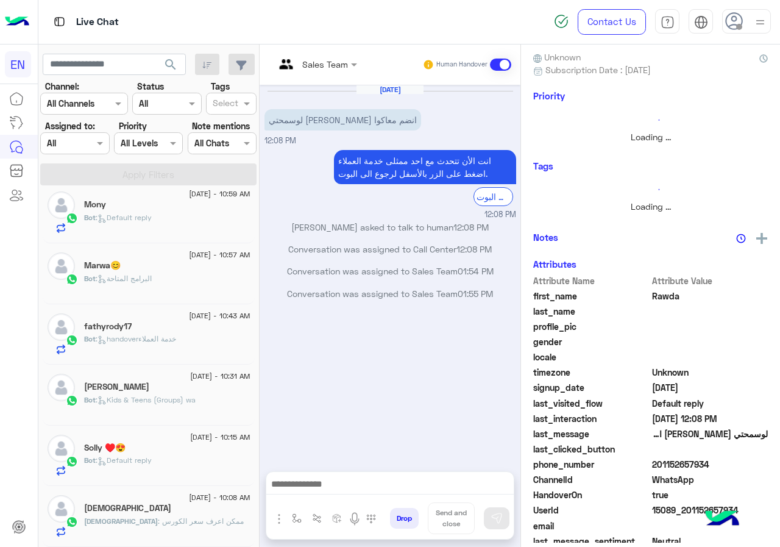
click at [206, 456] on div "12 August - 1:13 PM Nrmeensafwat Nrmeensafwat : انامعلمه تربية رياضيه واشتغلت ا…" at bounding box center [148, 371] width 221 height 362
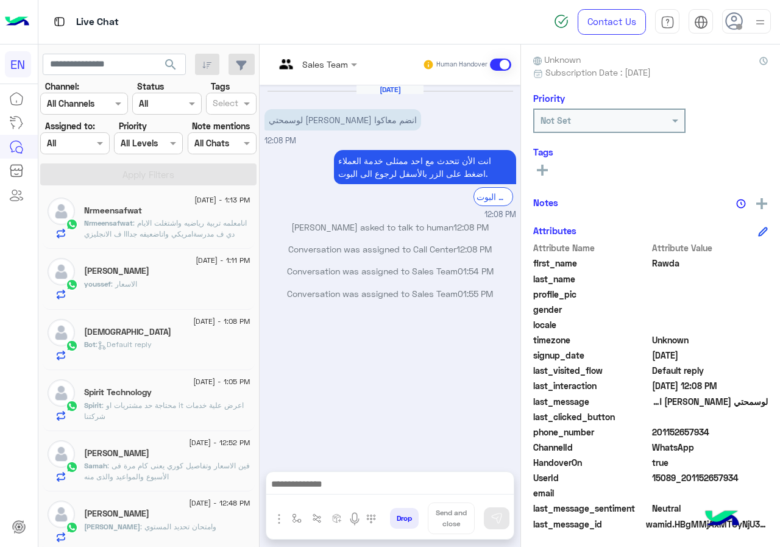
scroll to position [110, 0]
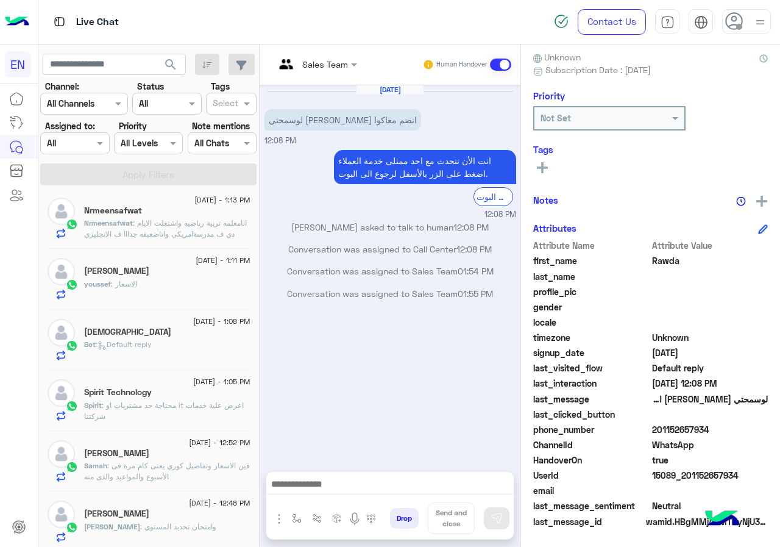
click at [207, 371] on div "12 August - 1:05 PM Spirit Technology Spirit : محتاجة حد مشتريات او it اعرض علي…" at bounding box center [149, 400] width 212 height 61
click at [174, 202] on div "12 August - 1:13 PM" at bounding box center [167, 202] width 166 height 8
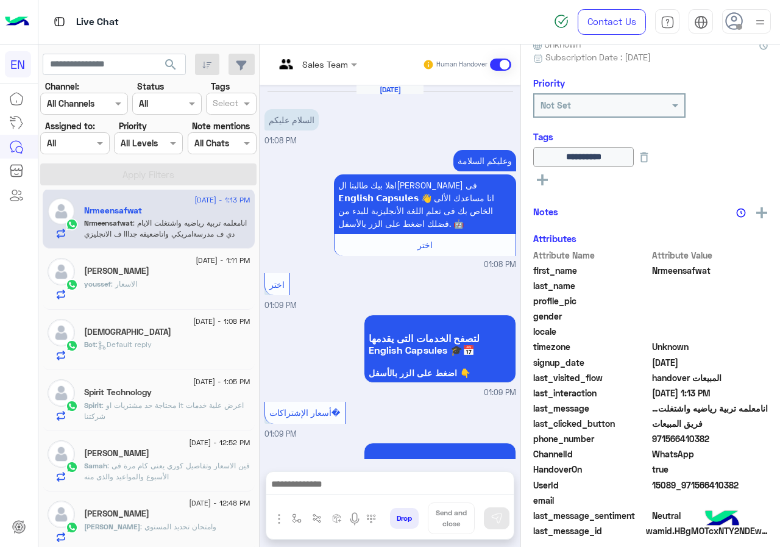
scroll to position [1613, 0]
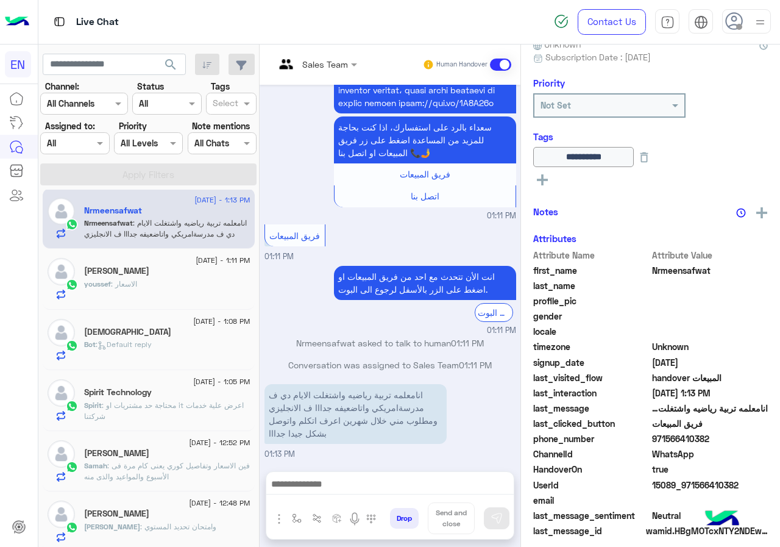
click at [135, 280] on span ": الاسعار" at bounding box center [124, 283] width 26 height 9
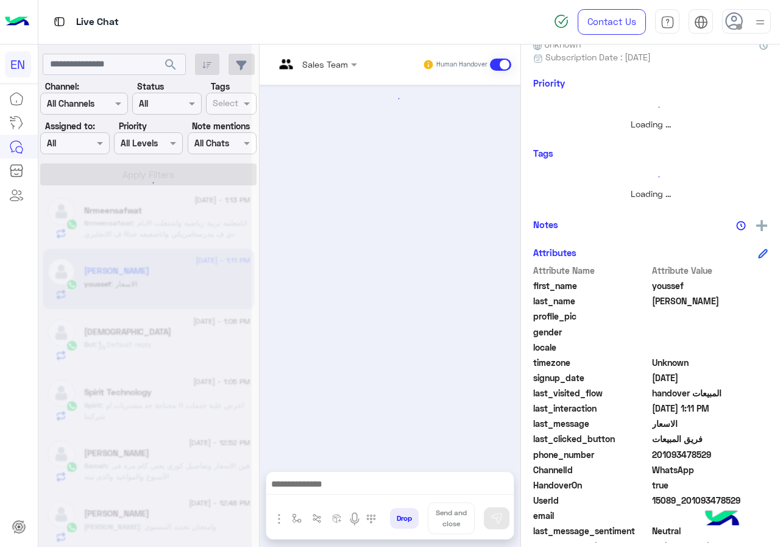
scroll to position [988, 0]
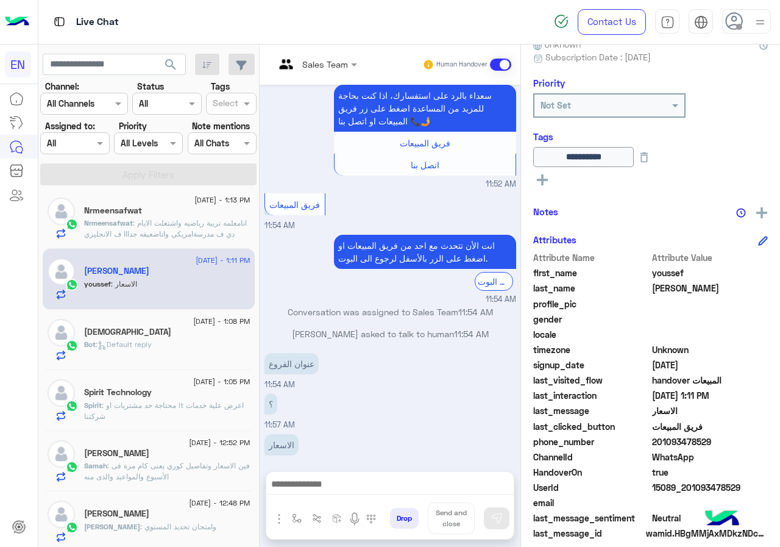
drag, startPoint x: 118, startPoint y: 333, endPoint x: 116, endPoint y: 342, distance: 8.6
click at [116, 342] on div "12 August - 1:08 PM سبحان الله Bot : Default reply" at bounding box center [167, 340] width 166 height 42
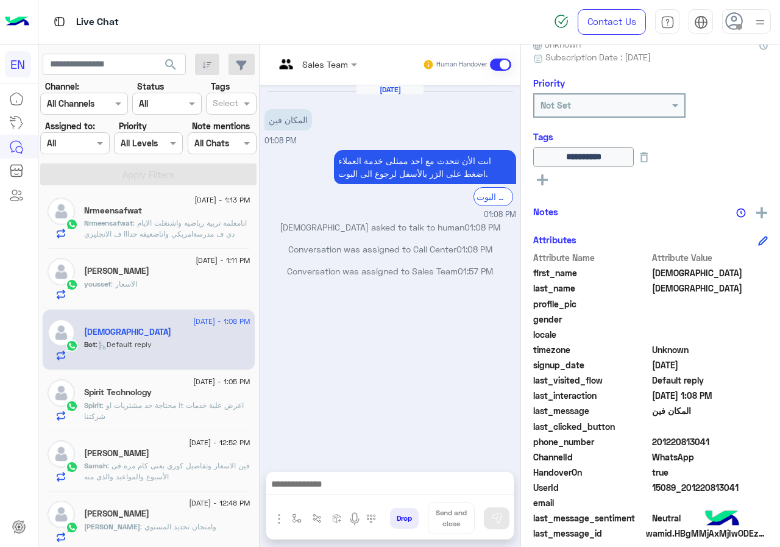
click at [179, 426] on div "12 August - 1:05 PM Spirit Technology Spirit : محتاجة حد مشتريات او it اعرض علي…" at bounding box center [149, 400] width 212 height 61
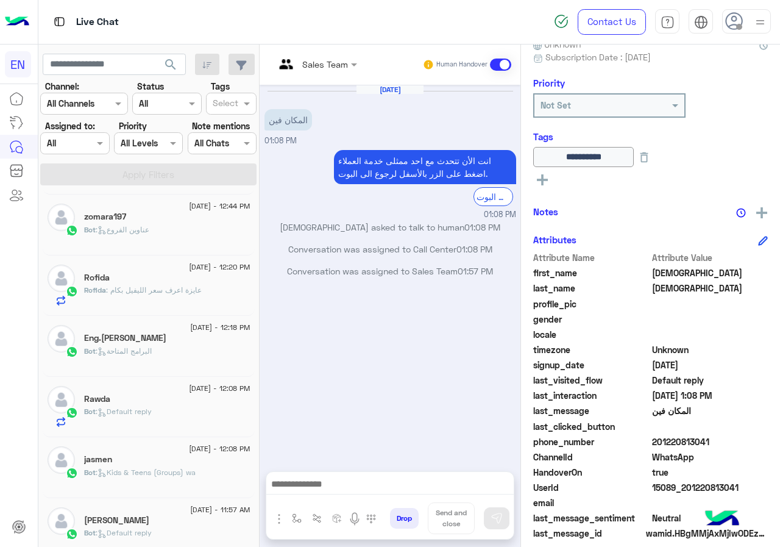
scroll to position [494, 0]
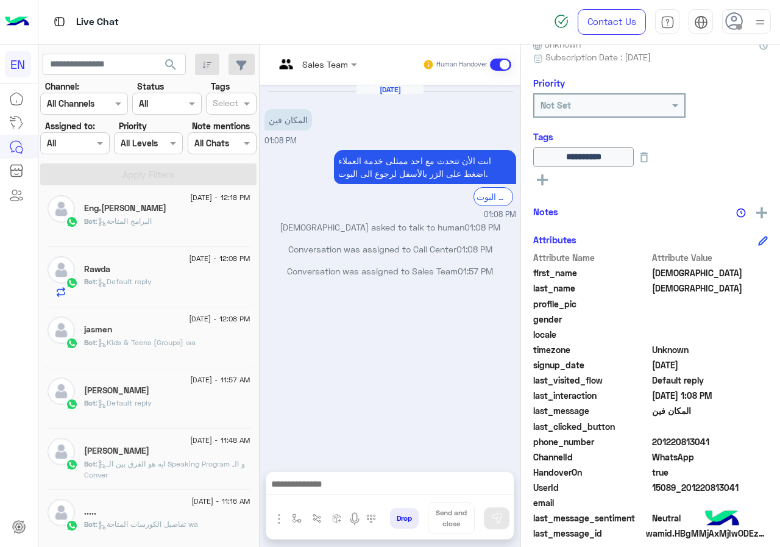
click at [183, 411] on div "Bot : Default reply" at bounding box center [167, 408] width 166 height 21
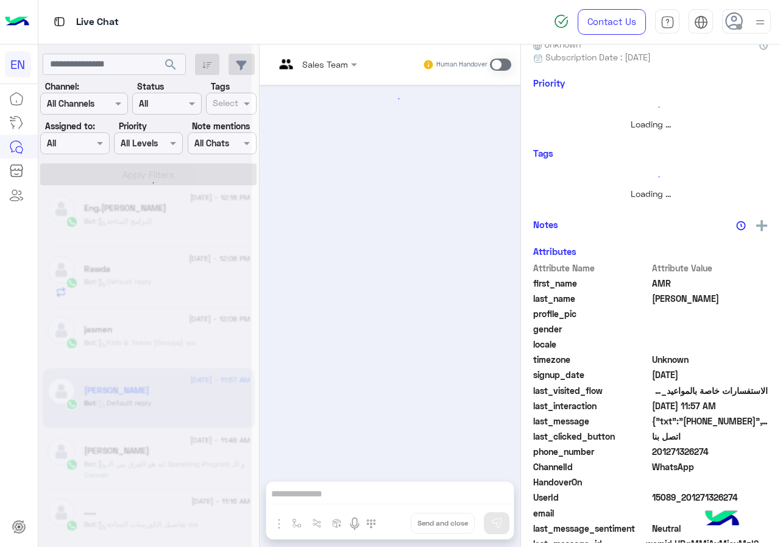
scroll to position [710, 0]
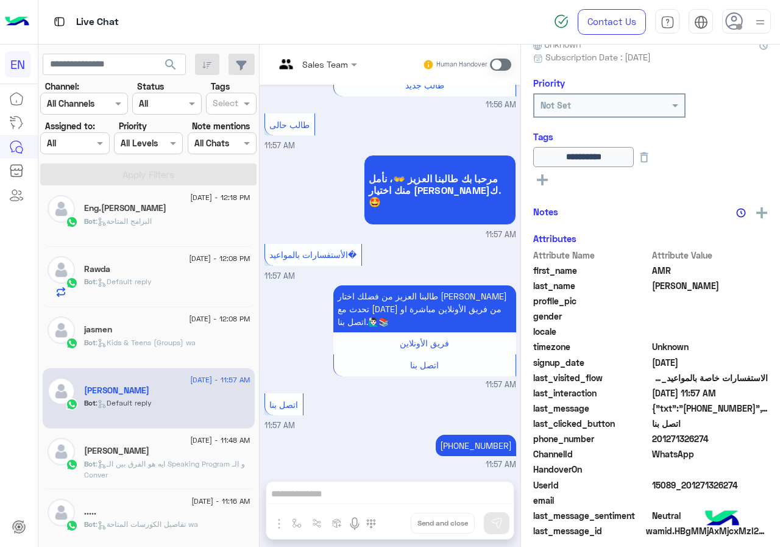
click at [175, 341] on span ": Kids & Teens (Groups) wa" at bounding box center [146, 342] width 100 height 9
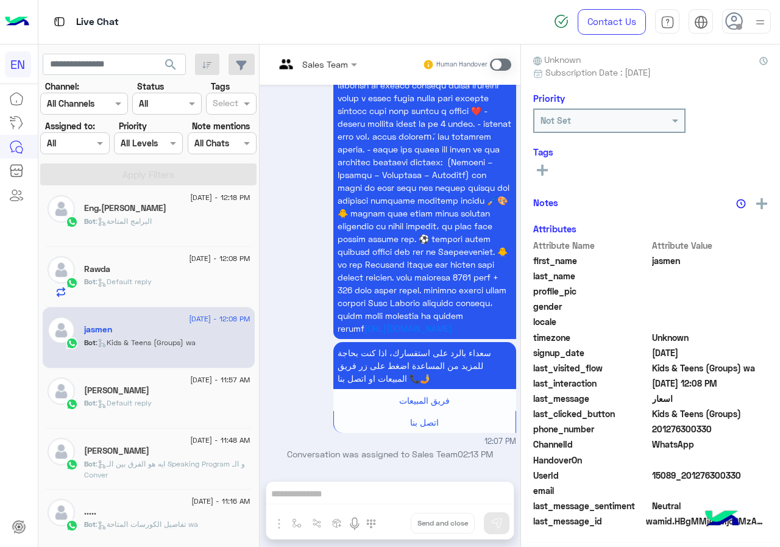
scroll to position [110, 0]
click at [144, 452] on h5 "Mohamed Saber" at bounding box center [116, 451] width 65 height 10
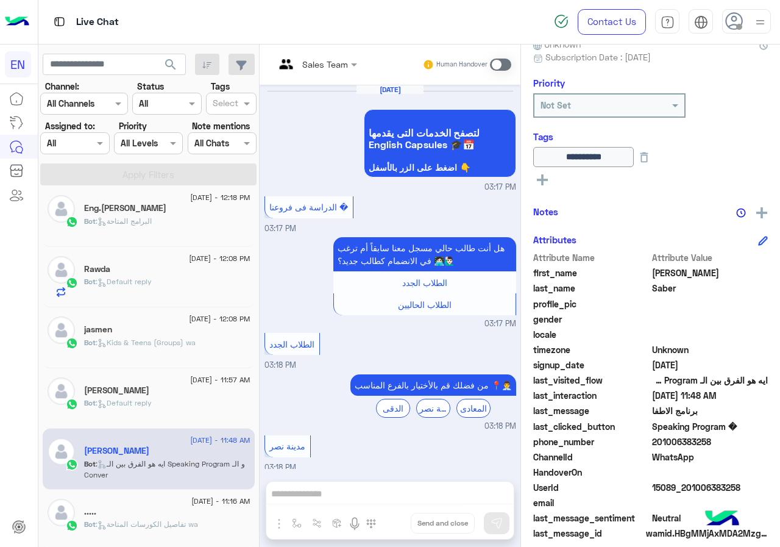
scroll to position [2441, 0]
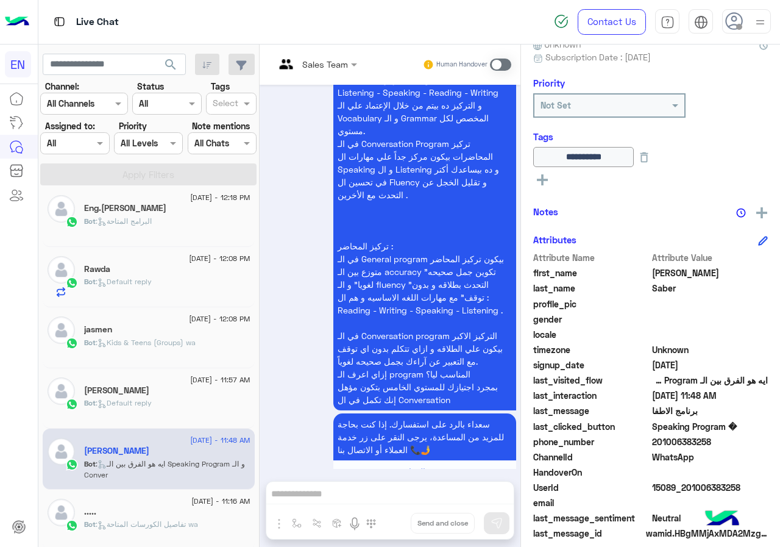
click at [151, 400] on span ": Default reply" at bounding box center [124, 402] width 56 height 9
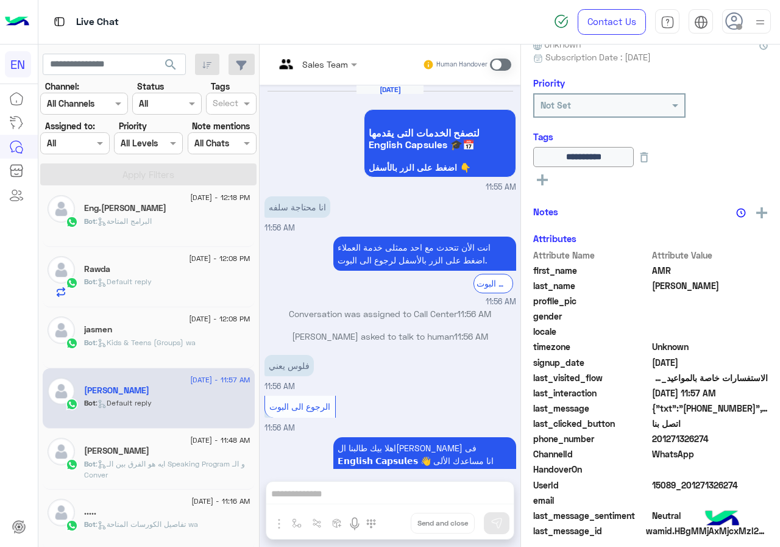
scroll to position [710, 0]
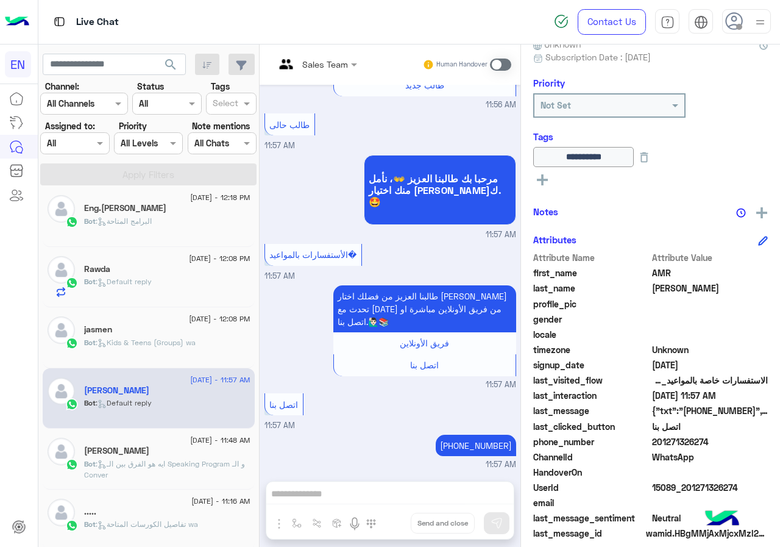
click at [160, 333] on div "jasmen" at bounding box center [167, 330] width 166 height 13
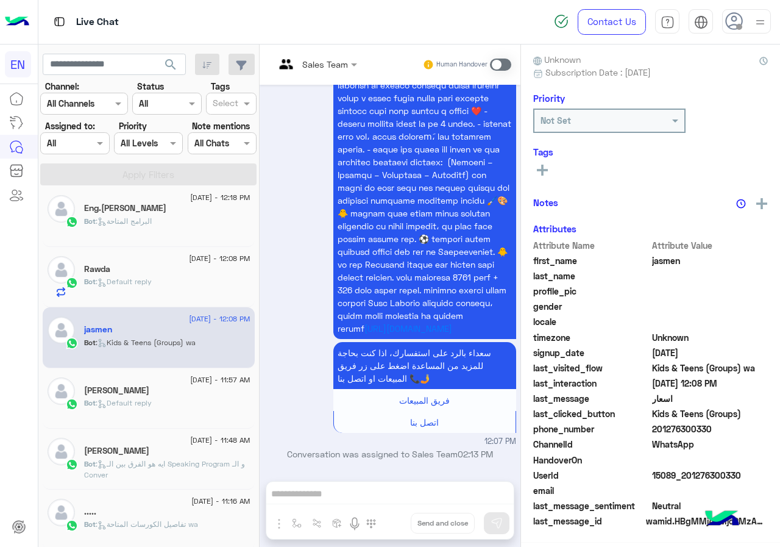
scroll to position [110, 0]
click at [711, 428] on span "201276300330" at bounding box center [710, 429] width 116 height 13
click at [546, 170] on icon at bounding box center [542, 167] width 11 height 11
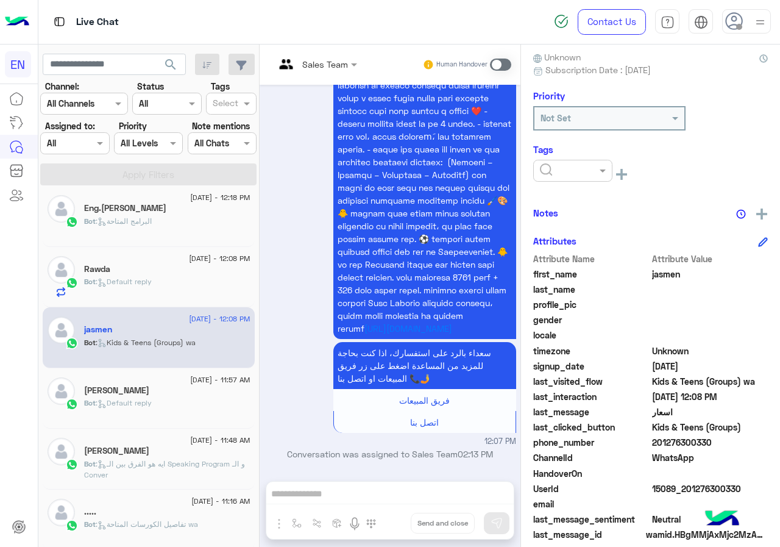
click at [555, 170] on input "text" at bounding box center [558, 171] width 37 height 13
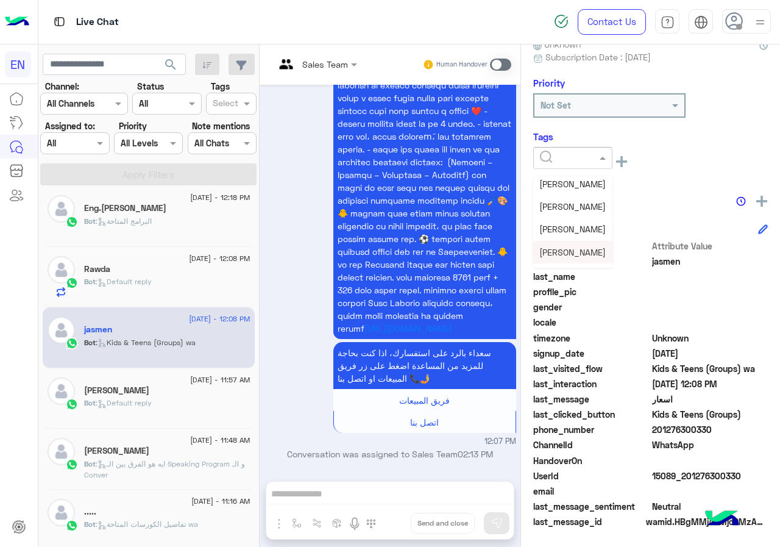
scroll to position [159, 0]
drag, startPoint x: 565, startPoint y: 230, endPoint x: 192, endPoint y: 362, distance: 395.7
click at [566, 230] on span "Omar Sayed" at bounding box center [573, 233] width 66 height 10
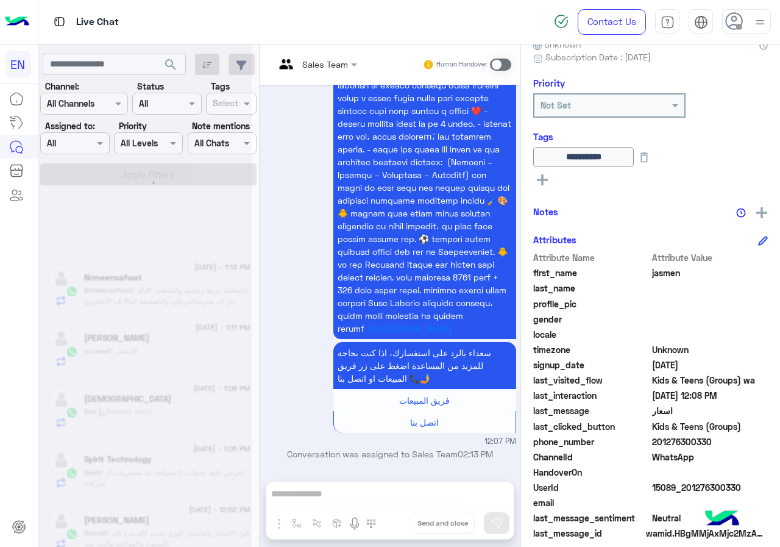
scroll to position [6, 0]
